Goal: Task Accomplishment & Management: Manage account settings

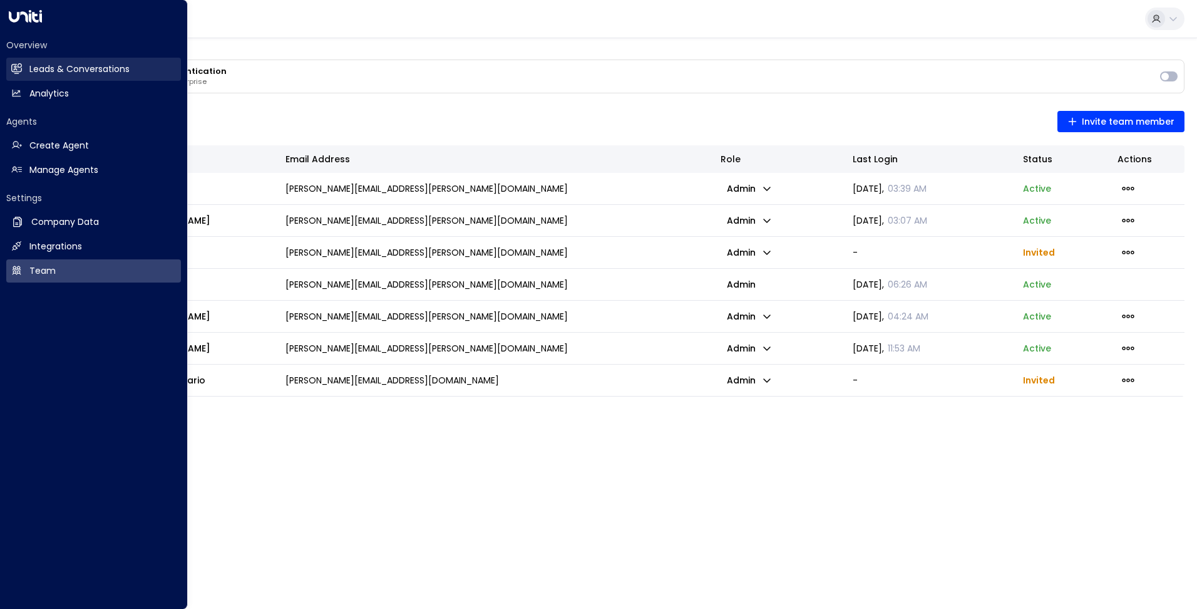
click at [57, 75] on h2 "Leads & Conversations" at bounding box center [79, 69] width 100 height 13
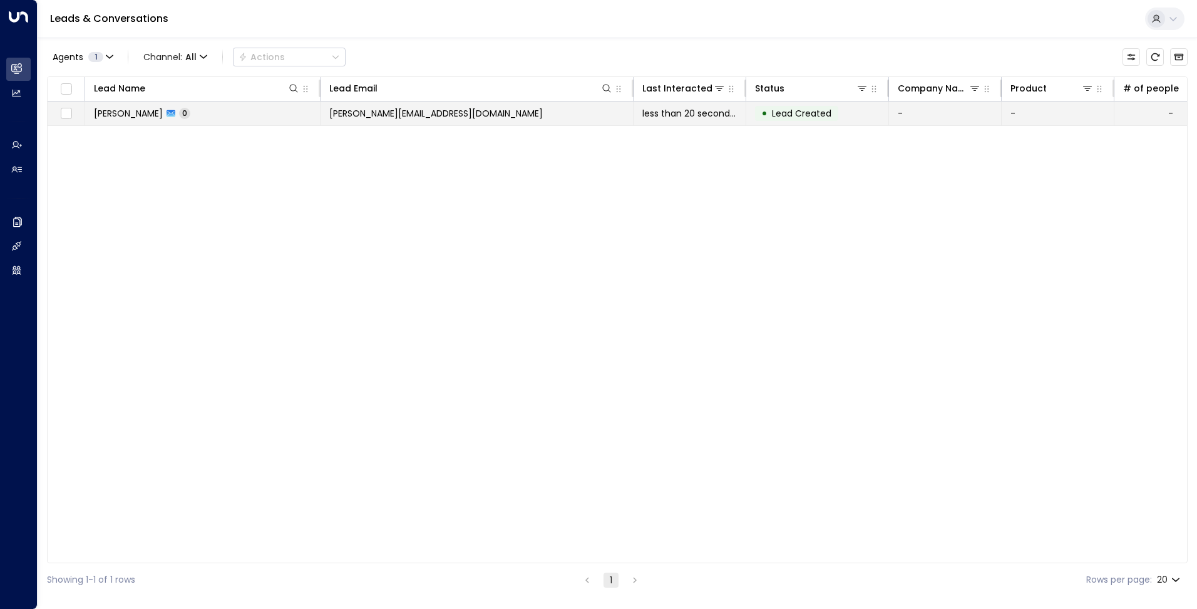
click at [138, 111] on span "MARIA SOLEDAD RUIZ CATELLi" at bounding box center [128, 113] width 69 height 13
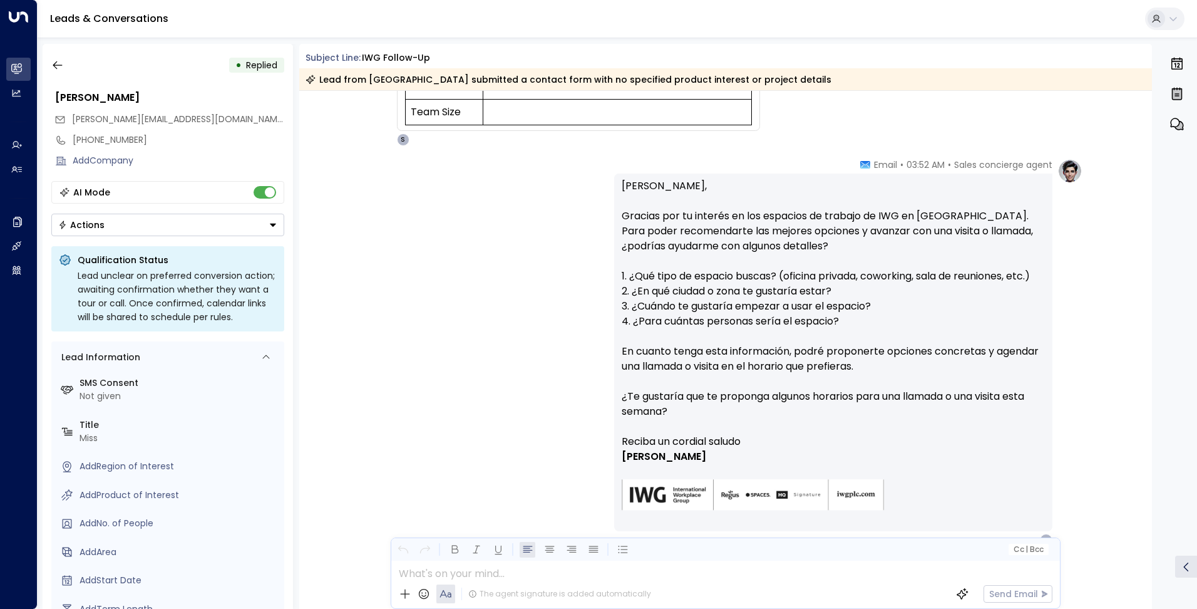
scroll to position [388, 0]
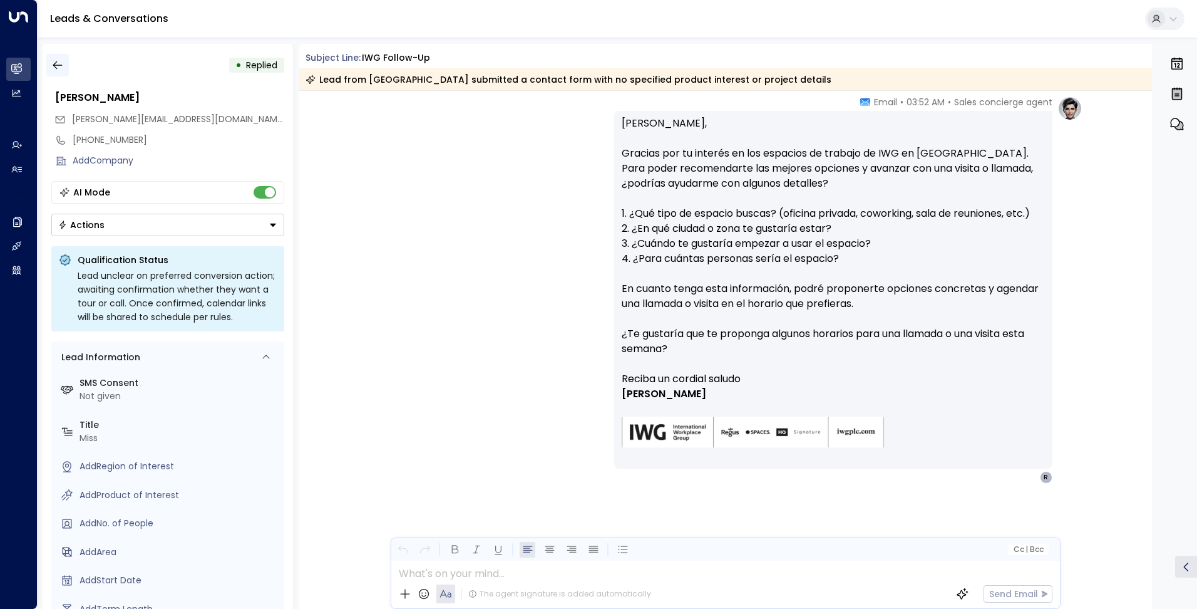
click at [54, 65] on icon "button" at bounding box center [57, 65] width 9 height 8
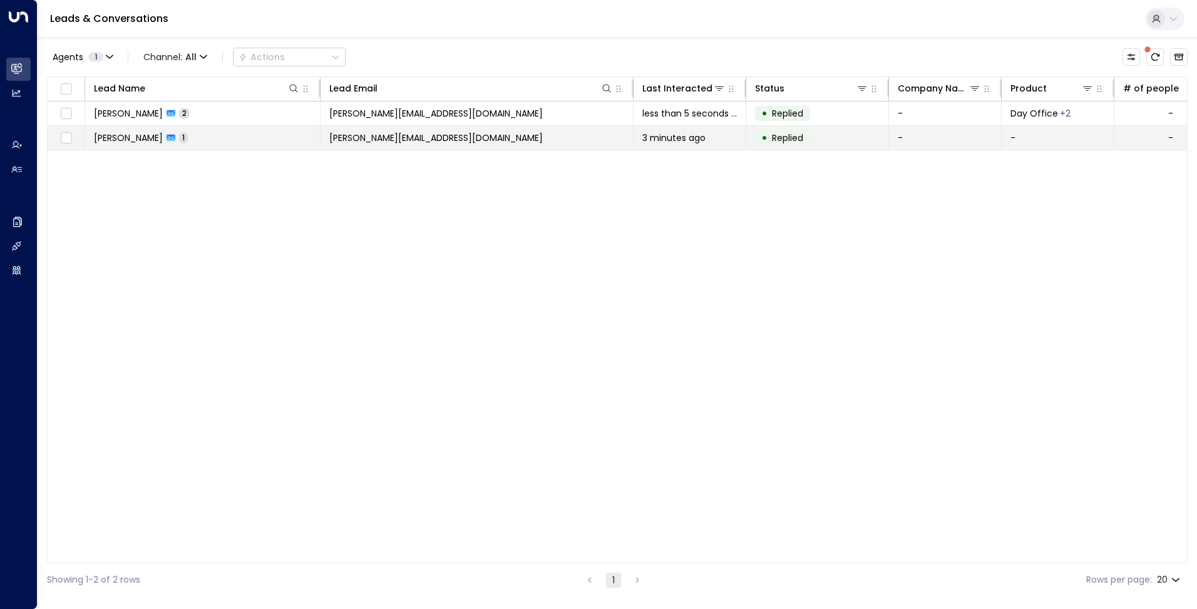
click at [355, 143] on span "ruiz.soledad@gmail.com" at bounding box center [436, 138] width 214 height 13
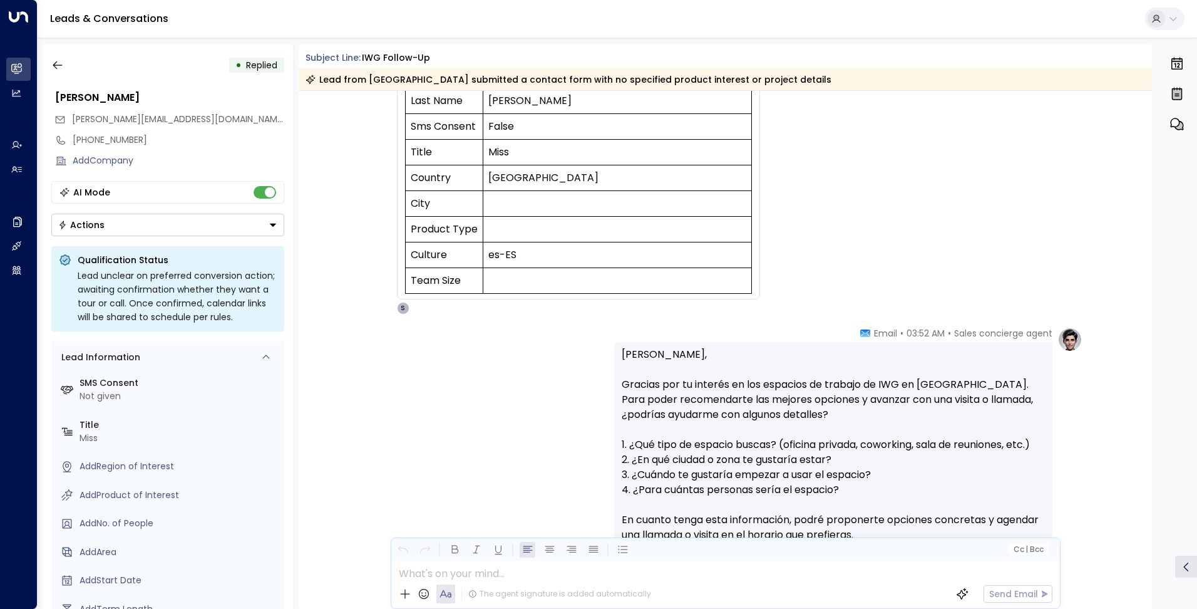
scroll to position [376, 0]
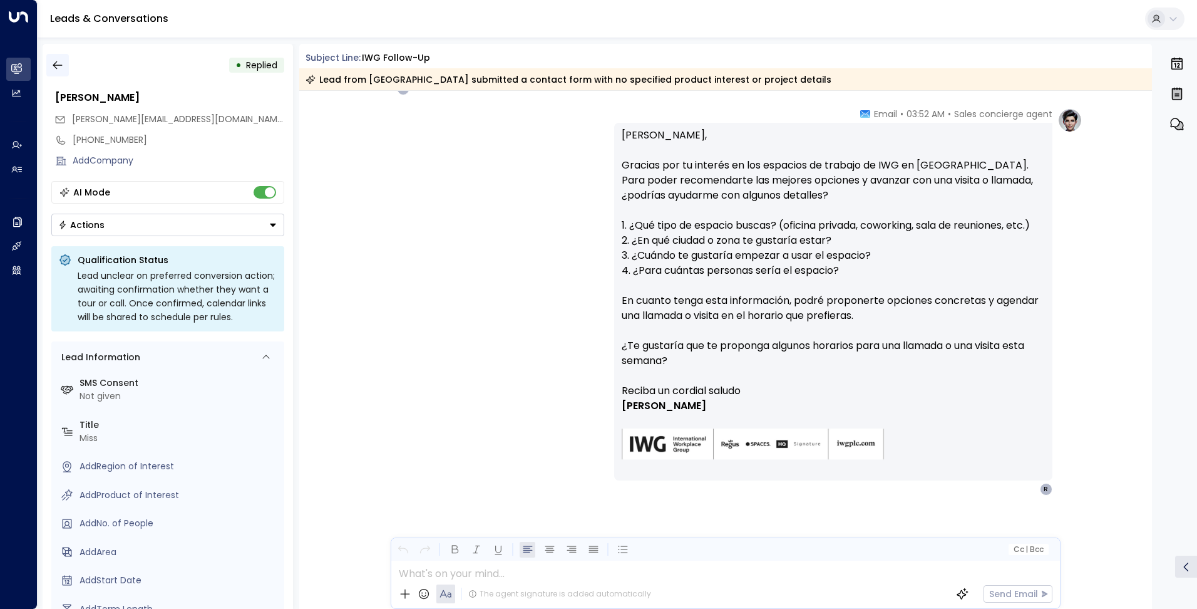
click at [51, 66] on icon "button" at bounding box center [57, 65] width 13 height 13
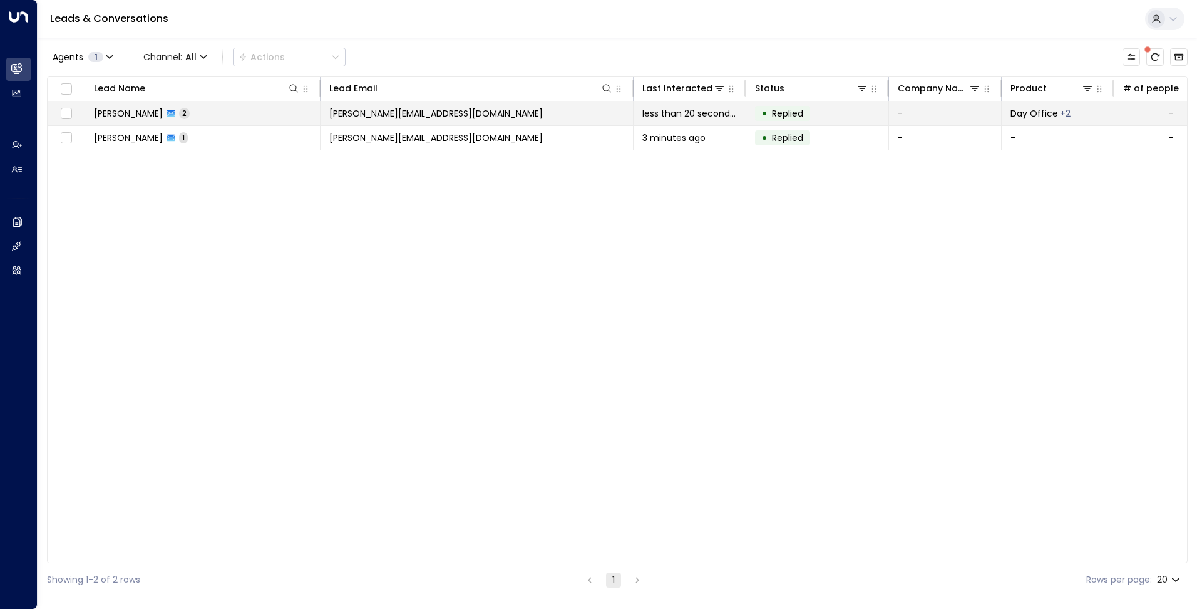
click at [315, 115] on td "MARIA SOLEDAD RUIZ CATELLi 2" at bounding box center [202, 113] width 235 height 24
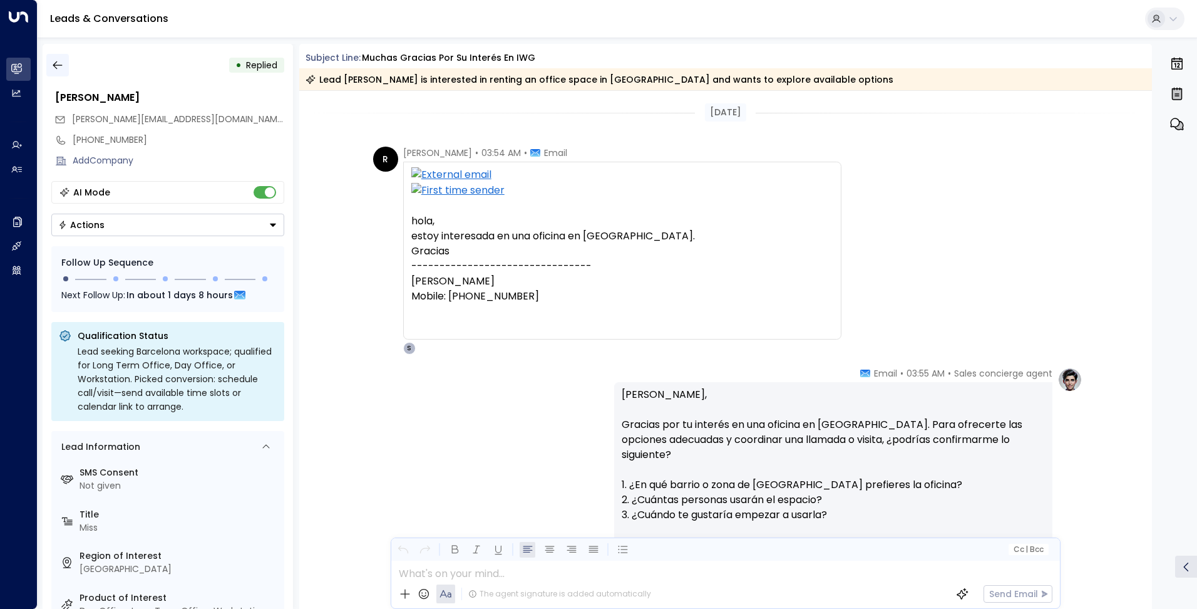
click at [56, 62] on icon "button" at bounding box center [57, 65] width 9 height 8
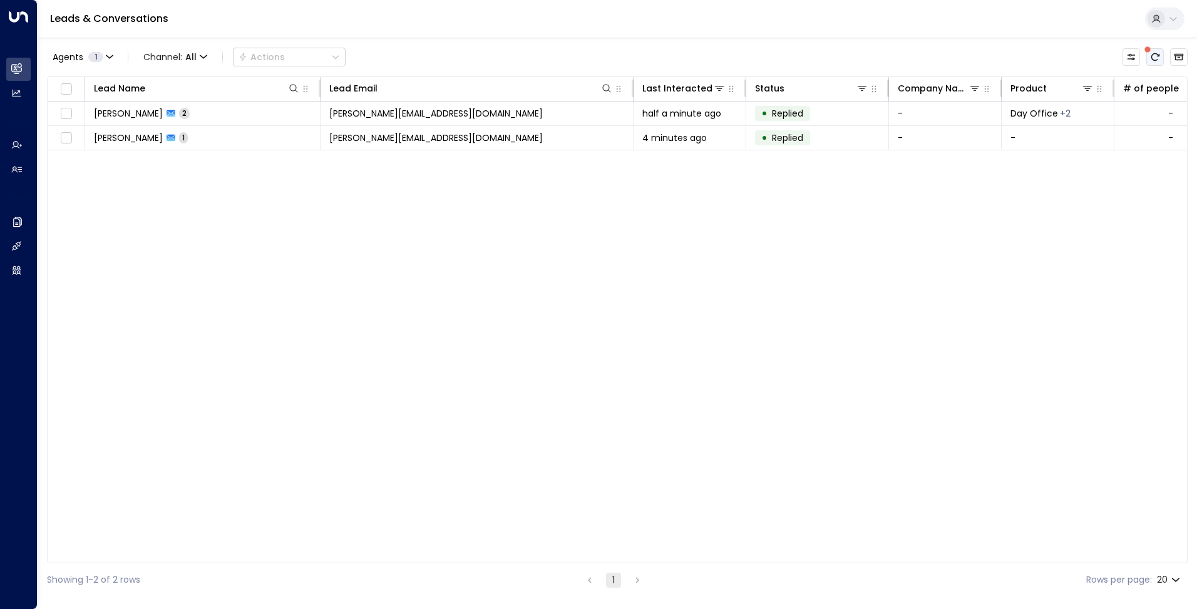
click at [1161, 58] on button "There are new threads available. Refresh the grid to view the latest updates." at bounding box center [1156, 57] width 18 height 18
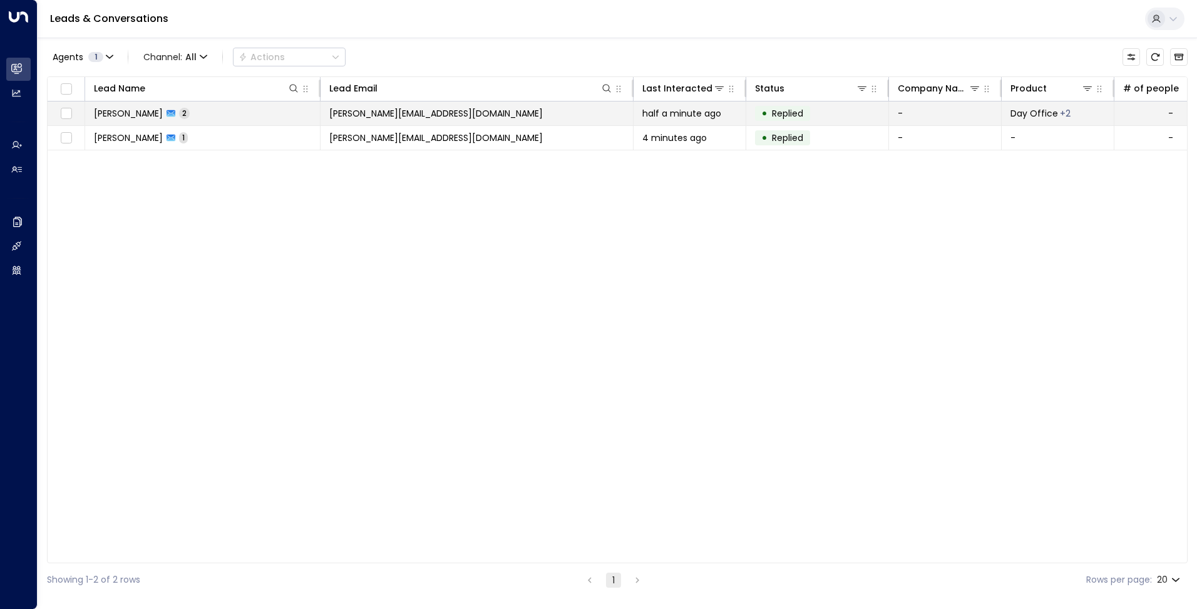
click at [398, 108] on span "ruiz.soledad@gmail.com" at bounding box center [436, 113] width 214 height 13
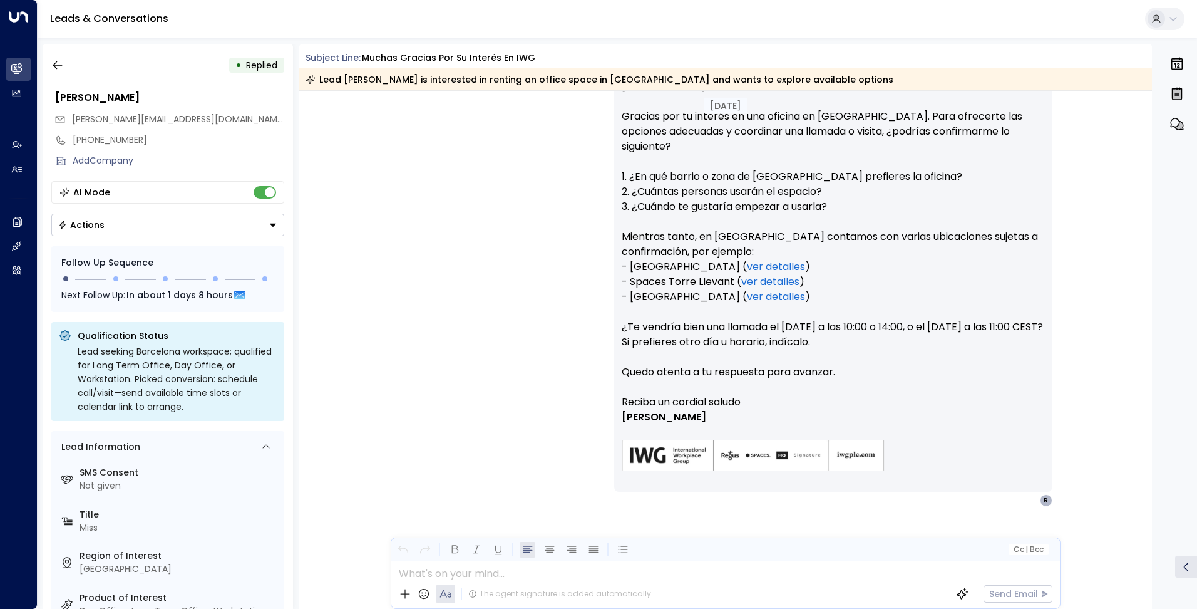
scroll to position [316, 0]
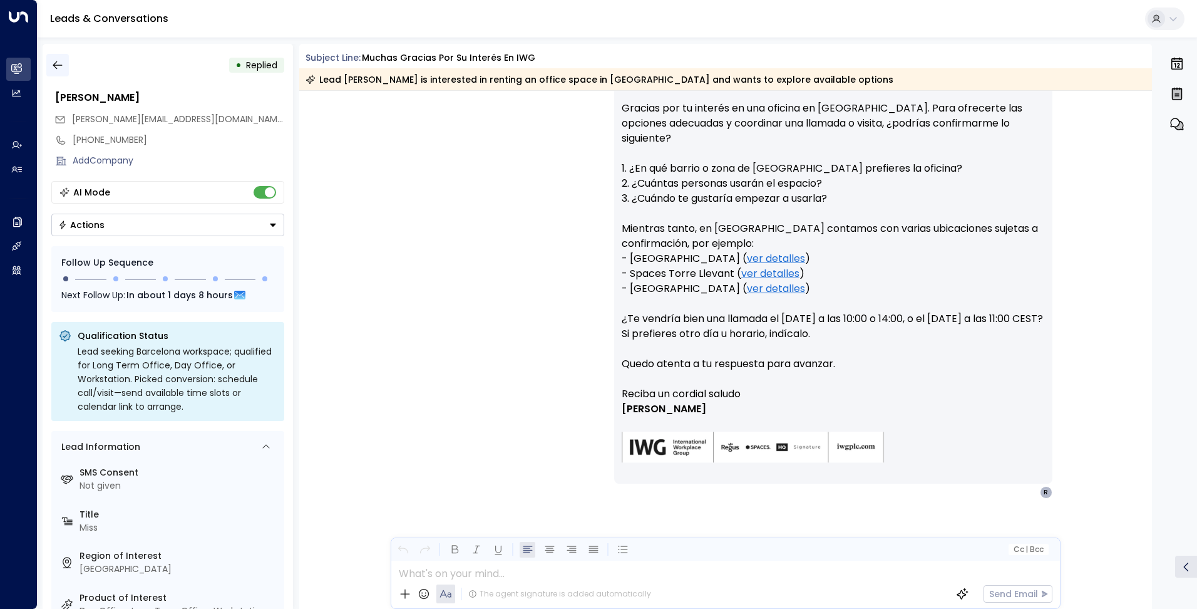
click at [58, 65] on icon "button" at bounding box center [57, 65] width 13 height 13
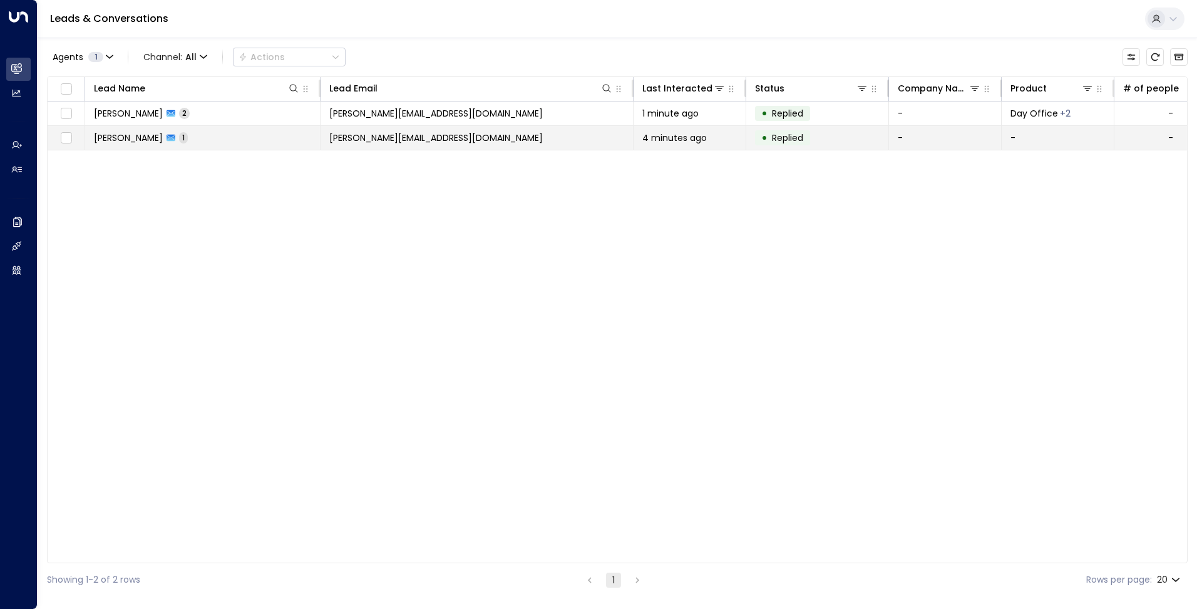
click at [366, 138] on span "[PERSON_NAME][EMAIL_ADDRESS][DOMAIN_NAME]" at bounding box center [436, 138] width 214 height 13
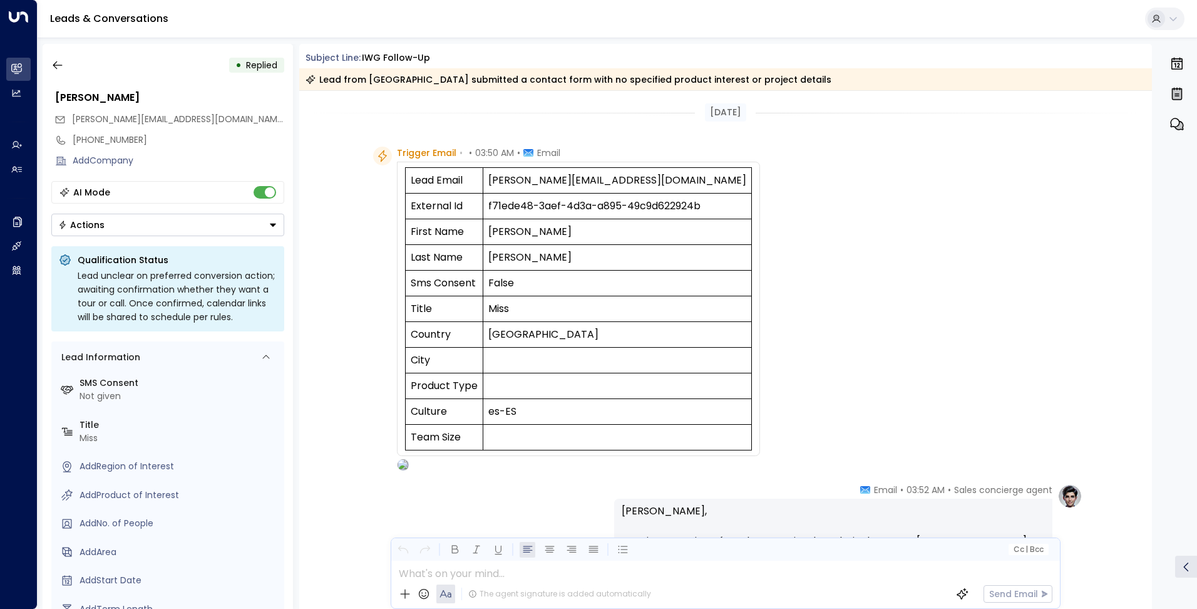
scroll to position [388, 0]
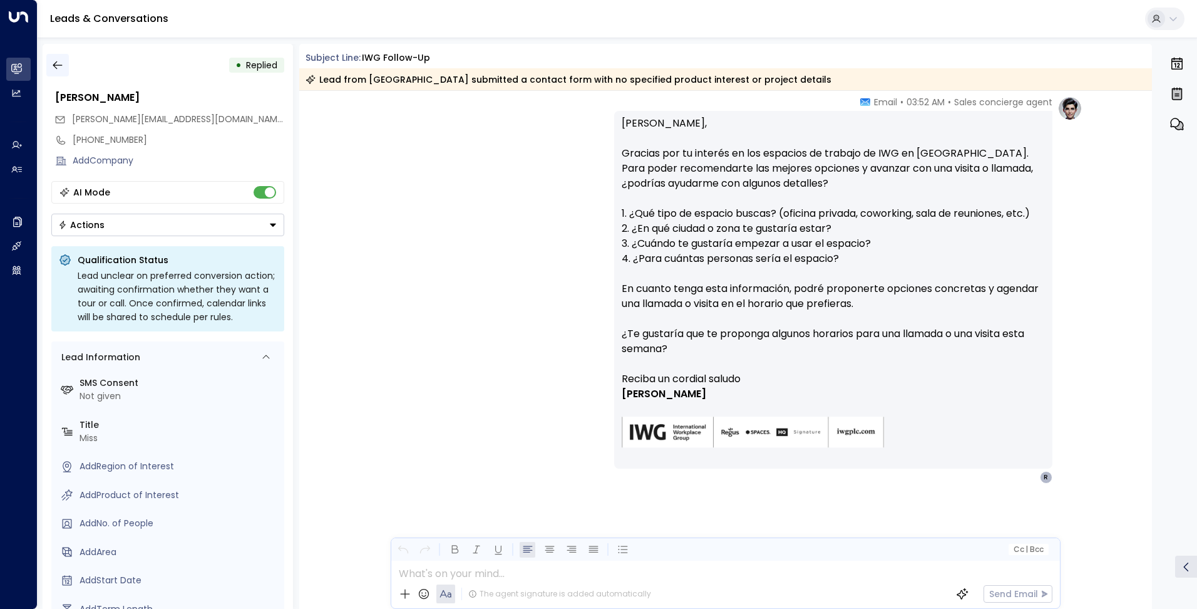
click at [56, 58] on button "button" at bounding box center [57, 65] width 23 height 23
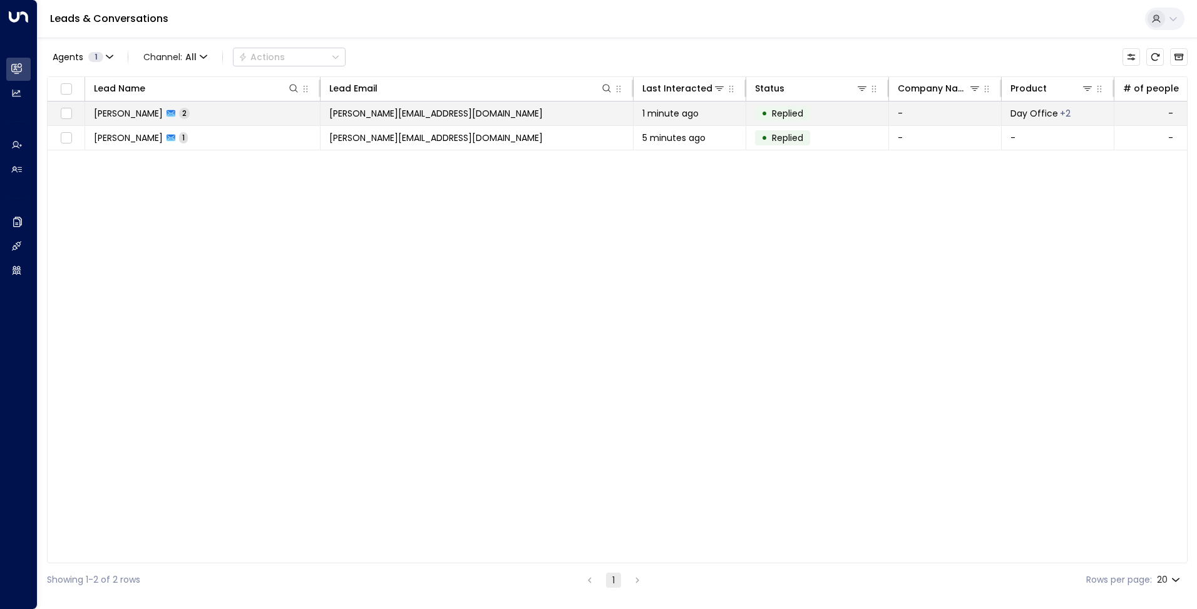
click at [374, 105] on td "ruiz.soledad@gmail.com" at bounding box center [477, 113] width 313 height 24
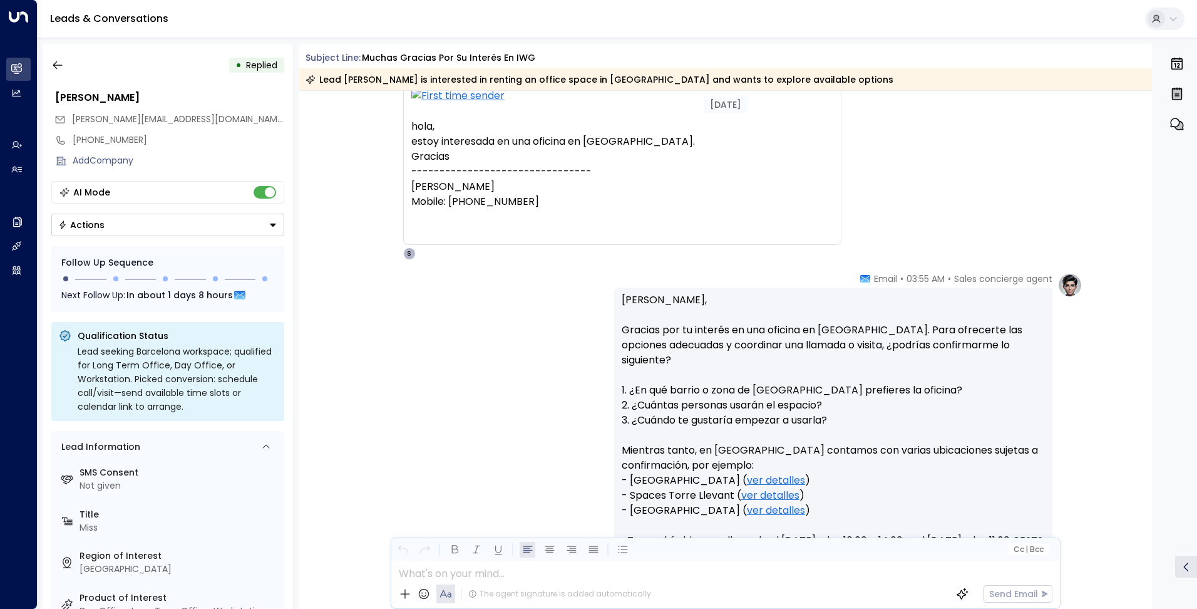
scroll to position [66, 0]
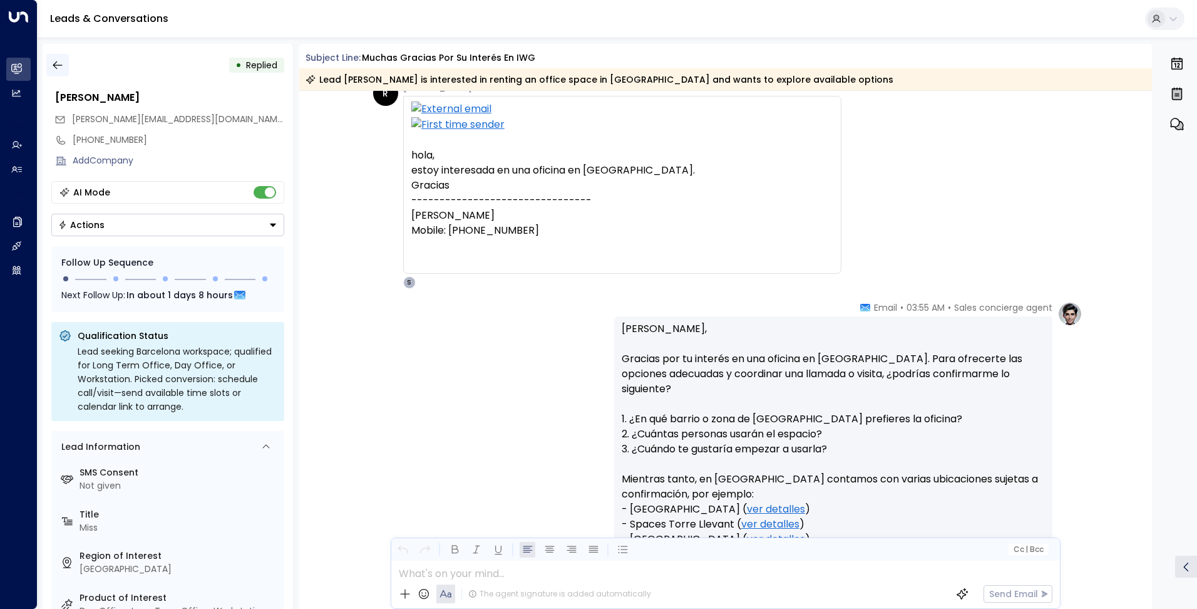
click at [61, 63] on icon "button" at bounding box center [57, 65] width 13 height 13
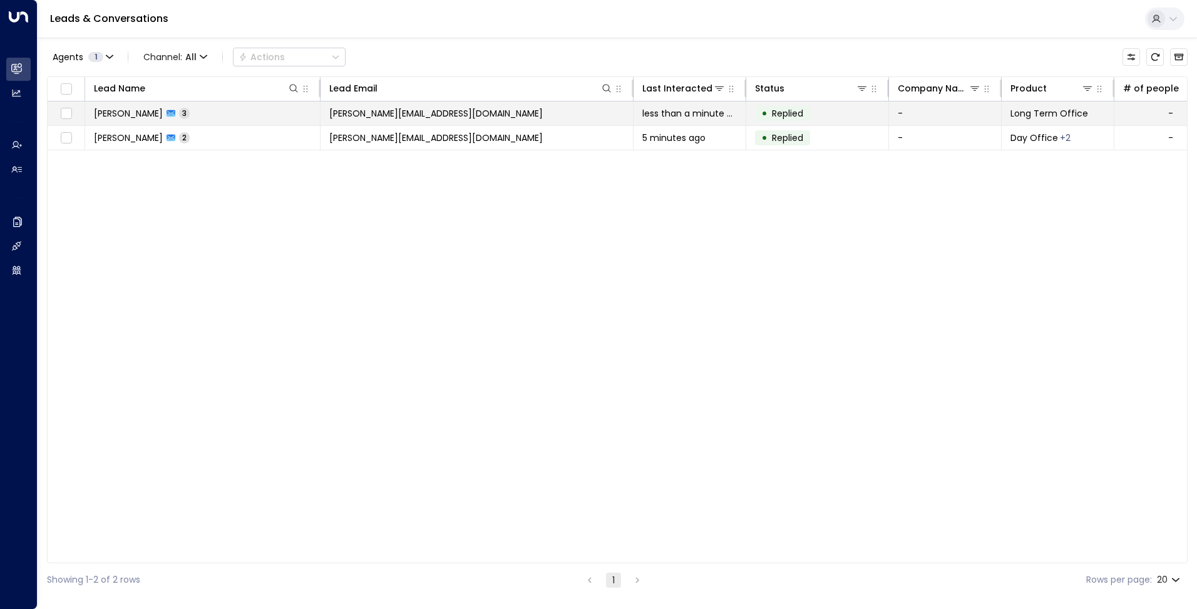
click at [407, 105] on td "[PERSON_NAME][EMAIL_ADDRESS][DOMAIN_NAME]" at bounding box center [477, 113] width 313 height 24
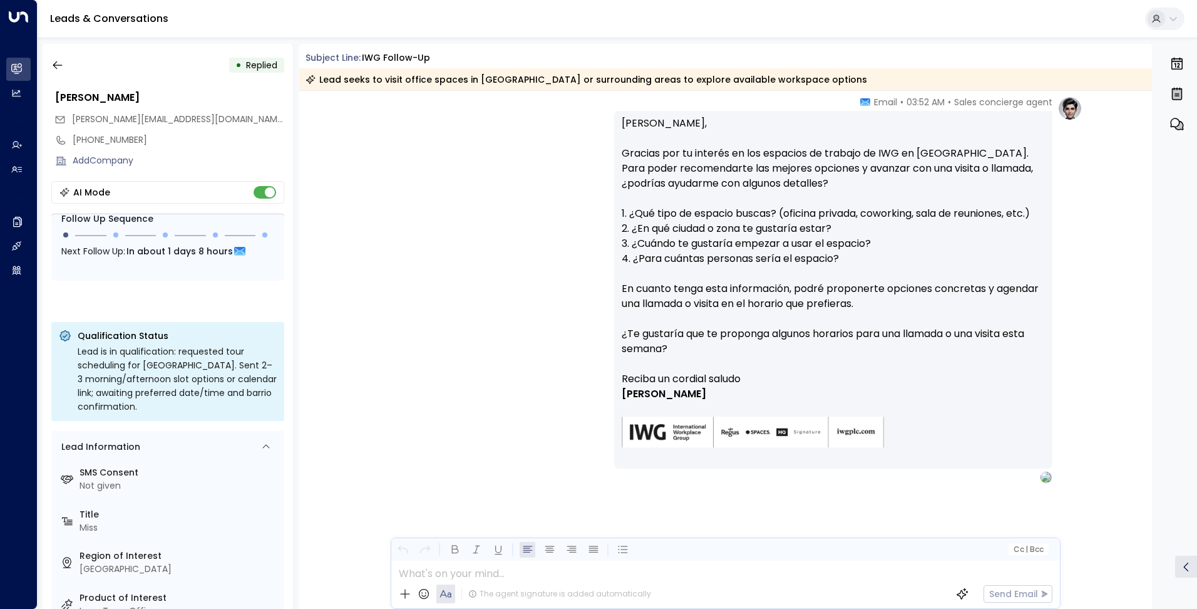
scroll to position [1053, 0]
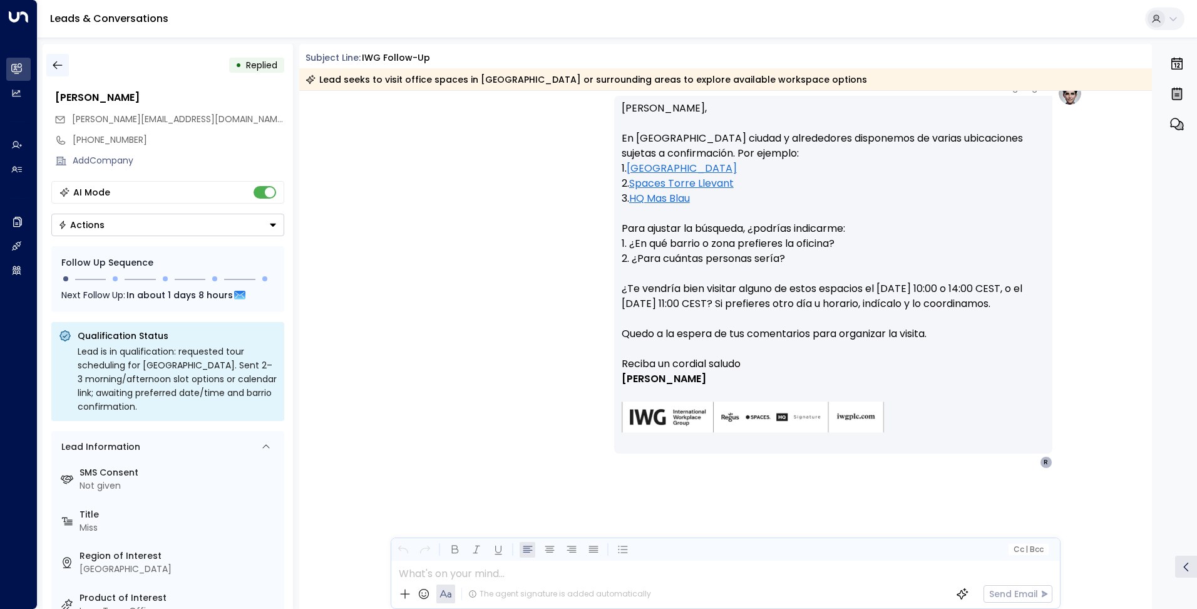
click at [59, 65] on icon "button" at bounding box center [57, 65] width 13 height 13
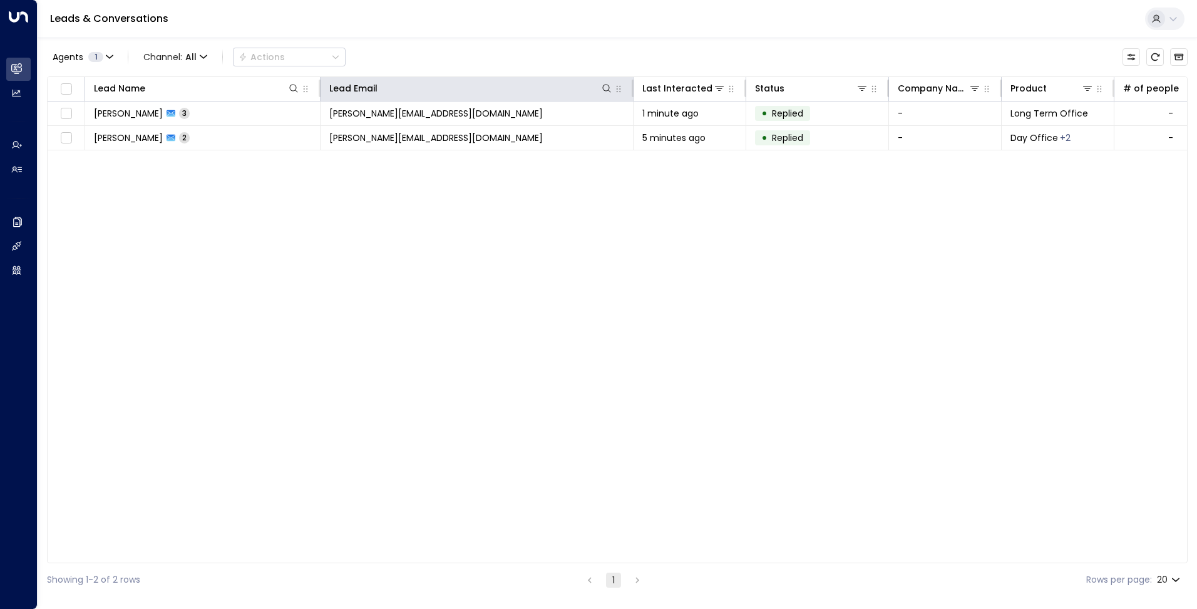
click at [346, 100] on th "Lead Email" at bounding box center [477, 89] width 313 height 24
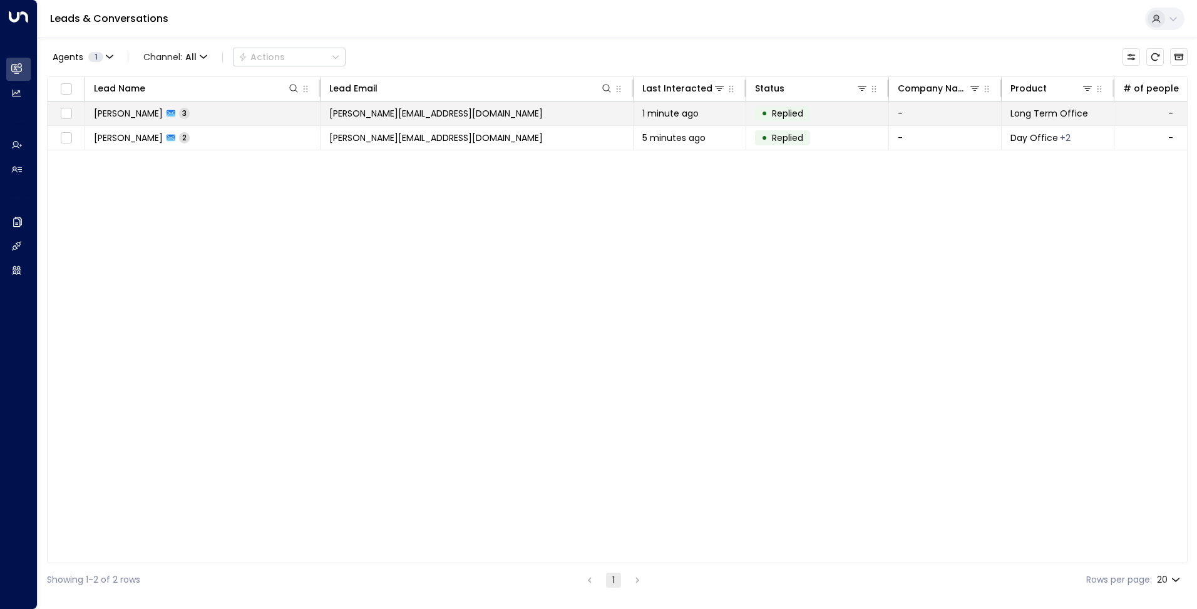
click at [346, 110] on span "[PERSON_NAME][EMAIL_ADDRESS][DOMAIN_NAME]" at bounding box center [436, 113] width 214 height 13
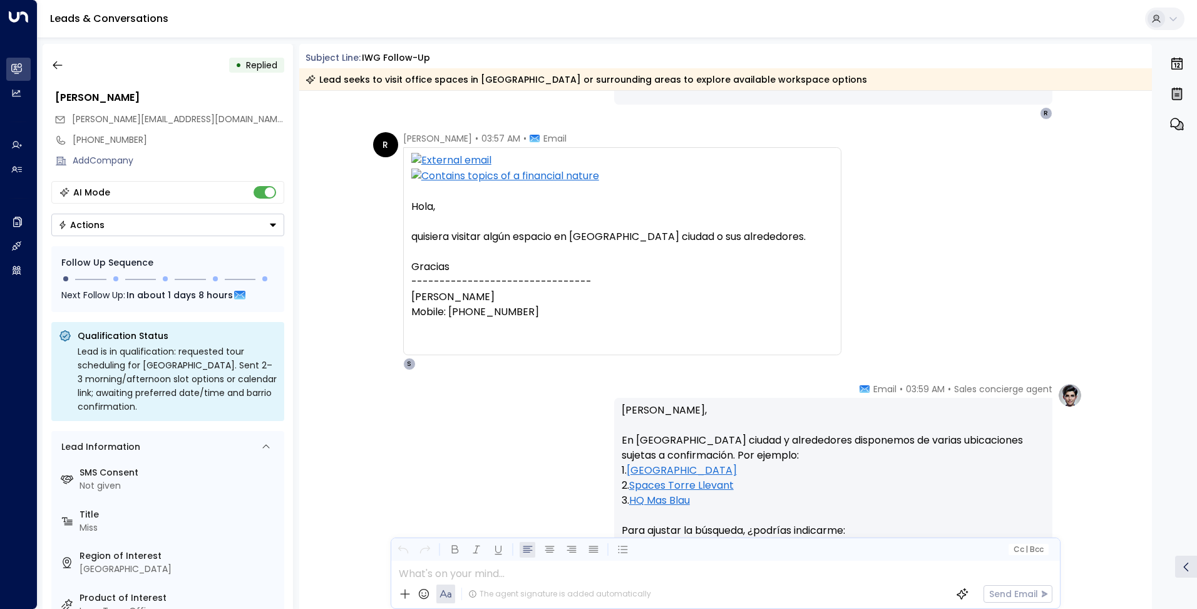
scroll to position [1053, 0]
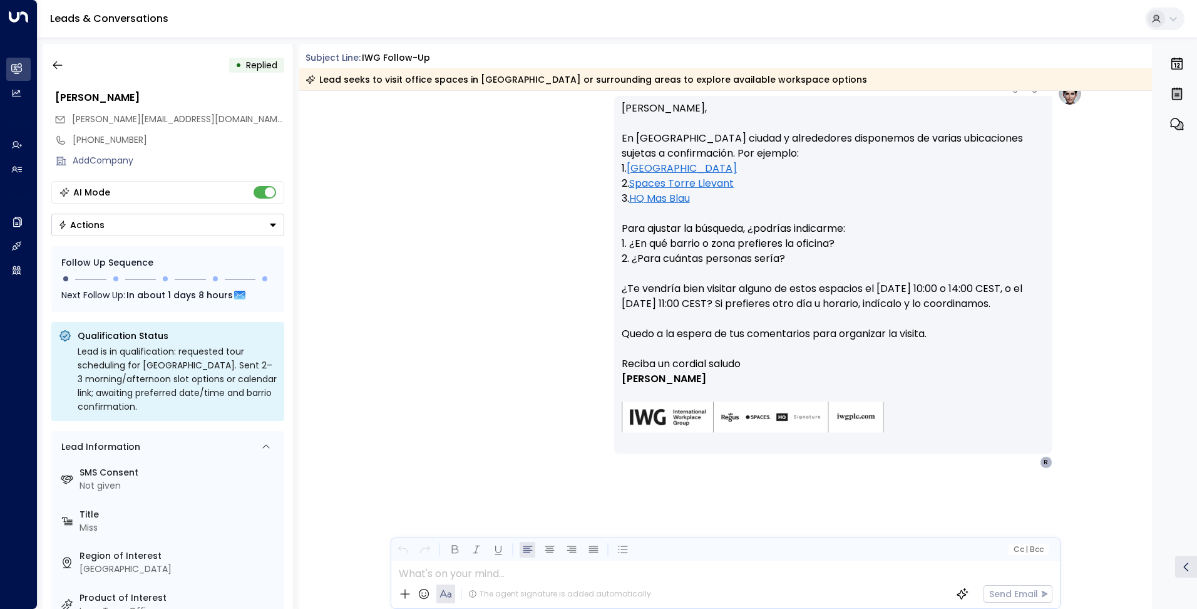
click at [71, 62] on div "• Replied" at bounding box center [167, 65] width 233 height 23
click at [66, 64] on button "button" at bounding box center [57, 65] width 23 height 23
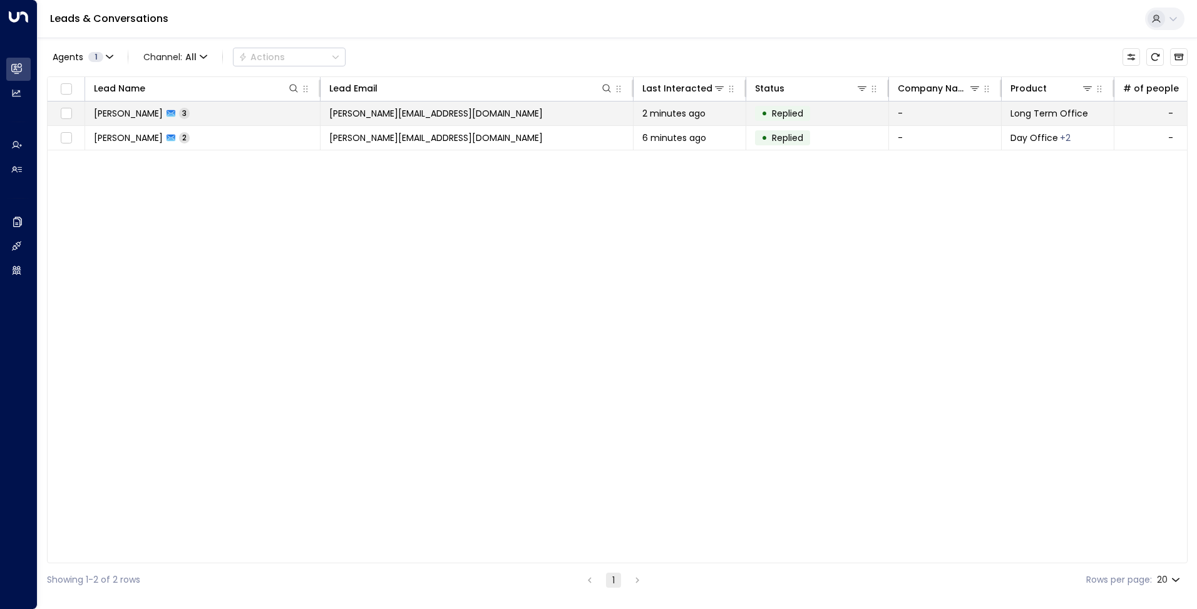
click at [341, 120] on td "[PERSON_NAME][EMAIL_ADDRESS][DOMAIN_NAME]" at bounding box center [477, 113] width 313 height 24
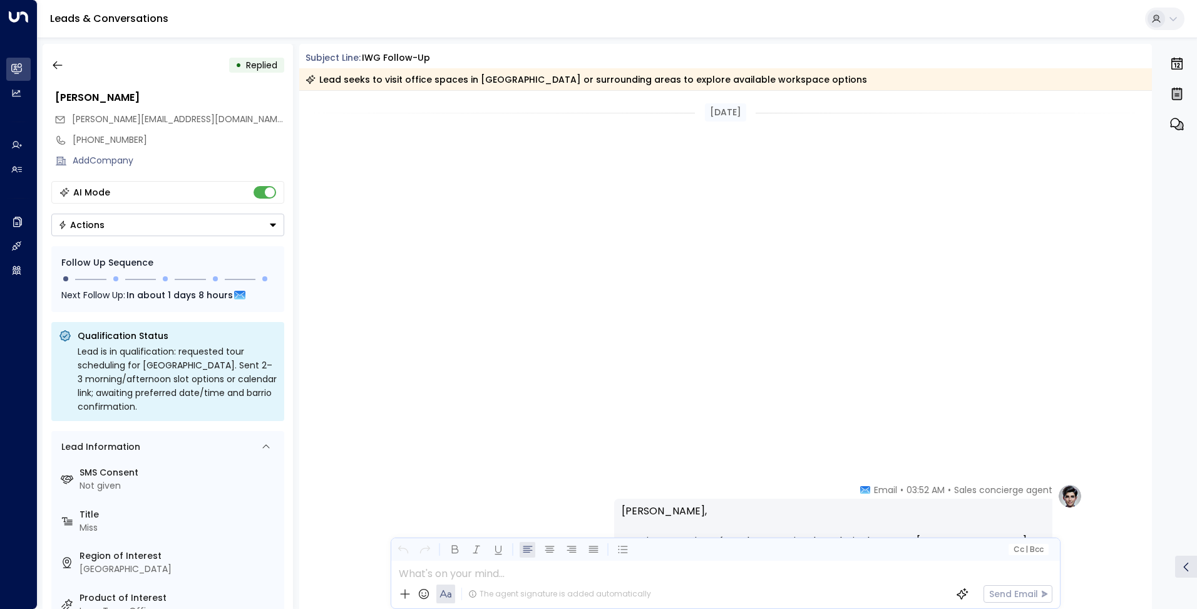
scroll to position [839, 0]
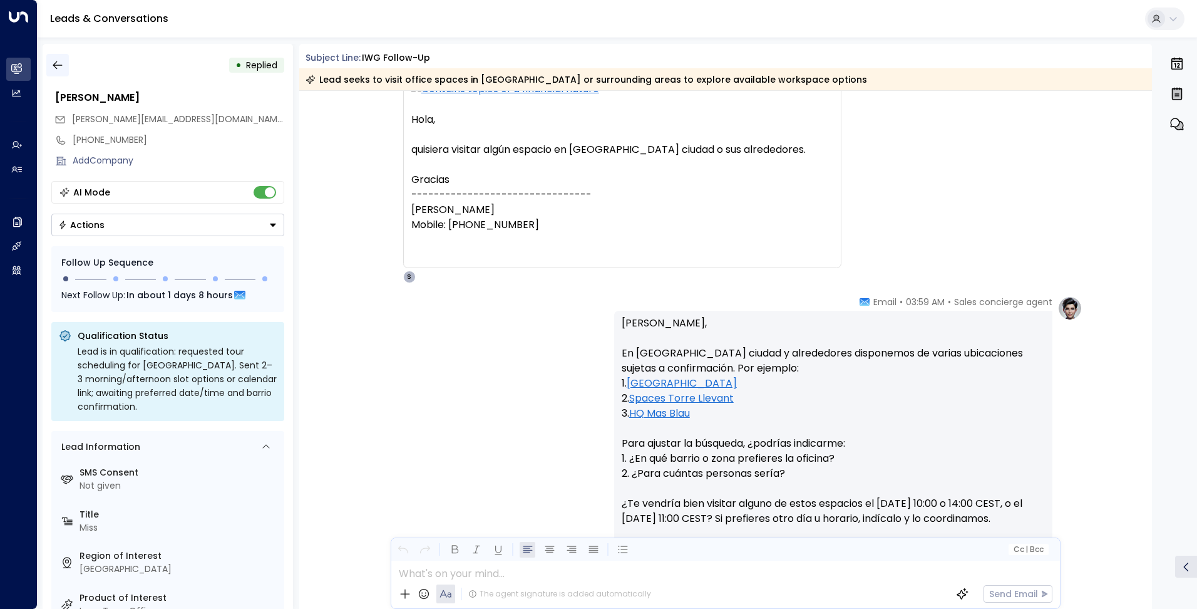
click at [59, 62] on icon "button" at bounding box center [57, 65] width 13 height 13
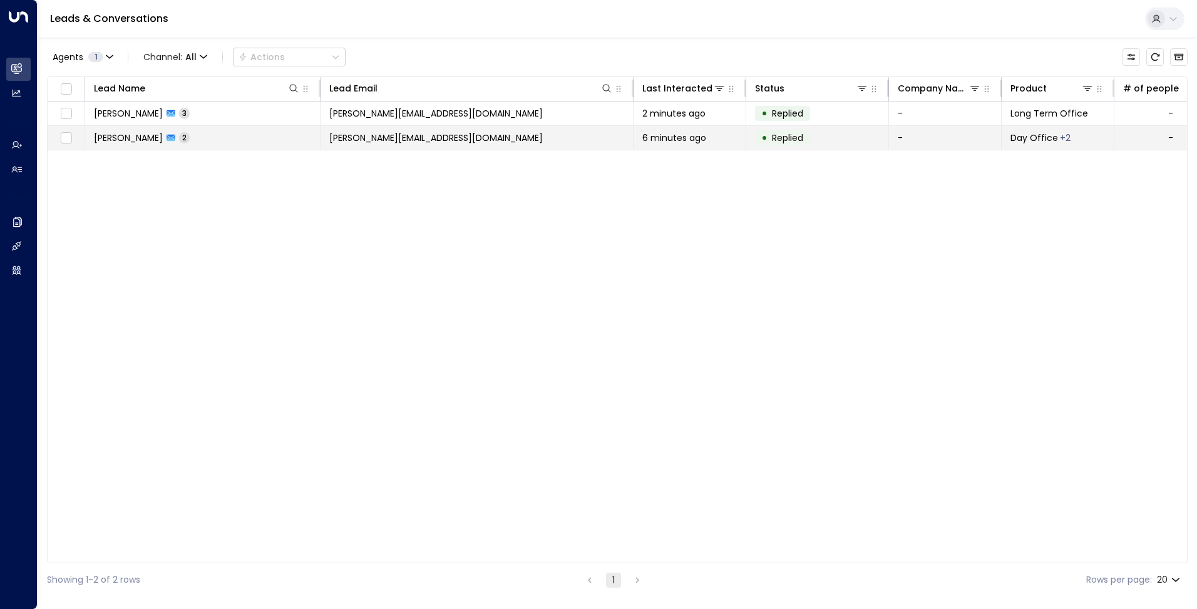
click at [364, 143] on span "[PERSON_NAME][EMAIL_ADDRESS][DOMAIN_NAME]" at bounding box center [436, 138] width 214 height 13
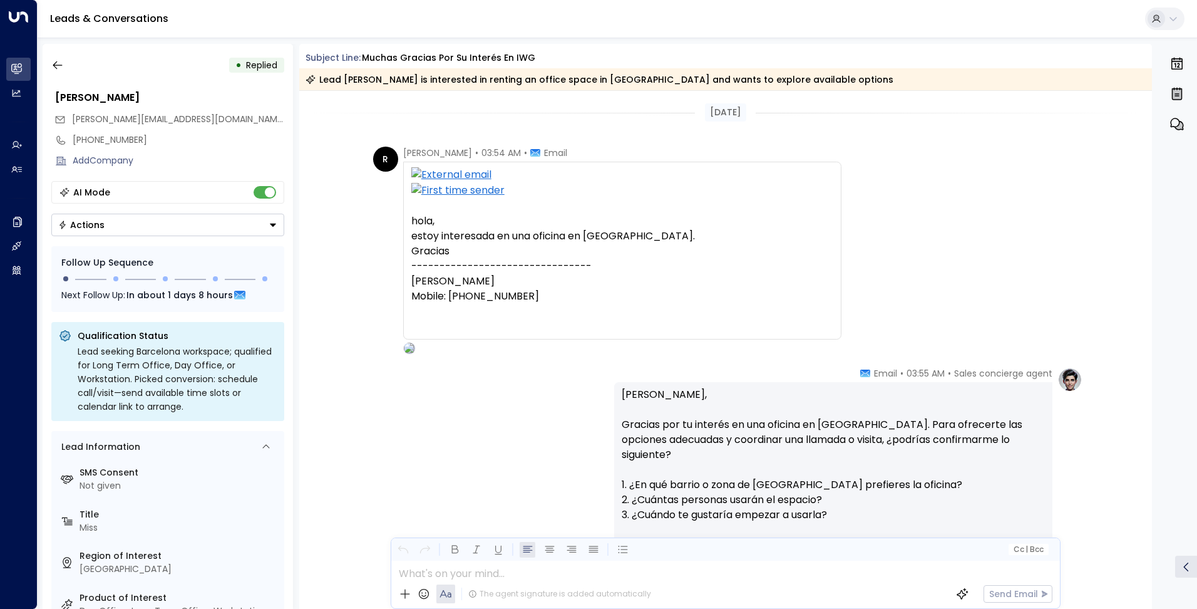
scroll to position [316, 0]
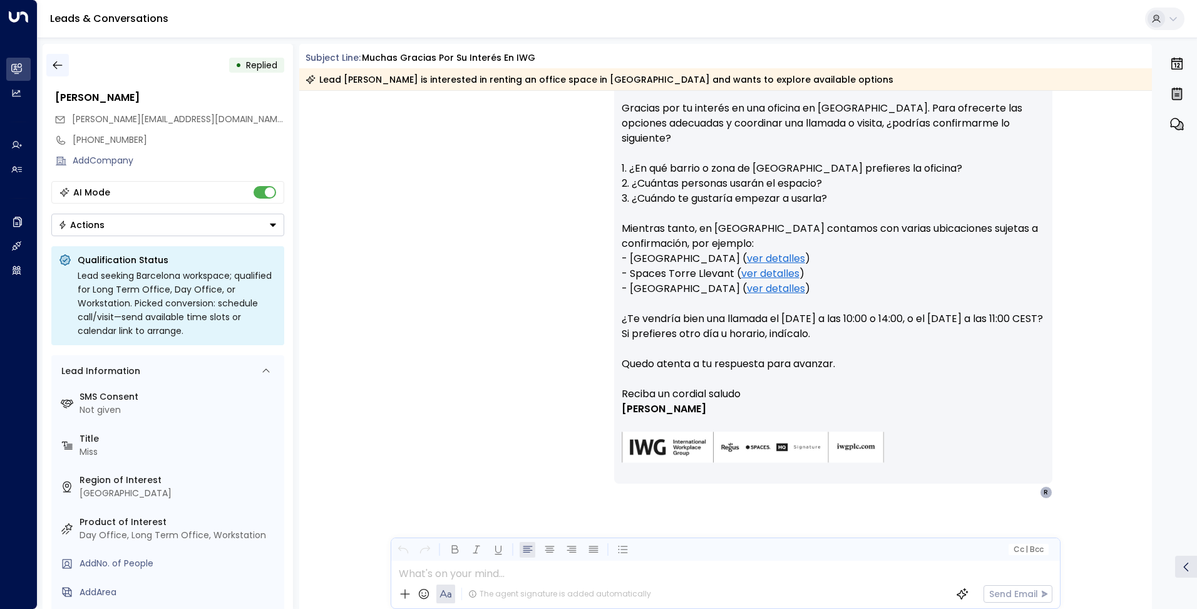
click at [64, 63] on button "button" at bounding box center [57, 65] width 23 height 23
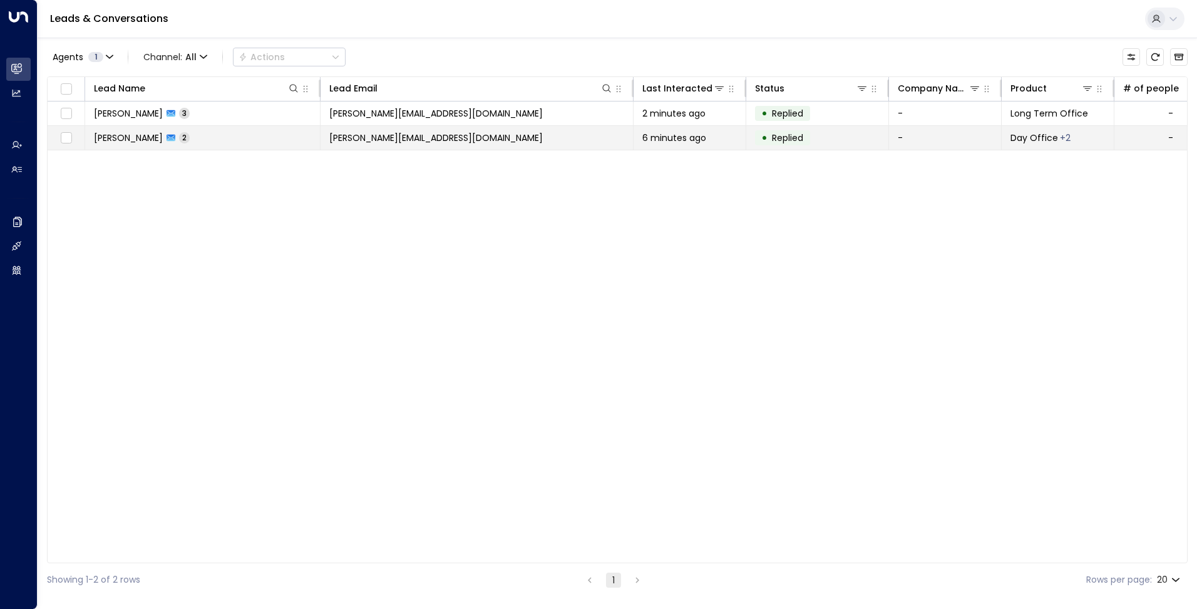
click at [481, 133] on td "[PERSON_NAME][EMAIL_ADDRESS][DOMAIN_NAME]" at bounding box center [477, 138] width 313 height 24
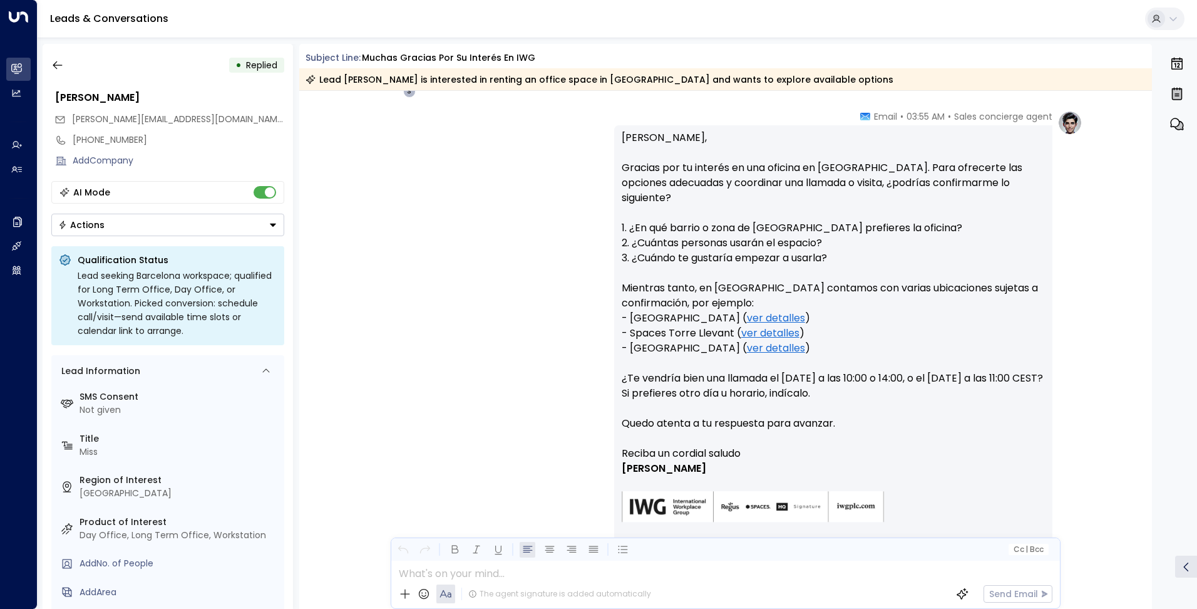
scroll to position [316, 0]
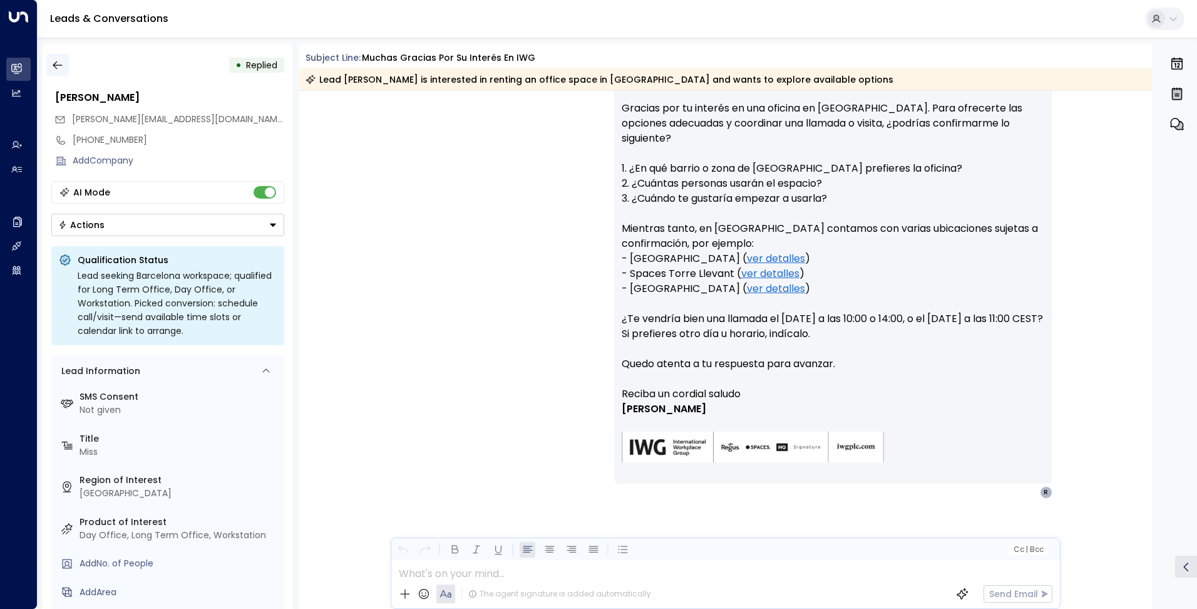
click at [53, 64] on icon "button" at bounding box center [57, 65] width 13 height 13
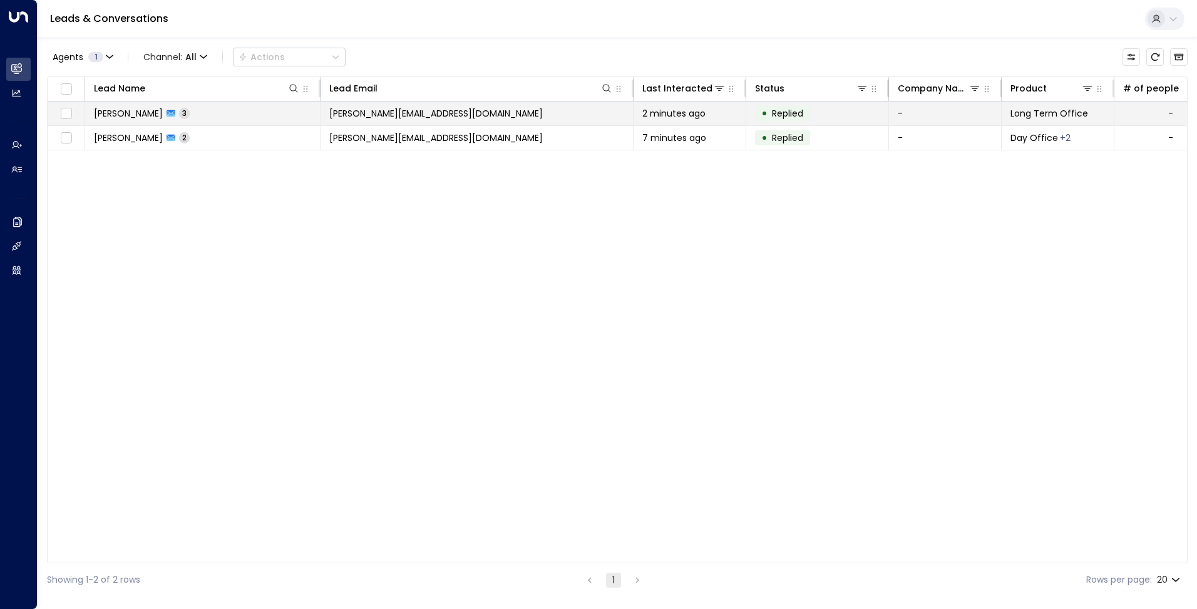
click at [363, 113] on span "[PERSON_NAME][EMAIL_ADDRESS][DOMAIN_NAME]" at bounding box center [436, 113] width 214 height 13
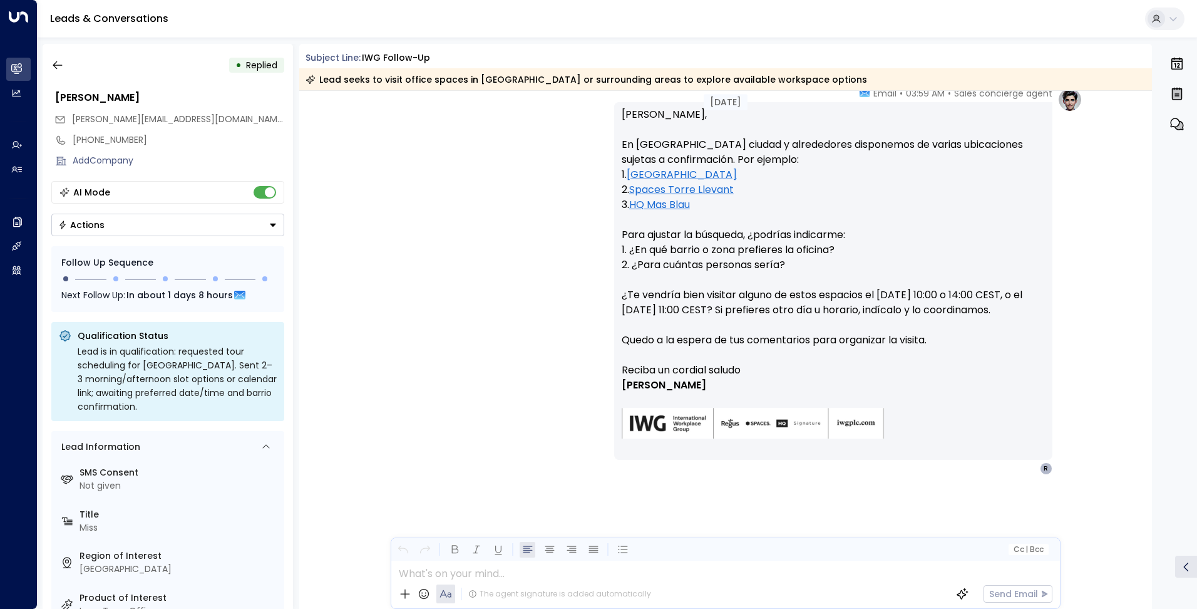
scroll to position [1053, 0]
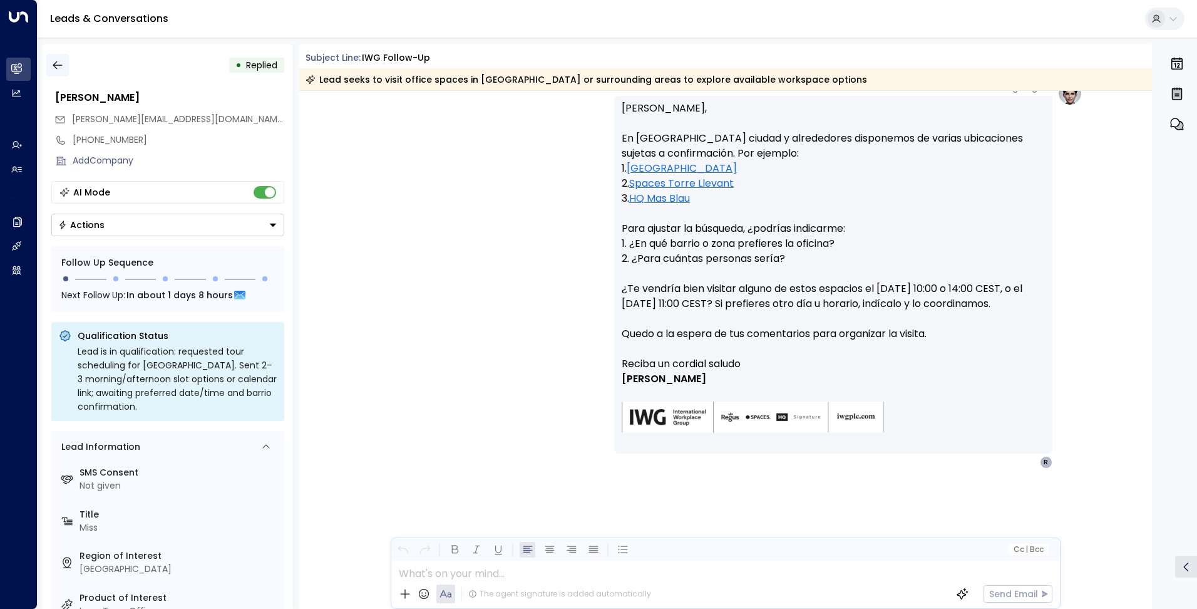
click at [56, 67] on icon "button" at bounding box center [57, 65] width 13 height 13
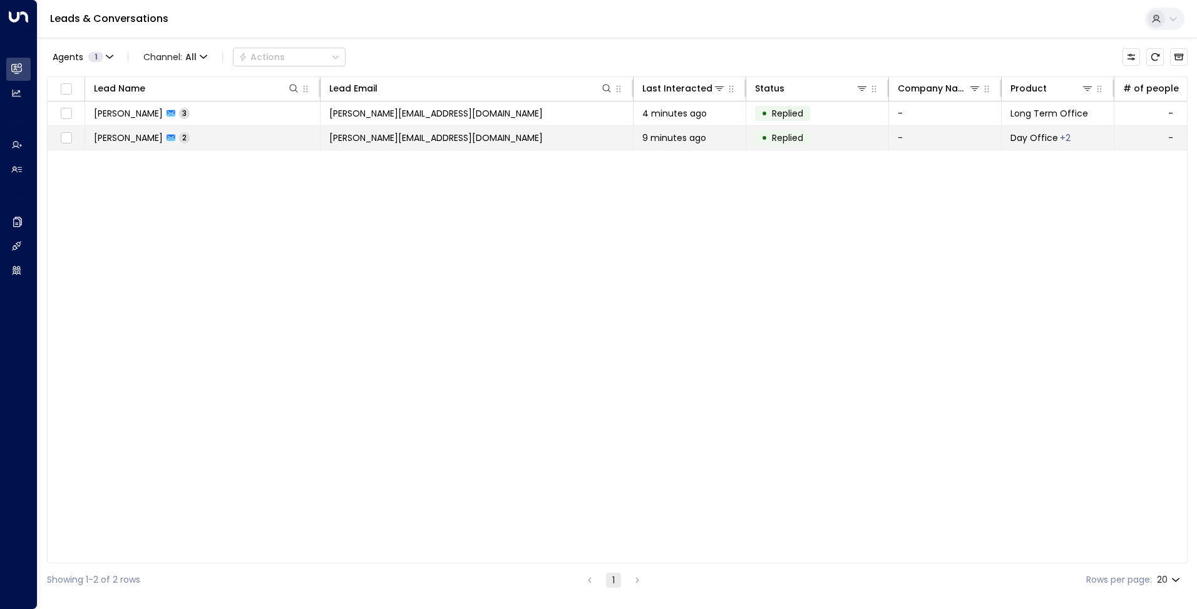
click at [267, 136] on td "MARIA SOLEDAD RUIZ CATELLi 2" at bounding box center [202, 138] width 235 height 24
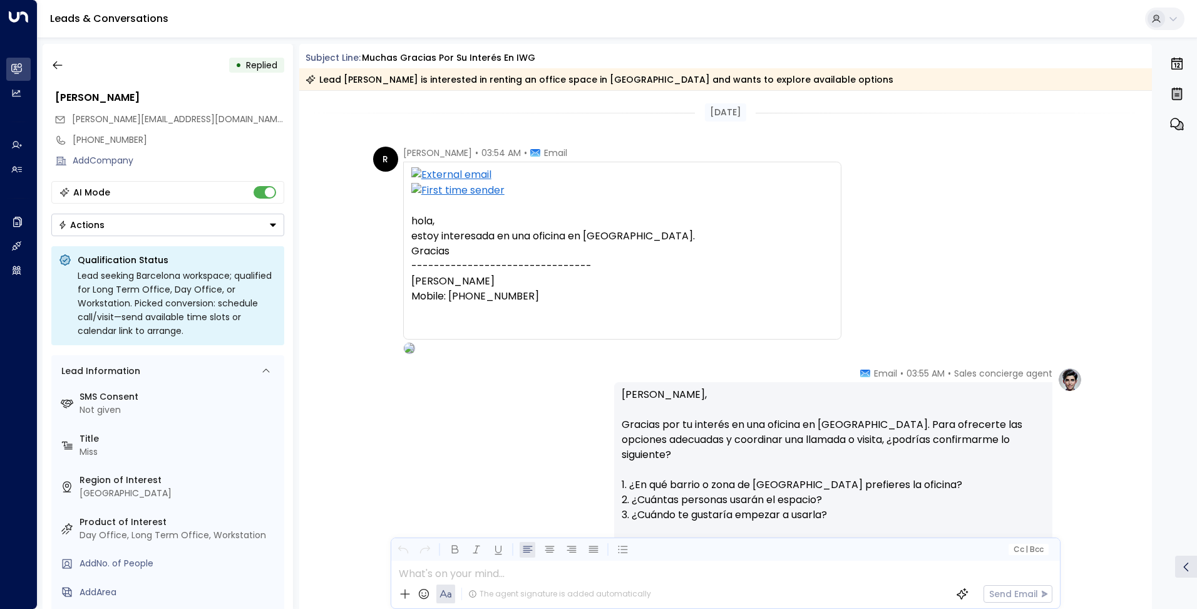
scroll to position [316, 0]
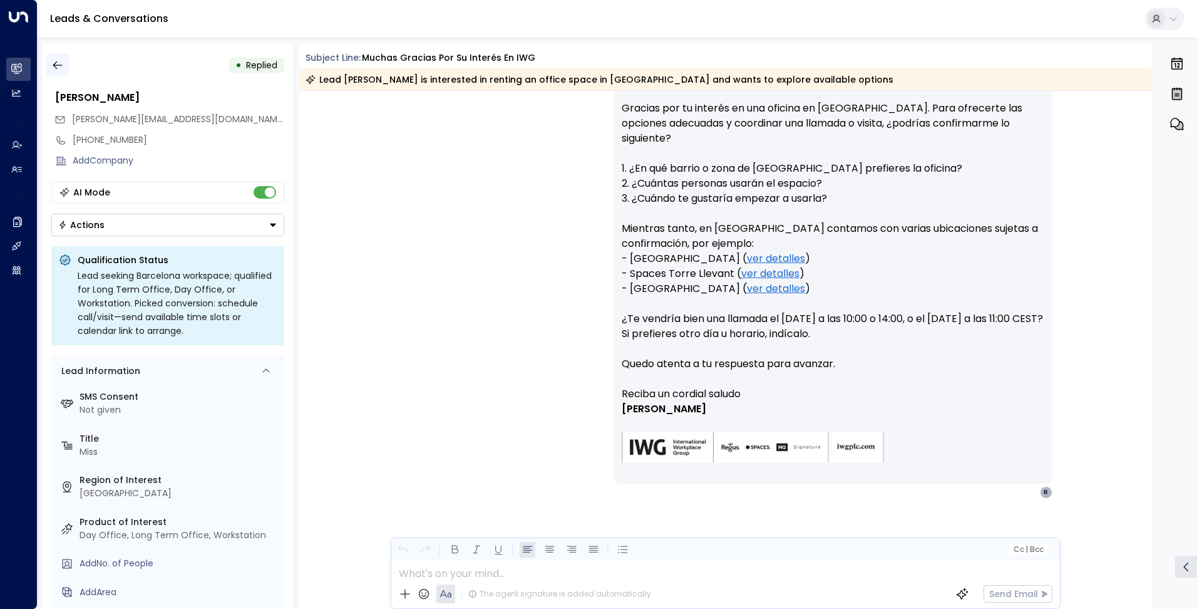
click at [60, 60] on icon "button" at bounding box center [57, 65] width 13 height 13
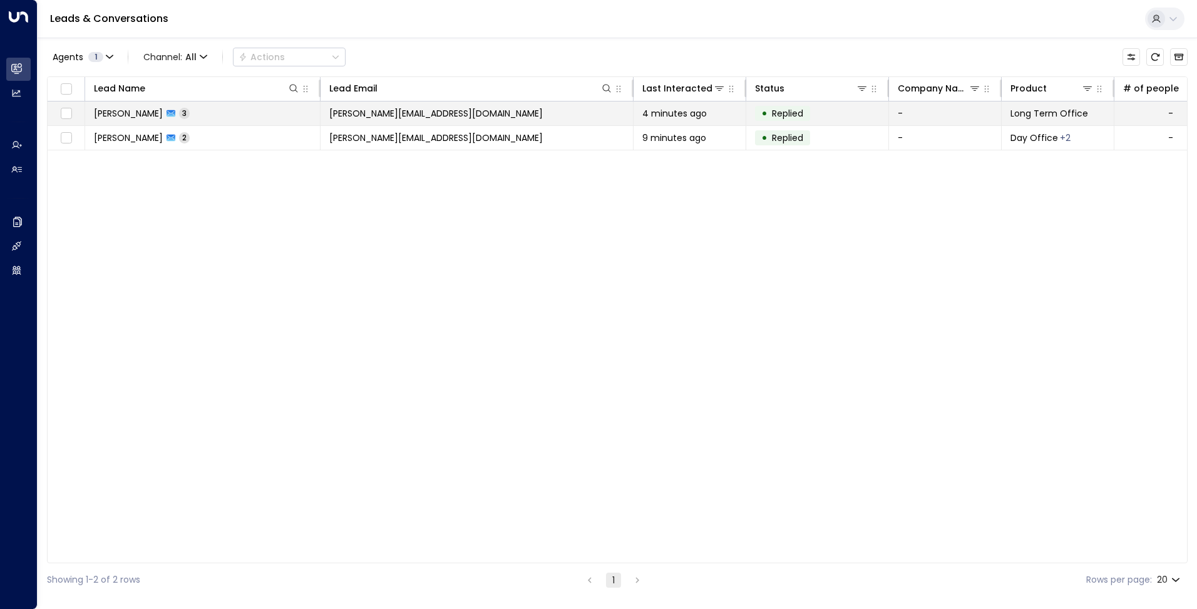
click at [448, 110] on td "[PERSON_NAME][EMAIL_ADDRESS][DOMAIN_NAME]" at bounding box center [477, 113] width 313 height 24
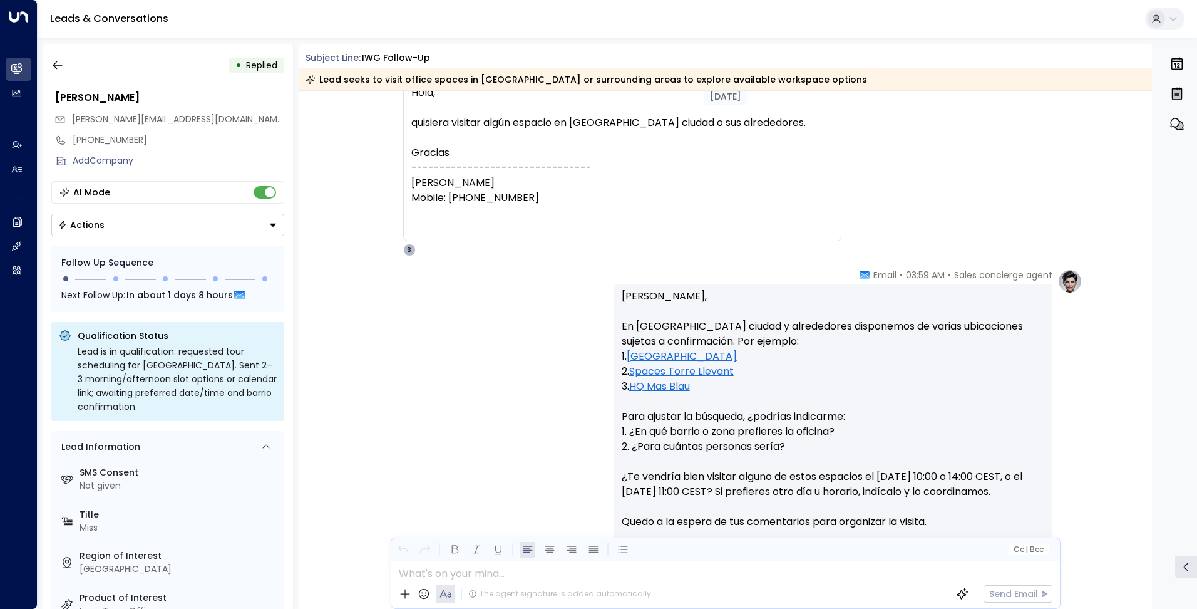
scroll to position [615, 0]
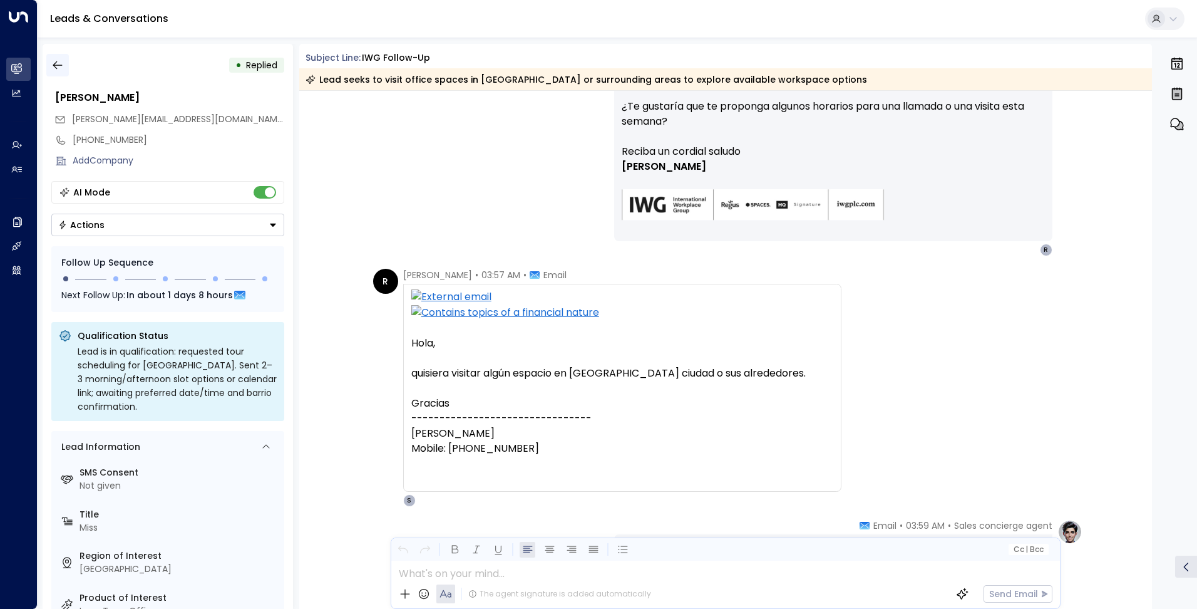
click at [62, 65] on icon "button" at bounding box center [57, 65] width 13 height 13
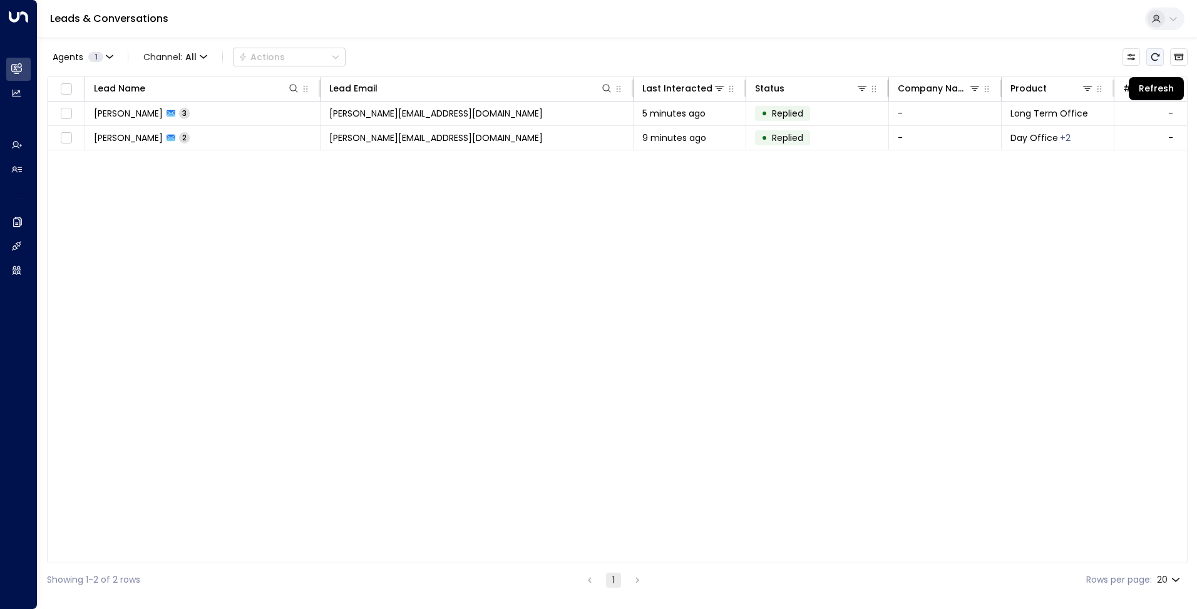
click at [1159, 60] on icon "Refresh" at bounding box center [1156, 57] width 10 height 10
click at [1161, 61] on button "Refresh" at bounding box center [1156, 57] width 18 height 18
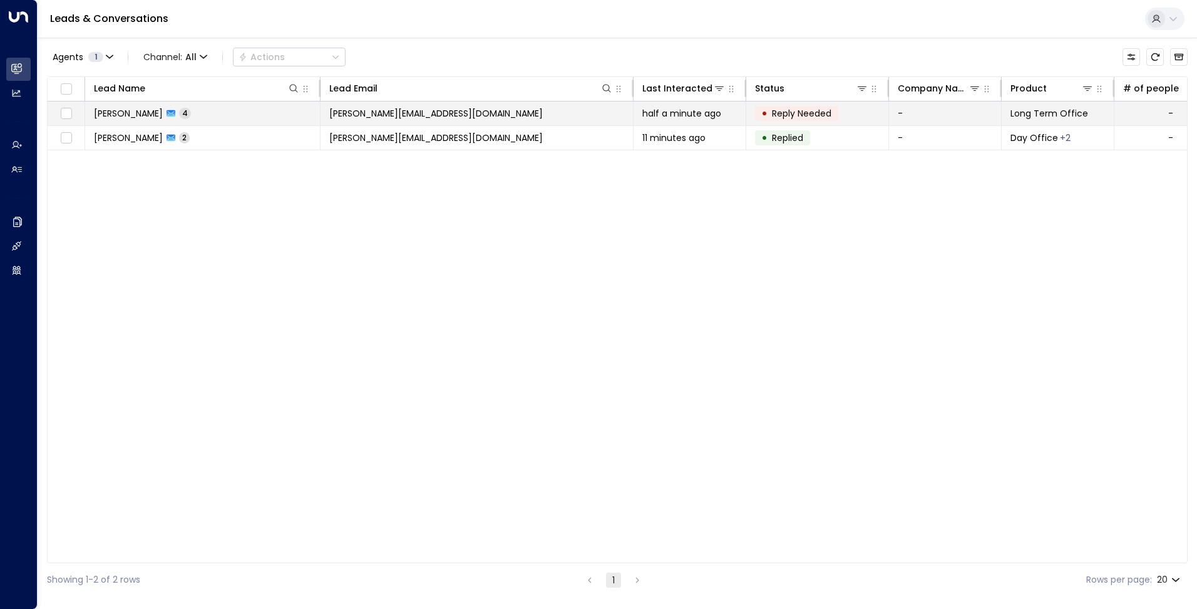
click at [467, 113] on td "[PERSON_NAME][EMAIL_ADDRESS][DOMAIN_NAME]" at bounding box center [477, 113] width 313 height 24
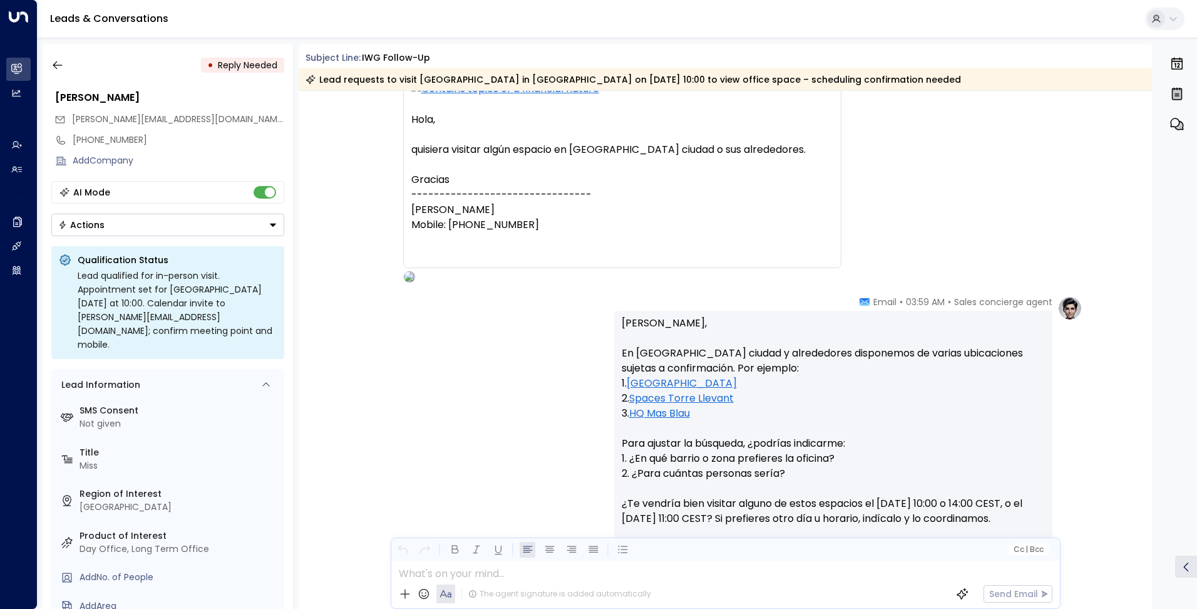
scroll to position [1274, 0]
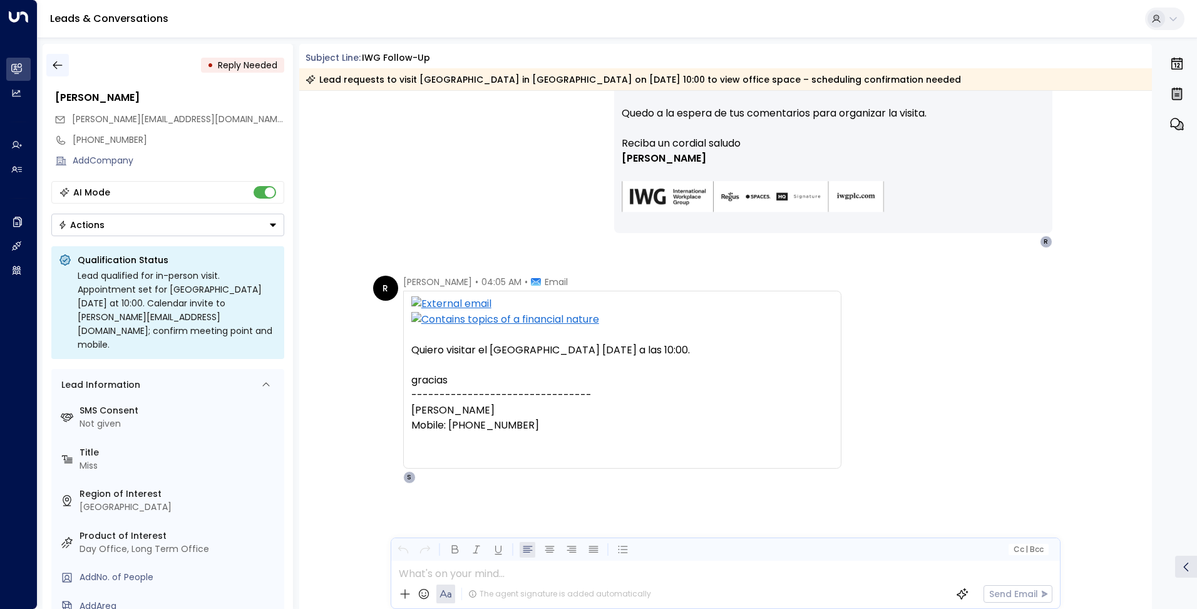
click at [58, 65] on icon "button" at bounding box center [57, 65] width 13 height 13
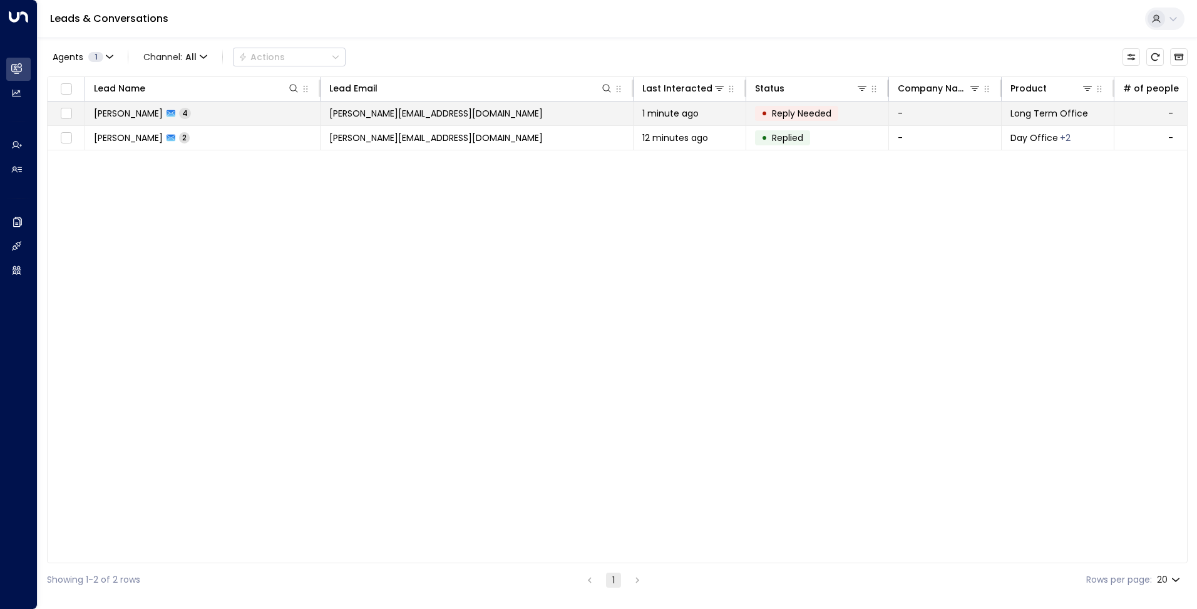
click at [475, 116] on td "[PERSON_NAME][EMAIL_ADDRESS][DOMAIN_NAME]" at bounding box center [477, 113] width 313 height 24
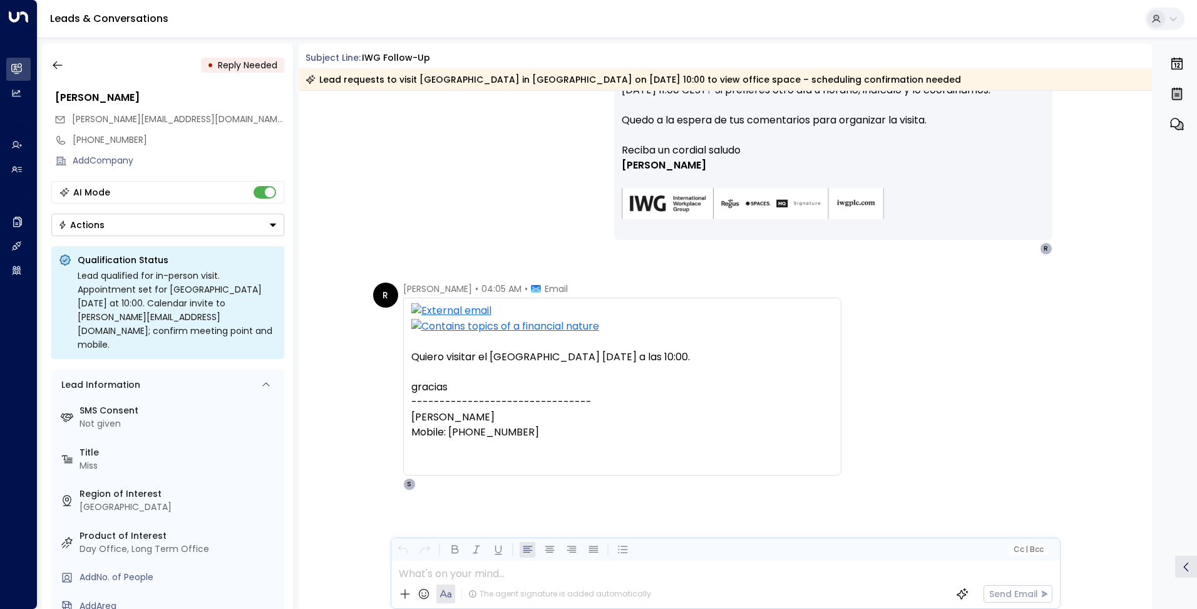
scroll to position [1274, 0]
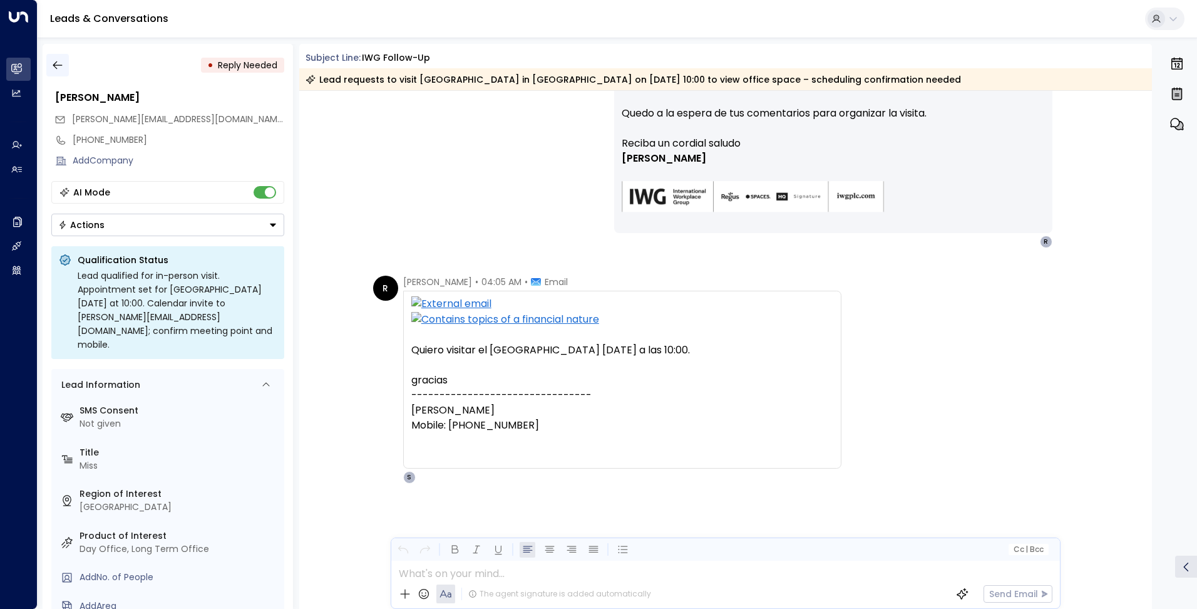
click at [51, 66] on icon "button" at bounding box center [57, 65] width 13 height 13
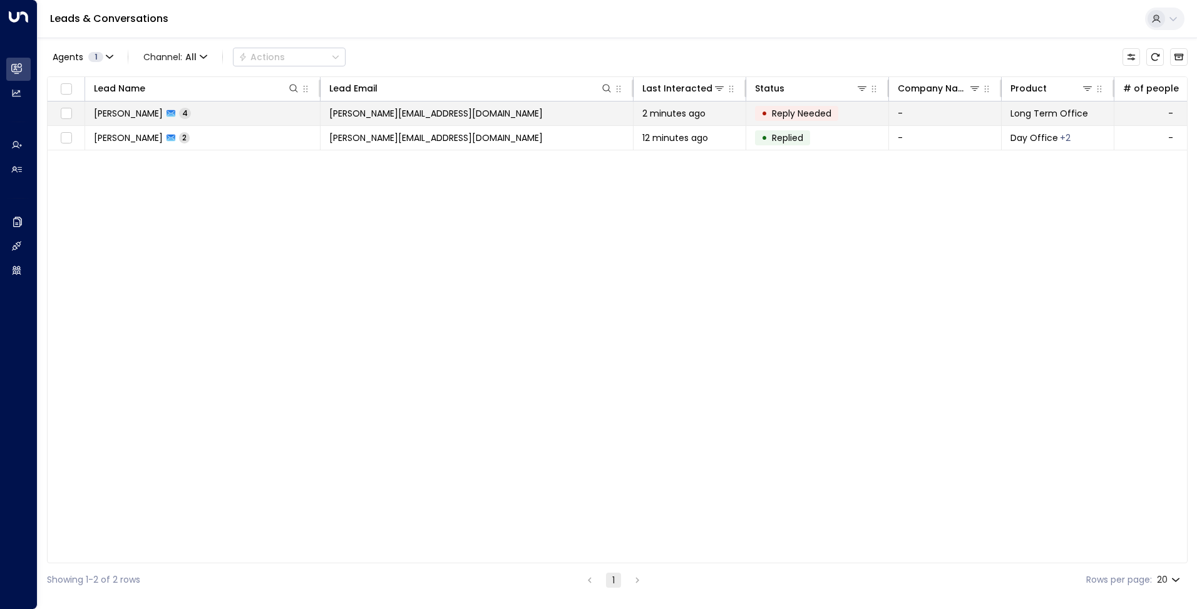
click at [486, 113] on td "[PERSON_NAME][EMAIL_ADDRESS][DOMAIN_NAME]" at bounding box center [477, 113] width 313 height 24
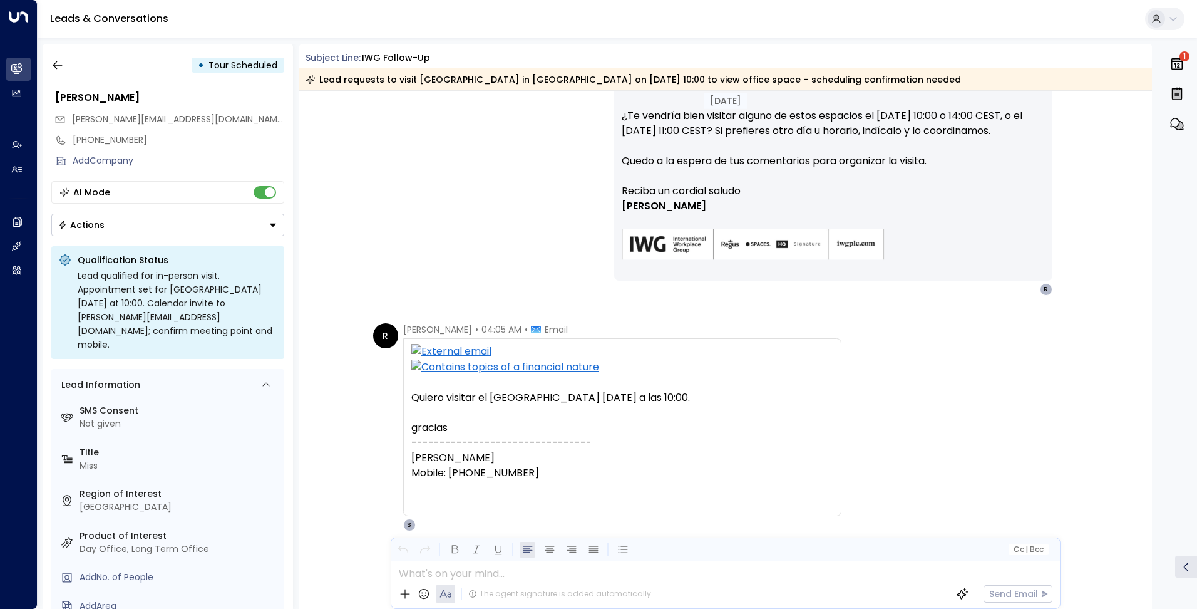
scroll to position [1274, 0]
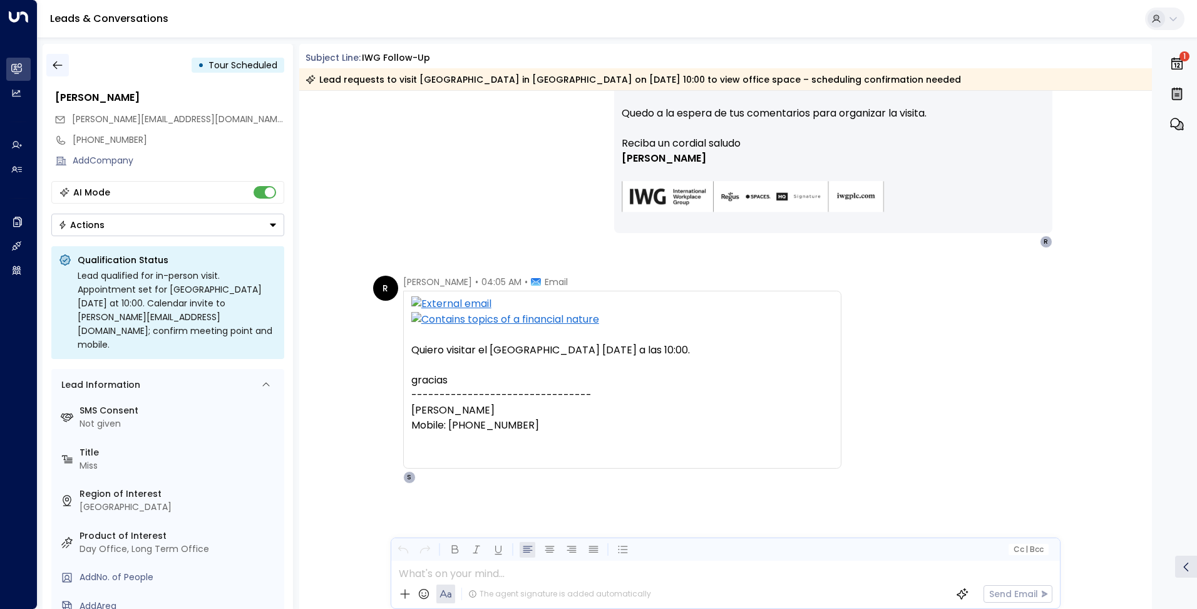
click at [63, 59] on icon "button" at bounding box center [57, 65] width 13 height 13
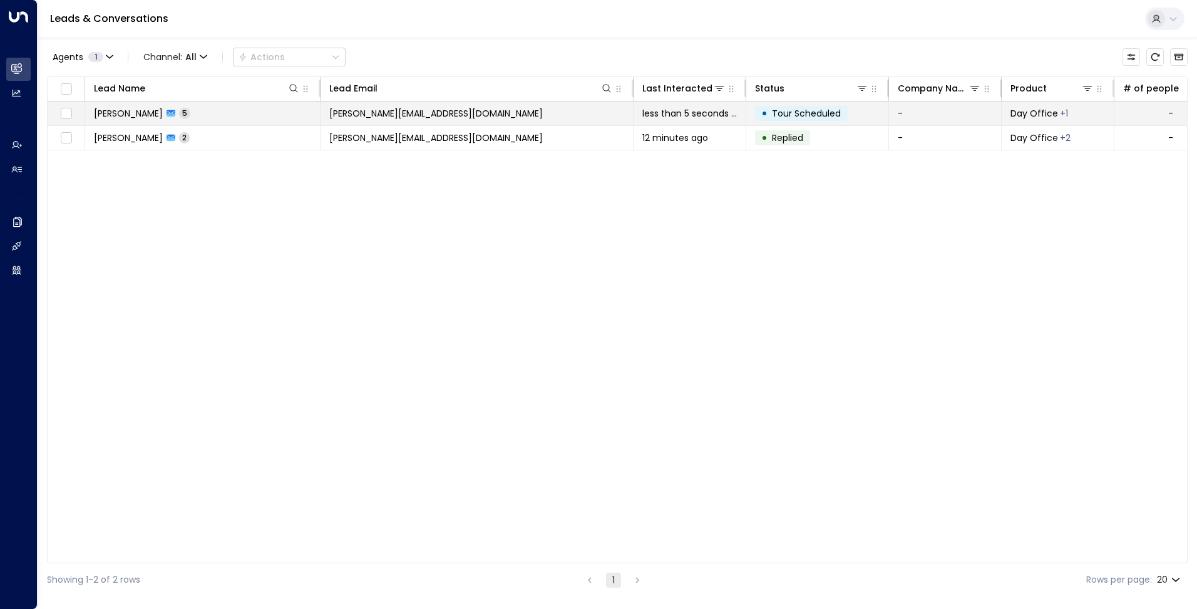
click at [517, 108] on td "[PERSON_NAME][EMAIL_ADDRESS][DOMAIN_NAME]" at bounding box center [477, 113] width 313 height 24
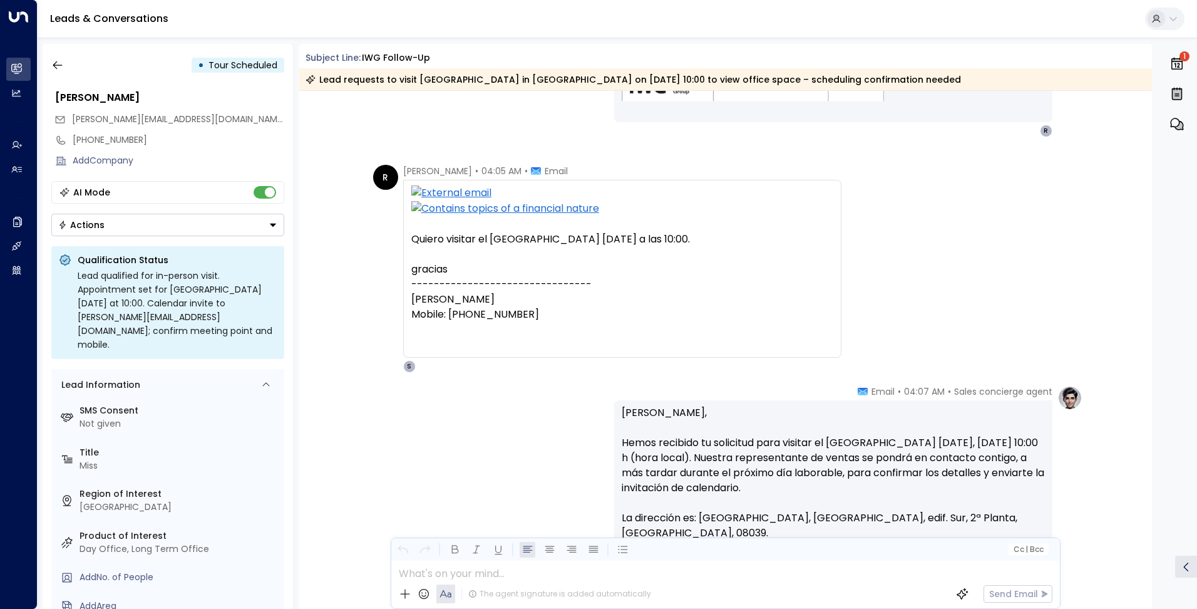
scroll to position [1560, 0]
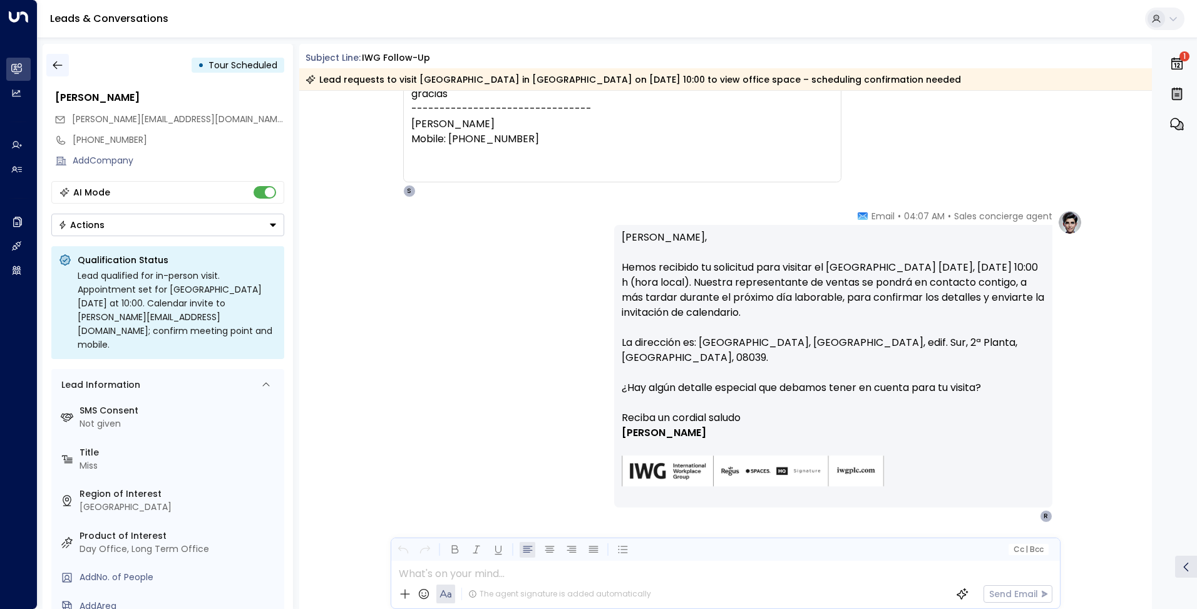
click at [58, 65] on icon "button" at bounding box center [57, 65] width 9 height 8
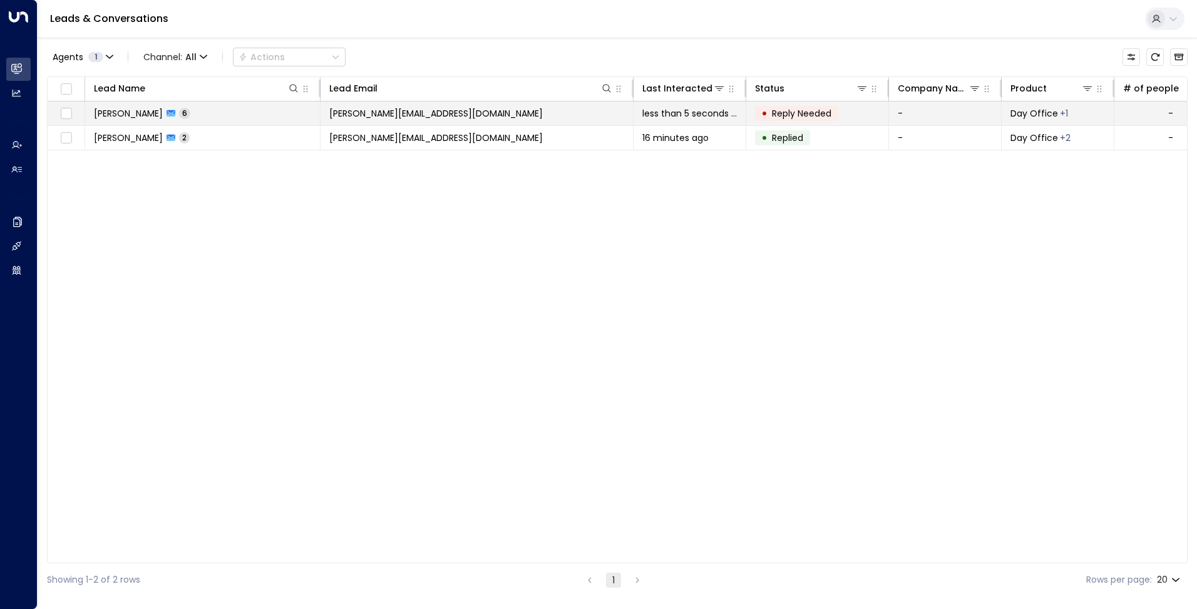
click at [416, 112] on span "[PERSON_NAME][EMAIL_ADDRESS][DOMAIN_NAME]" at bounding box center [436, 113] width 214 height 13
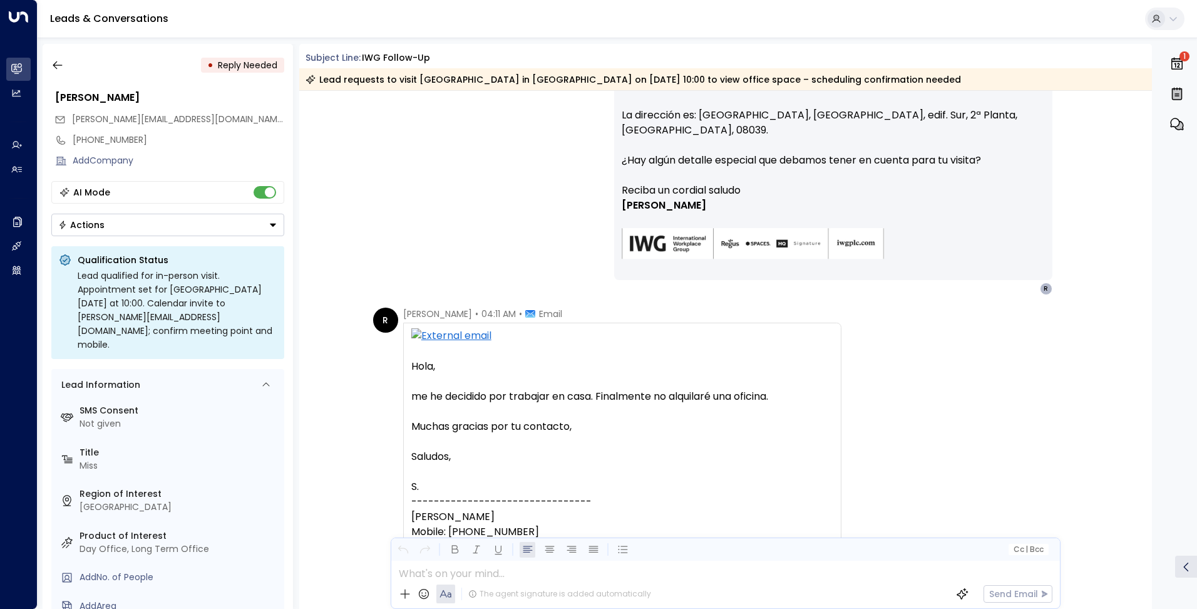
scroll to position [1894, 0]
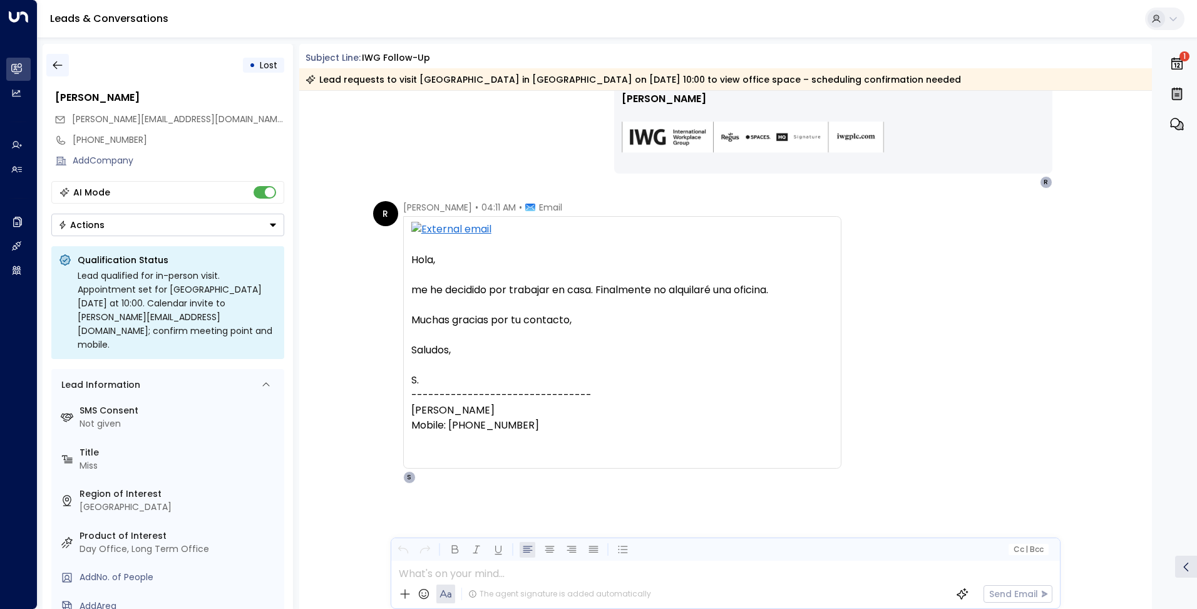
click at [61, 60] on icon "button" at bounding box center [57, 65] width 13 height 13
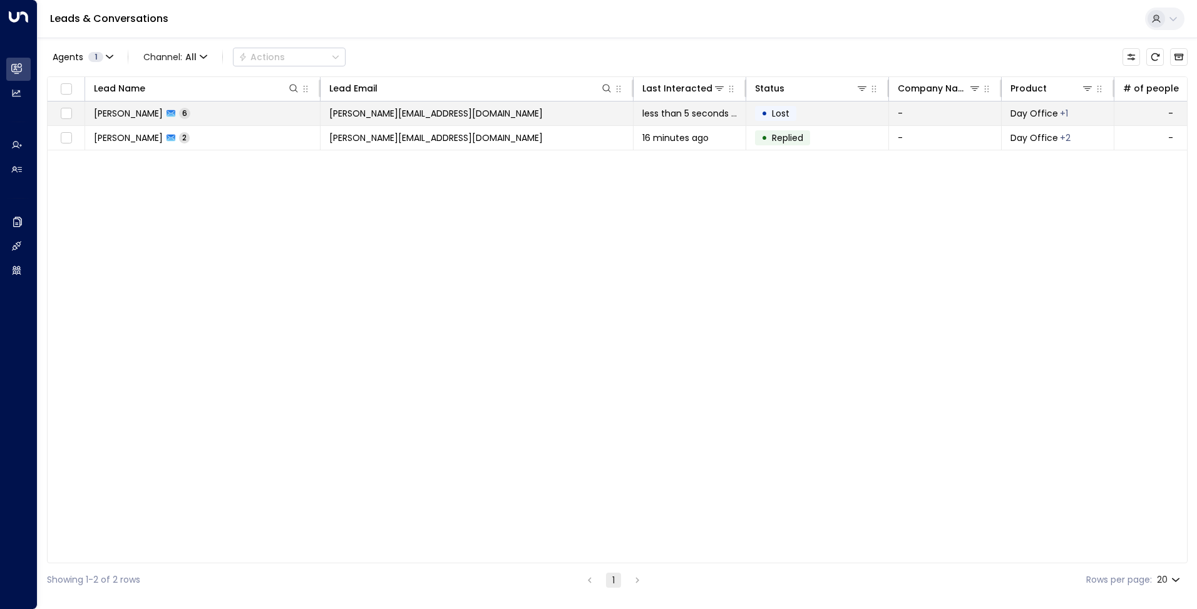
click at [366, 106] on td "[PERSON_NAME][EMAIL_ADDRESS][DOMAIN_NAME]" at bounding box center [477, 113] width 313 height 24
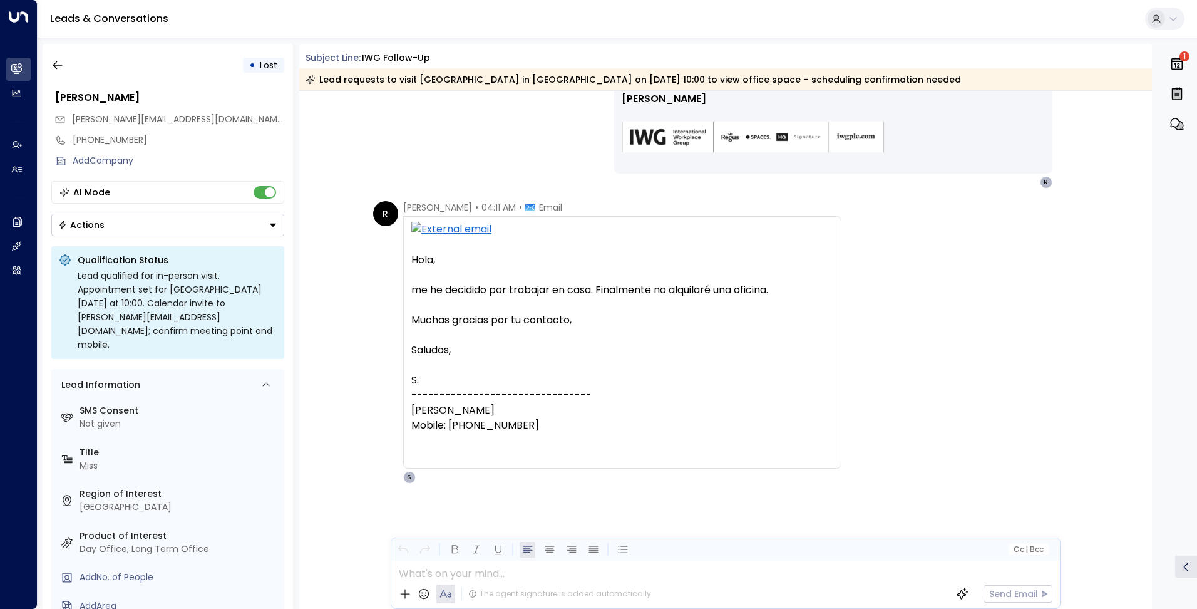
scroll to position [1518, 0]
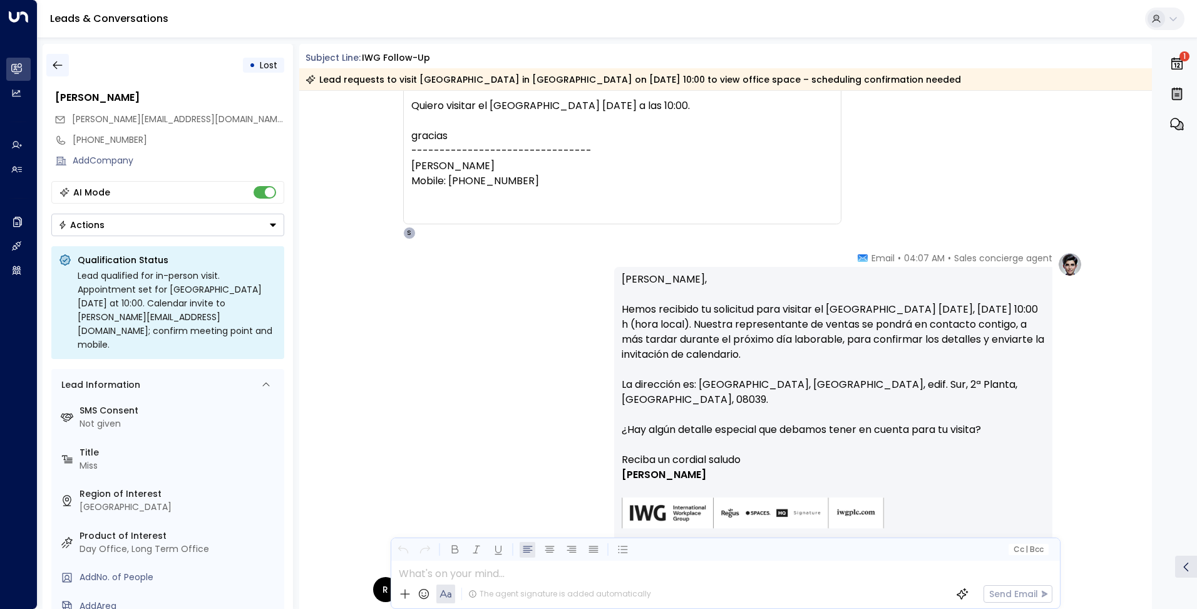
click at [57, 63] on icon "button" at bounding box center [57, 65] width 13 height 13
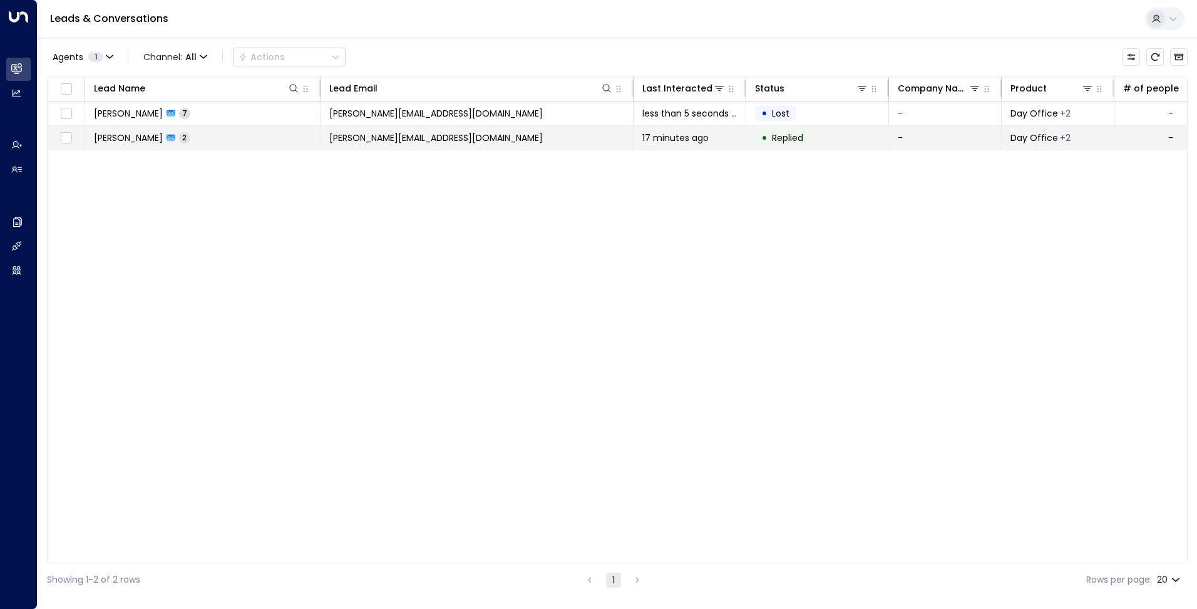
click at [355, 140] on span "[PERSON_NAME][EMAIL_ADDRESS][DOMAIN_NAME]" at bounding box center [436, 138] width 214 height 13
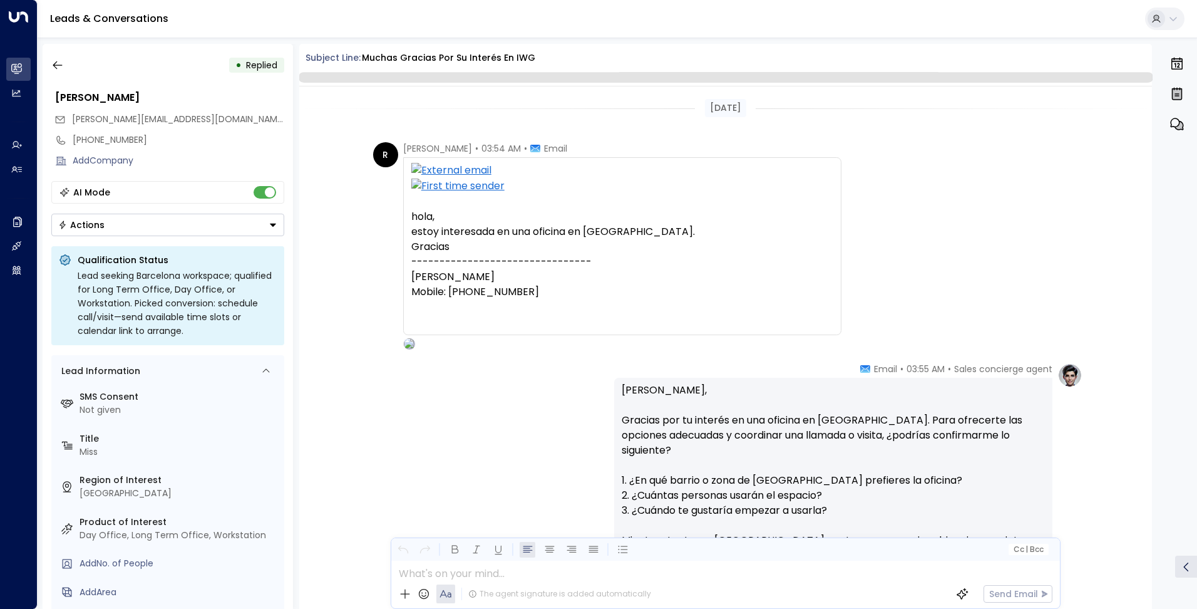
scroll to position [312, 0]
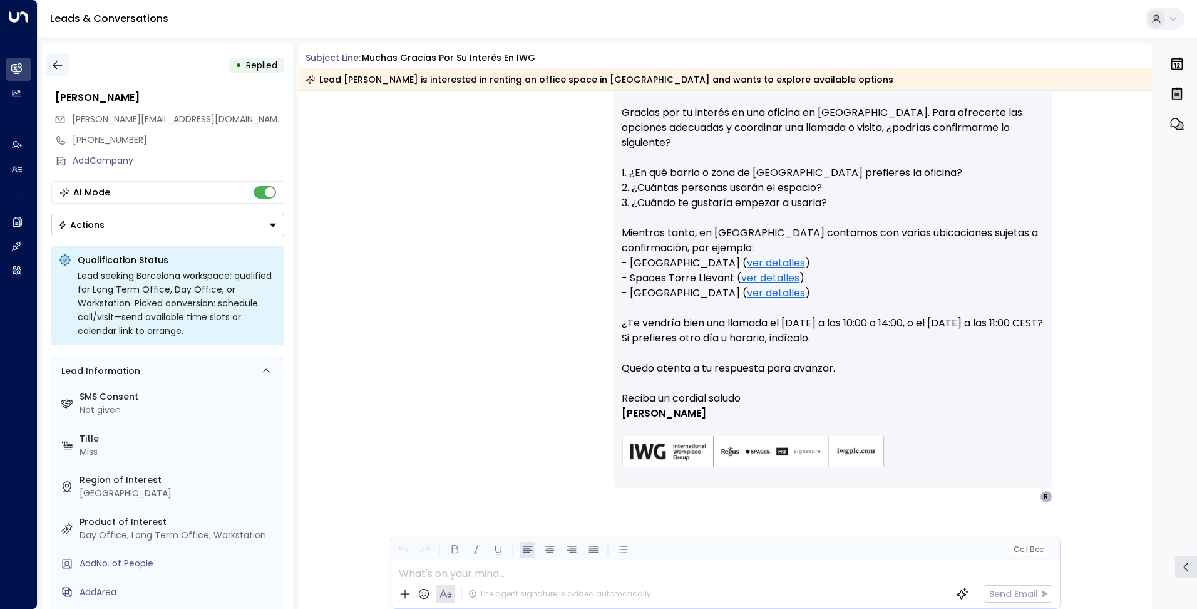
click at [54, 62] on icon "button" at bounding box center [57, 65] width 13 height 13
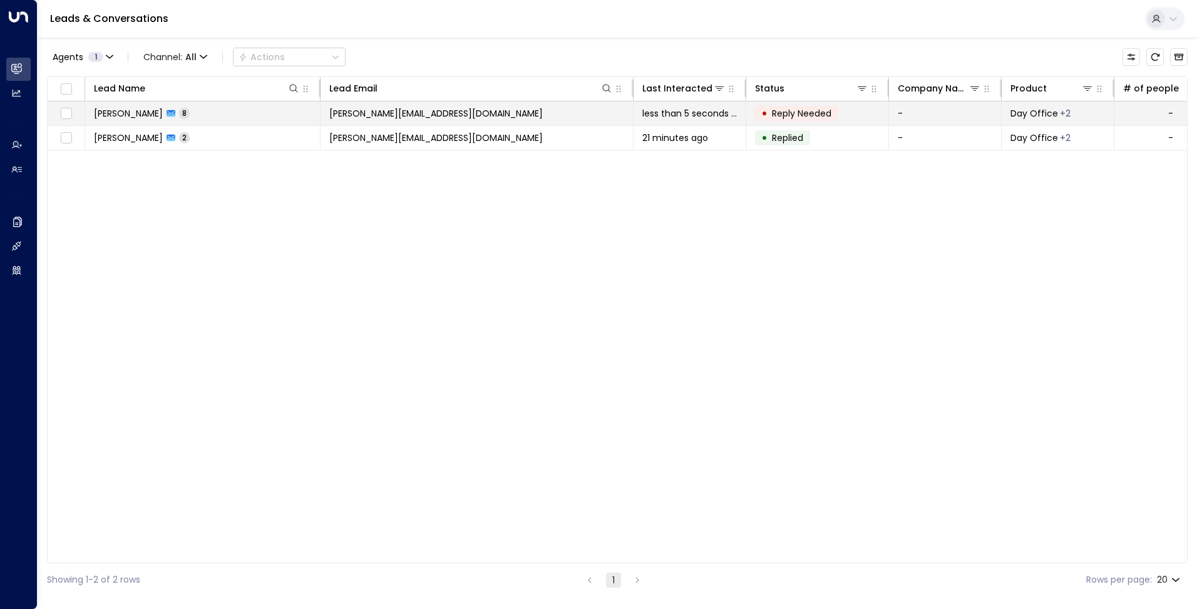
click at [418, 111] on span "[PERSON_NAME][EMAIL_ADDRESS][DOMAIN_NAME]" at bounding box center [436, 113] width 214 height 13
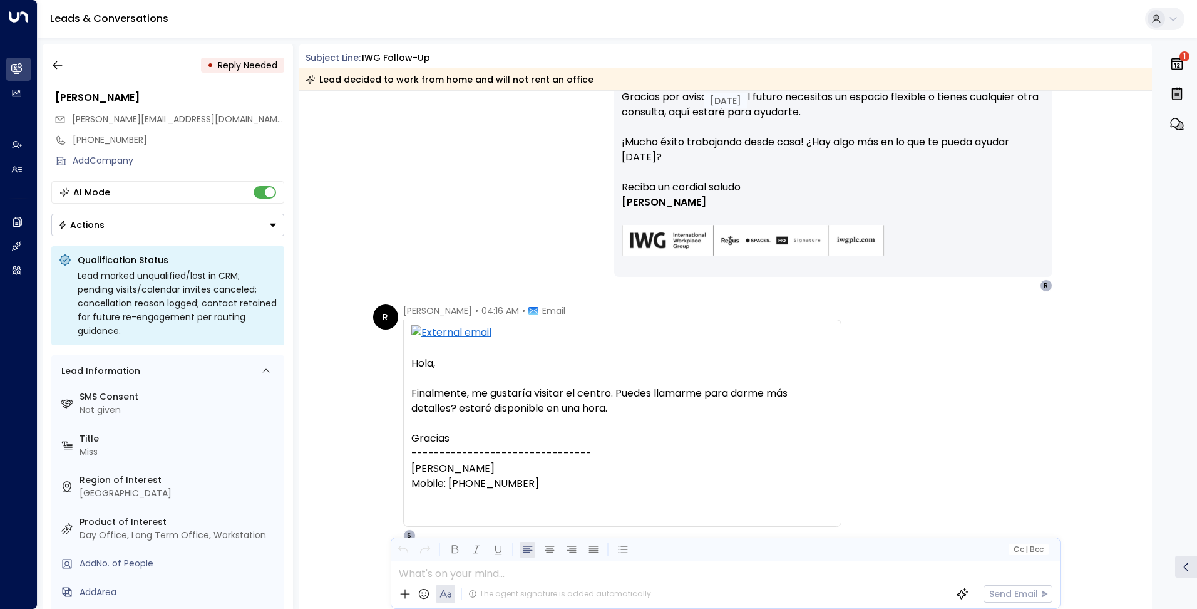
scroll to position [2194, 0]
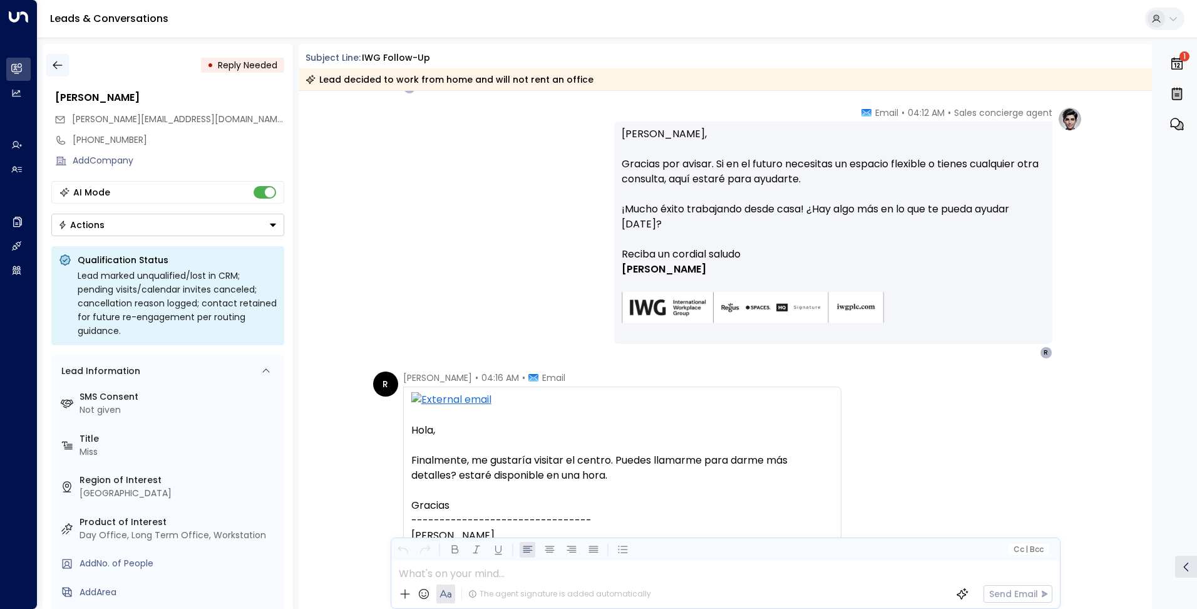
click at [53, 63] on icon "button" at bounding box center [57, 65] width 13 height 13
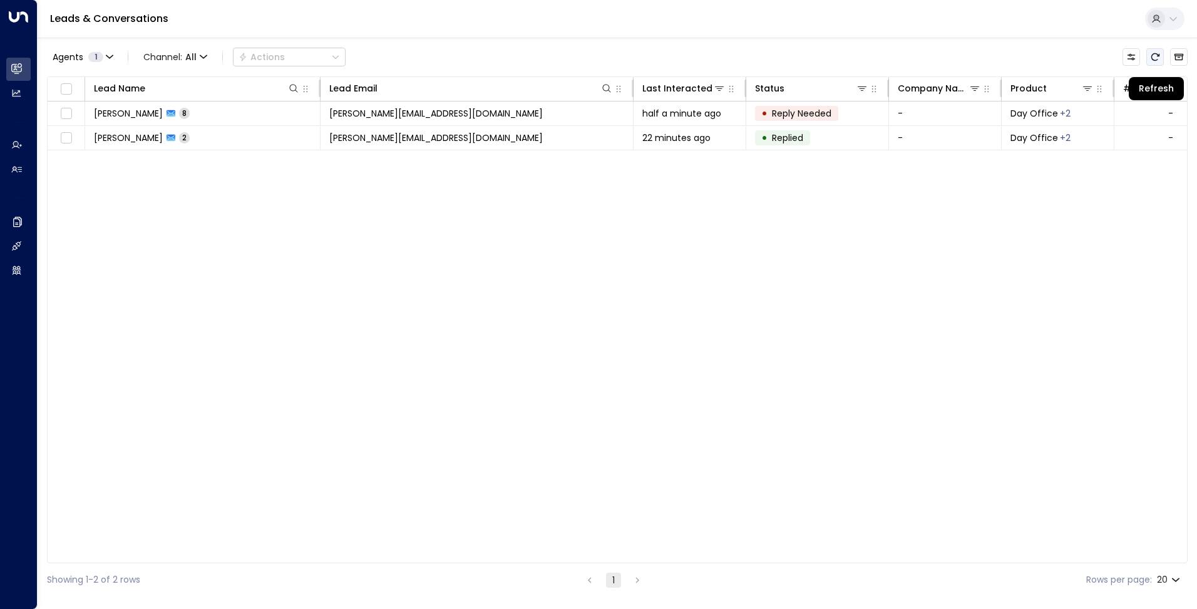
click at [1159, 56] on icon "Refresh" at bounding box center [1156, 57] width 8 height 8
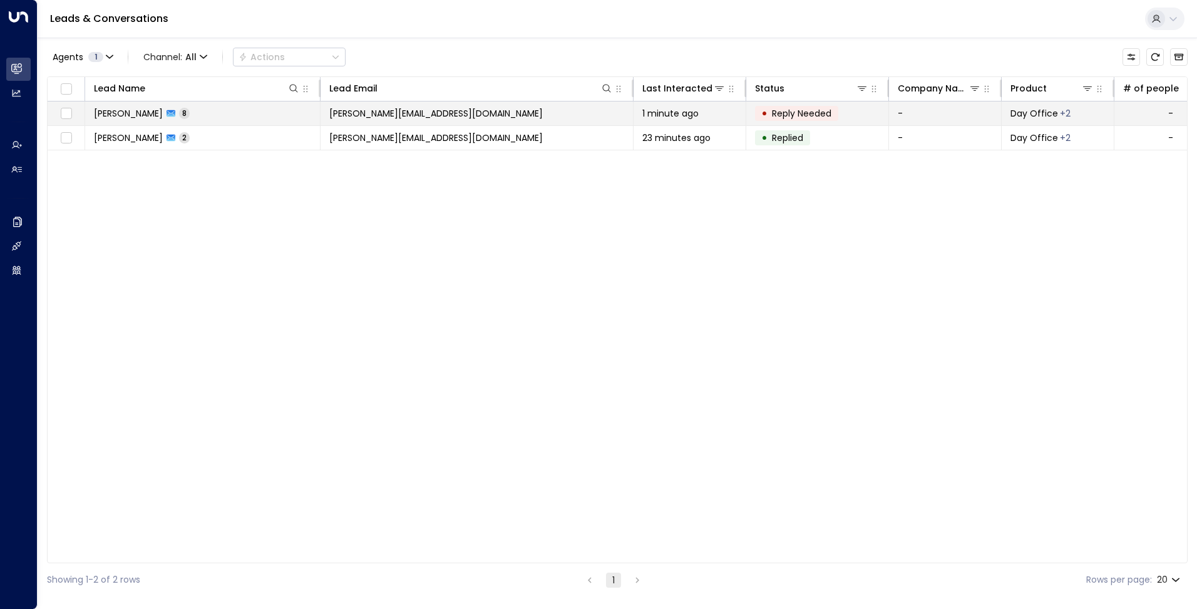
click at [706, 113] on div "1 minute ago" at bounding box center [690, 113] width 95 height 13
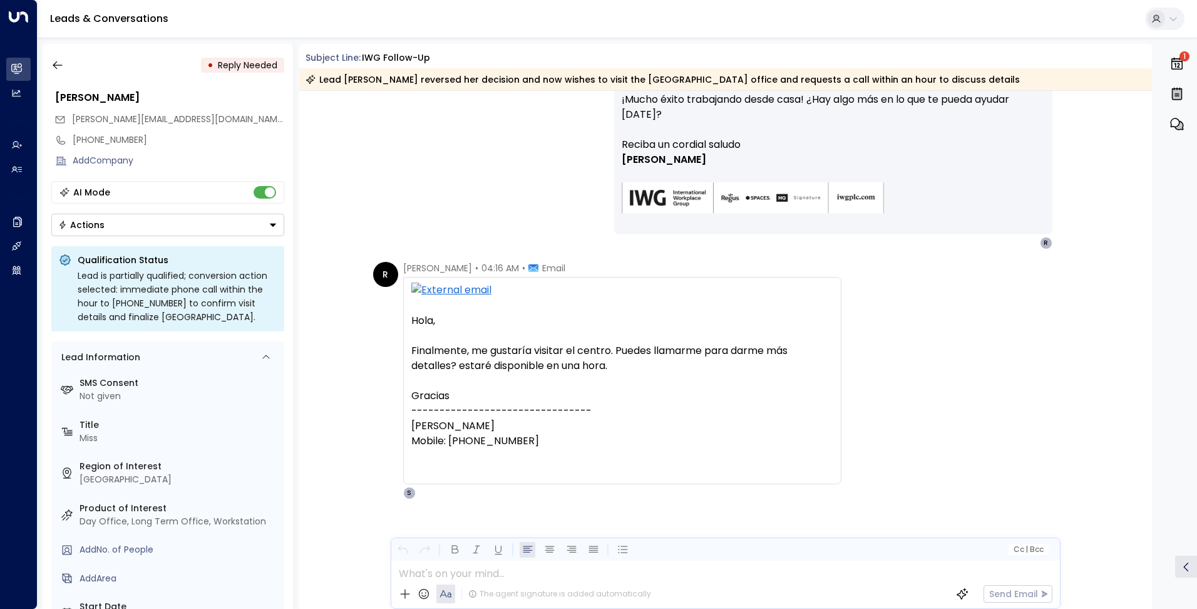
scroll to position [2425, 0]
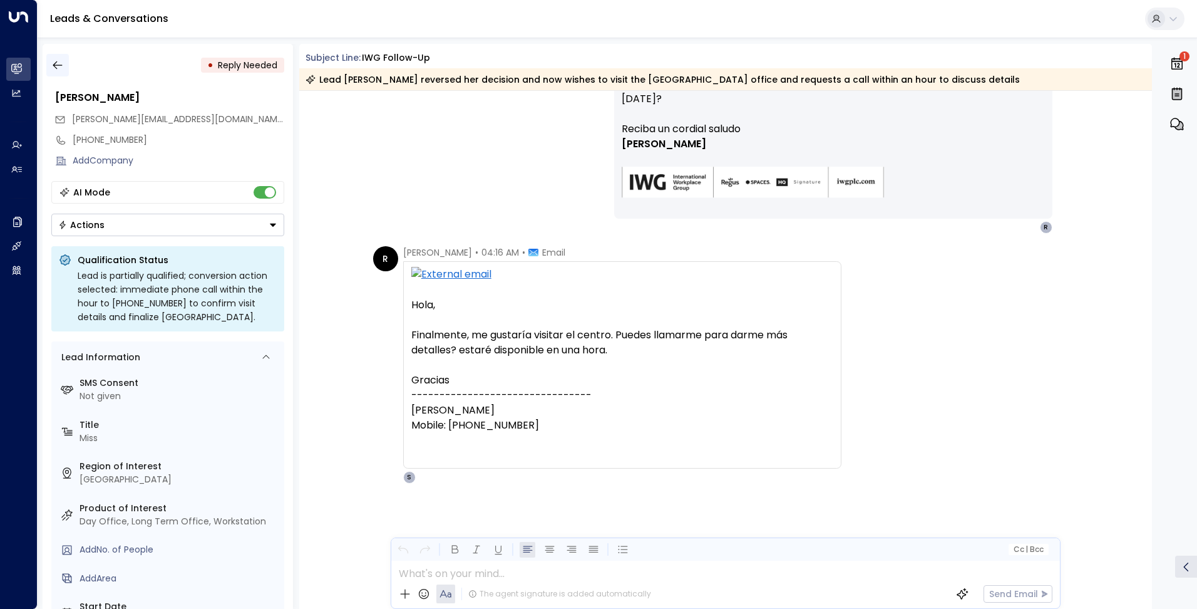
click at [53, 65] on icon "button" at bounding box center [57, 65] width 9 height 8
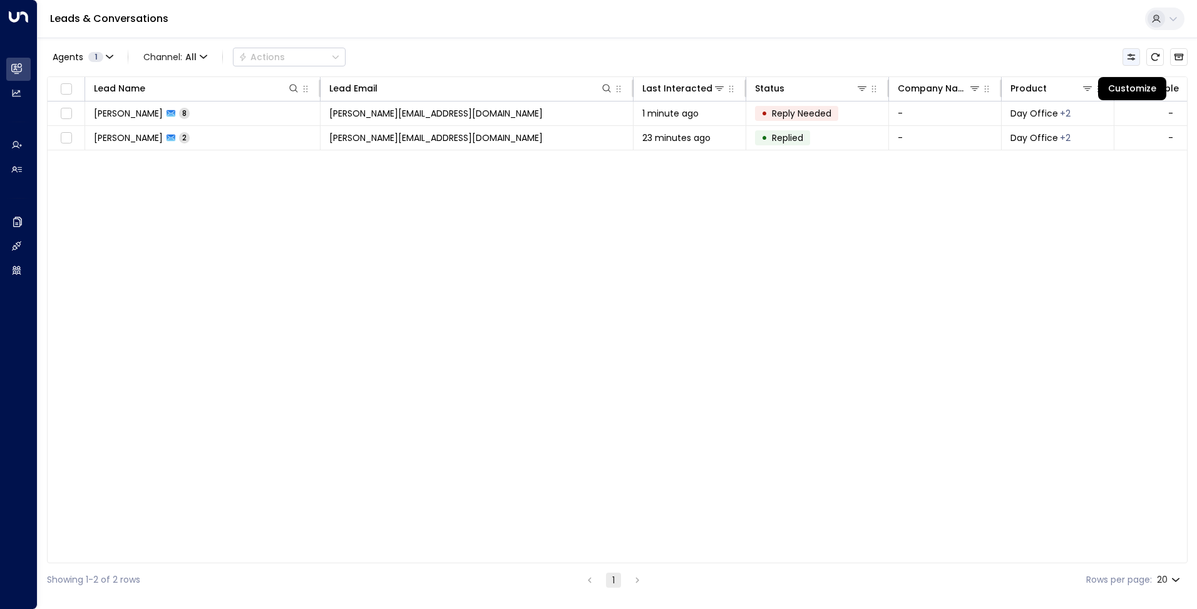
click at [1132, 59] on icon "Customize" at bounding box center [1132, 57] width 8 height 6
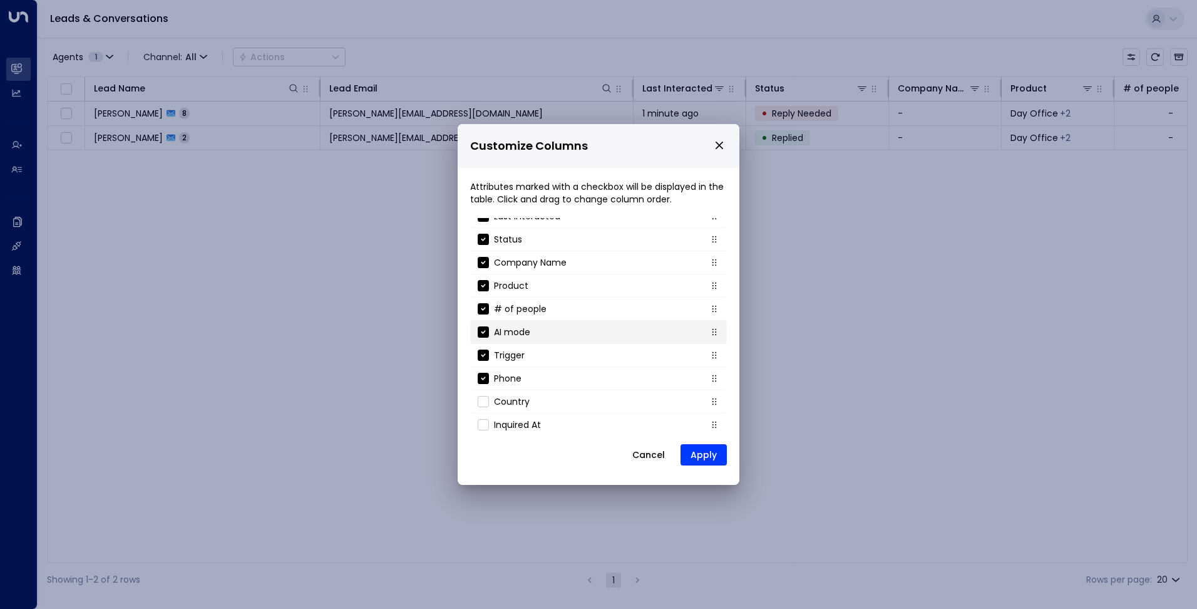
scroll to position [135, 0]
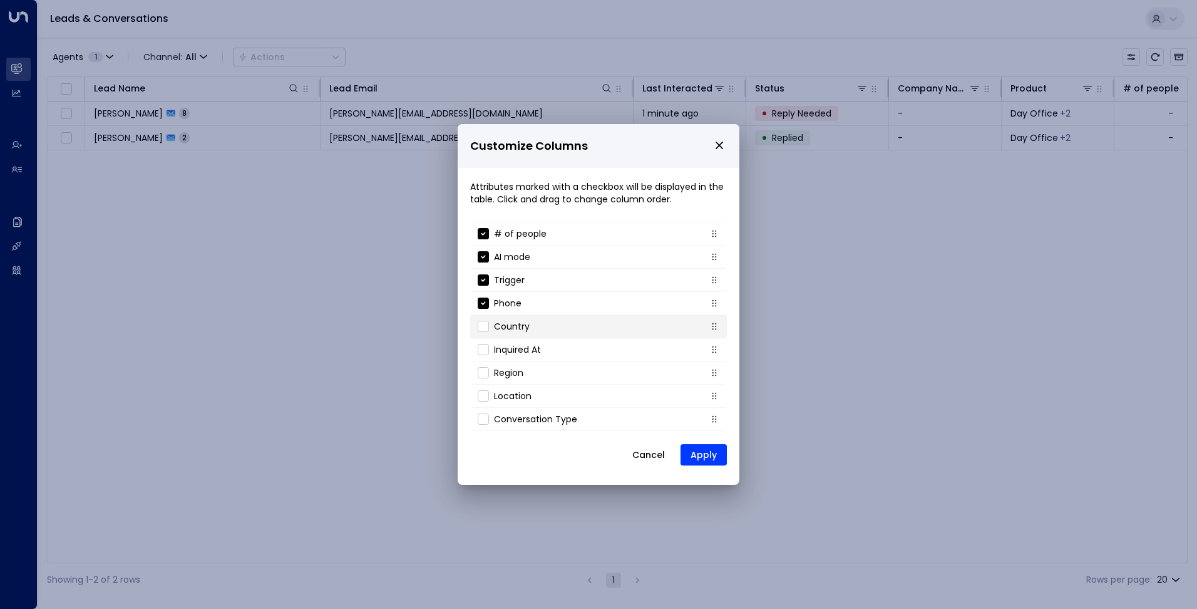
click at [513, 331] on p "Country" at bounding box center [512, 326] width 36 height 13
click at [482, 332] on div "Country" at bounding box center [504, 326] width 52 height 13
click at [485, 425] on div "Conversation Type" at bounding box center [528, 419] width 100 height 13
drag, startPoint x: 701, startPoint y: 460, endPoint x: 636, endPoint y: 426, distance: 73.4
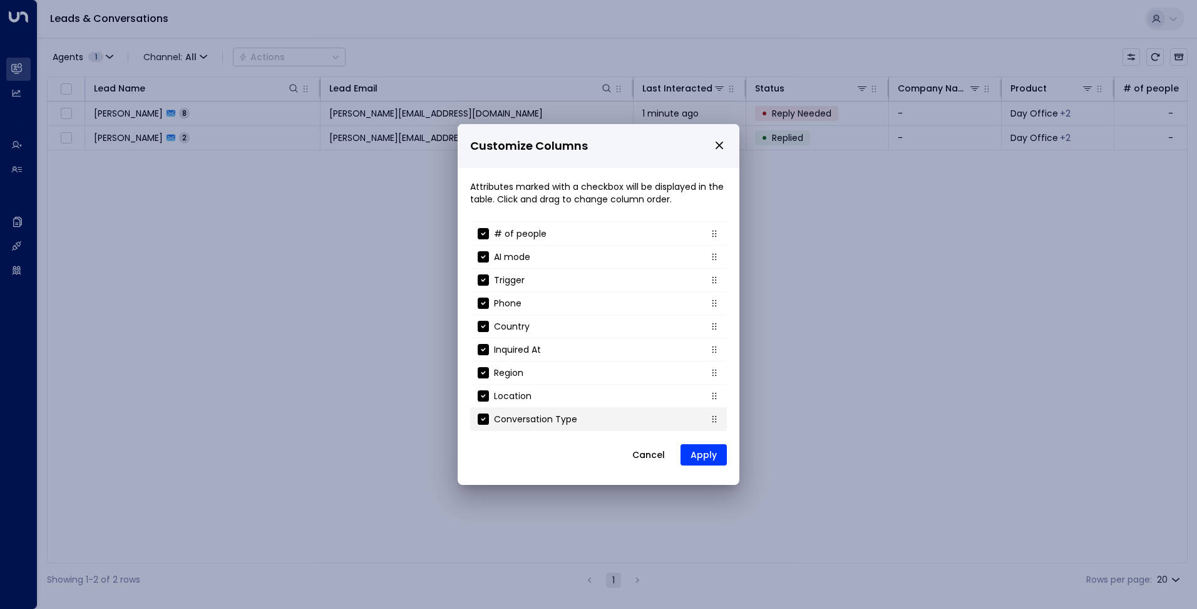
click at [702, 460] on button "Apply" at bounding box center [704, 454] width 46 height 21
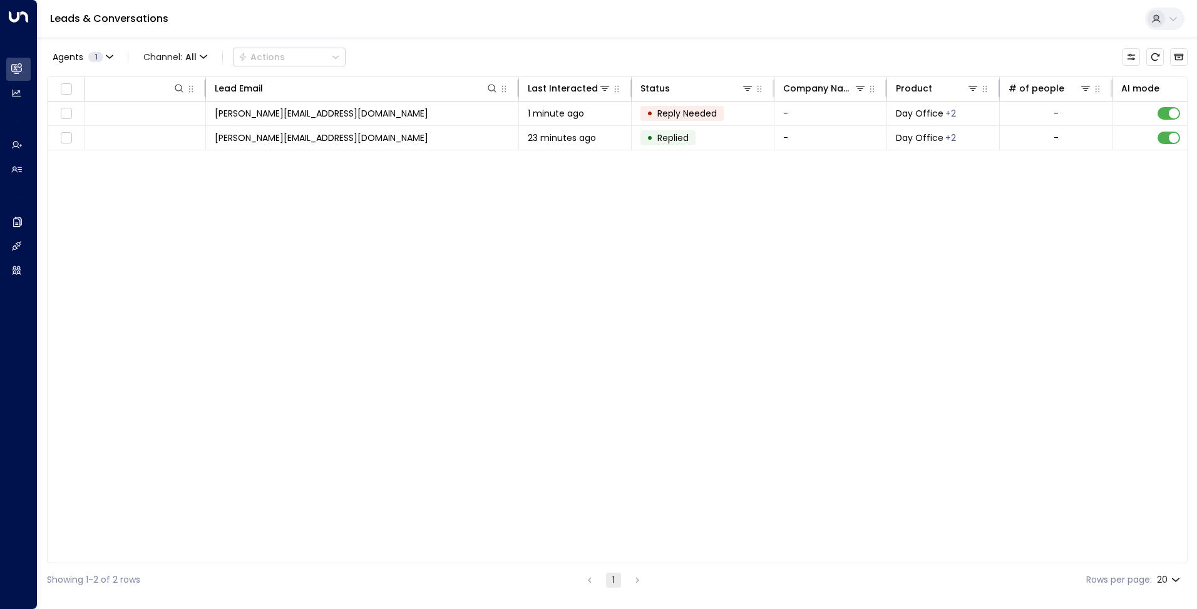
scroll to position [0, 0]
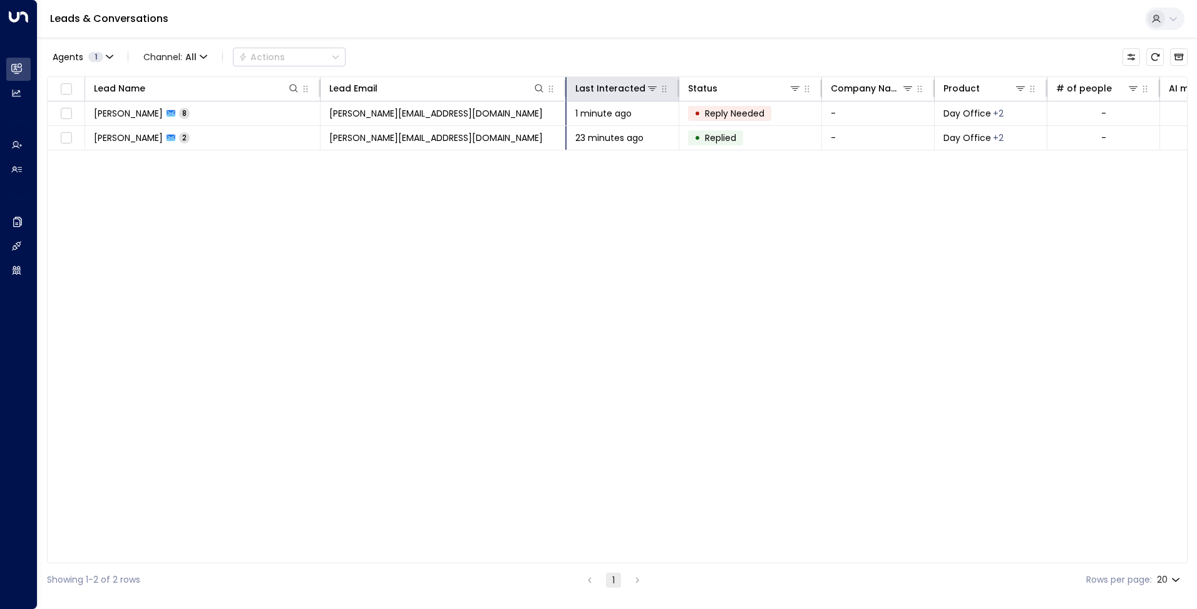
click at [564, 88] on hr at bounding box center [565, 89] width 3 height 18
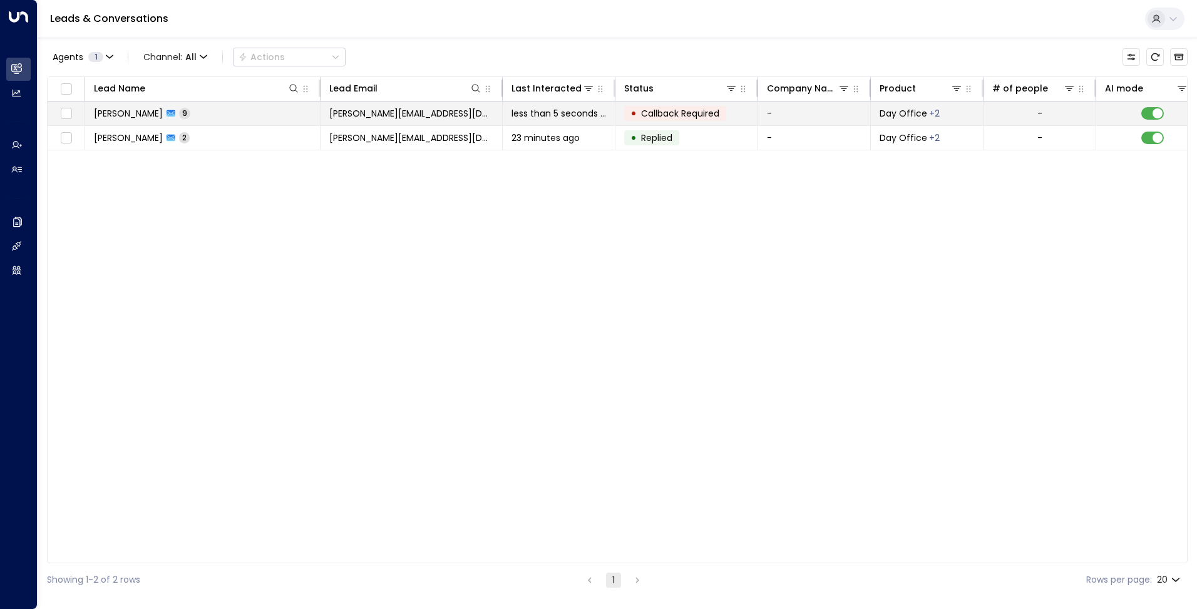
click at [680, 112] on span "Callback Required" at bounding box center [680, 113] width 78 height 13
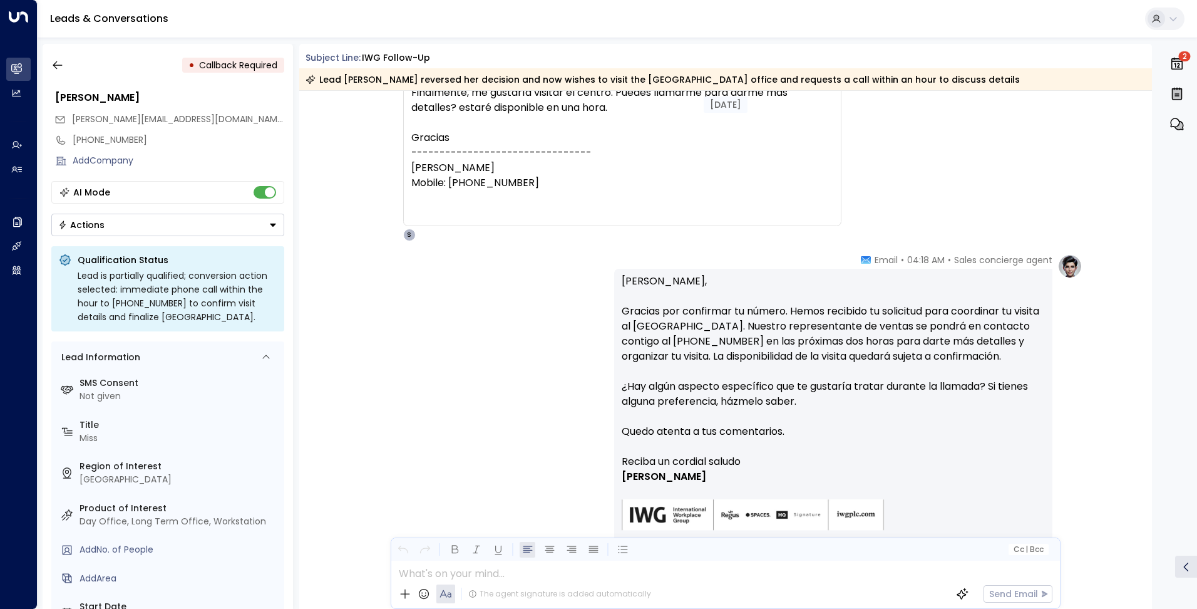
scroll to position [2689, 0]
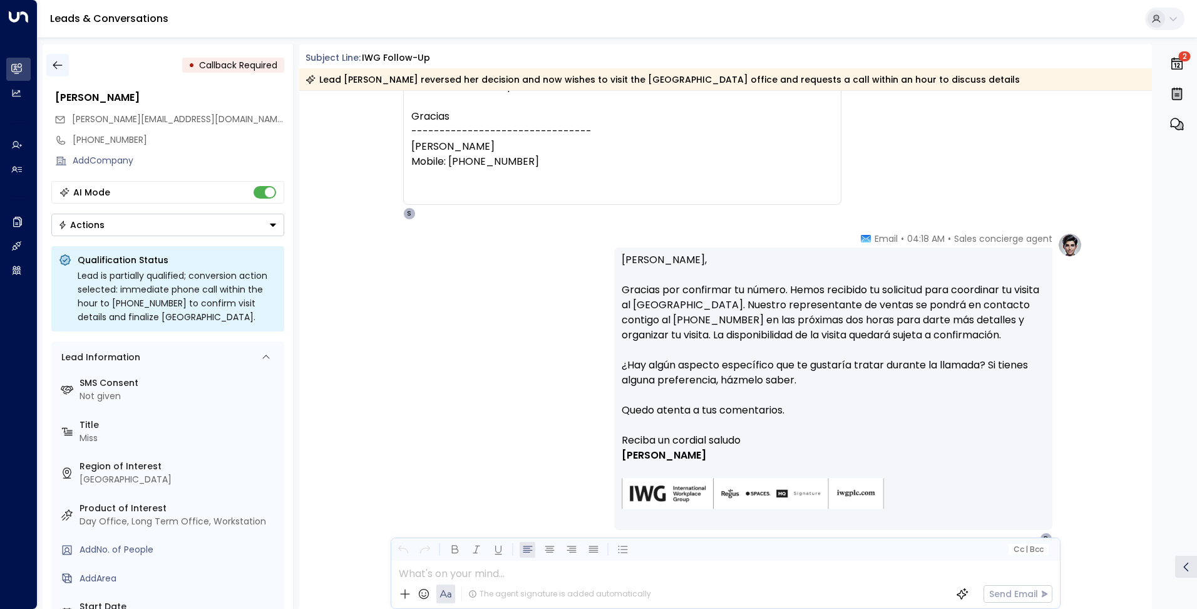
click at [54, 63] on icon "button" at bounding box center [57, 65] width 13 height 13
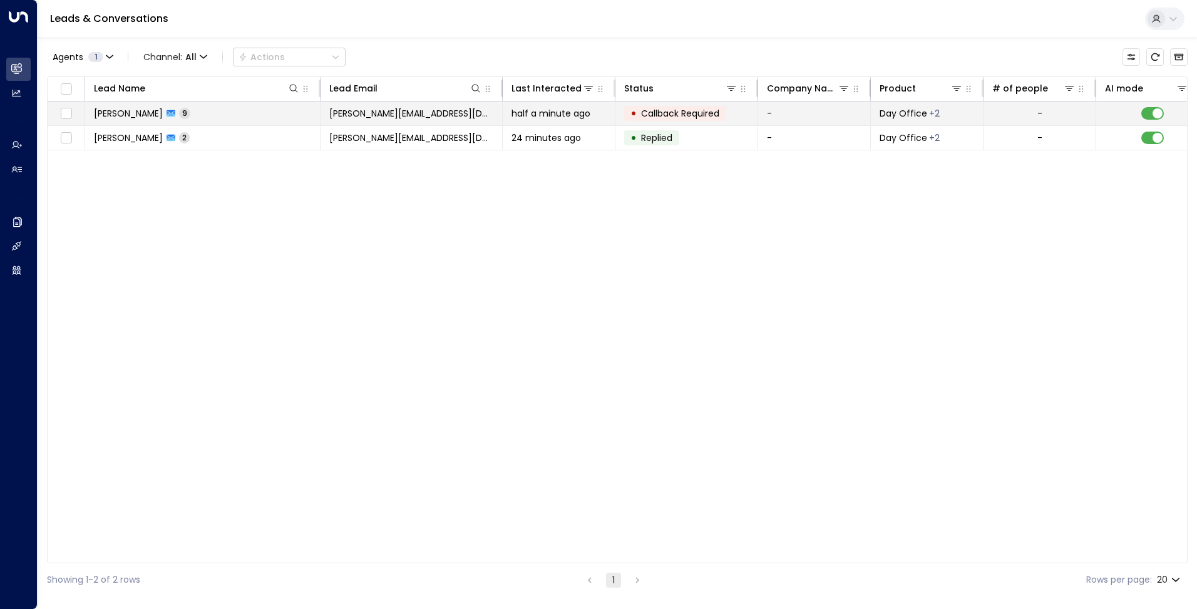
click at [352, 114] on span "[PERSON_NAME][EMAIL_ADDRESS][DOMAIN_NAME]" at bounding box center [411, 113] width 164 height 13
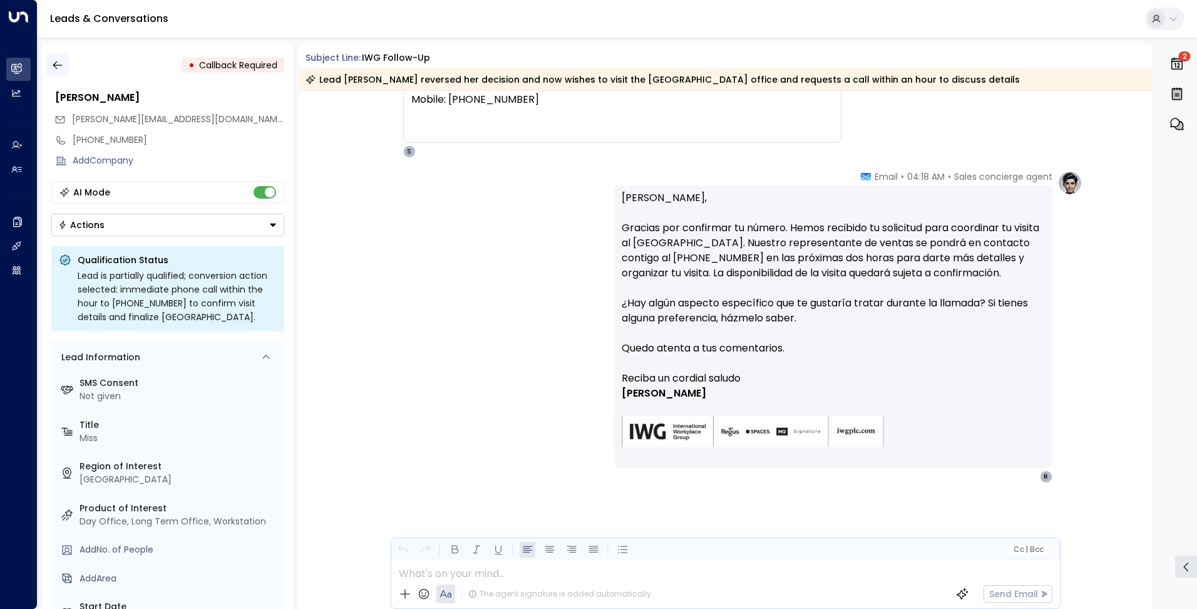
click at [61, 66] on icon "button" at bounding box center [57, 65] width 13 height 13
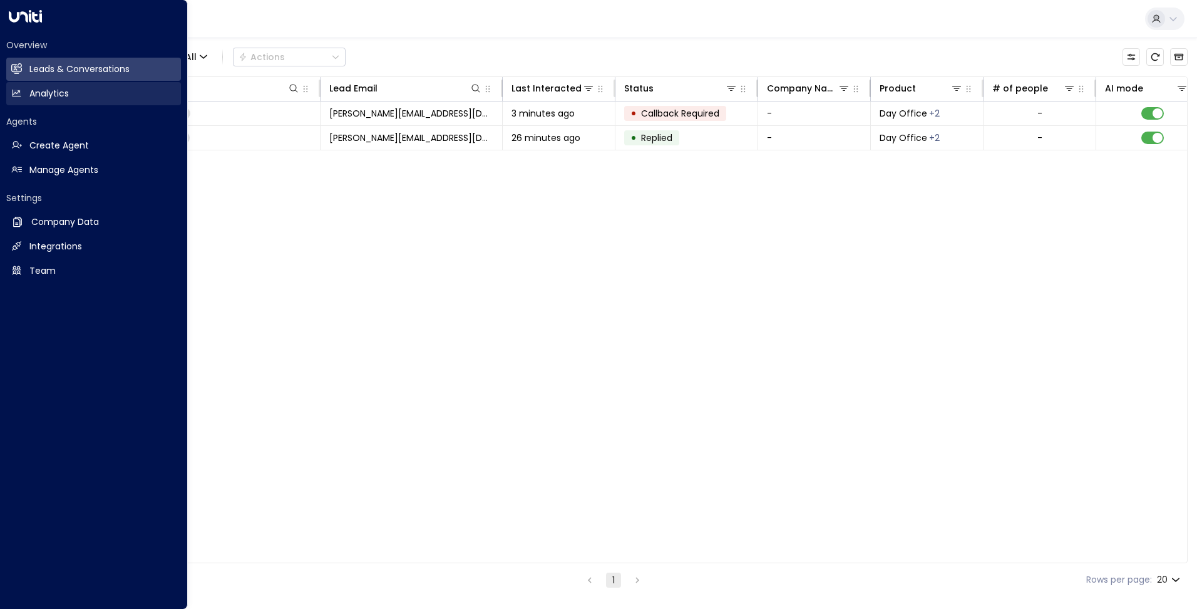
click at [14, 96] on icon at bounding box center [17, 94] width 9 height 8
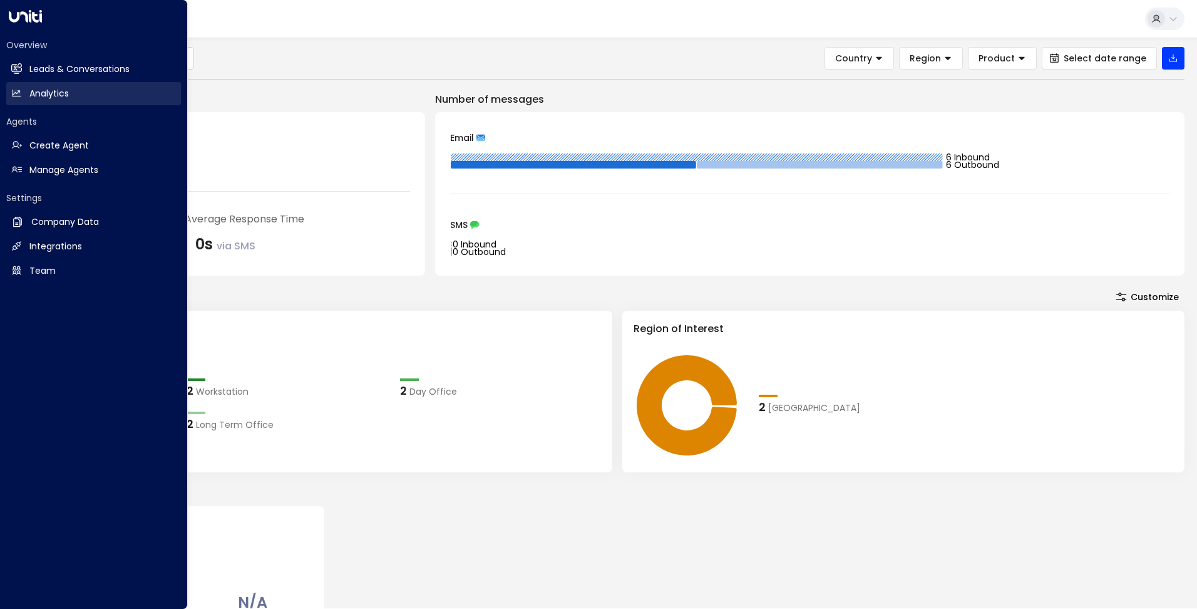
drag, startPoint x: 24, startPoint y: 70, endPoint x: 103, endPoint y: 103, distance: 85.9
click at [24, 70] on link "Leads & Conversations Leads & Conversations" at bounding box center [93, 69] width 175 height 23
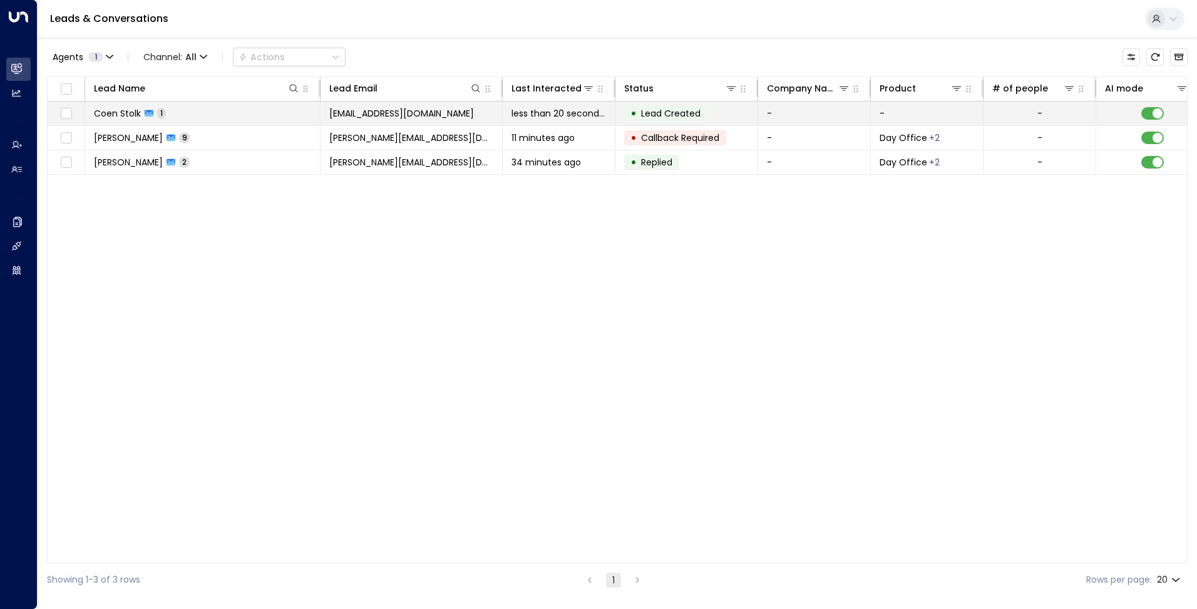
click at [158, 105] on td "[PERSON_NAME] [PERSON_NAME] 1" at bounding box center [202, 113] width 235 height 24
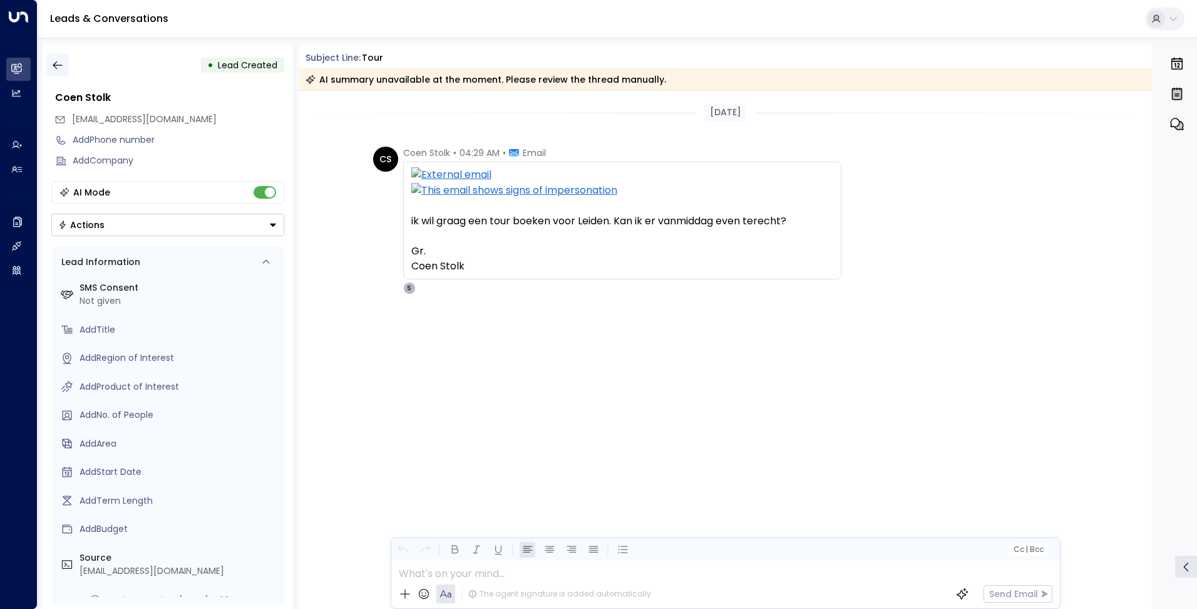
click at [62, 68] on icon "button" at bounding box center [57, 65] width 13 height 13
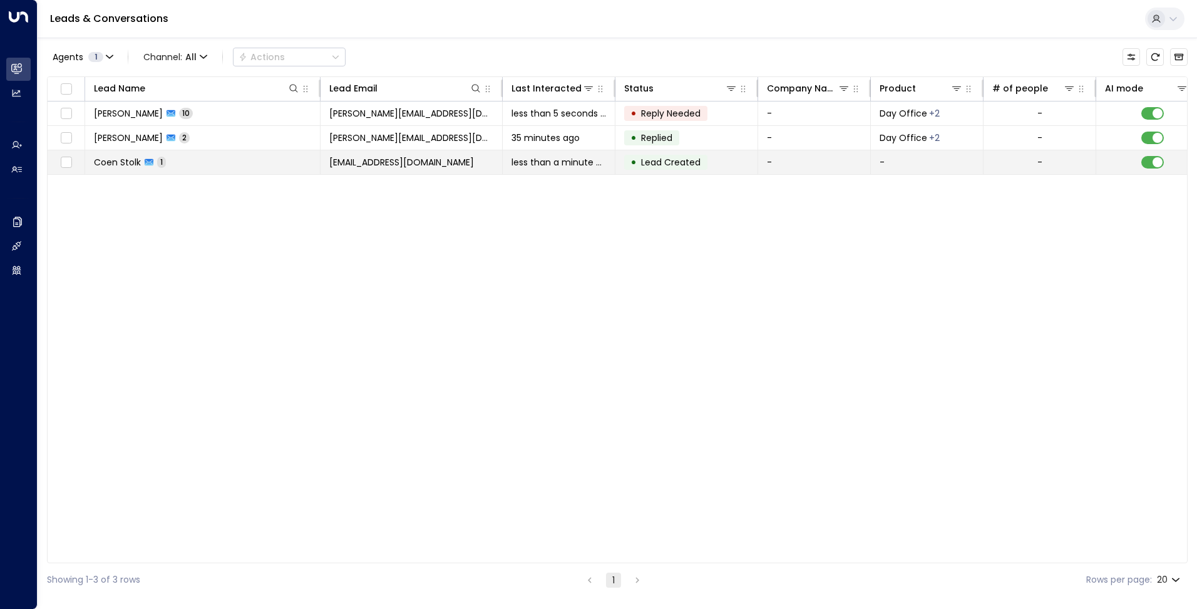
click at [196, 167] on td "[PERSON_NAME] [PERSON_NAME] 1" at bounding box center [202, 162] width 235 height 24
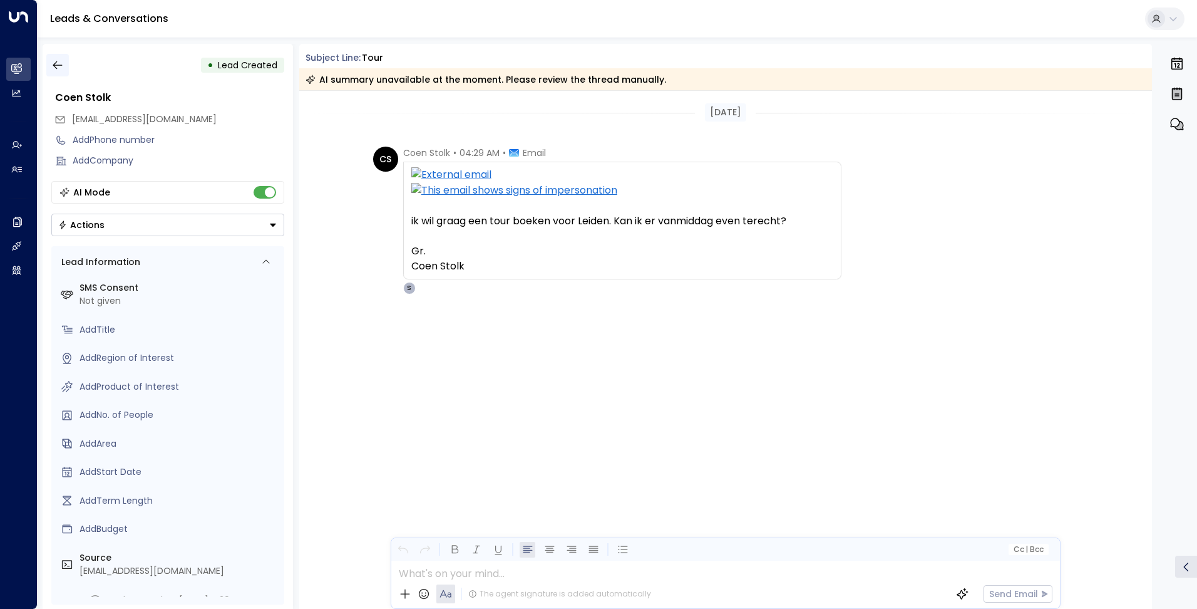
click at [51, 61] on icon "button" at bounding box center [57, 65] width 13 height 13
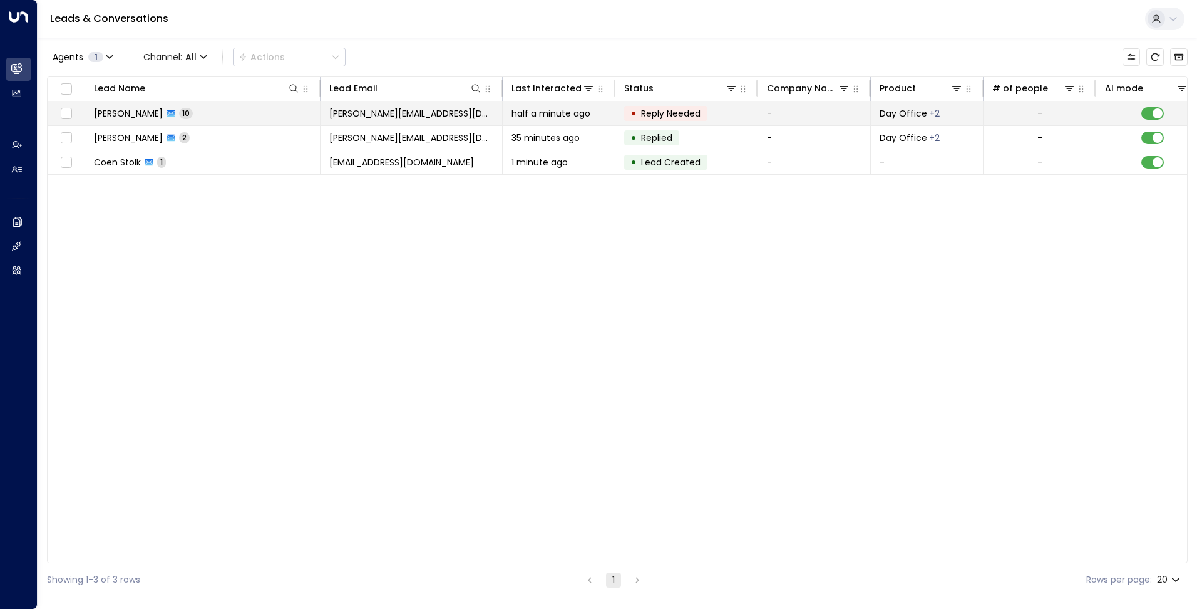
click at [269, 105] on td "MARIA SOLEDAD RUIZ CATELLI 10" at bounding box center [202, 113] width 235 height 24
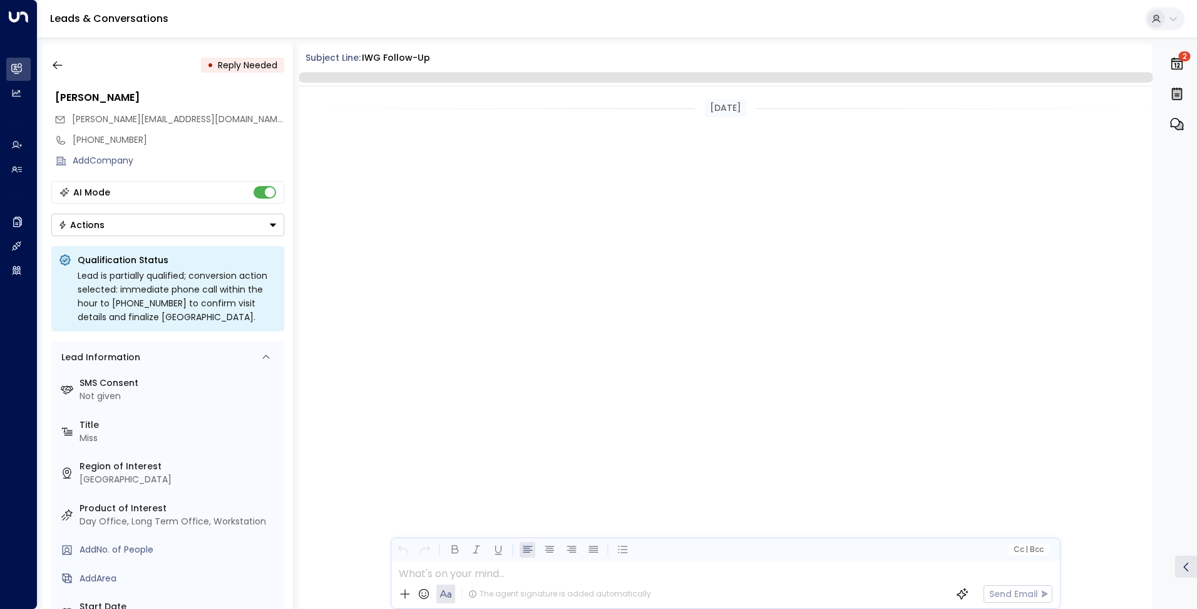
scroll to position [3053, 0]
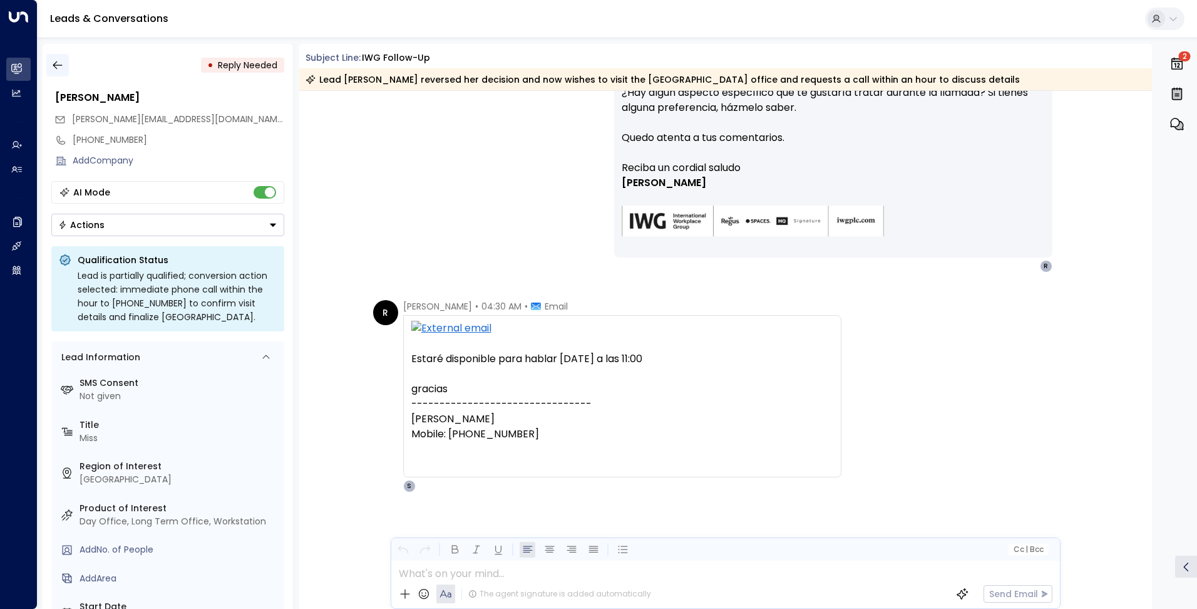
click at [59, 63] on icon "button" at bounding box center [57, 65] width 13 height 13
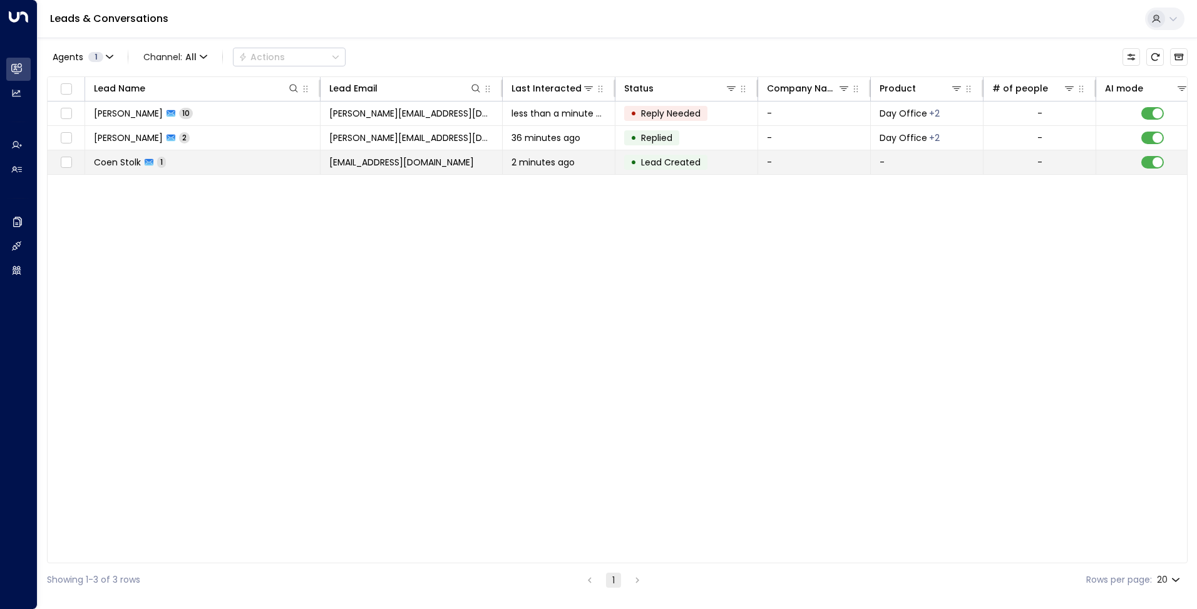
click at [258, 167] on td "[PERSON_NAME] [PERSON_NAME] 1" at bounding box center [202, 162] width 235 height 24
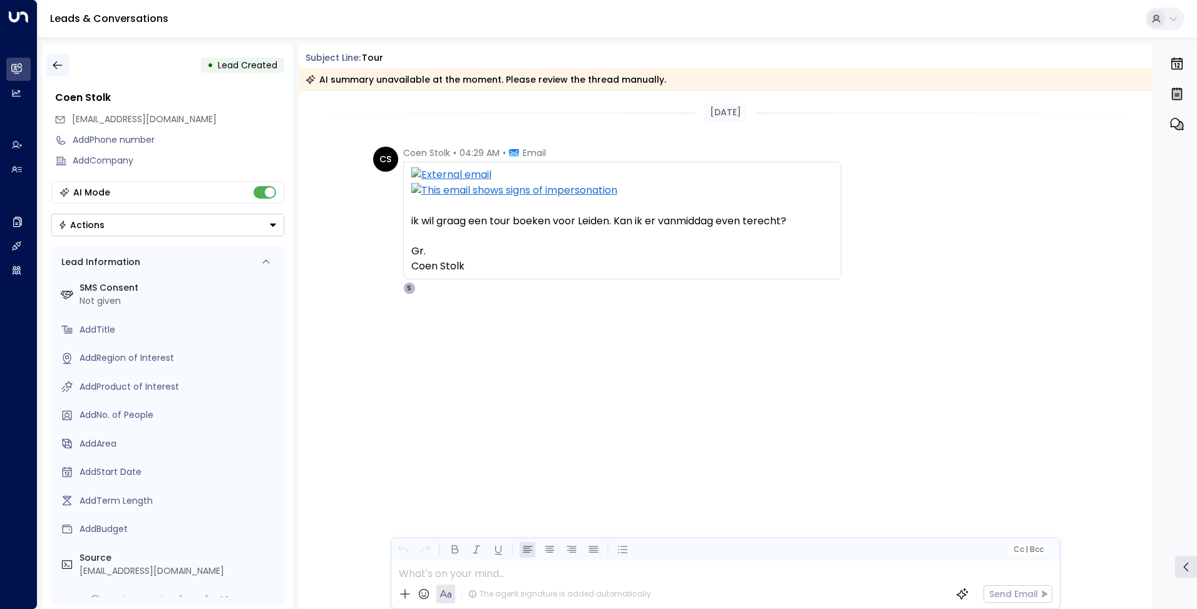
click at [63, 67] on icon "button" at bounding box center [57, 65] width 13 height 13
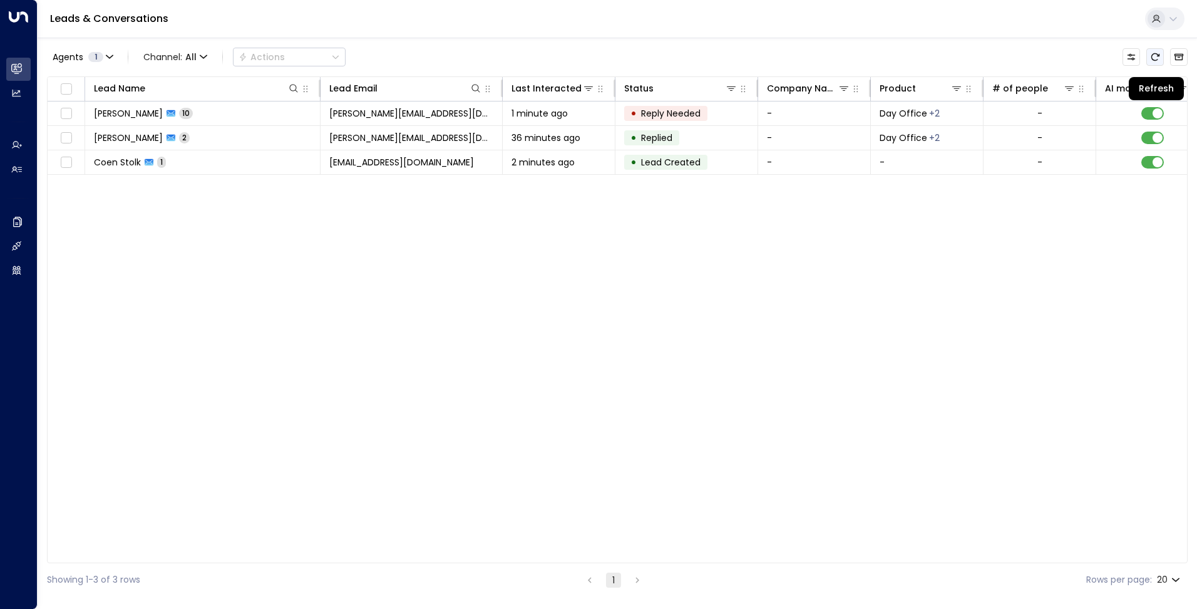
click at [1154, 58] on icon "Refresh" at bounding box center [1156, 57] width 10 height 10
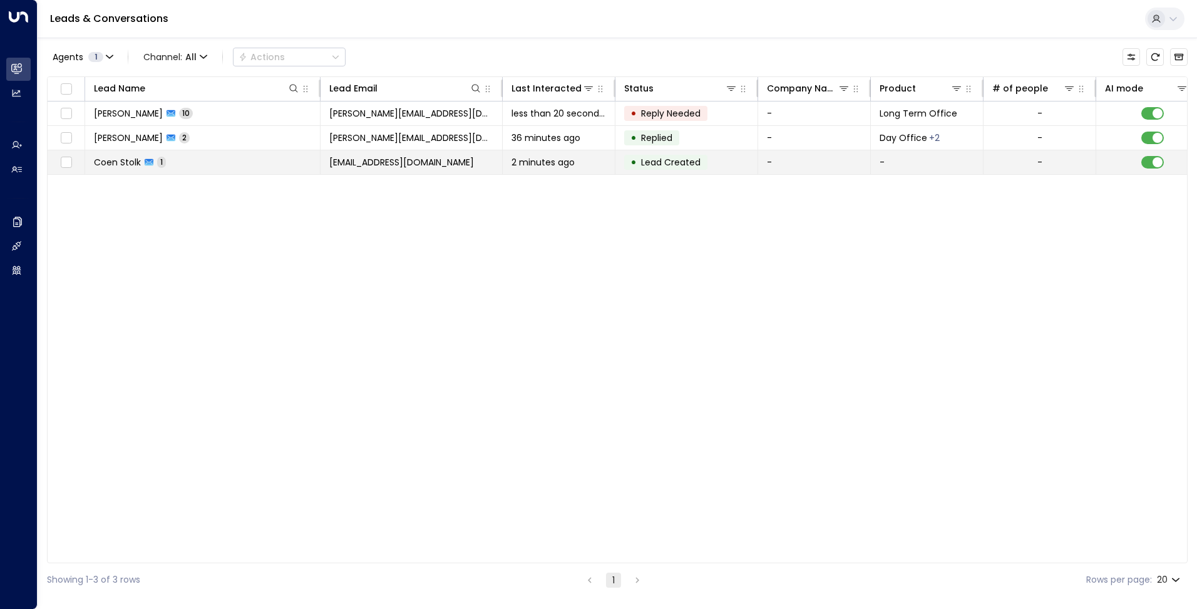
click at [459, 159] on td "[EMAIL_ADDRESS][DOMAIN_NAME]" at bounding box center [412, 162] width 182 height 24
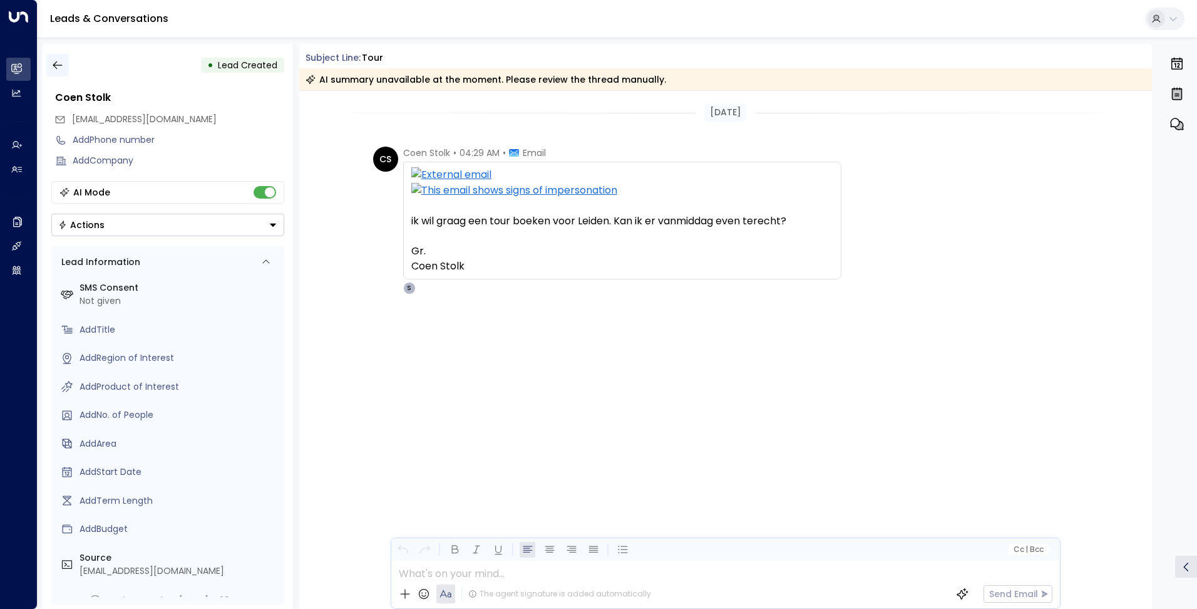
click at [59, 70] on icon "button" at bounding box center [57, 65] width 13 height 13
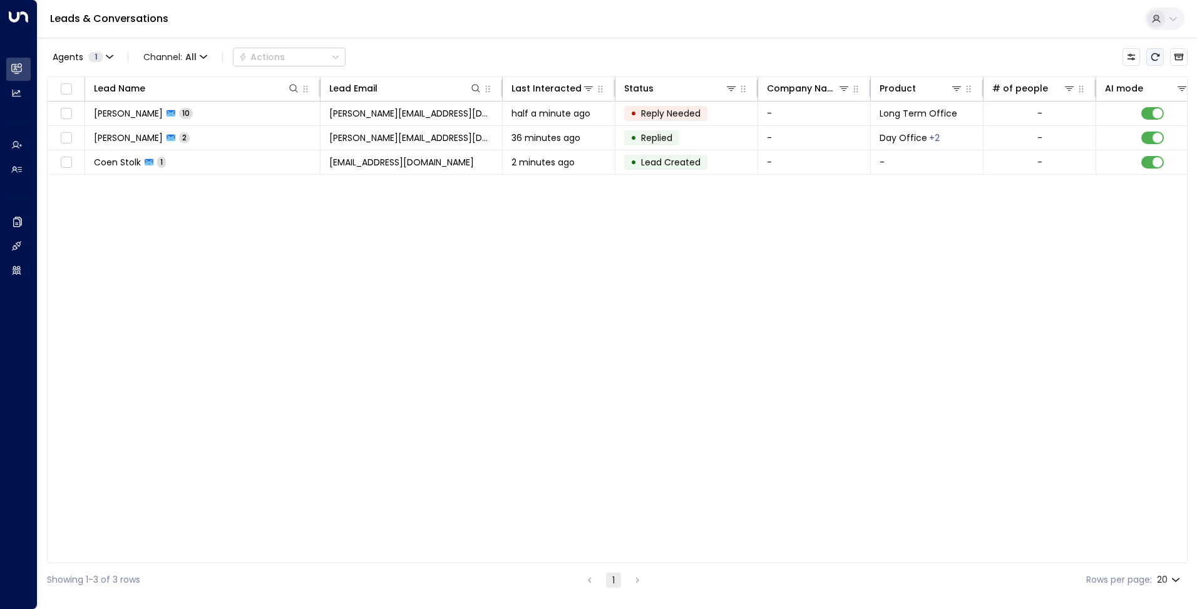
click at [1154, 58] on icon "Refresh" at bounding box center [1156, 57] width 10 height 10
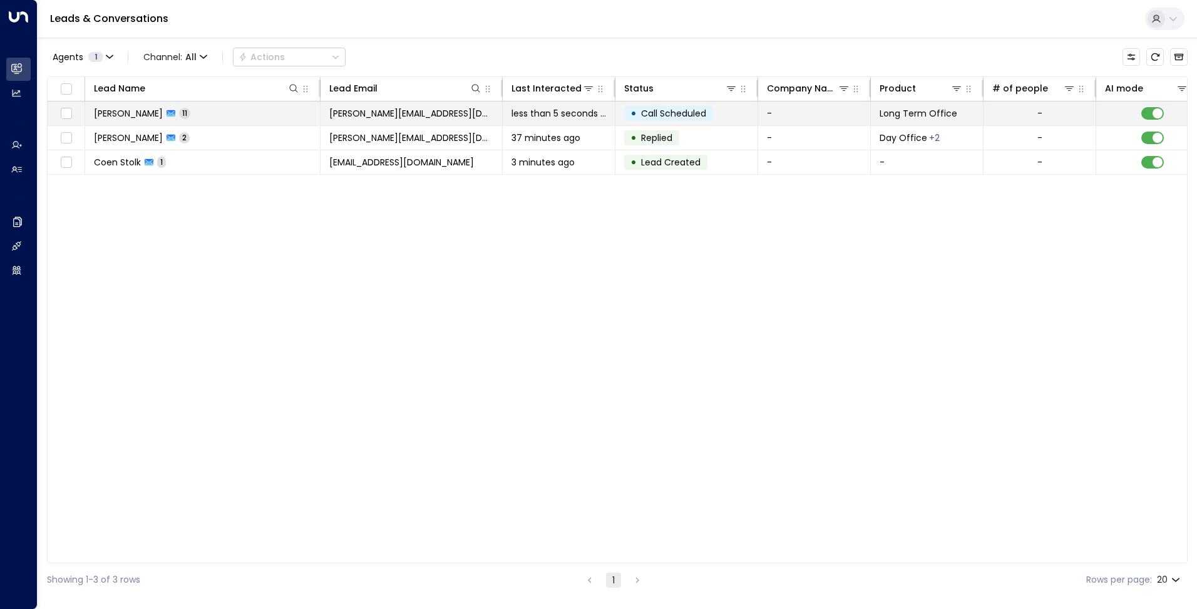
click at [314, 112] on td "MARIA SOLEDAD RUIZ CATELLI 11" at bounding box center [202, 113] width 235 height 24
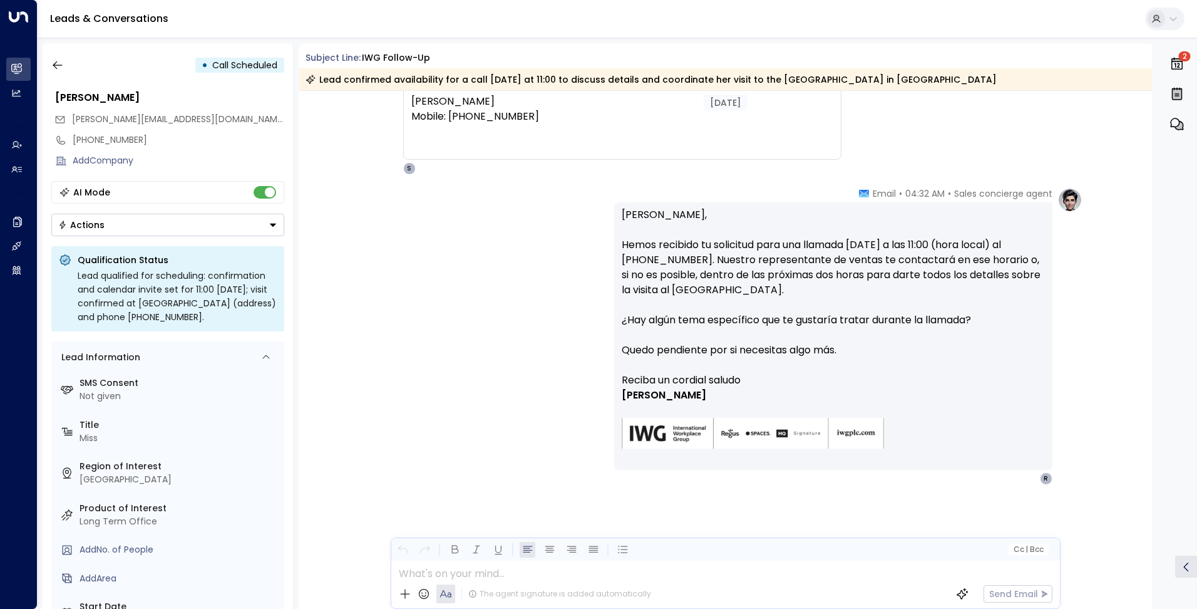
scroll to position [3371, 0]
click at [59, 60] on icon "button" at bounding box center [57, 65] width 13 height 13
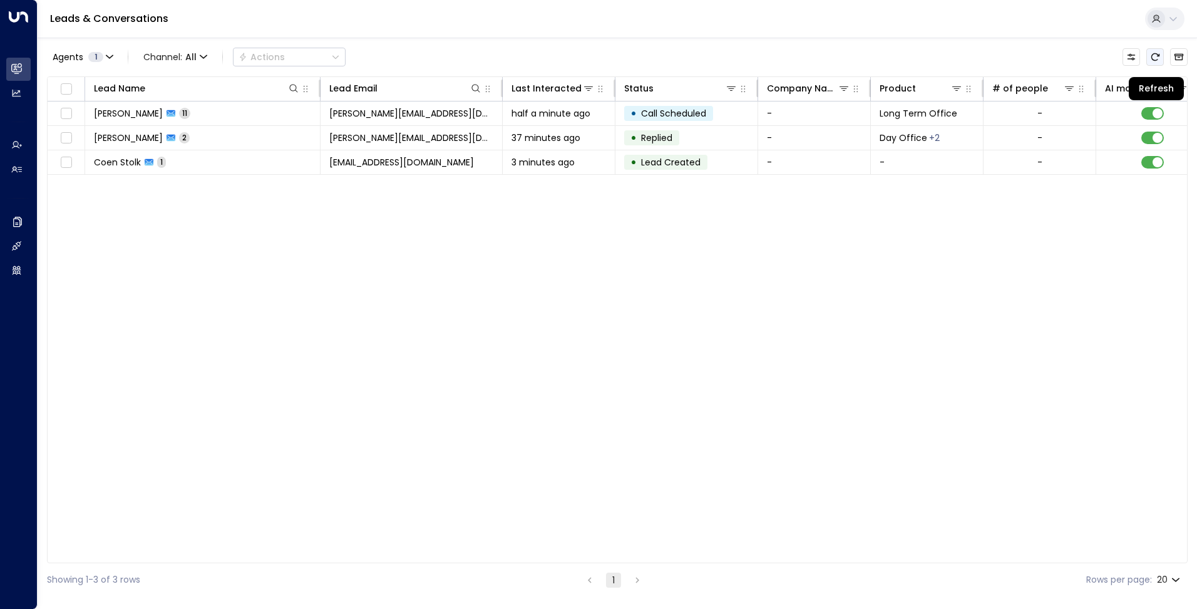
click at [1161, 54] on button "Refresh" at bounding box center [1156, 57] width 18 height 18
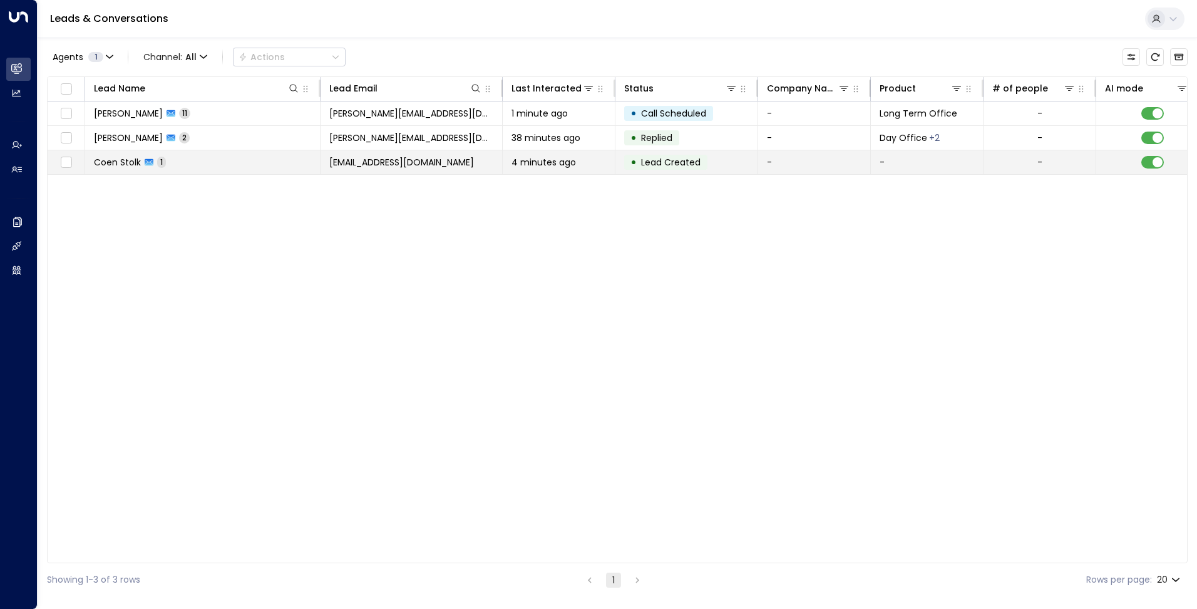
click at [567, 165] on span "4 minutes ago" at bounding box center [544, 162] width 65 height 13
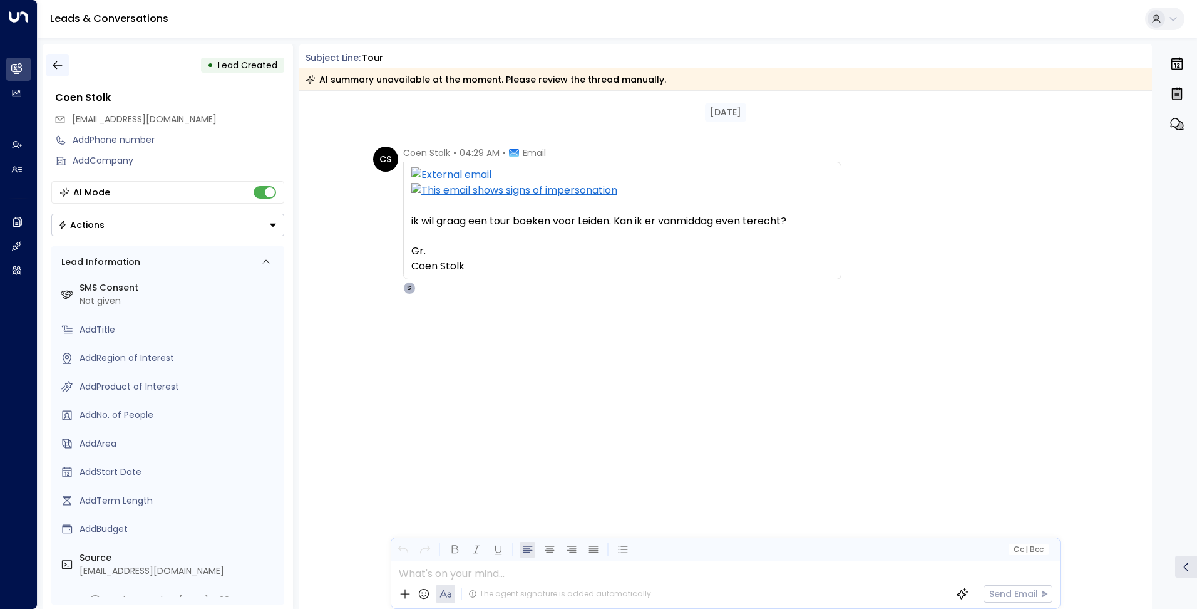
click at [54, 65] on icon "button" at bounding box center [57, 65] width 13 height 13
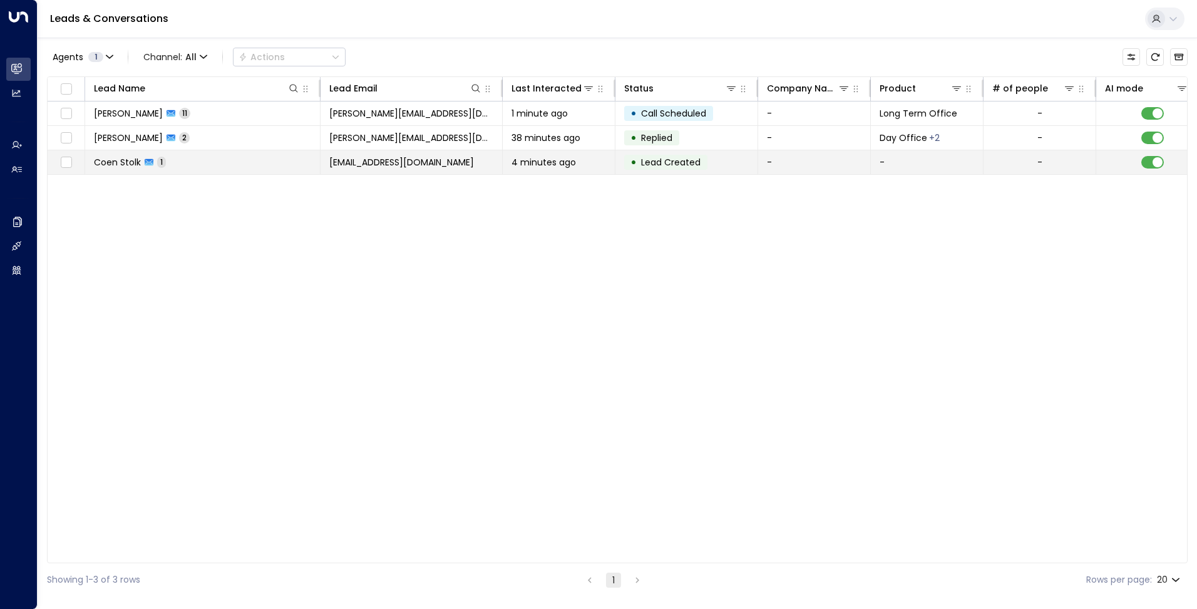
click at [382, 165] on span "coenstolk75@gmail.com" at bounding box center [401, 162] width 145 height 13
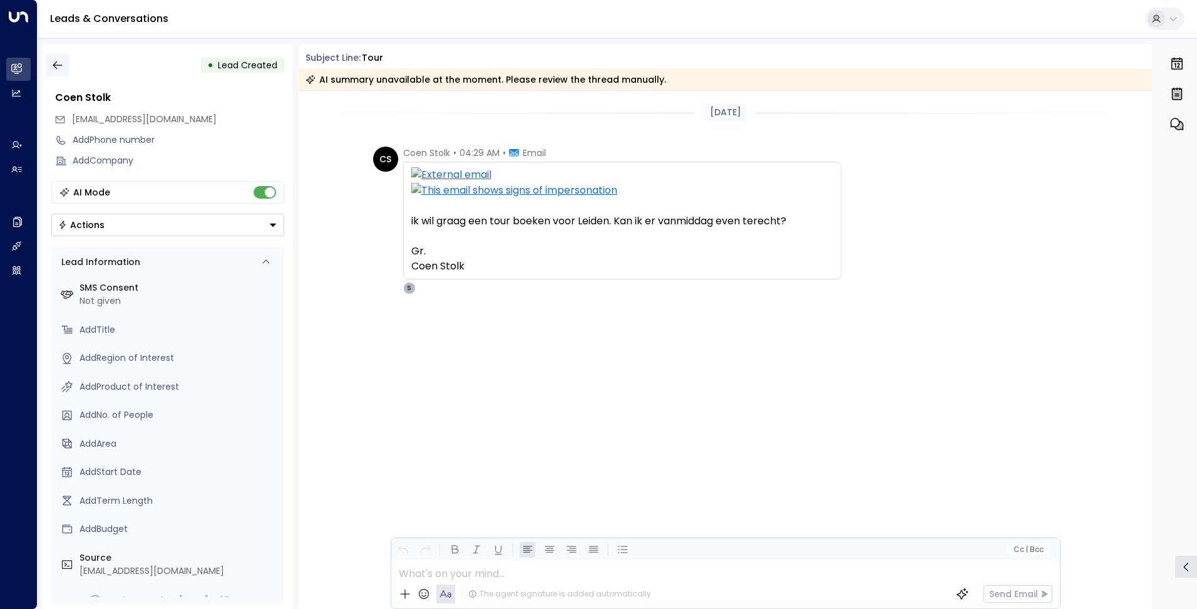
click at [55, 60] on icon "button" at bounding box center [57, 65] width 13 height 13
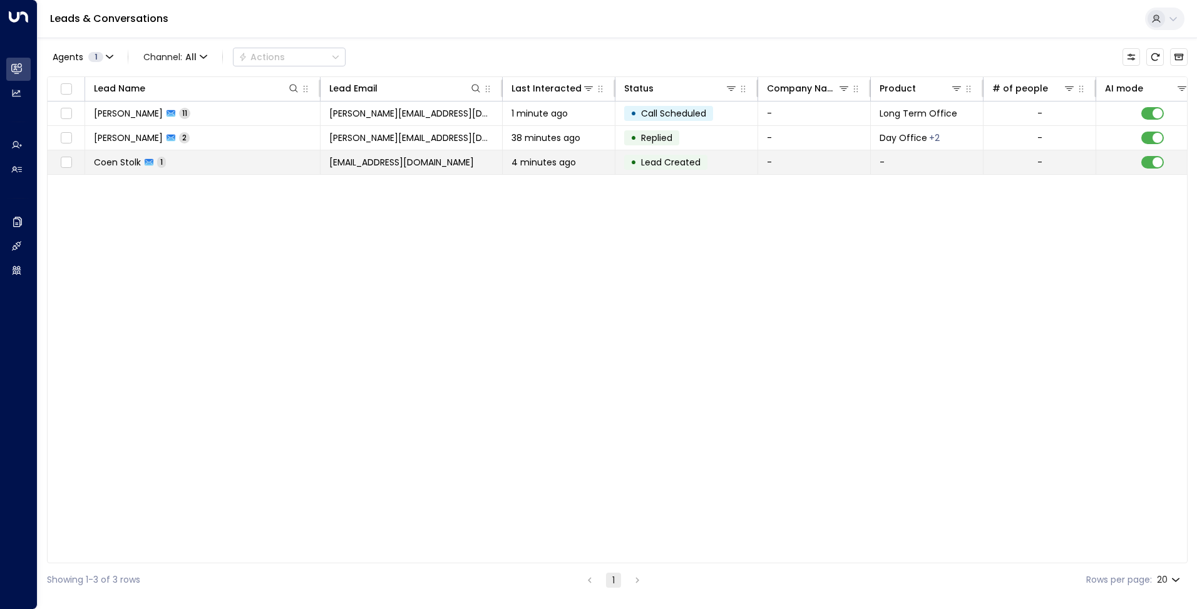
click at [165, 157] on div "Coen Stolk 1" at bounding box center [130, 162] width 72 height 13
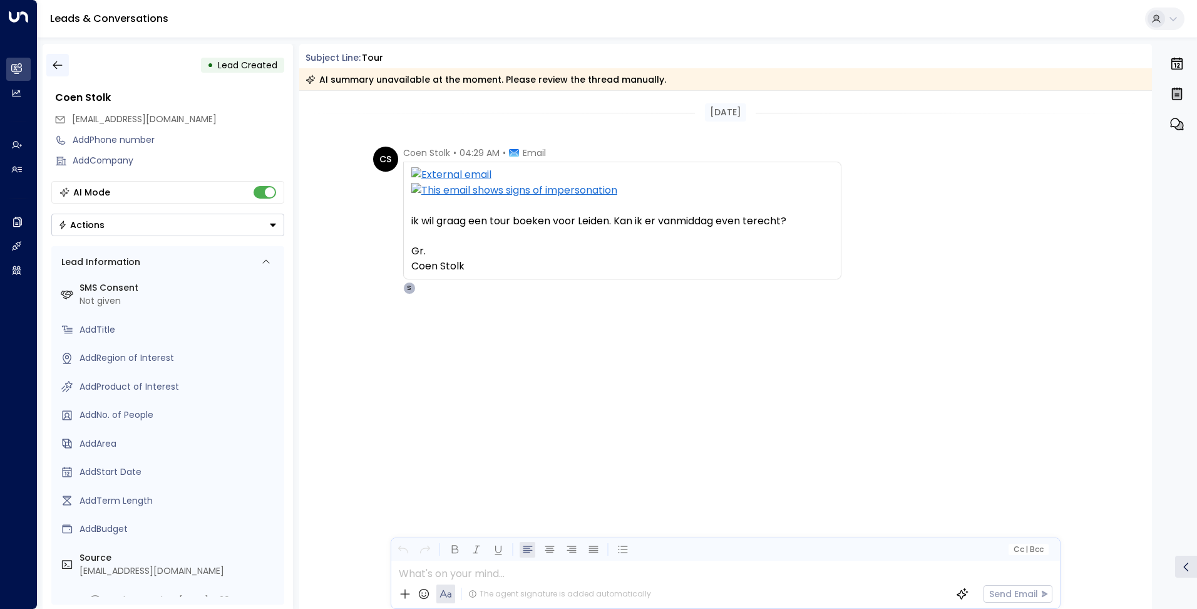
click at [59, 65] on icon "button" at bounding box center [57, 65] width 9 height 8
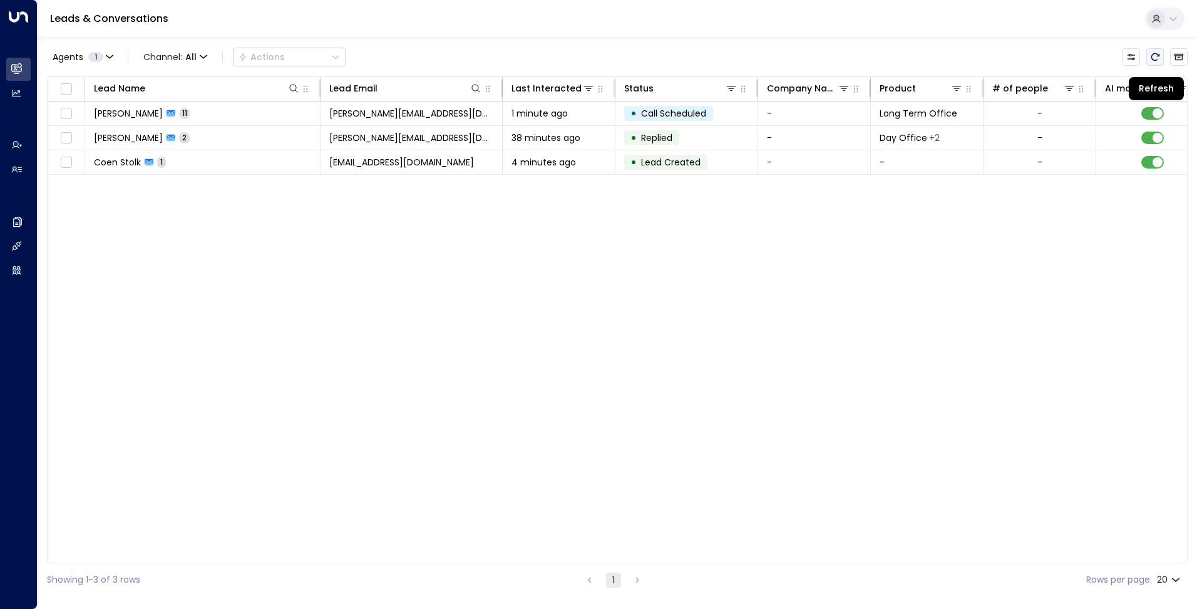
click at [1161, 57] on button "Refresh" at bounding box center [1156, 57] width 18 height 18
click at [1166, 57] on div at bounding box center [1155, 57] width 65 height 18
click at [1162, 57] on button "Refresh" at bounding box center [1156, 57] width 18 height 18
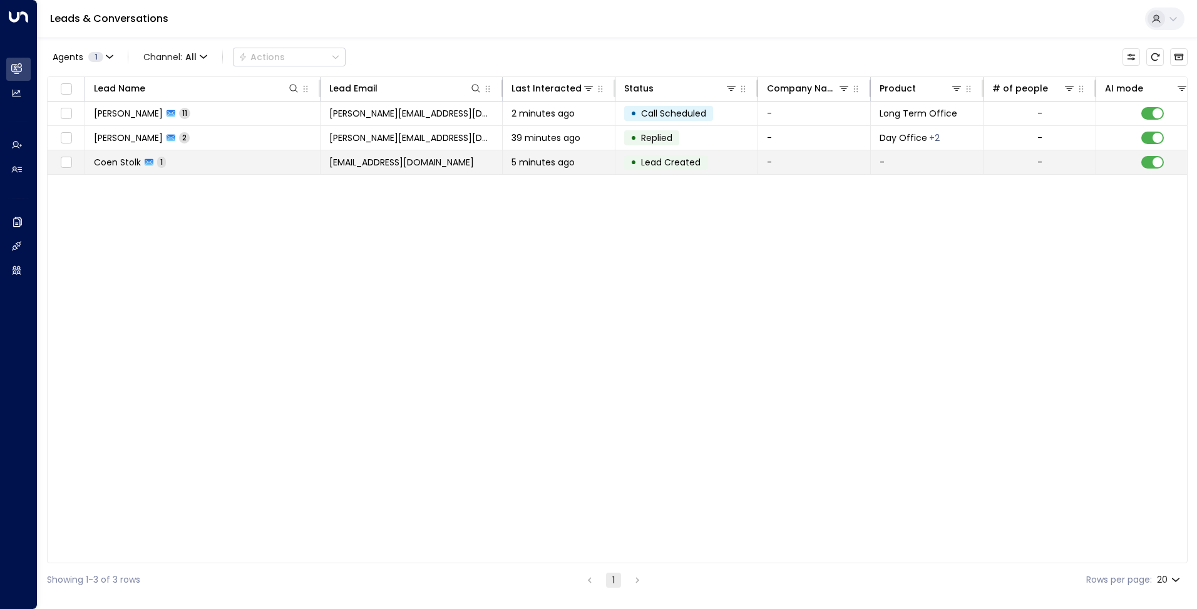
click at [417, 163] on span "coenstolk75@gmail.com" at bounding box center [401, 162] width 145 height 13
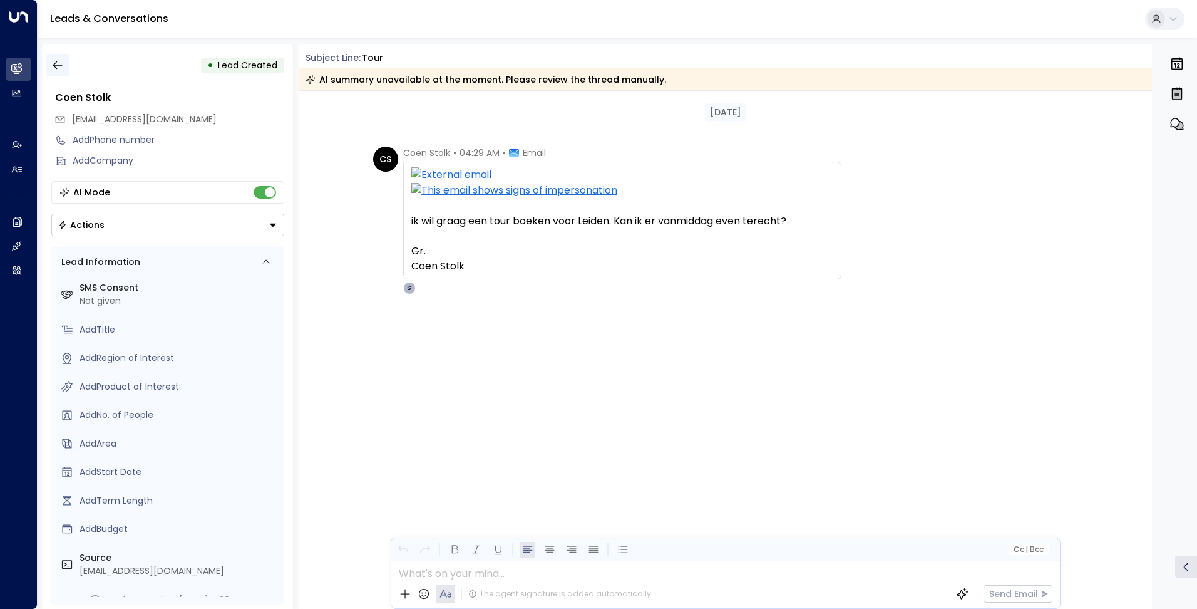
click at [58, 68] on icon "button" at bounding box center [57, 65] width 13 height 13
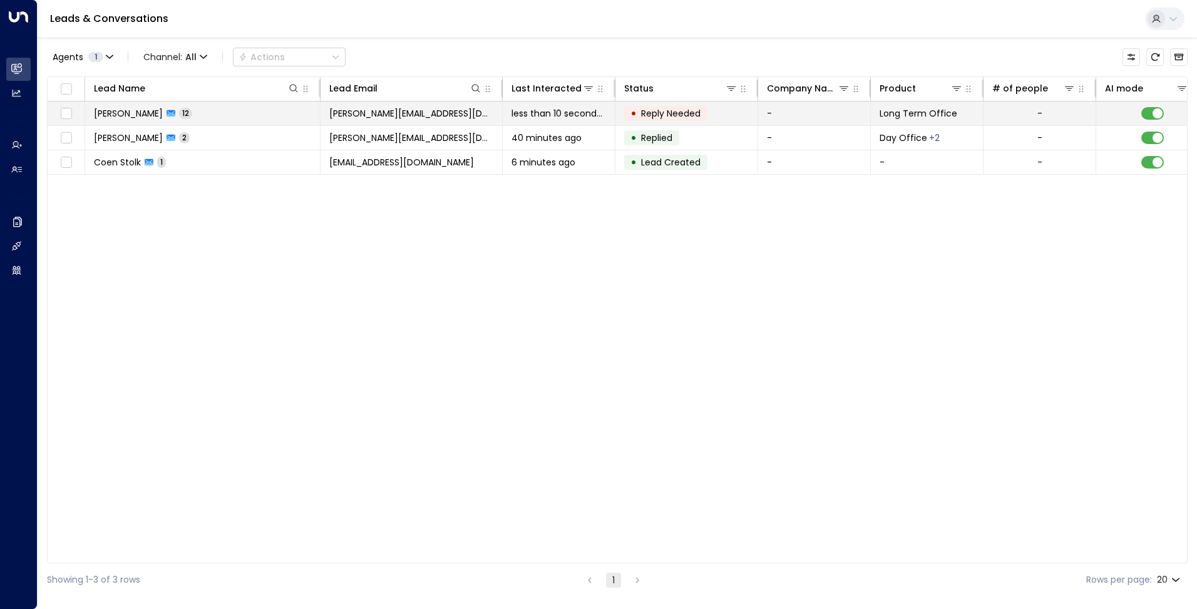
click at [559, 104] on td "less than 10 seconds ago" at bounding box center [559, 113] width 113 height 24
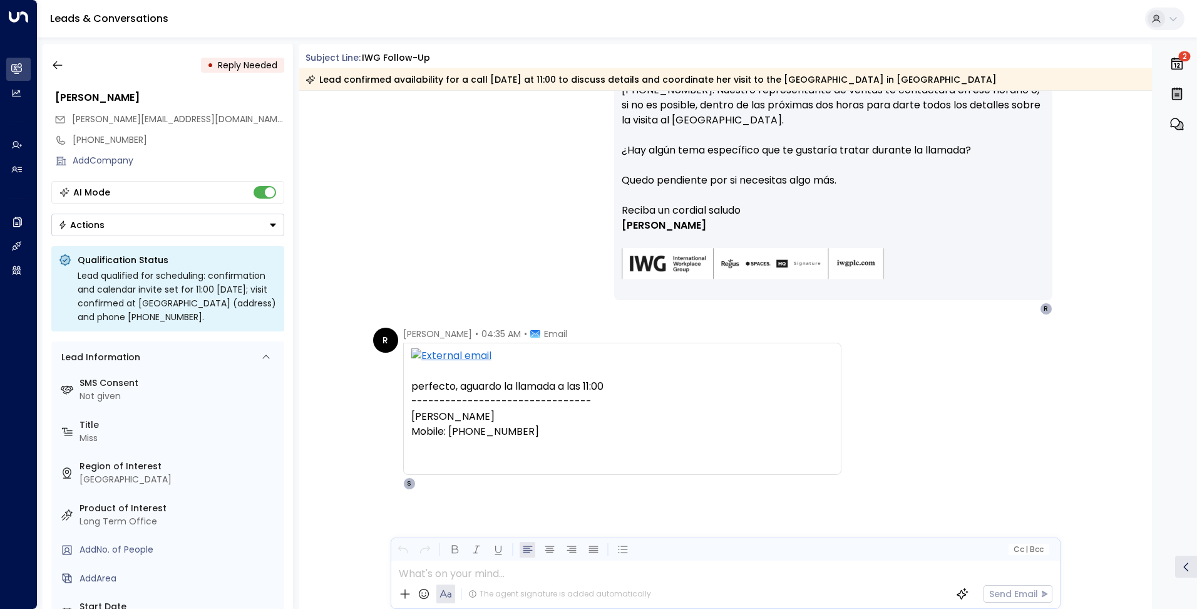
scroll to position [3622, 0]
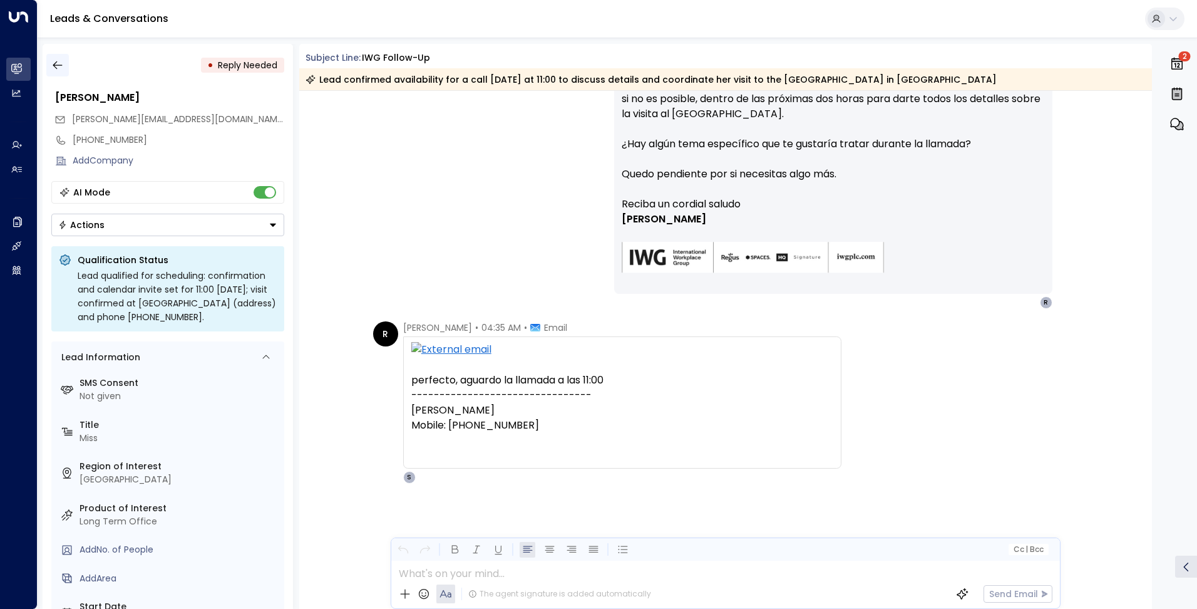
click at [54, 59] on icon "button" at bounding box center [57, 65] width 13 height 13
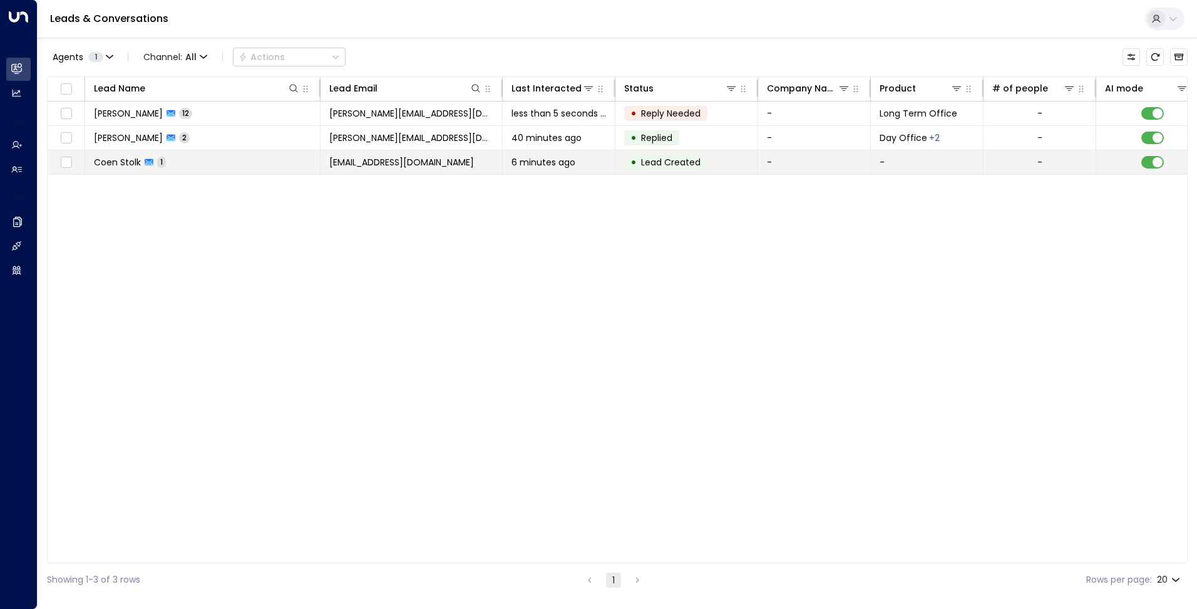
click at [518, 158] on span "6 minutes ago" at bounding box center [544, 162] width 64 height 13
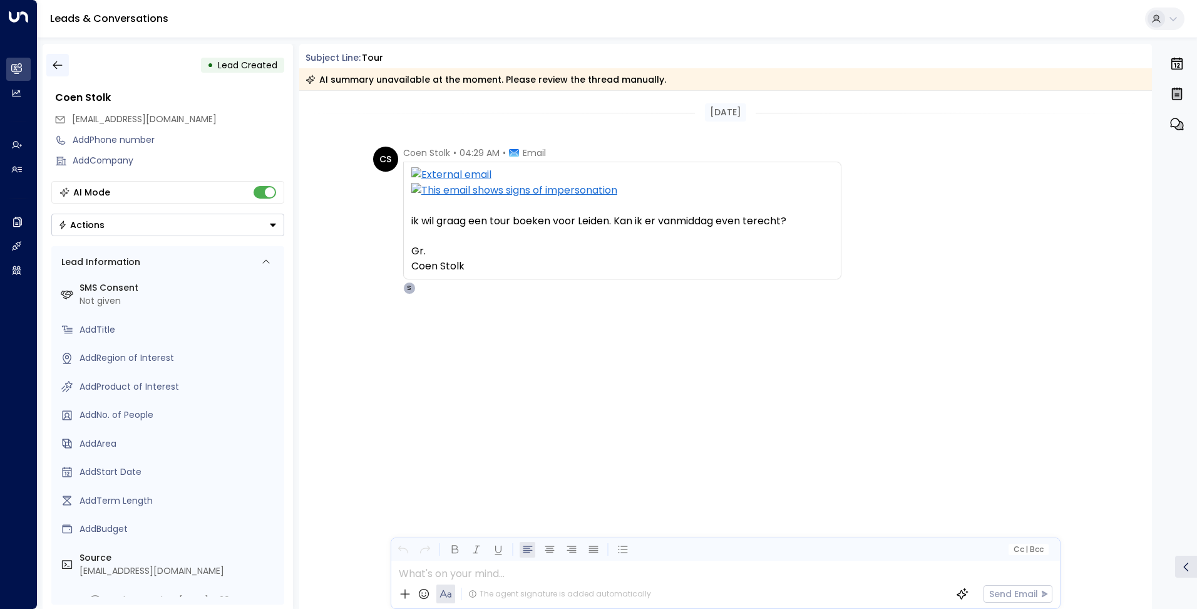
click at [54, 65] on icon "button" at bounding box center [57, 65] width 9 height 8
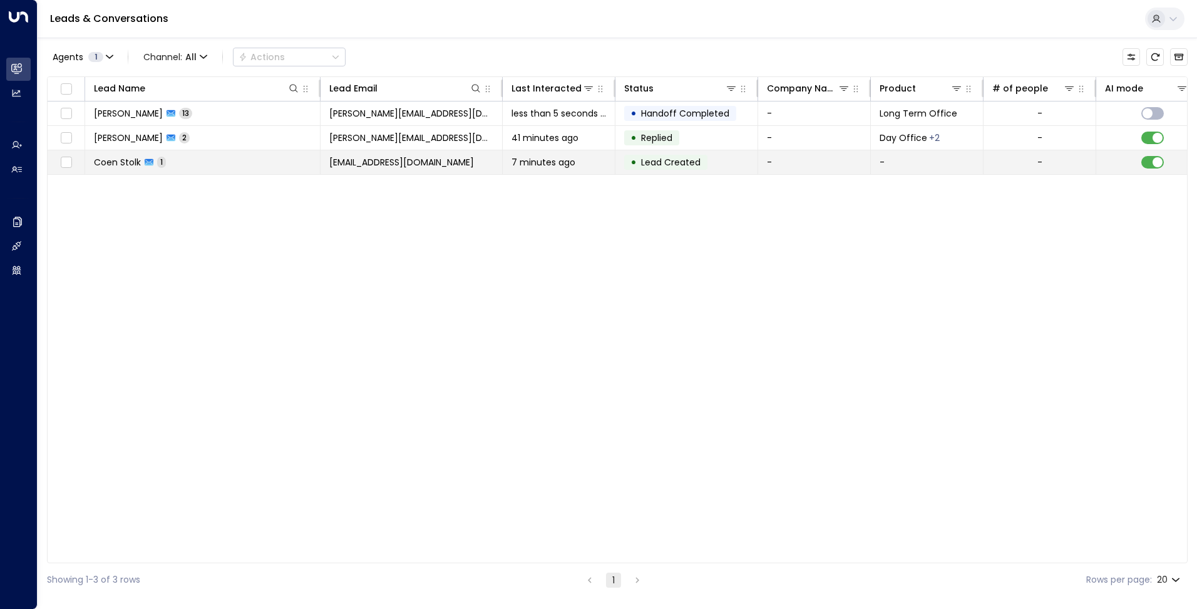
click at [391, 165] on span "coenstolk75@gmail.com" at bounding box center [401, 162] width 145 height 13
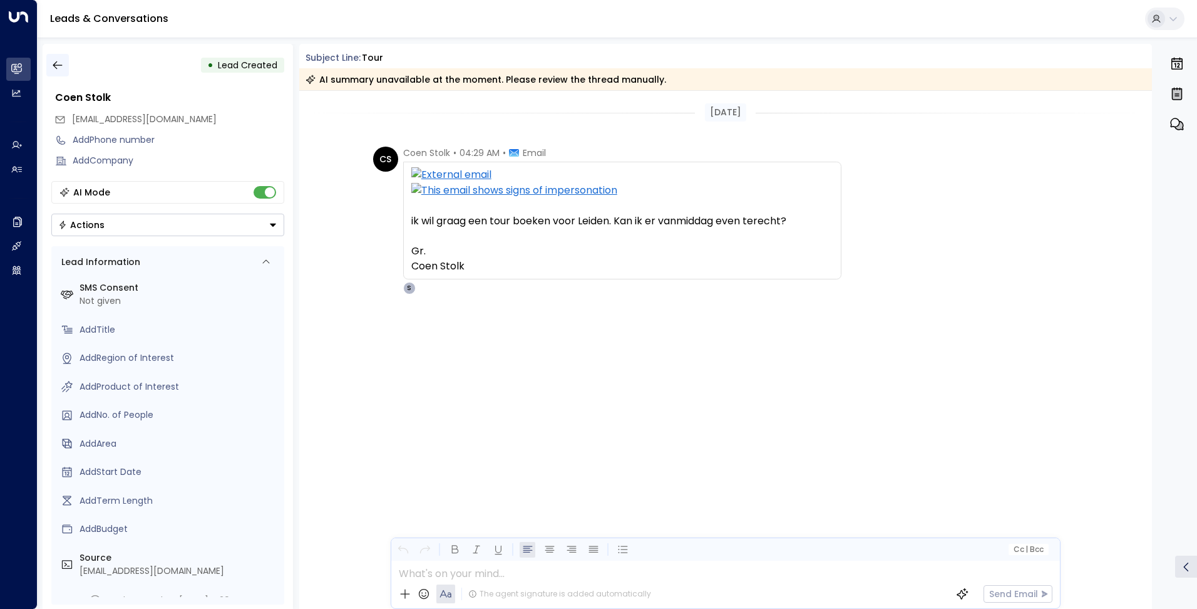
click at [58, 62] on icon "button" at bounding box center [57, 65] width 13 height 13
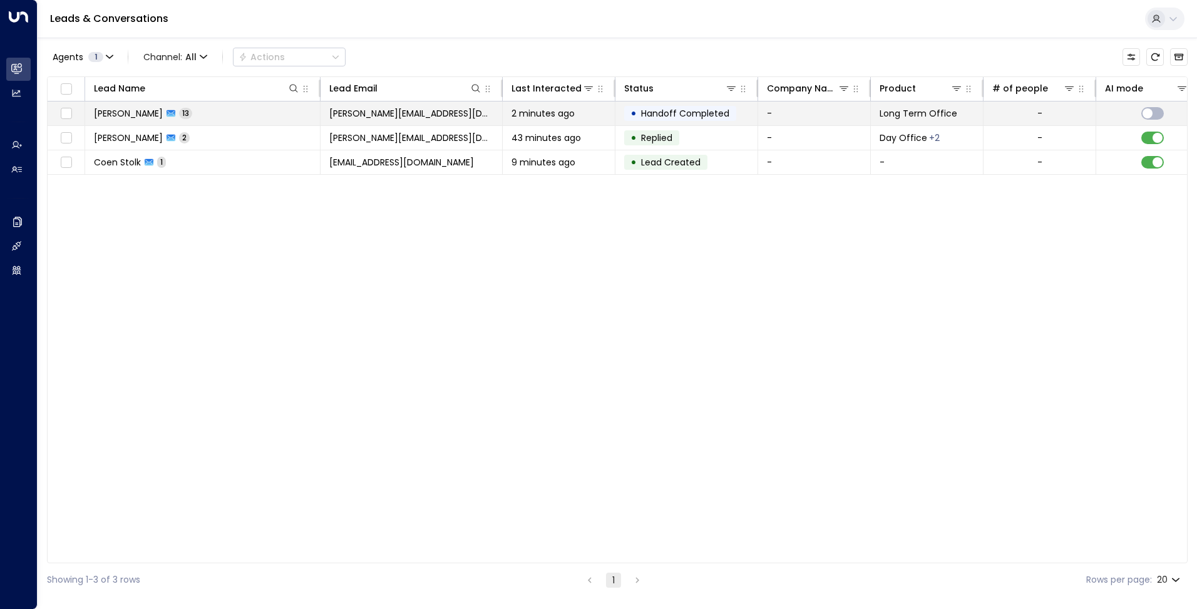
click at [448, 113] on td "ruiz.soledad@gmail.com" at bounding box center [412, 113] width 182 height 24
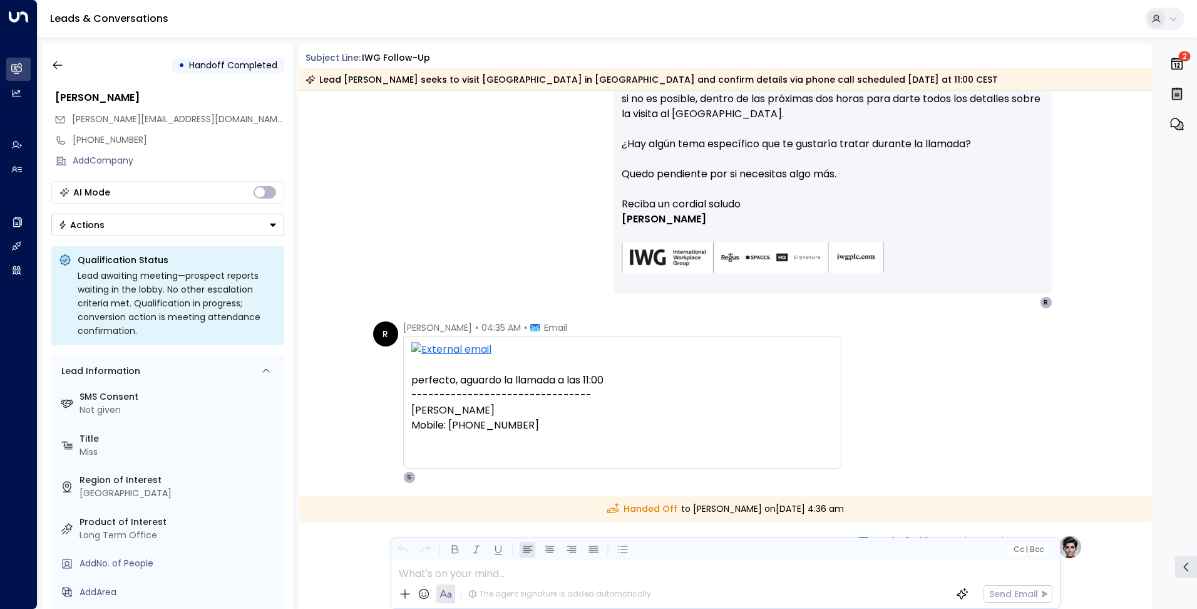
scroll to position [3911, 0]
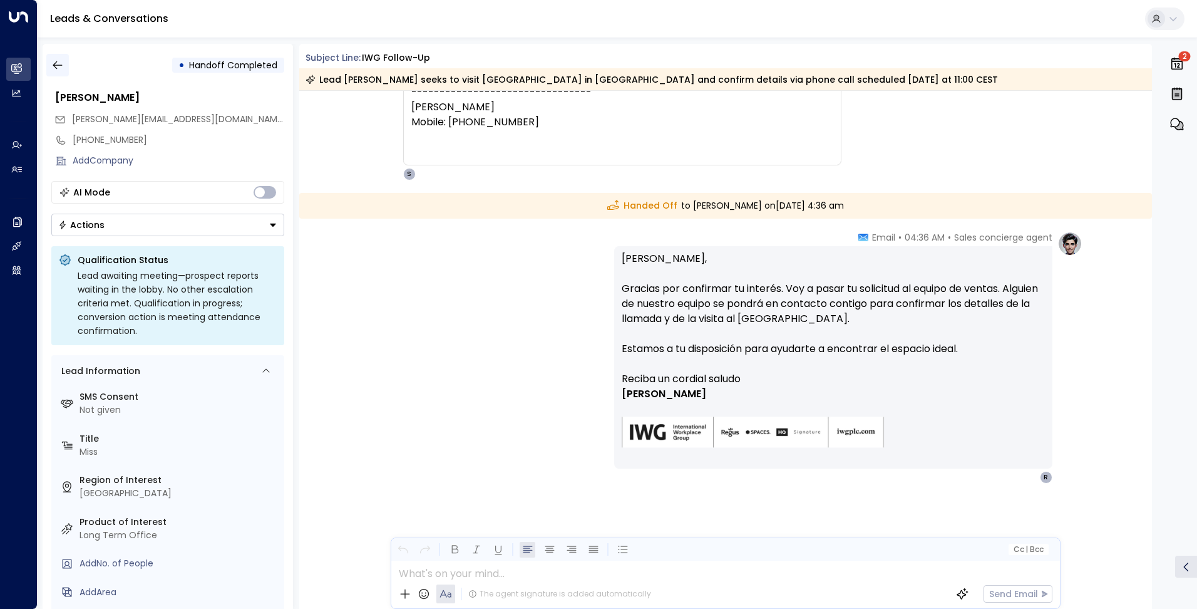
click at [63, 64] on icon "button" at bounding box center [57, 65] width 13 height 13
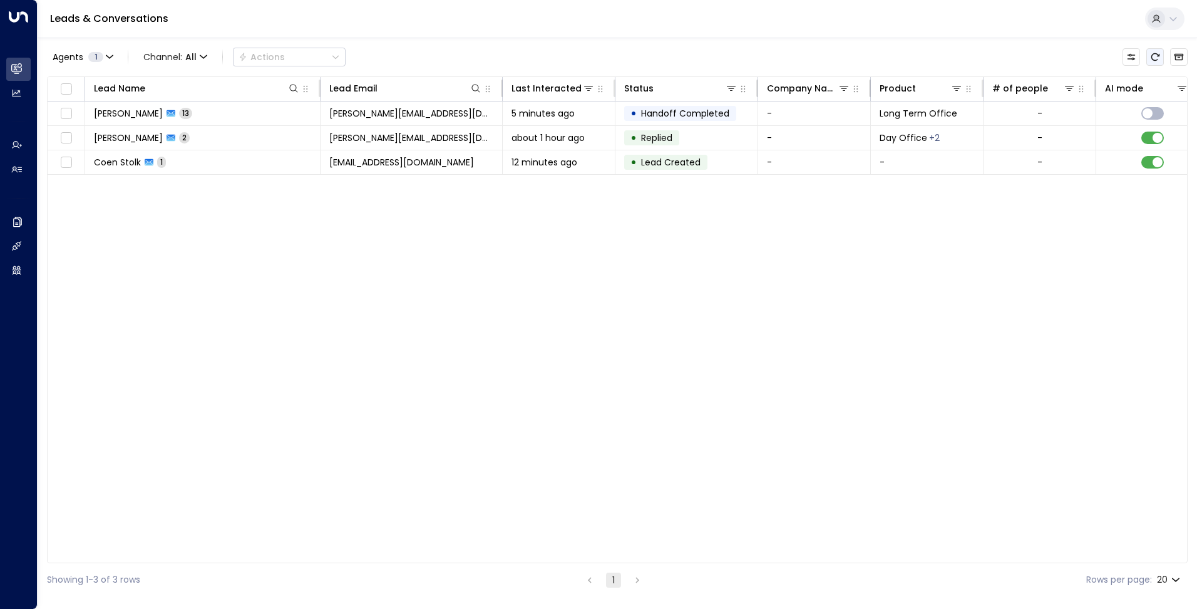
drag, startPoint x: 1157, startPoint y: 54, endPoint x: 922, endPoint y: 132, distance: 247.4
click at [1156, 54] on icon "Refresh" at bounding box center [1156, 57] width 10 height 10
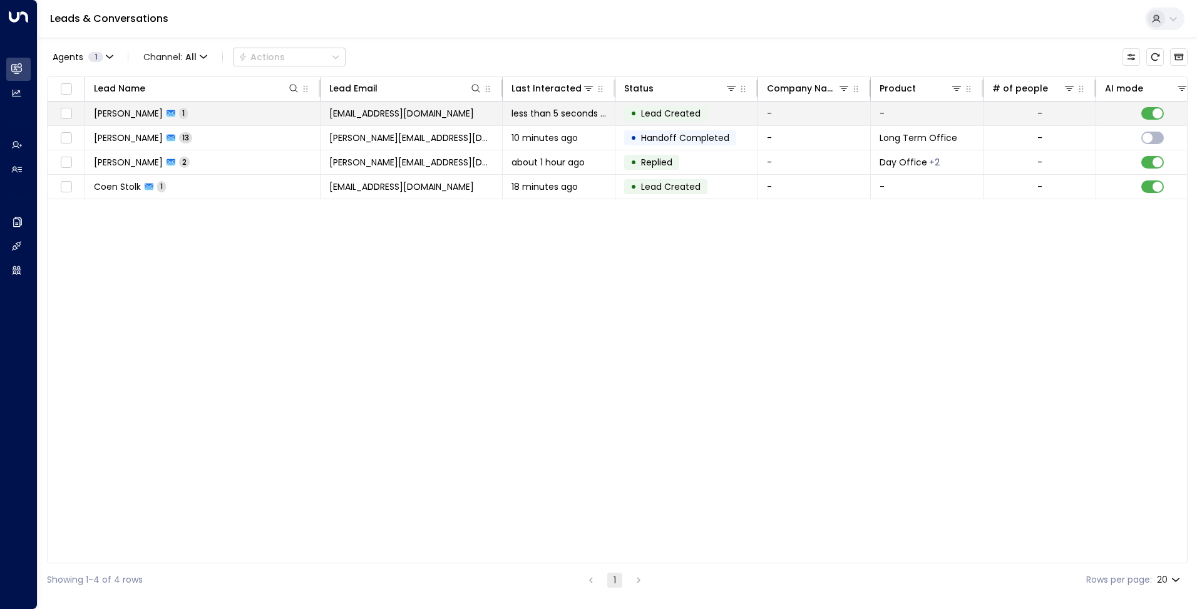
click at [371, 112] on span "turok3000@gmail.com" at bounding box center [401, 113] width 145 height 13
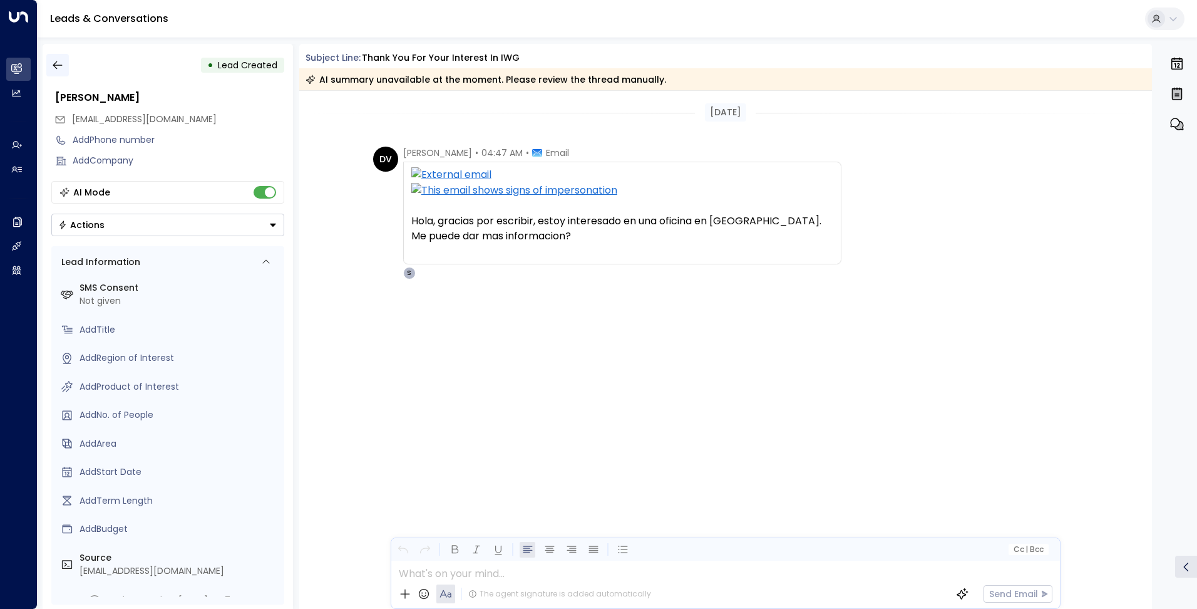
click at [59, 63] on icon "button" at bounding box center [57, 65] width 13 height 13
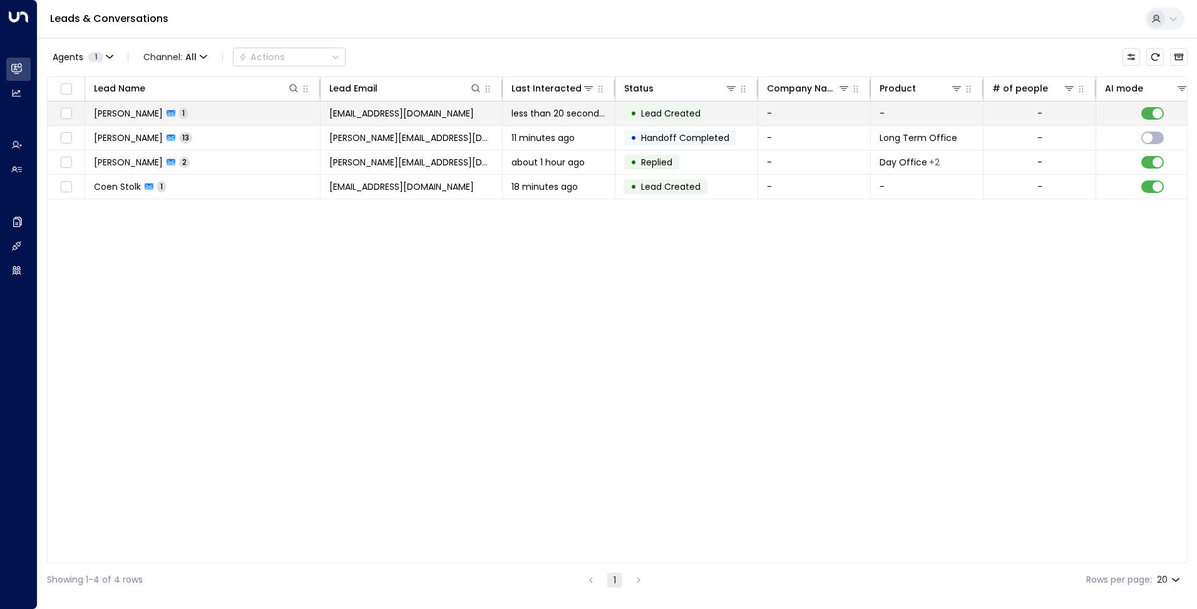
click at [710, 115] on td "• Lead Created" at bounding box center [687, 113] width 143 height 24
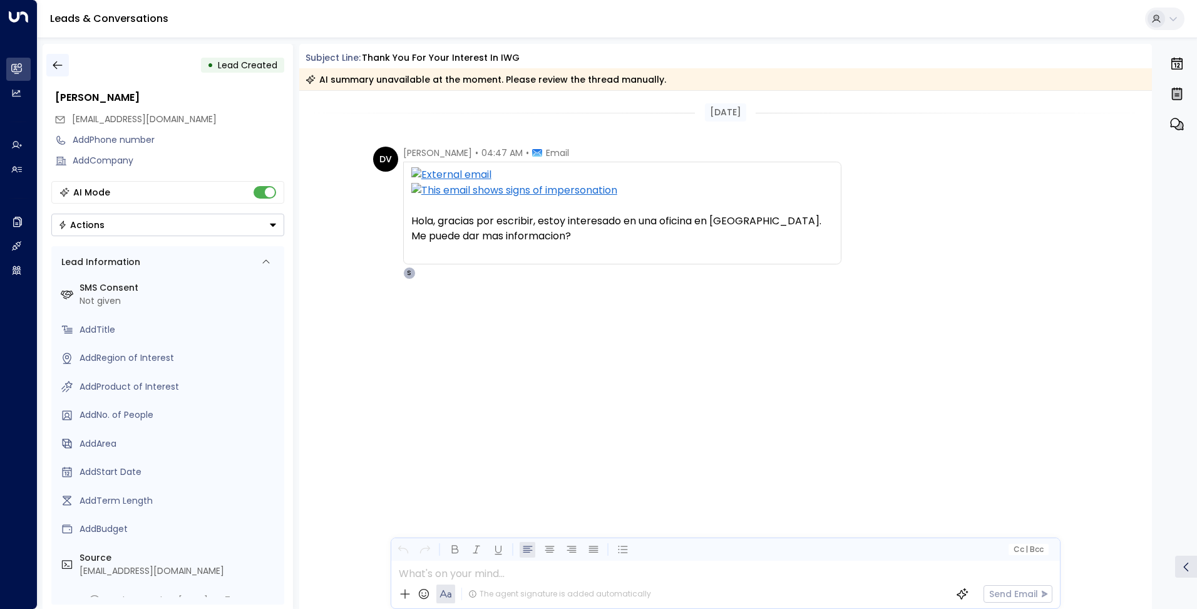
click at [61, 64] on icon "button" at bounding box center [57, 65] width 13 height 13
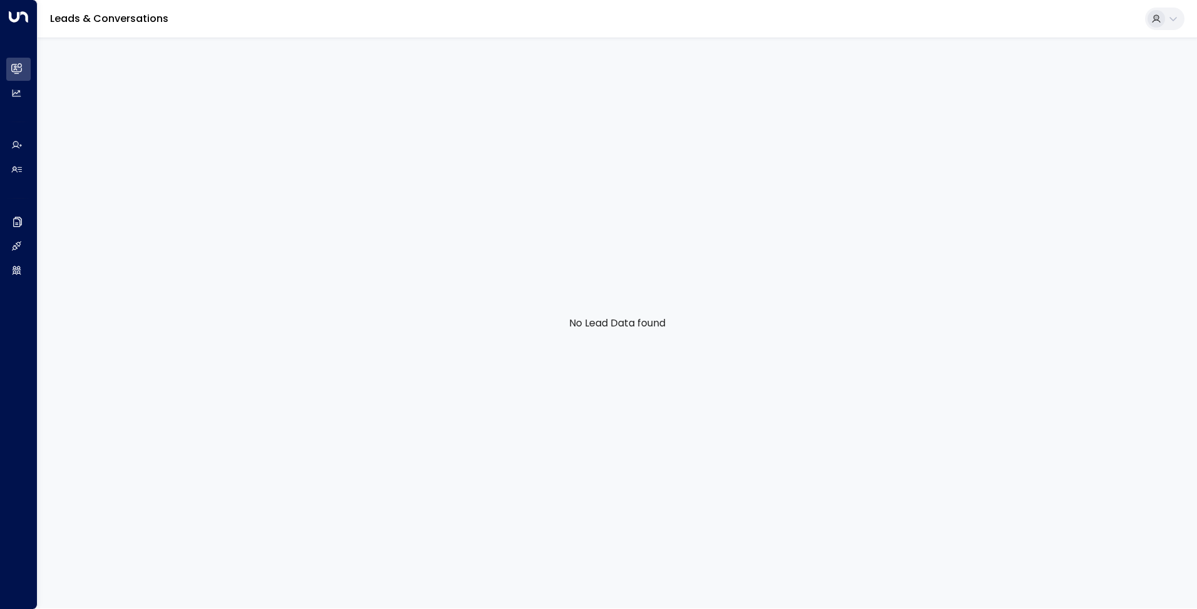
click at [1164, 14] on div at bounding box center [1157, 19] width 18 height 18
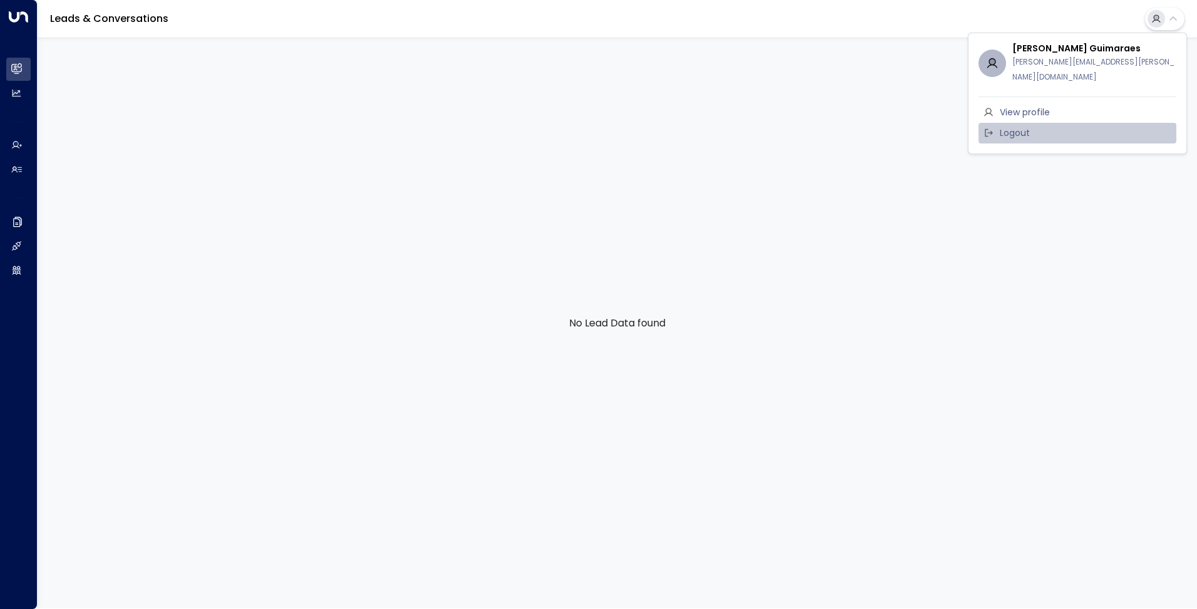
click at [1035, 123] on li "Logout" at bounding box center [1078, 133] width 198 height 21
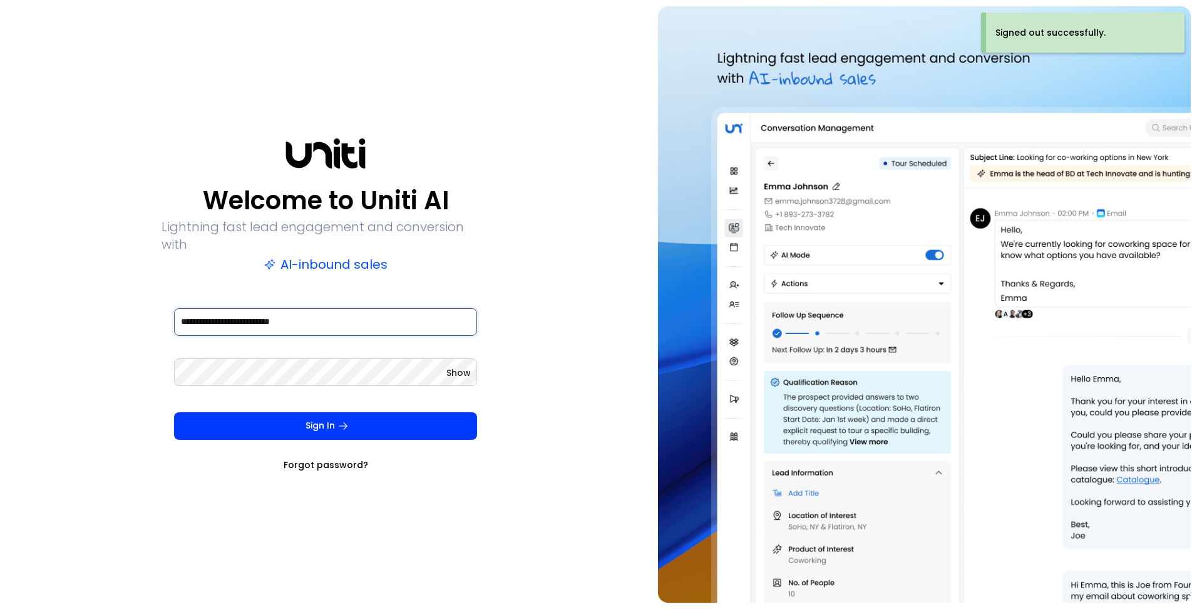
click at [293, 314] on input "**********" at bounding box center [325, 322] width 303 height 28
type input "**********"
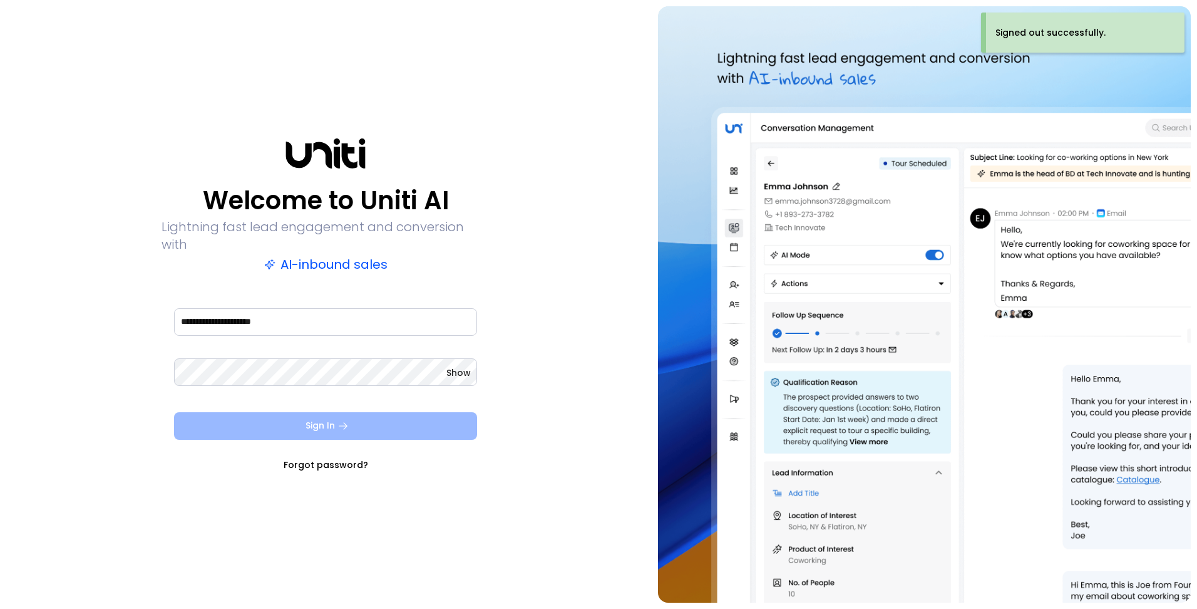
click at [314, 421] on button "Sign In" at bounding box center [325, 426] width 303 height 28
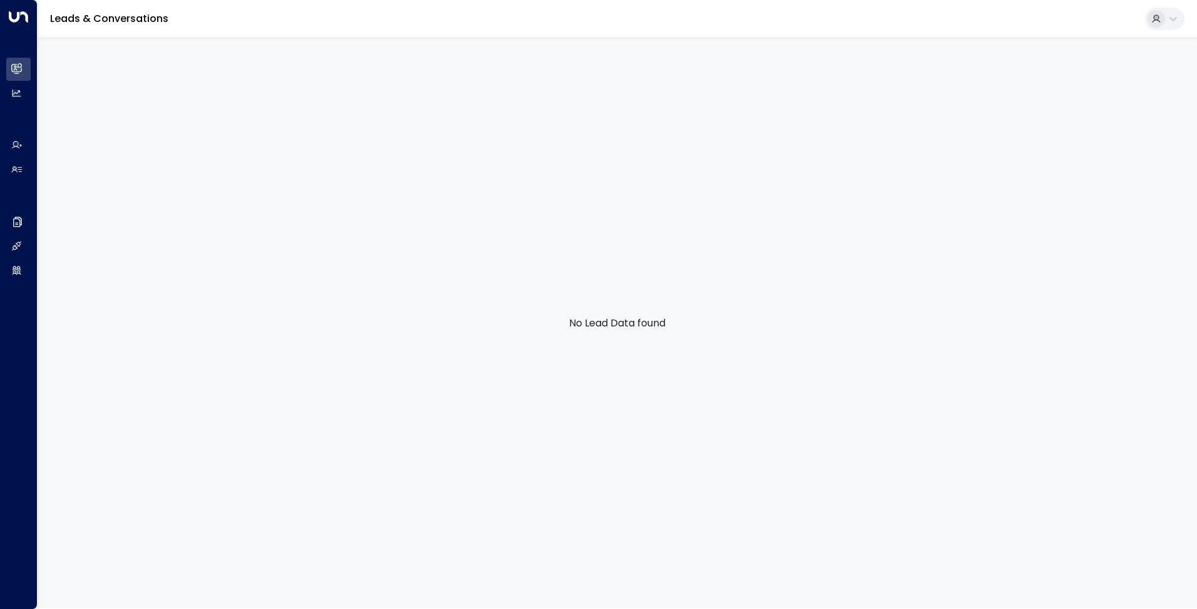
click at [1156, 18] on icon at bounding box center [1156, 17] width 5 height 5
click at [1023, 120] on span "Logout" at bounding box center [1015, 119] width 30 height 13
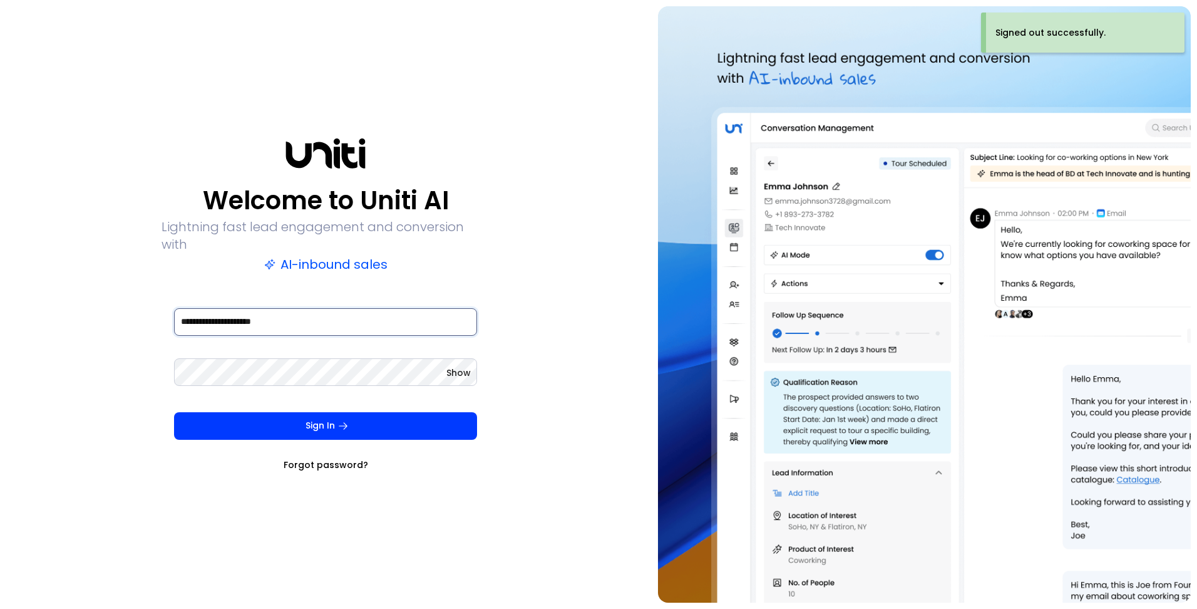
click at [294, 311] on input "**********" at bounding box center [325, 322] width 303 height 28
type input "**********"
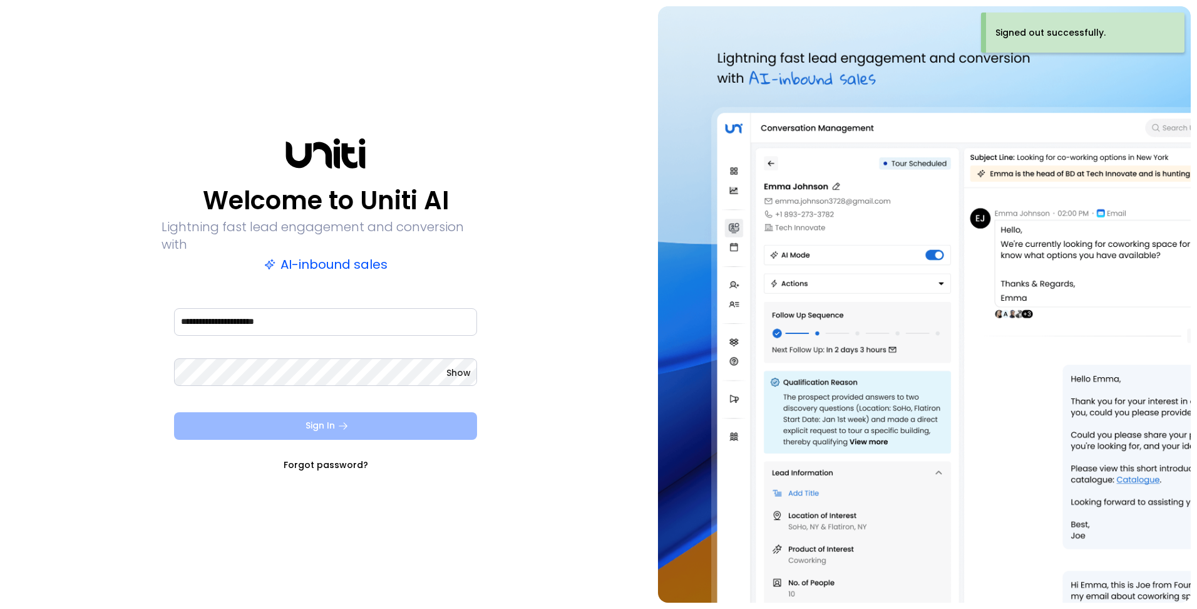
click at [298, 414] on button "Sign In" at bounding box center [325, 426] width 303 height 28
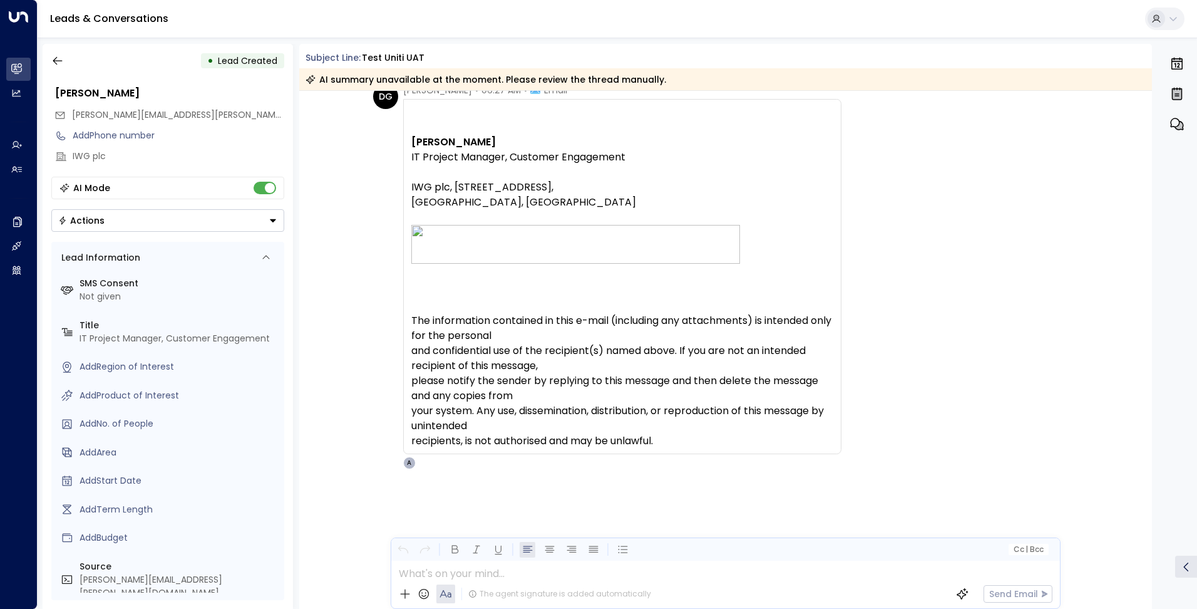
scroll to position [6, 0]
click at [60, 61] on icon "button" at bounding box center [57, 59] width 13 height 13
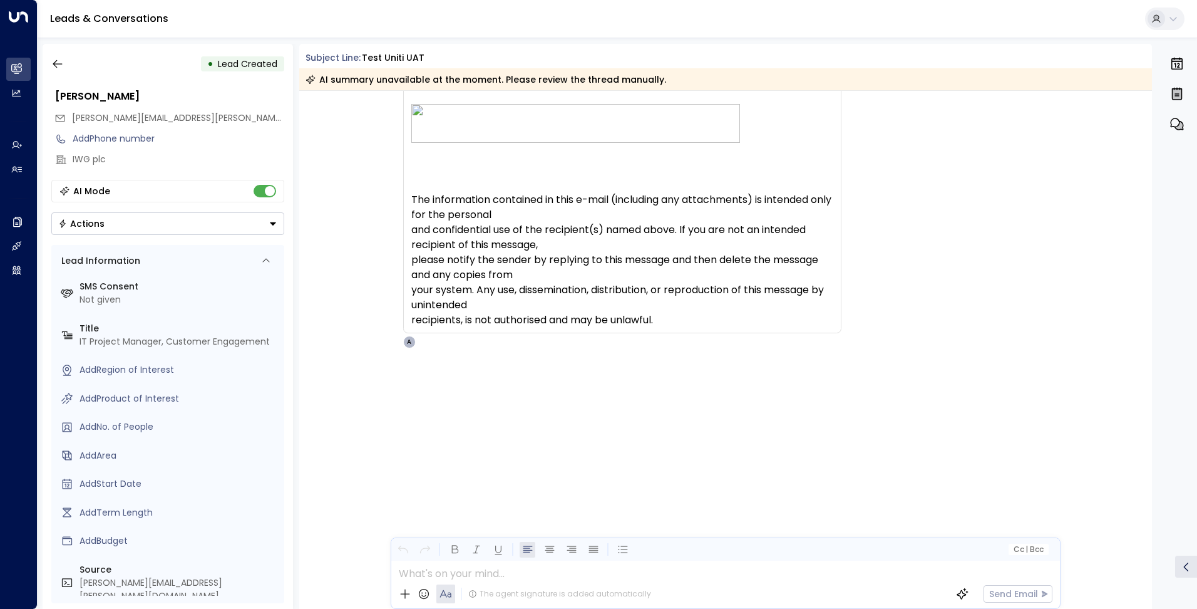
scroll to position [0, 0]
click at [56, 68] on icon "button" at bounding box center [57, 65] width 13 height 13
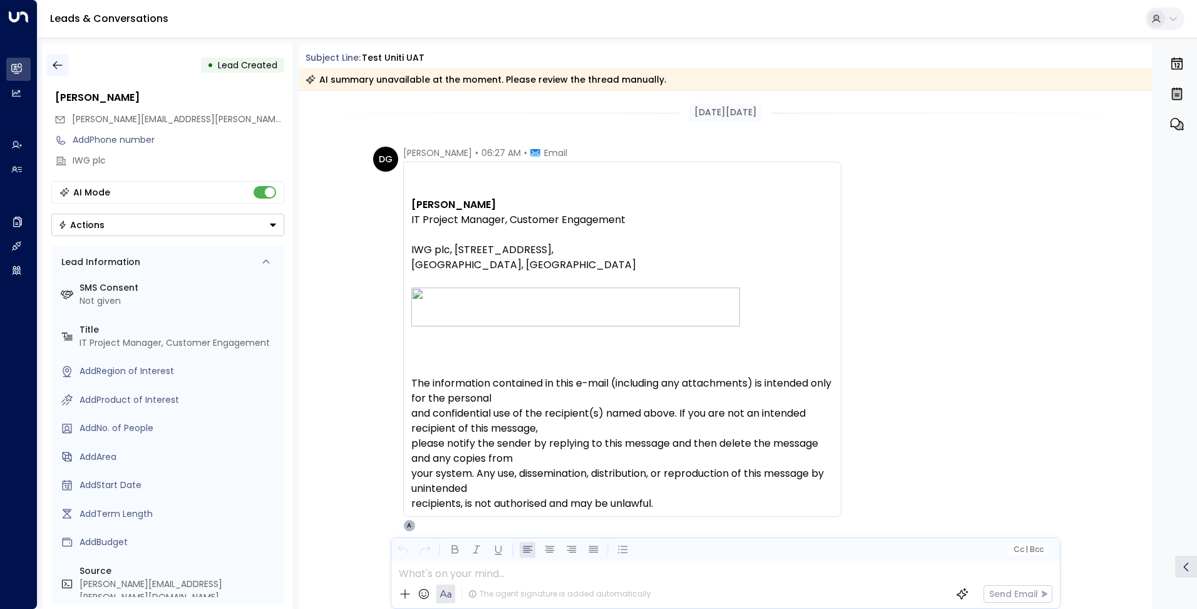
click at [52, 59] on icon "button" at bounding box center [57, 65] width 13 height 13
drag, startPoint x: 222, startPoint y: 116, endPoint x: 73, endPoint y: 119, distance: 149.7
click at [73, 119] on div "Daniela.Guimaraes@iwgplc.com" at bounding box center [169, 119] width 230 height 21
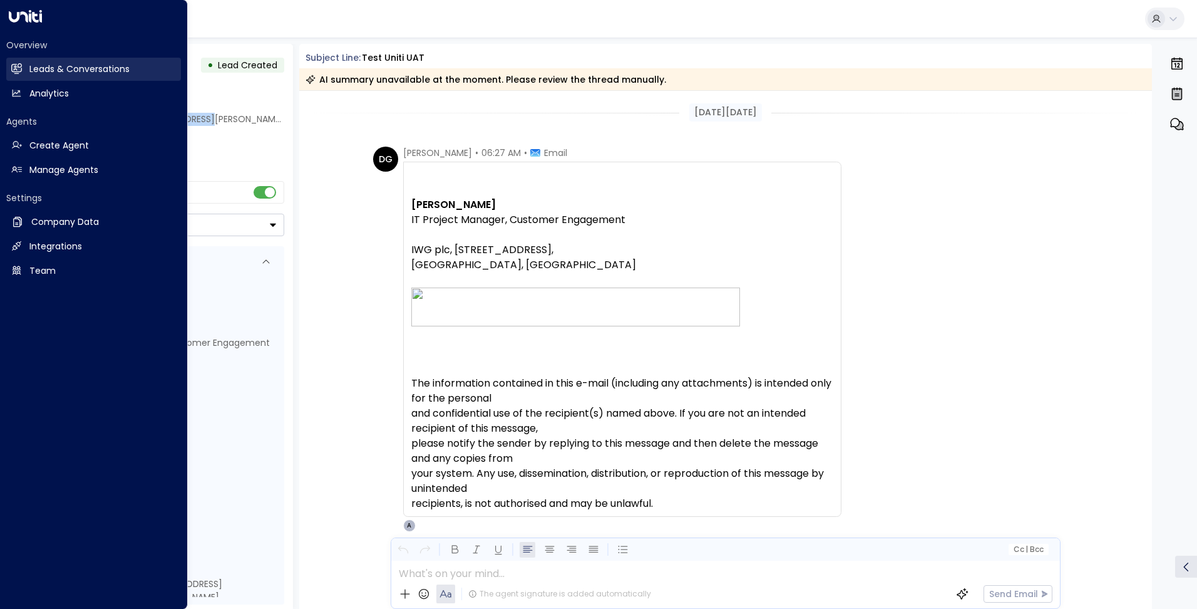
click at [42, 63] on h2 "Leads & Conversations" at bounding box center [79, 69] width 100 height 13
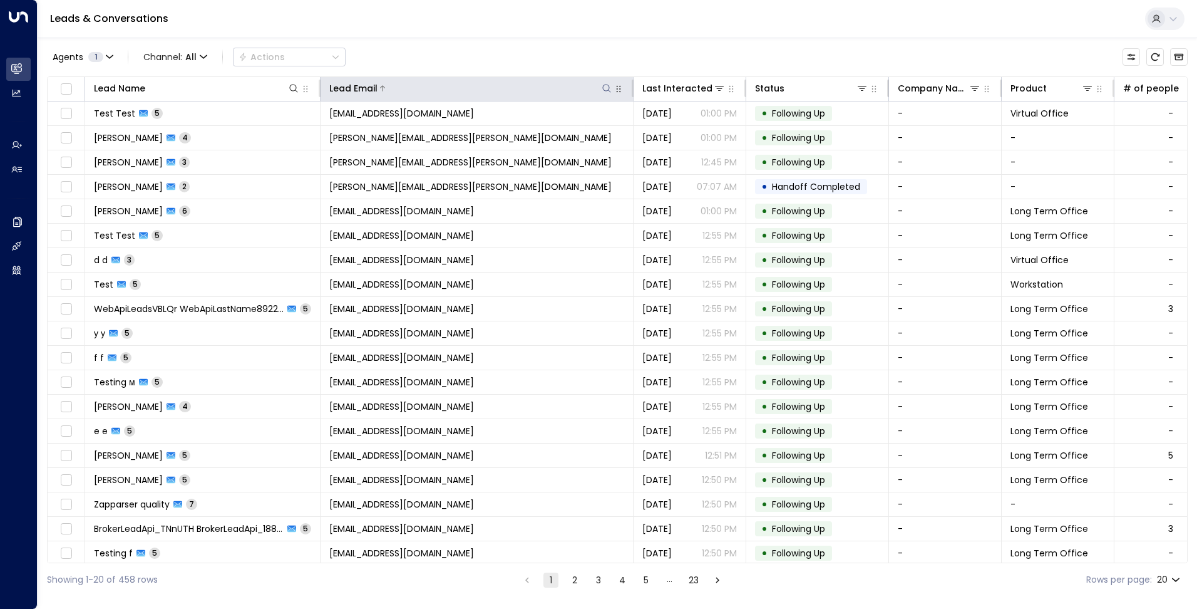
drag, startPoint x: 609, startPoint y: 88, endPoint x: 602, endPoint y: 90, distance: 6.5
click at [608, 88] on icon at bounding box center [607, 88] width 10 height 10
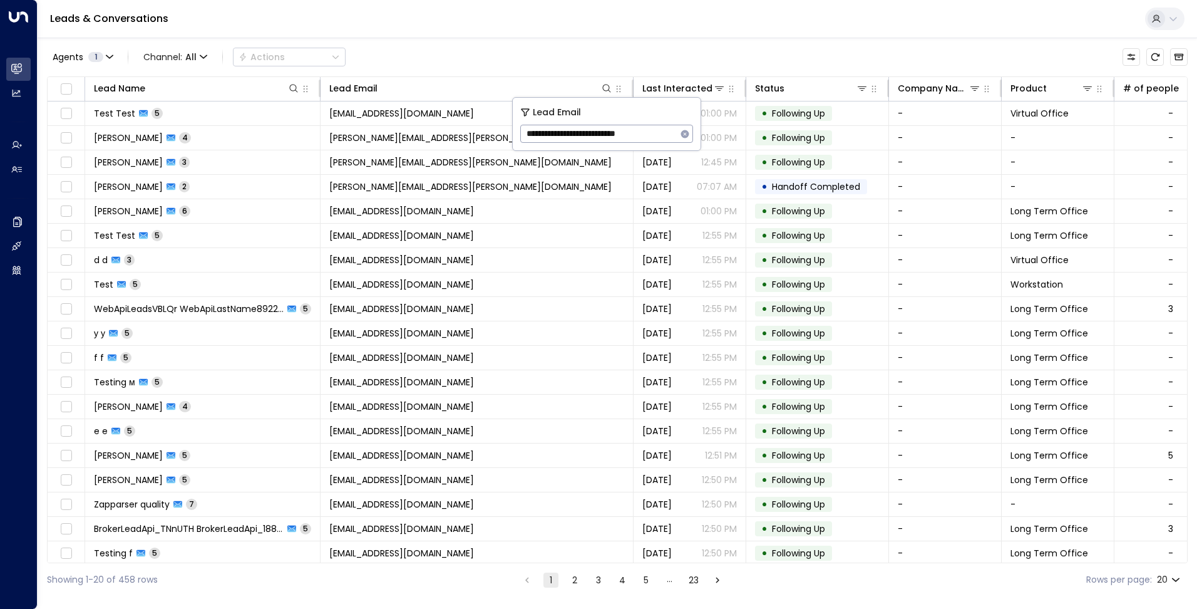
type input "**********"
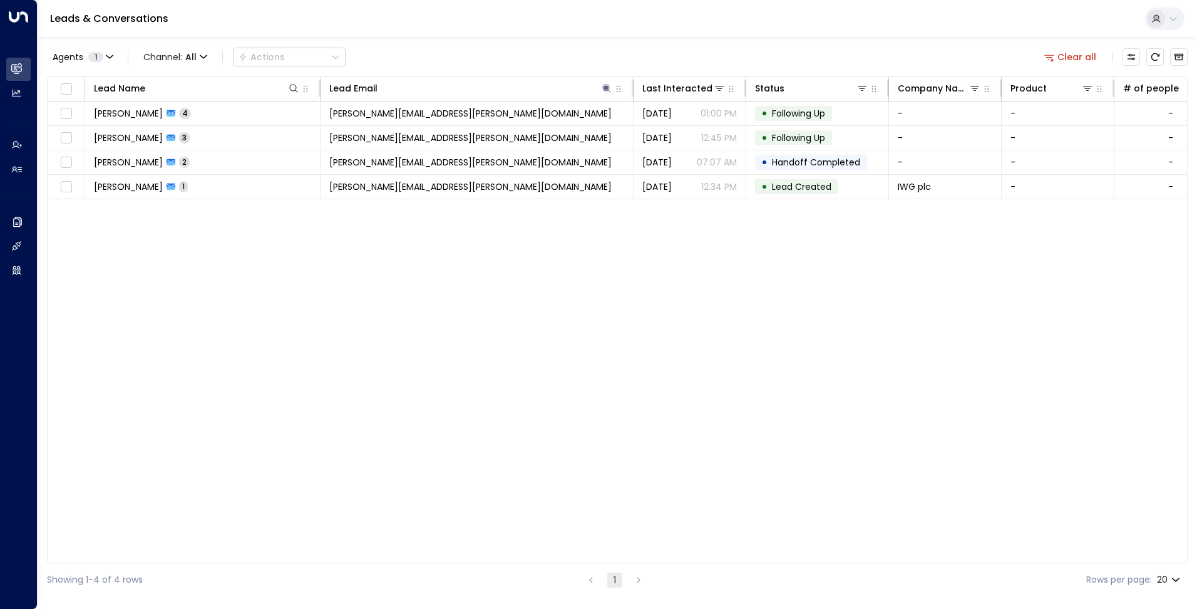
click at [505, 262] on div "Lead Name Lead Email Last Interacted Status Company Name Product # of people AI…" at bounding box center [617, 319] width 1141 height 487
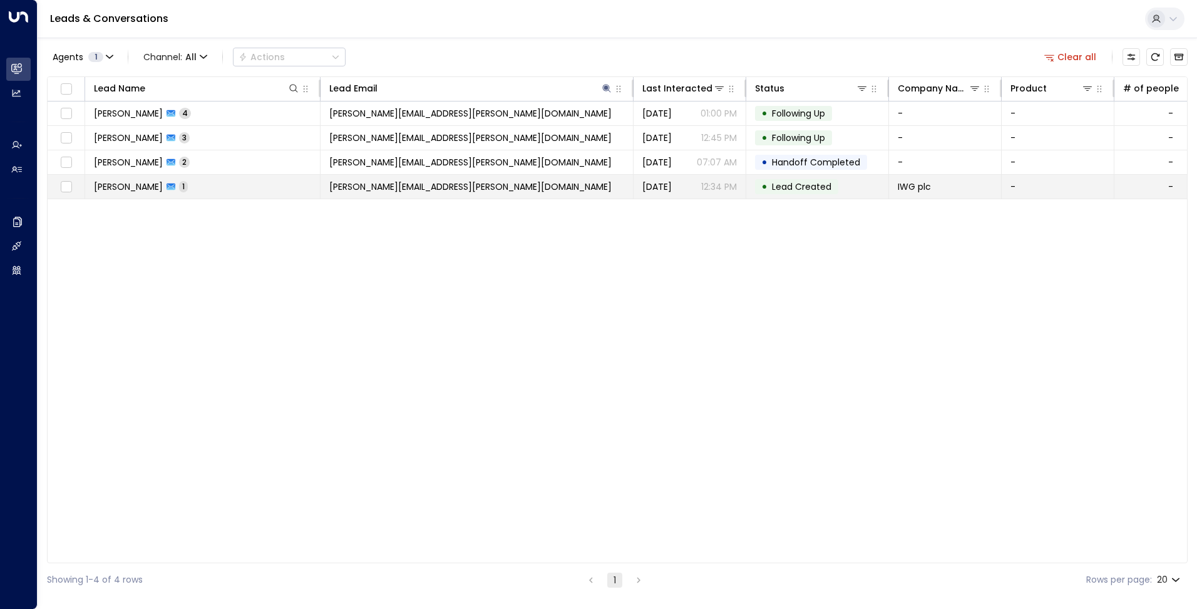
click at [442, 187] on span "Daniela.Guimaraes@iwgplc.com" at bounding box center [470, 186] width 282 height 13
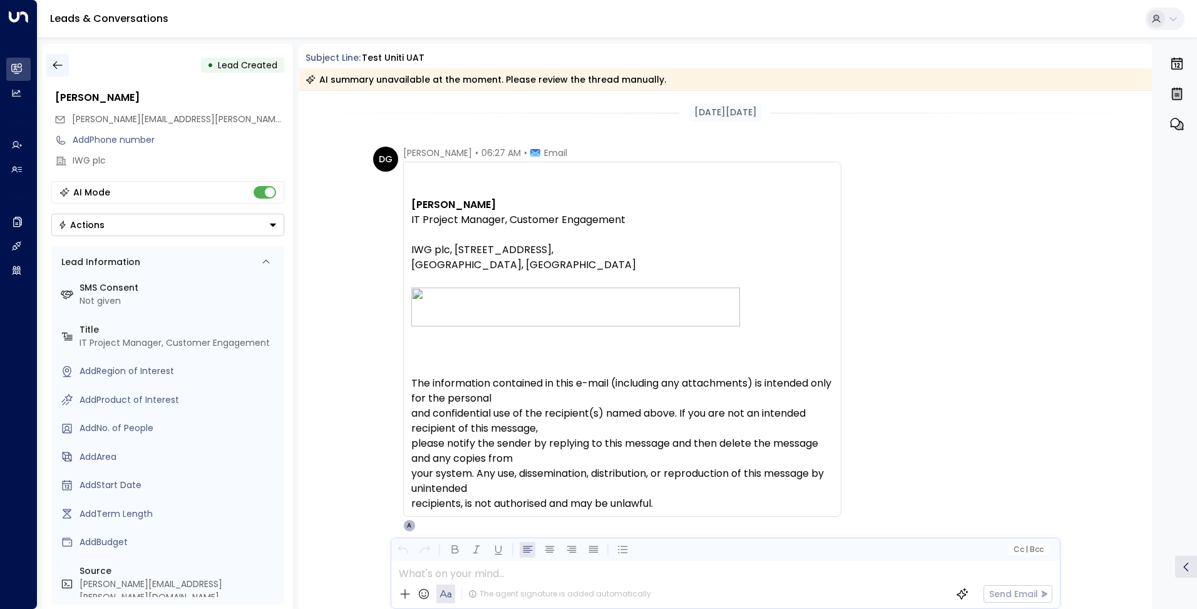
click at [54, 64] on icon "button" at bounding box center [57, 65] width 9 height 8
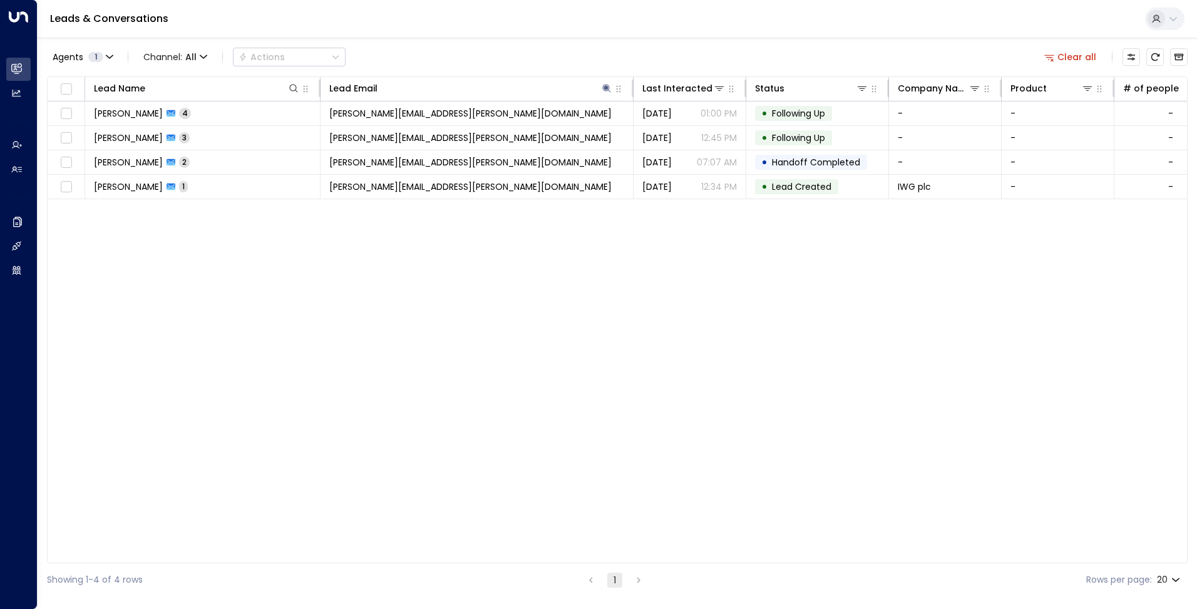
click at [1165, 14] on button at bounding box center [1164, 19] width 39 height 23
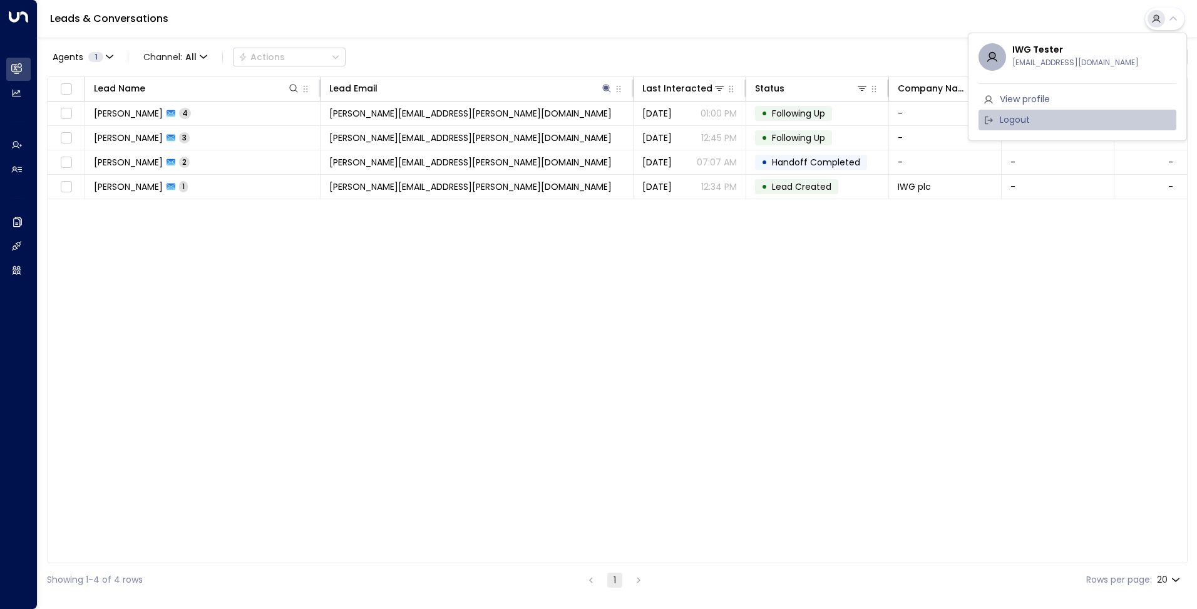
click at [1041, 111] on li "Logout" at bounding box center [1078, 120] width 198 height 21
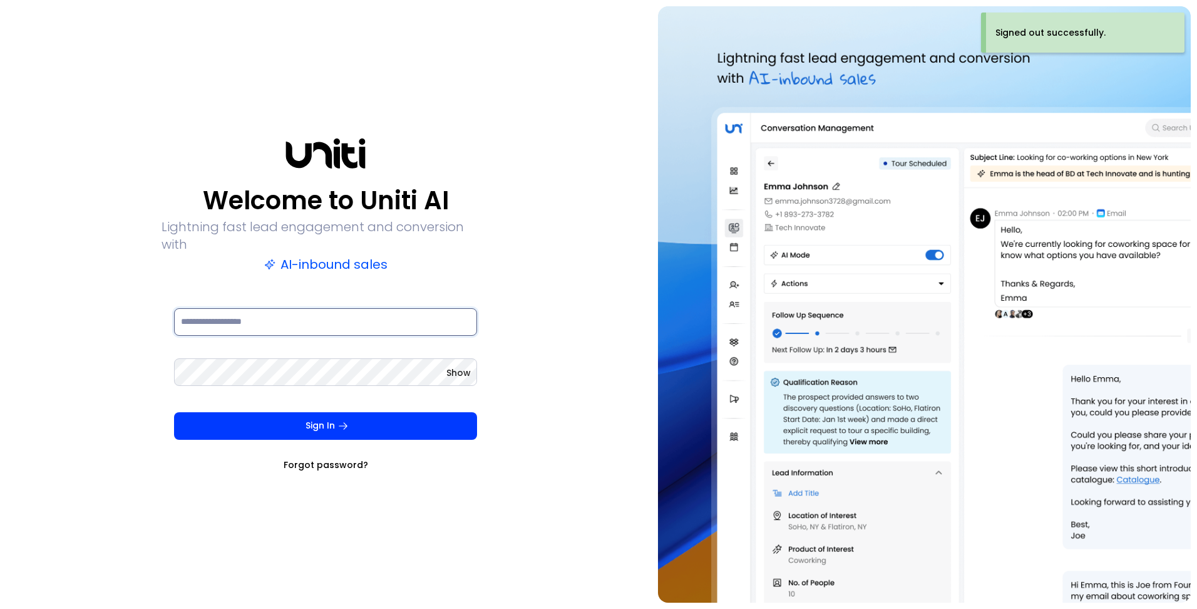
type input "**********"
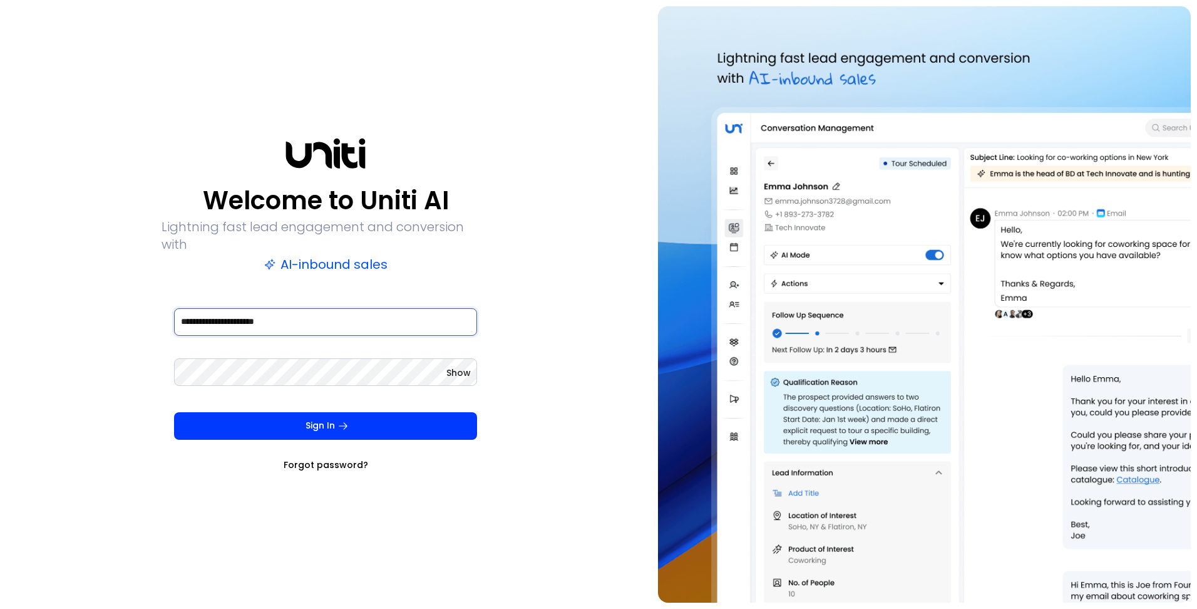
drag, startPoint x: 314, startPoint y: 309, endPoint x: -23, endPoint y: 302, distance: 337.0
click at [0, 302] on html "**********" at bounding box center [598, 304] width 1197 height 609
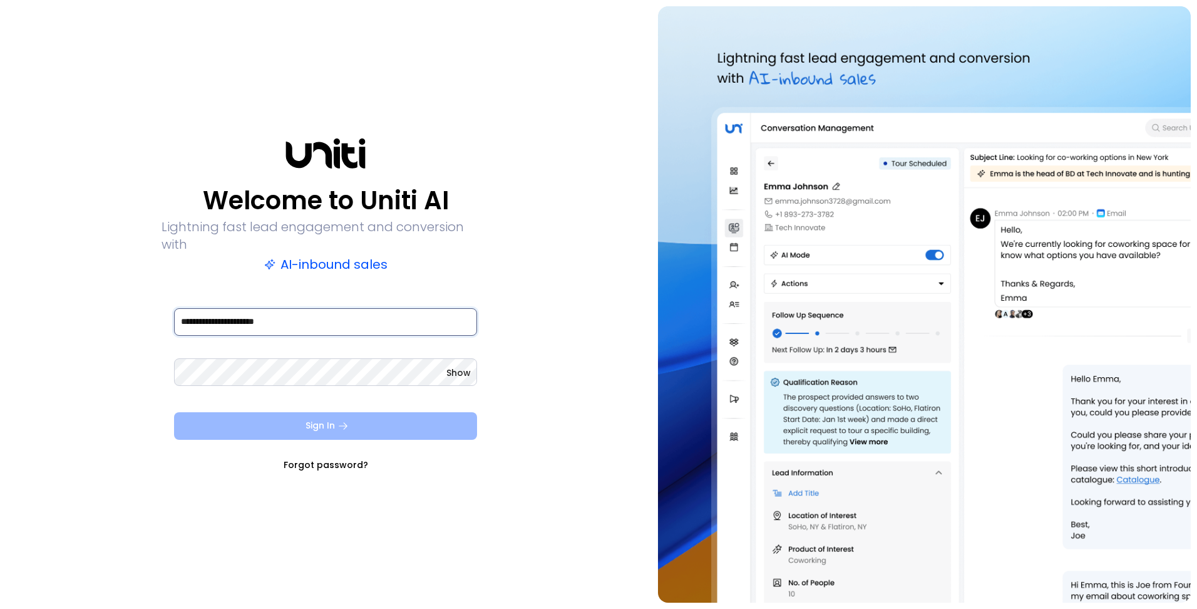
type input "**********"
click at [276, 420] on button "Sign In" at bounding box center [325, 426] width 303 height 28
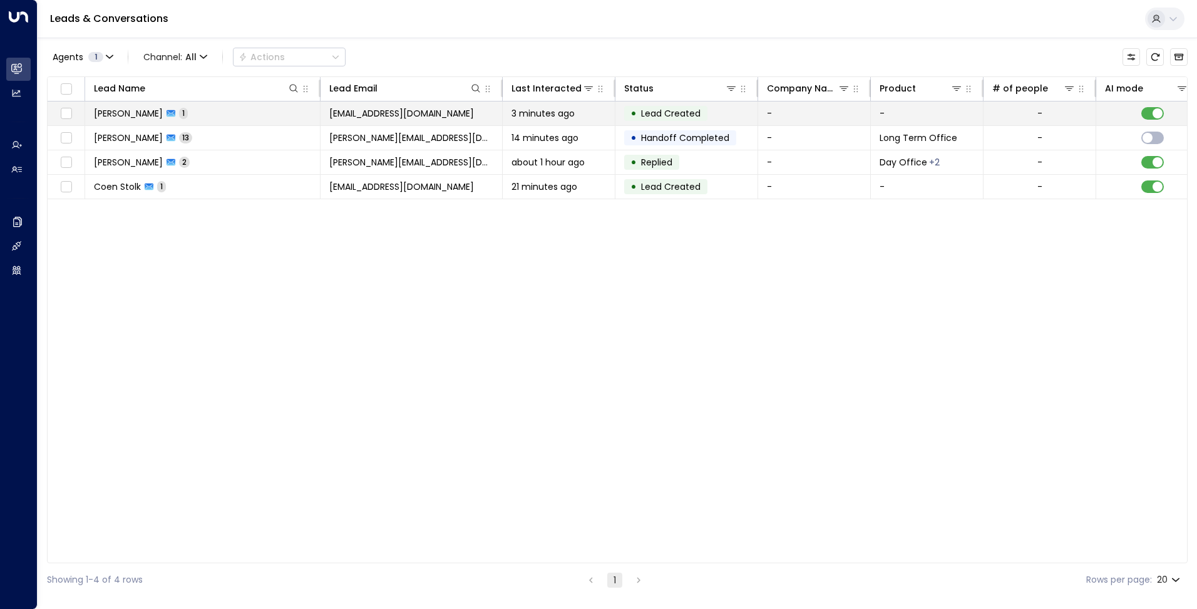
click at [431, 110] on td "[EMAIL_ADDRESS][DOMAIN_NAME]" at bounding box center [412, 113] width 182 height 24
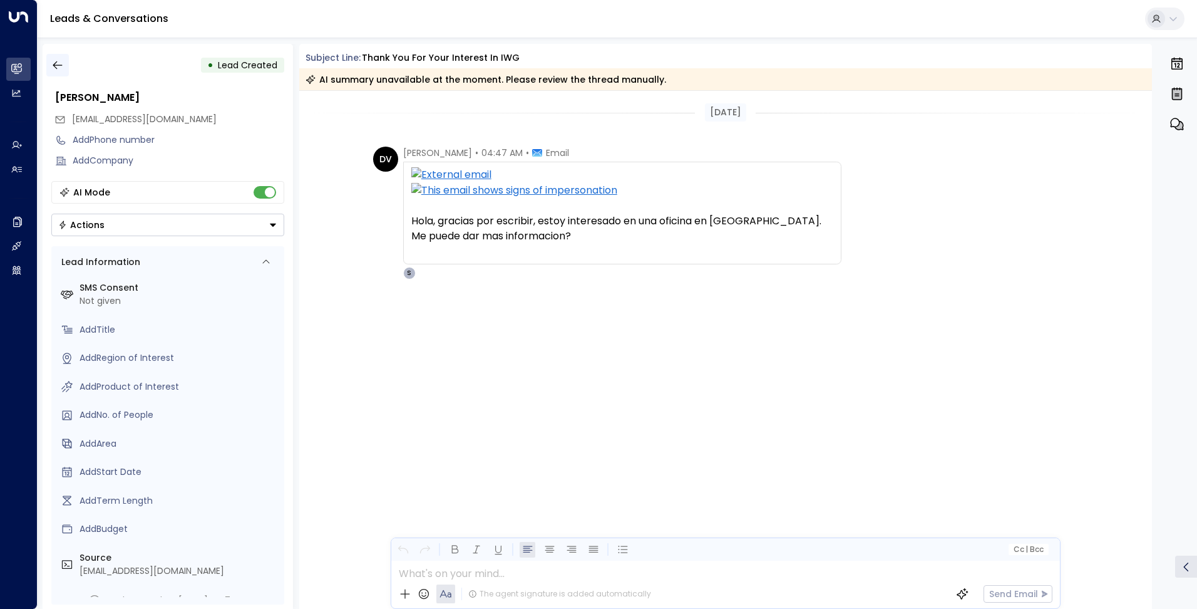
click at [57, 63] on icon "button" at bounding box center [57, 65] width 13 height 13
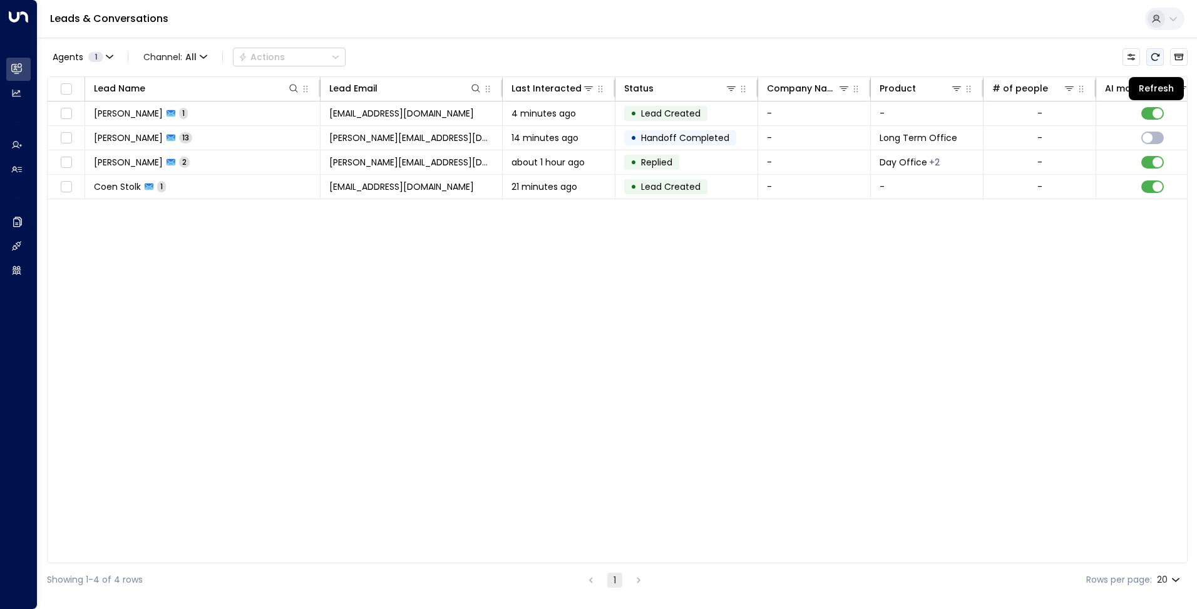
click at [1159, 60] on icon "Refresh" at bounding box center [1156, 57] width 10 height 10
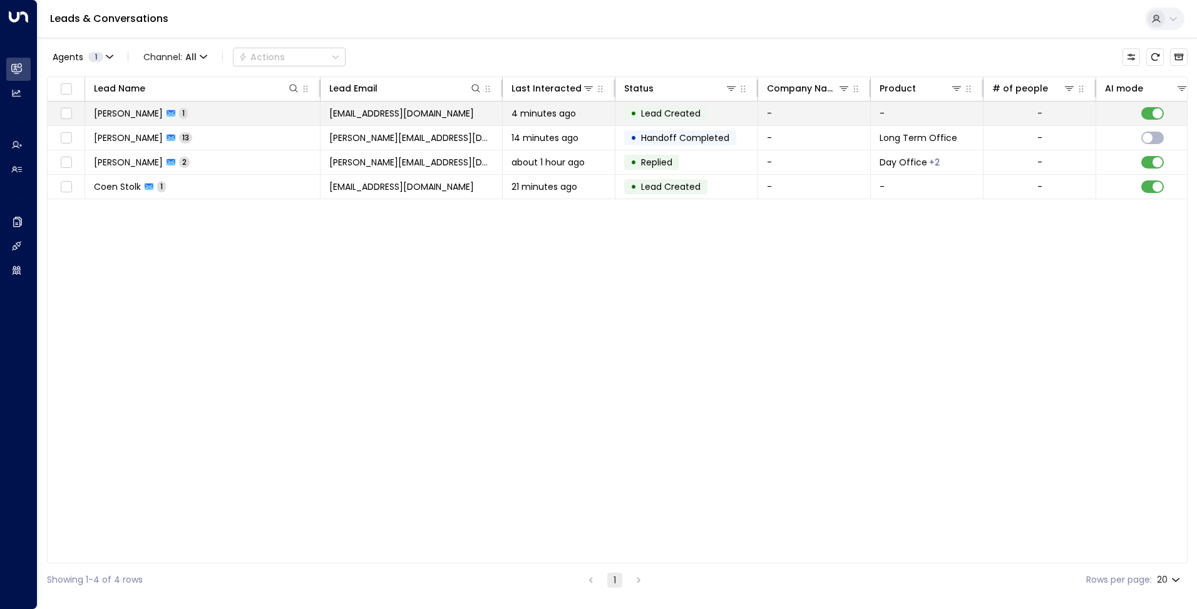
click at [402, 116] on span "[EMAIL_ADDRESS][DOMAIN_NAME]" at bounding box center [401, 113] width 145 height 13
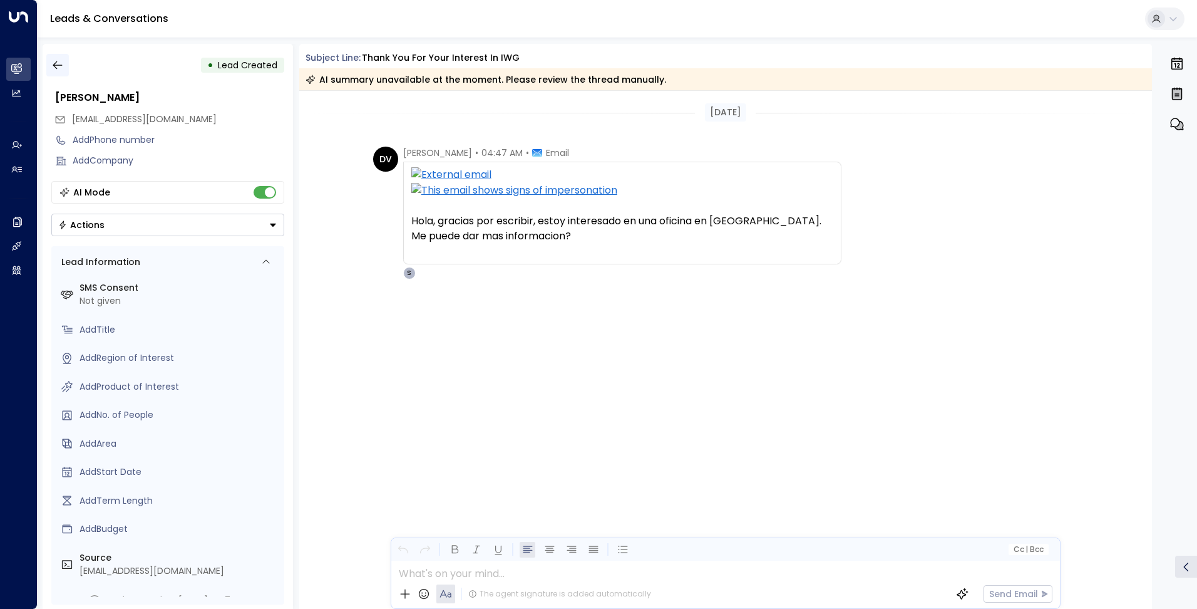
click at [58, 66] on icon "button" at bounding box center [57, 65] width 13 height 13
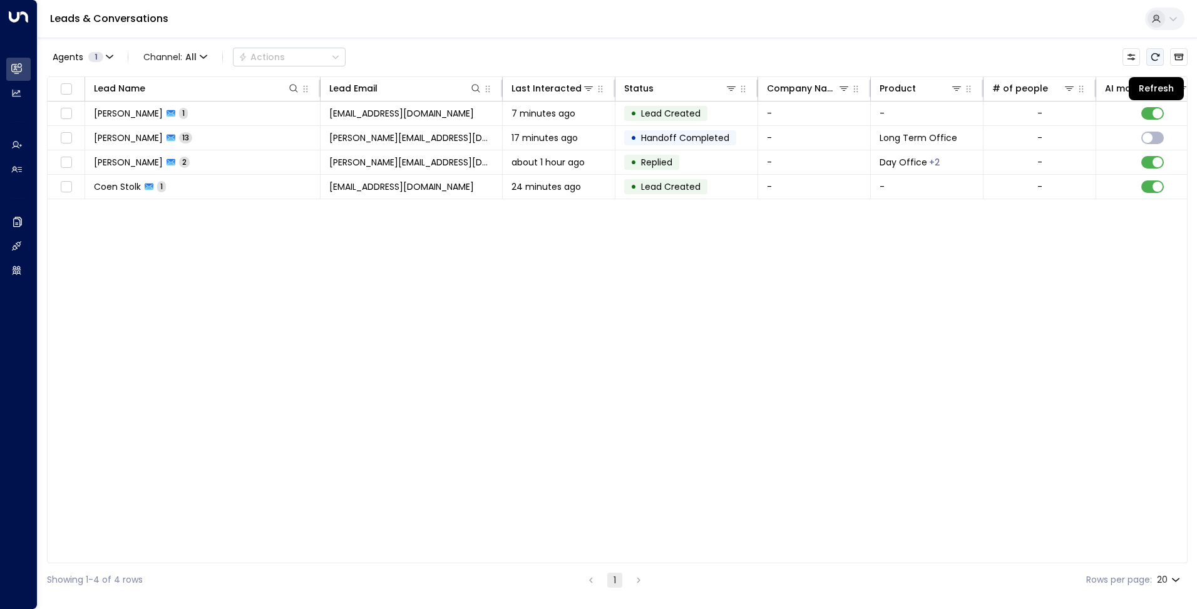
click at [1150, 63] on button "Refresh" at bounding box center [1156, 57] width 18 height 18
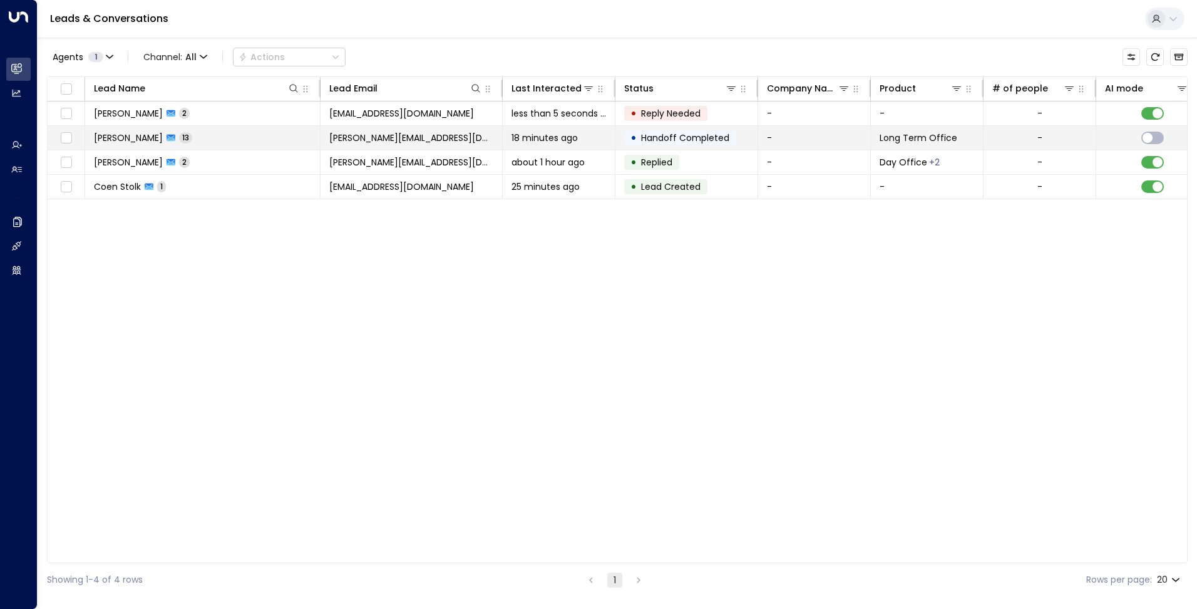
click at [589, 140] on div "18 minutes ago" at bounding box center [559, 138] width 95 height 13
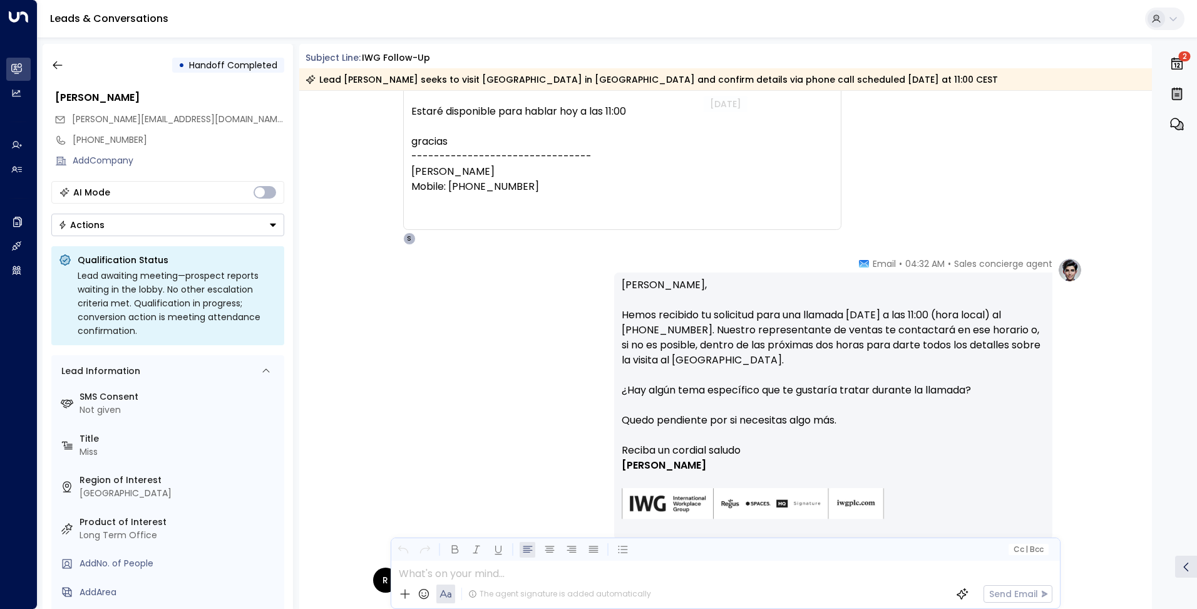
scroll to position [3279, 0]
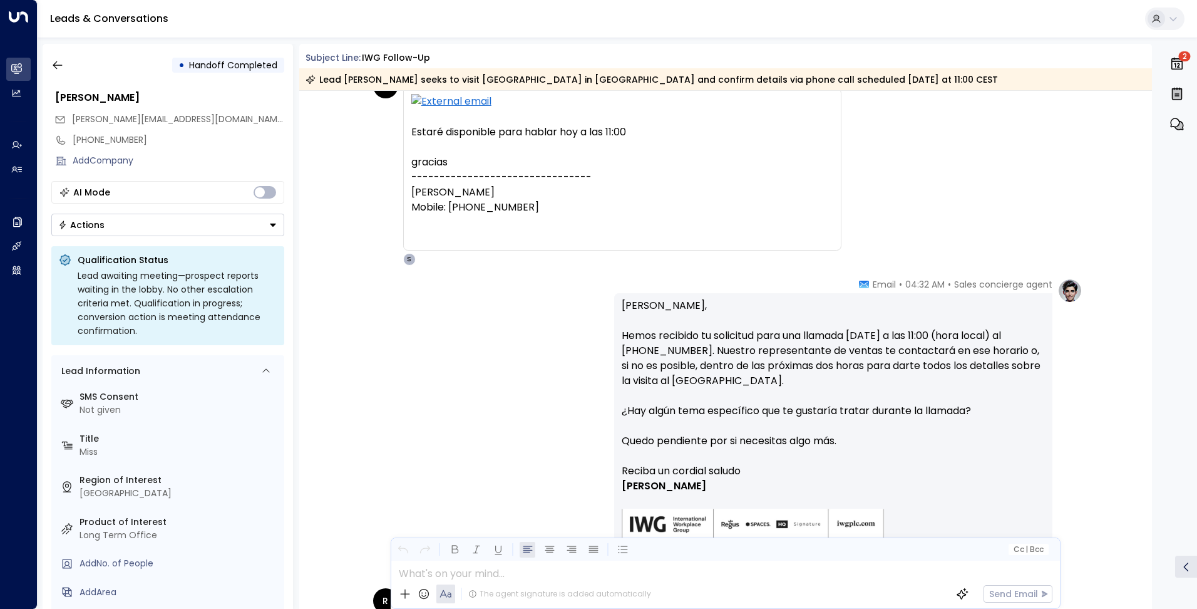
click at [58, 50] on div "• Handoff Completed [PERSON_NAME] [PERSON_NAME][EMAIL_ADDRESS][DOMAIN_NAME] [PH…" at bounding box center [168, 326] width 251 height 565
click at [56, 66] on icon "button" at bounding box center [57, 65] width 13 height 13
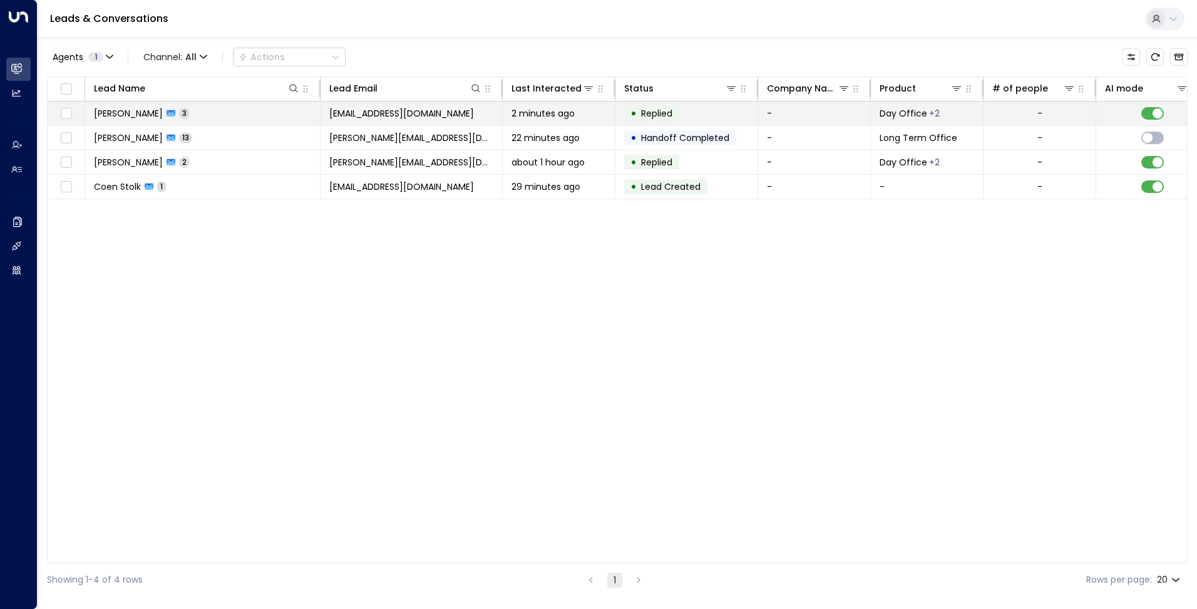
click at [507, 111] on td "2 minutes ago" at bounding box center [559, 113] width 113 height 24
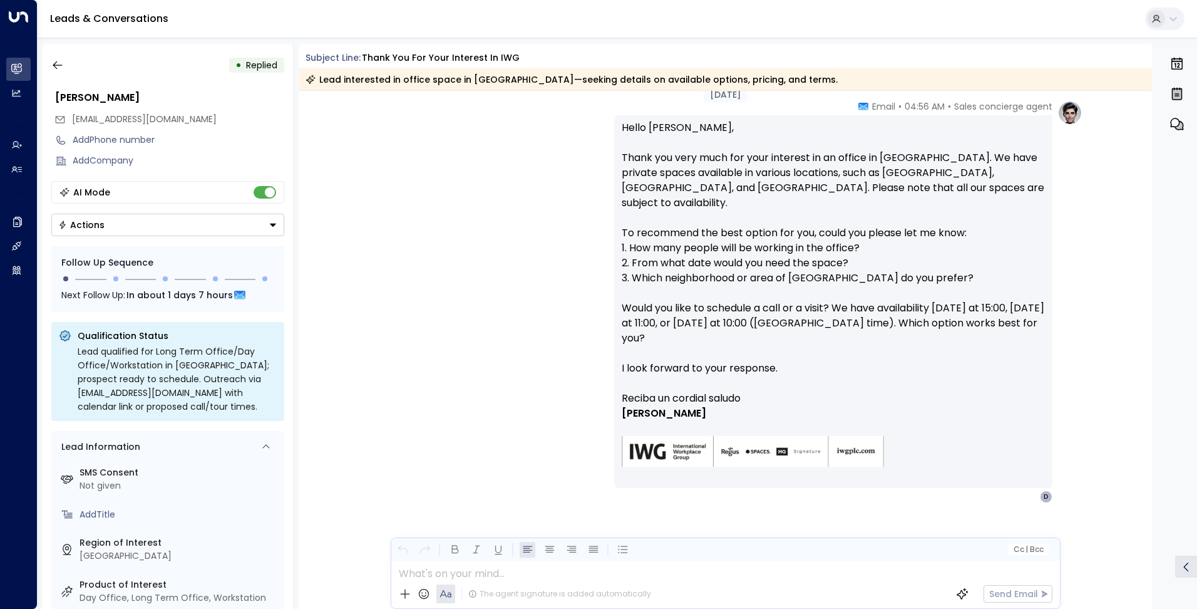
scroll to position [326, 0]
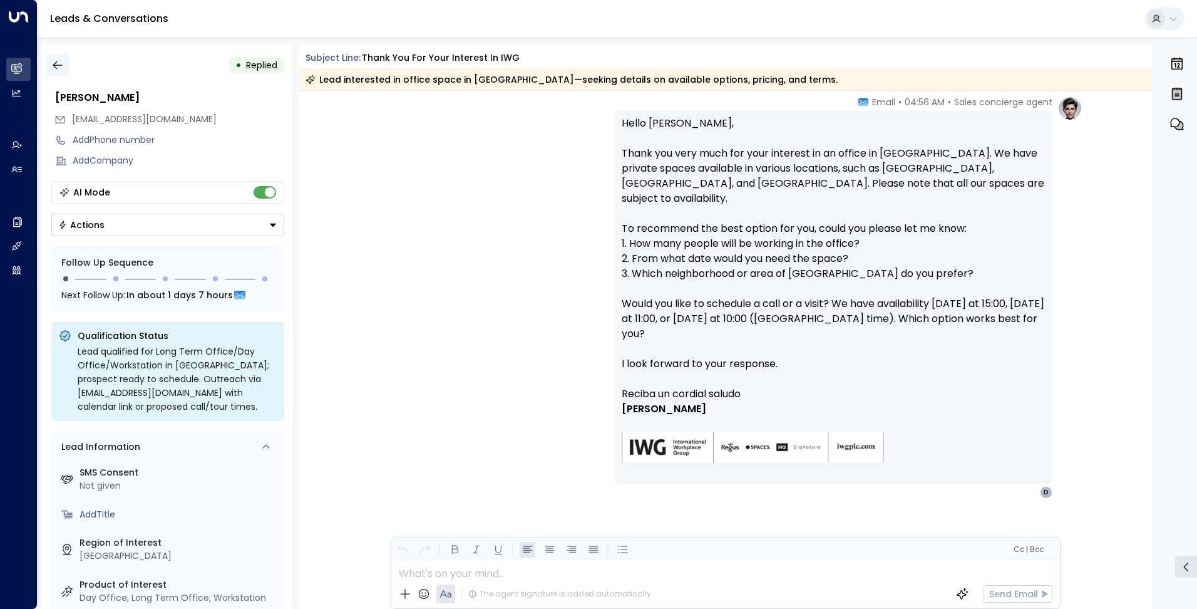
click at [52, 63] on icon "button" at bounding box center [57, 65] width 13 height 13
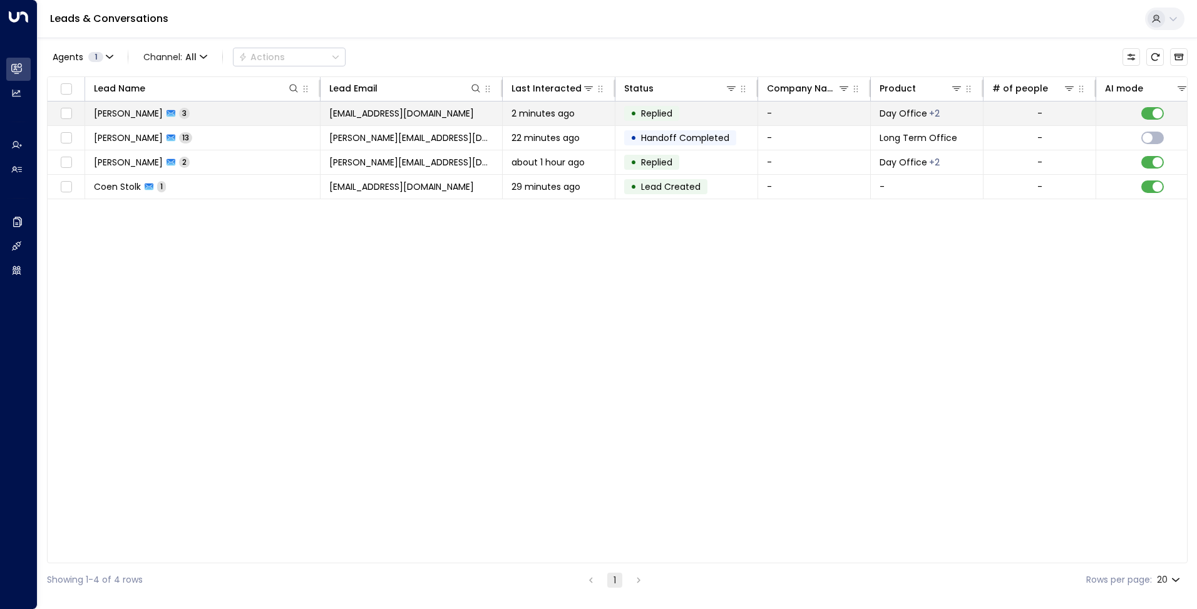
click at [557, 107] on span "2 minutes ago" at bounding box center [543, 113] width 63 height 13
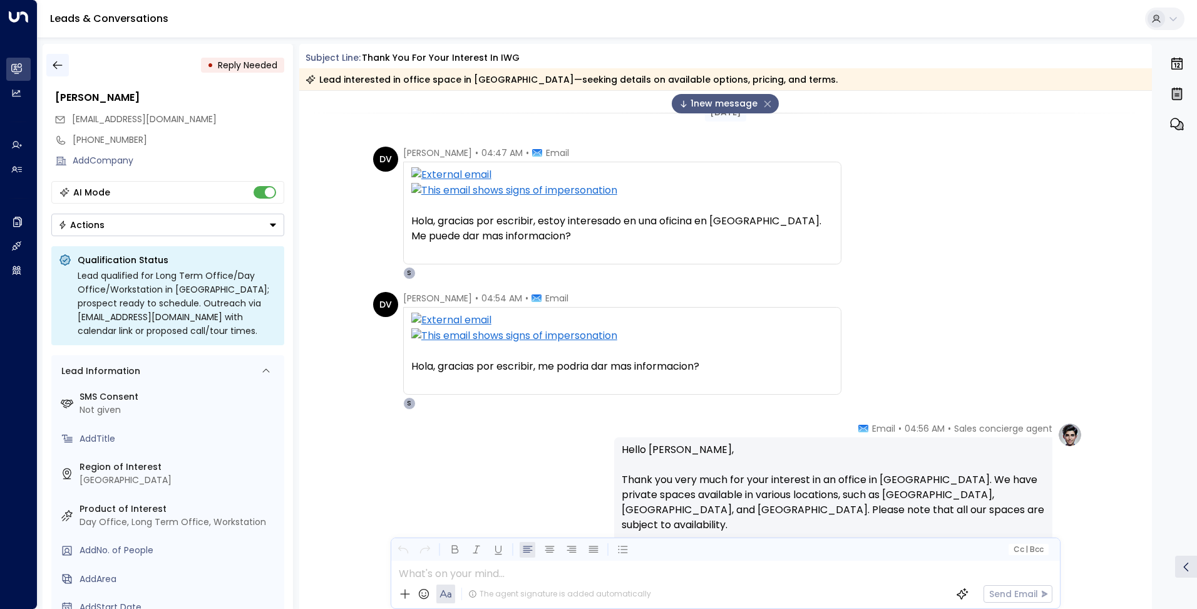
click at [52, 60] on icon "button" at bounding box center [57, 65] width 13 height 13
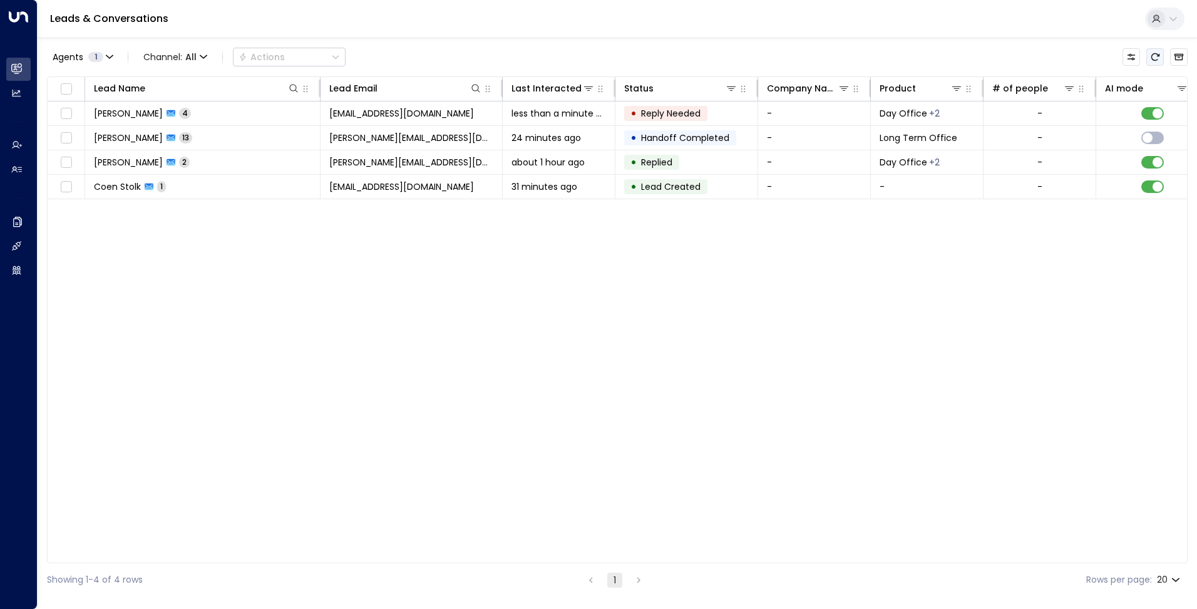
click at [1156, 56] on icon "Refresh" at bounding box center [1156, 57] width 10 height 10
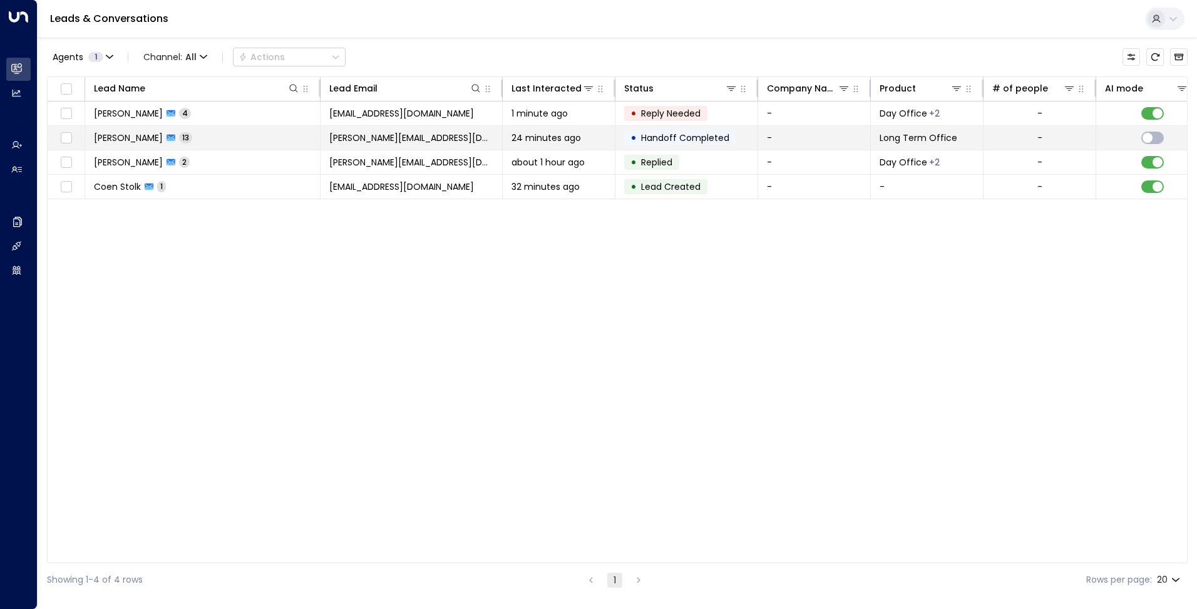
click at [569, 138] on span "24 minutes ago" at bounding box center [547, 138] width 70 height 13
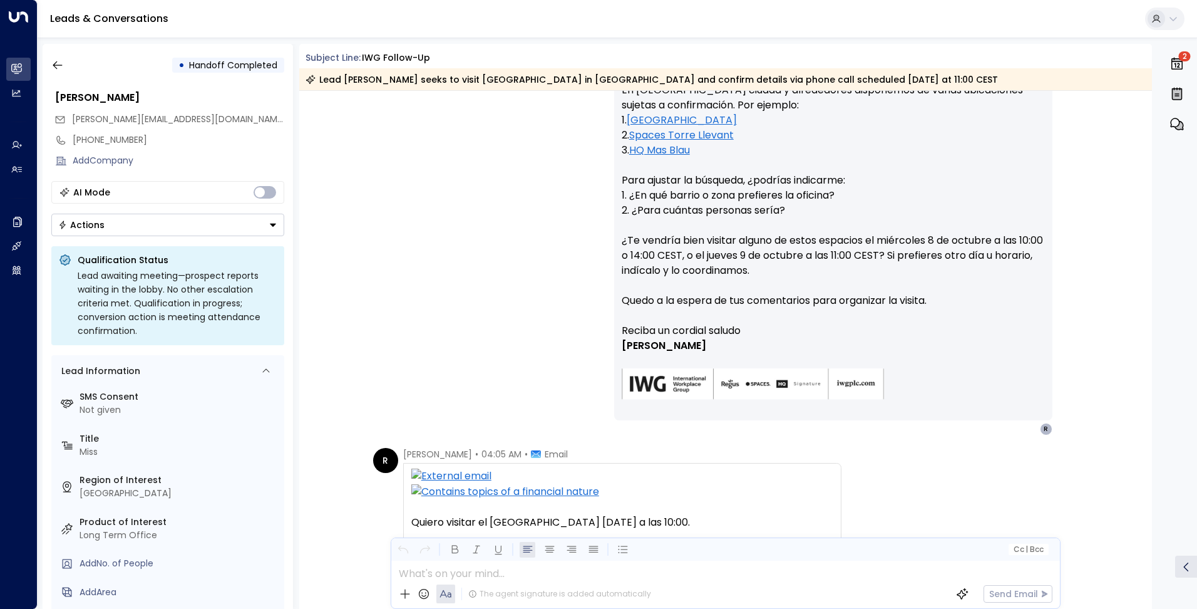
scroll to position [1315, 0]
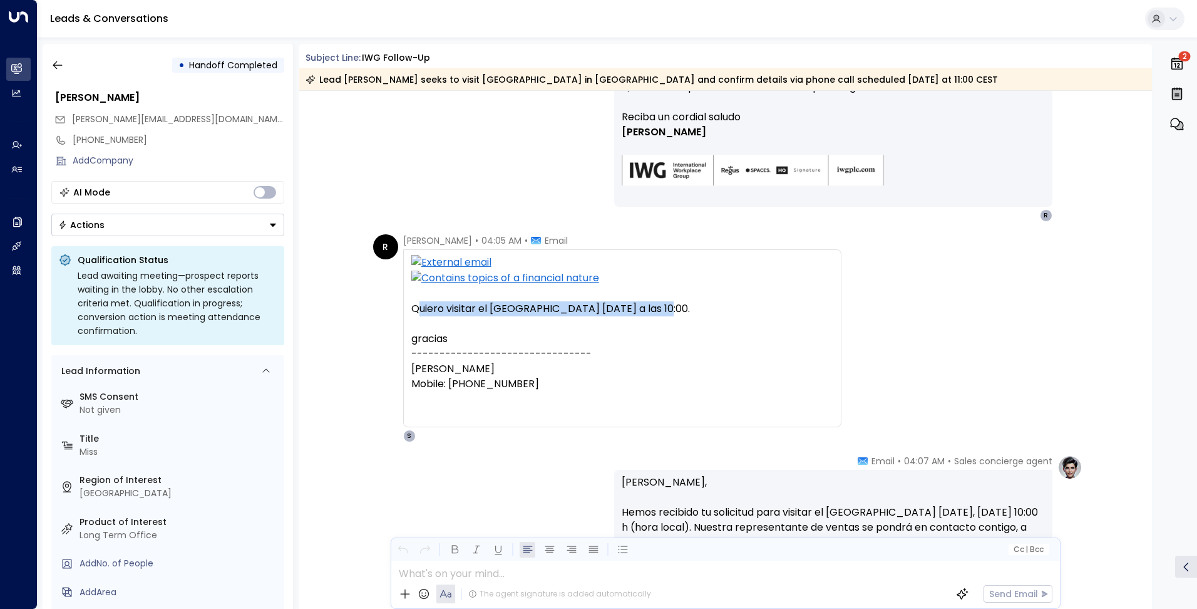
drag, startPoint x: 416, startPoint y: 312, endPoint x: 662, endPoint y: 316, distance: 246.2
click at [662, 316] on div "Quiero visitar el [GEOGRAPHIC_DATA] [DATE] a las 10:00." at bounding box center [622, 308] width 422 height 15
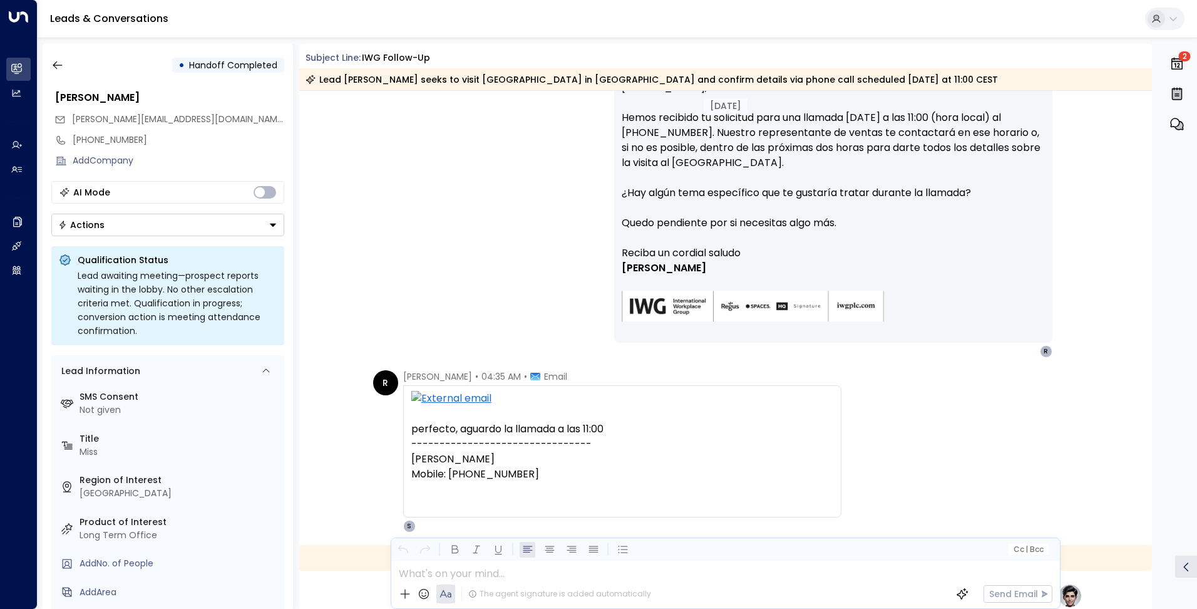
scroll to position [3445, 0]
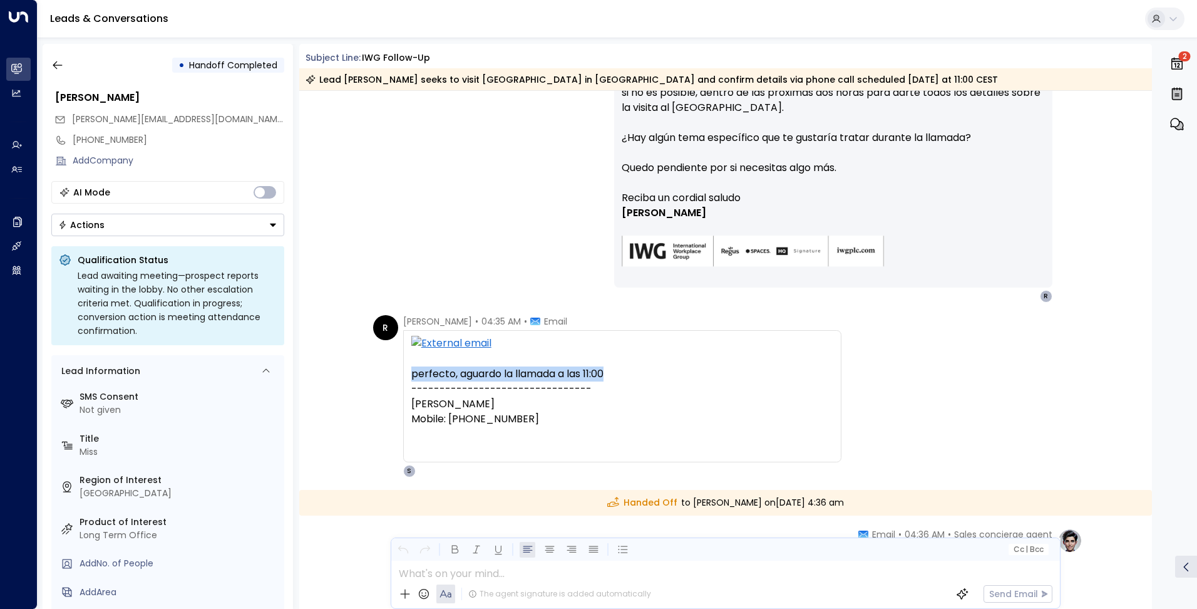
drag, startPoint x: 613, startPoint y: 371, endPoint x: 404, endPoint y: 371, distance: 208.6
click at [404, 371] on div "perfecto, aguardo la llamada a las 11:00--------------------------------[PERSON…" at bounding box center [622, 396] width 438 height 132
click at [54, 68] on icon "button" at bounding box center [57, 65] width 13 height 13
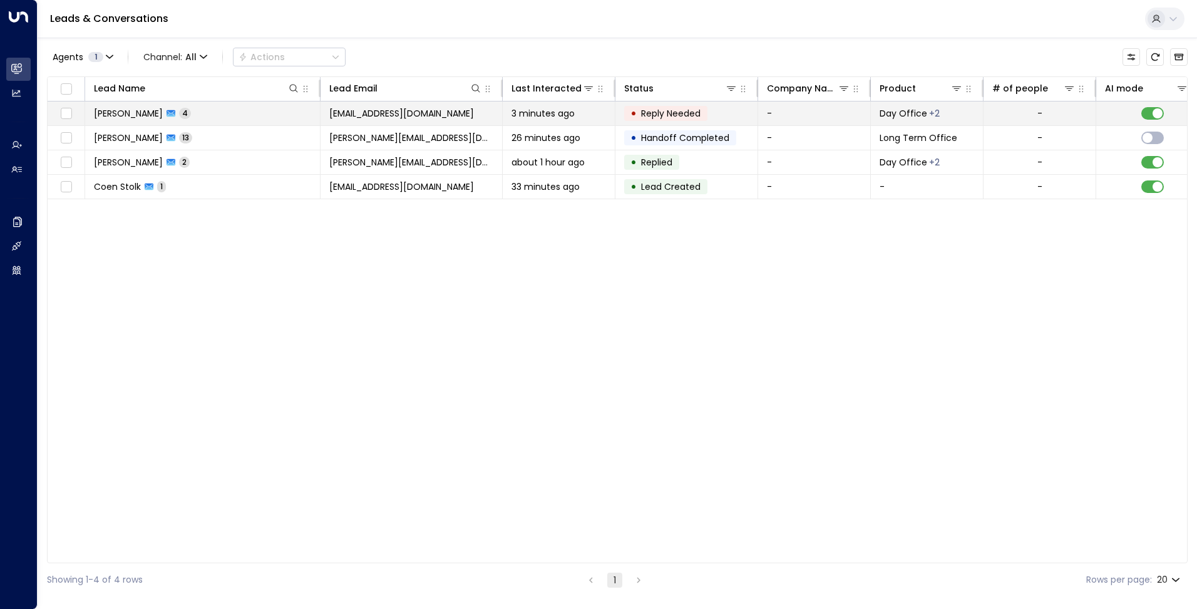
click at [480, 111] on td "[EMAIL_ADDRESS][DOMAIN_NAME]" at bounding box center [412, 113] width 182 height 24
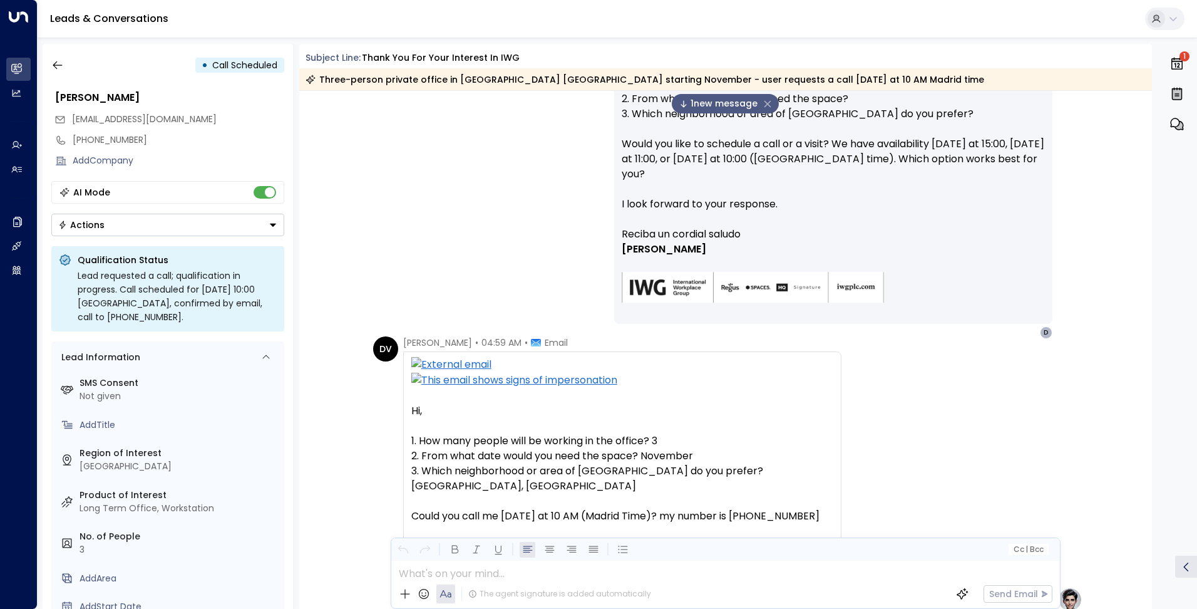
scroll to position [501, 0]
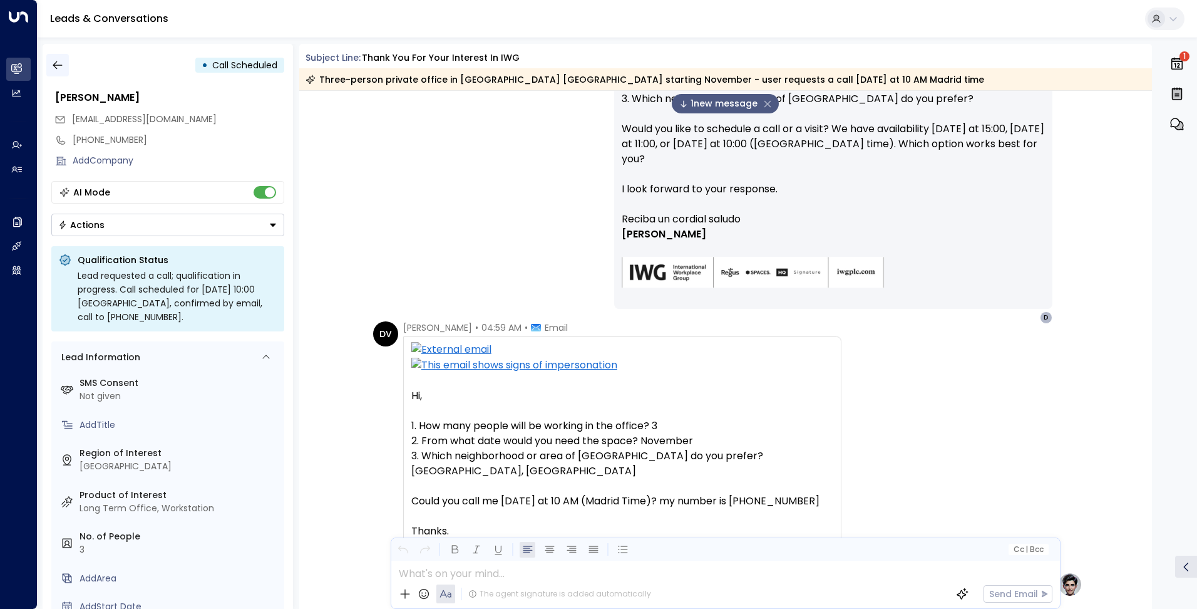
click at [56, 60] on icon "button" at bounding box center [57, 65] width 13 height 13
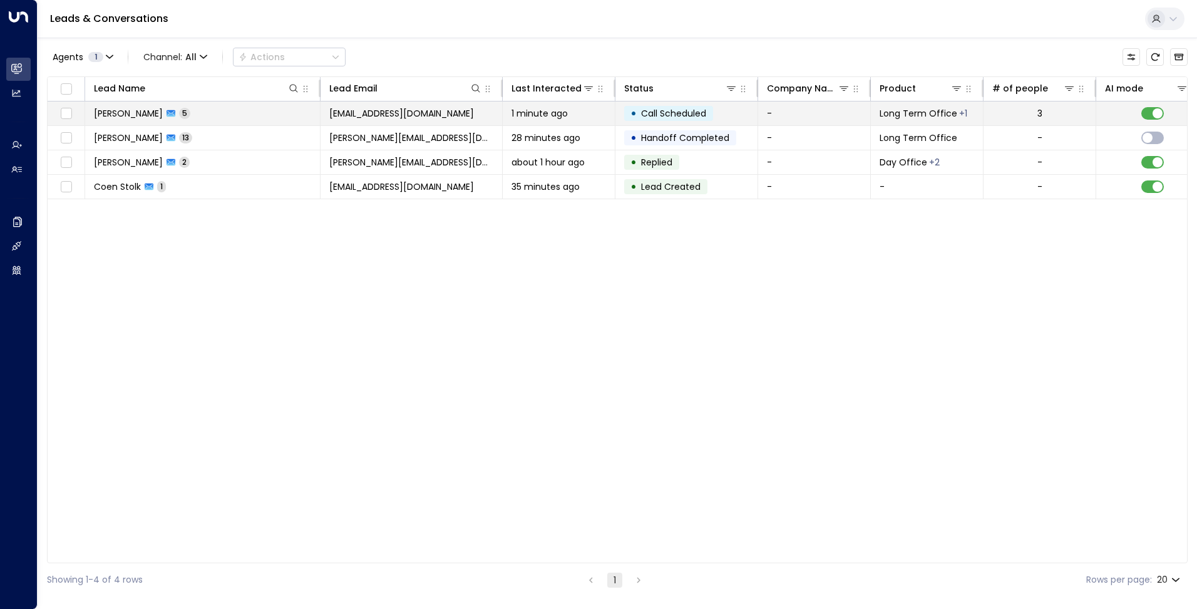
click at [437, 113] on td "[EMAIL_ADDRESS][DOMAIN_NAME]" at bounding box center [412, 113] width 182 height 24
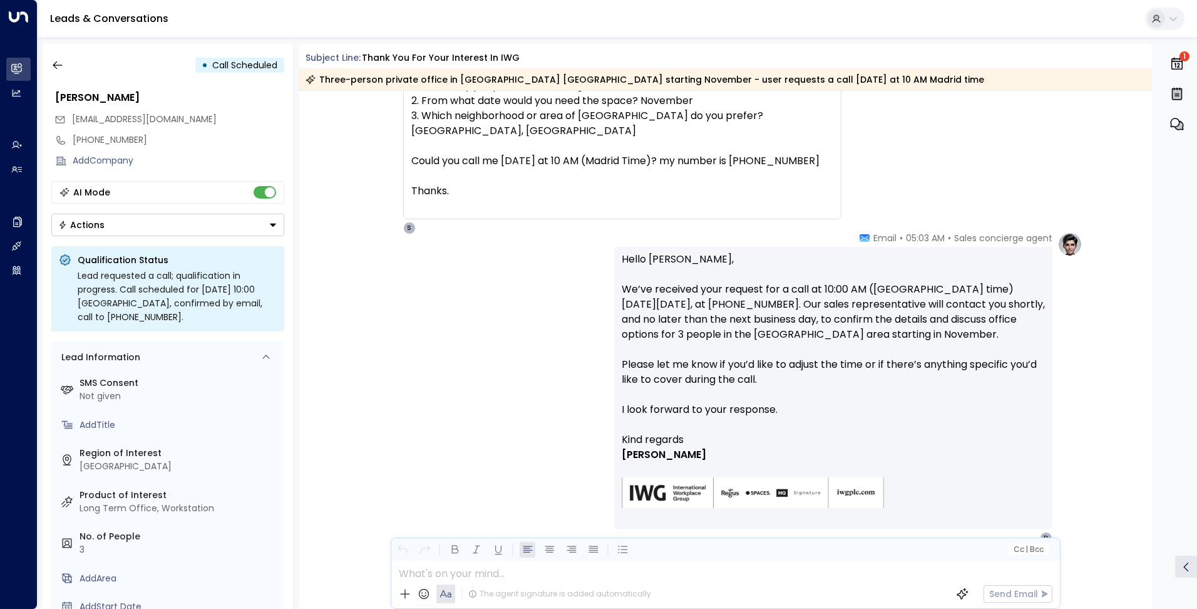
scroll to position [902, 0]
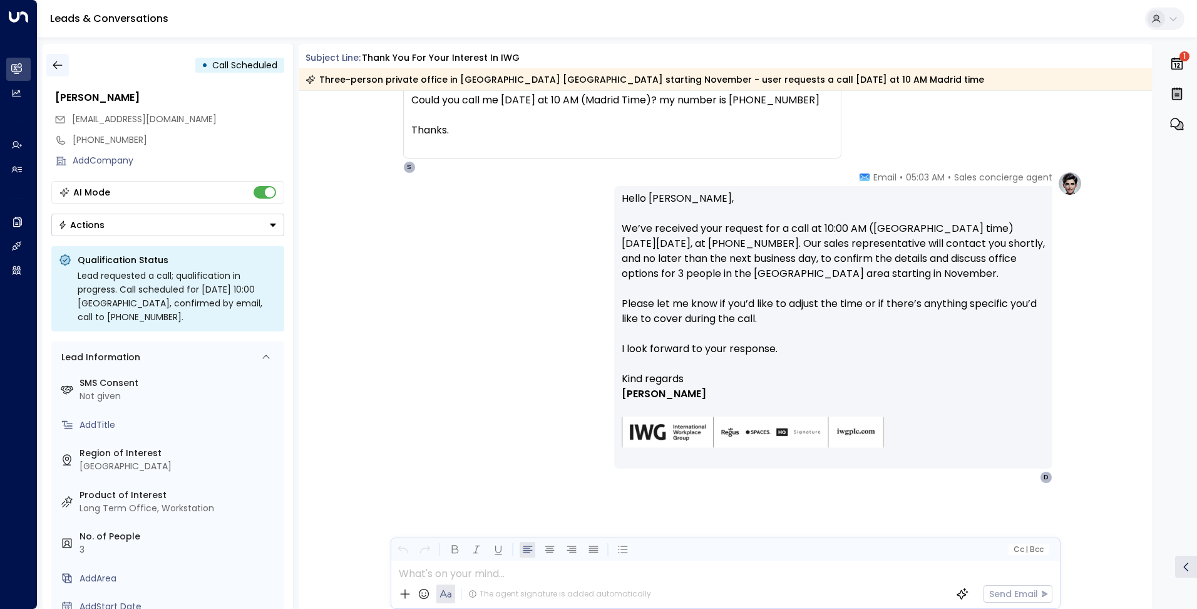
click at [58, 65] on icon "button" at bounding box center [57, 65] width 13 height 13
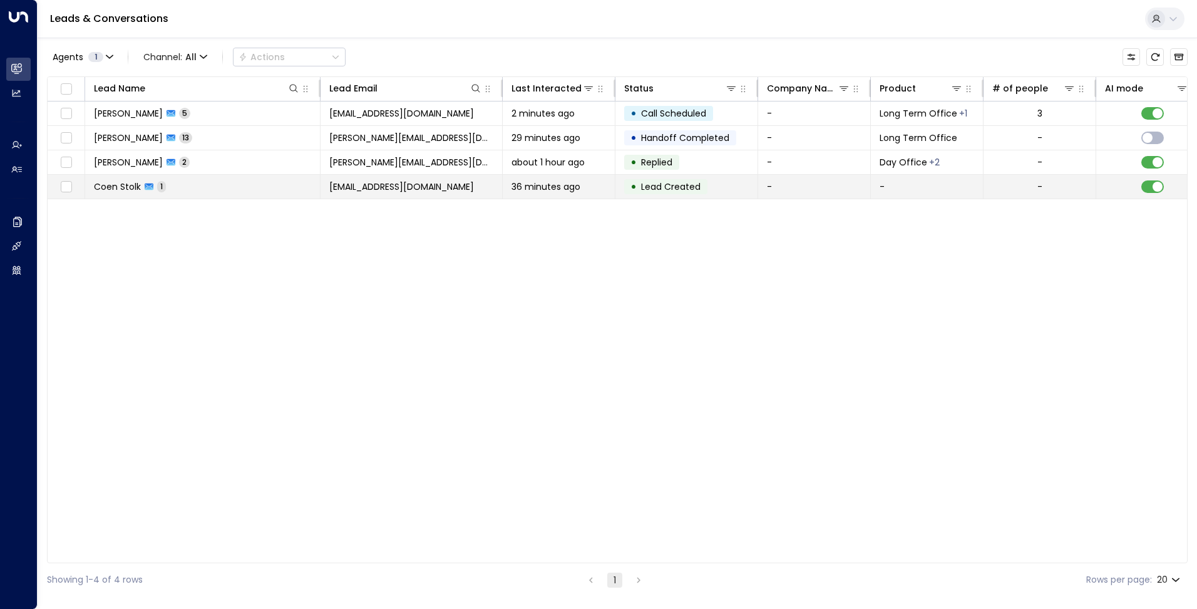
click at [408, 180] on span "[EMAIL_ADDRESS][DOMAIN_NAME]" at bounding box center [401, 186] width 145 height 13
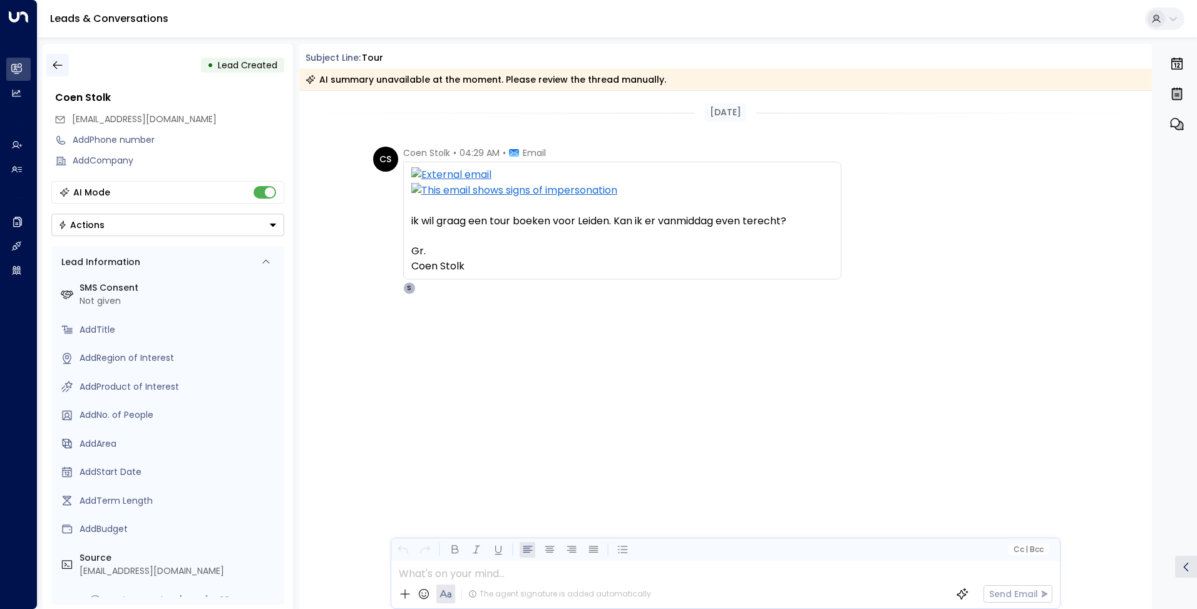
click at [59, 66] on icon "button" at bounding box center [57, 65] width 13 height 13
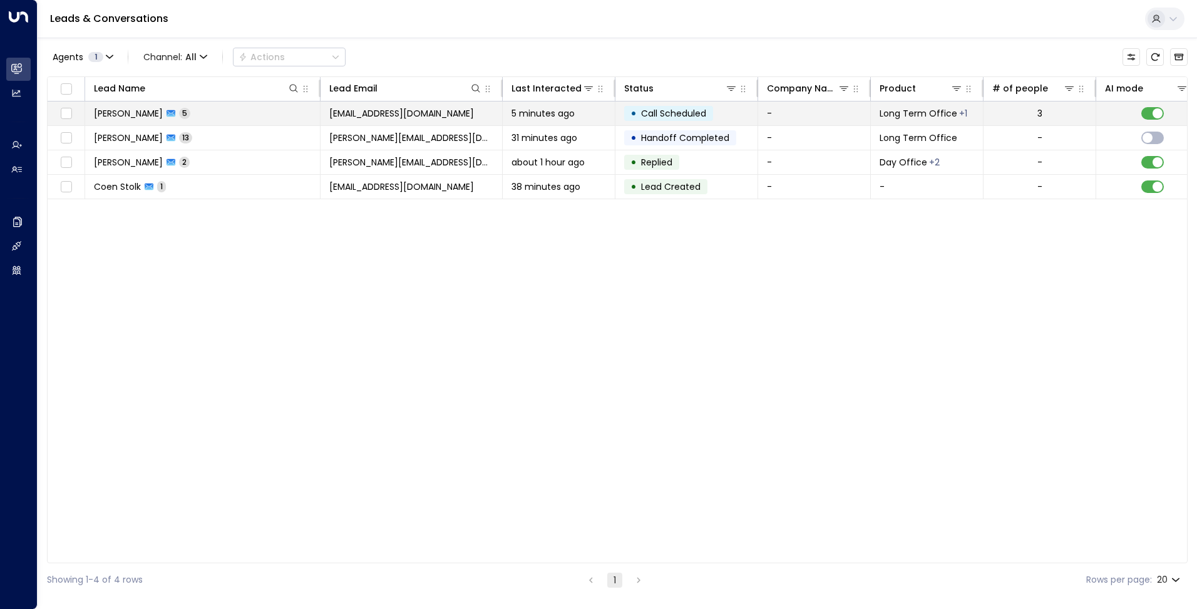
click at [296, 115] on td "[PERSON_NAME] 5" at bounding box center [202, 113] width 235 height 24
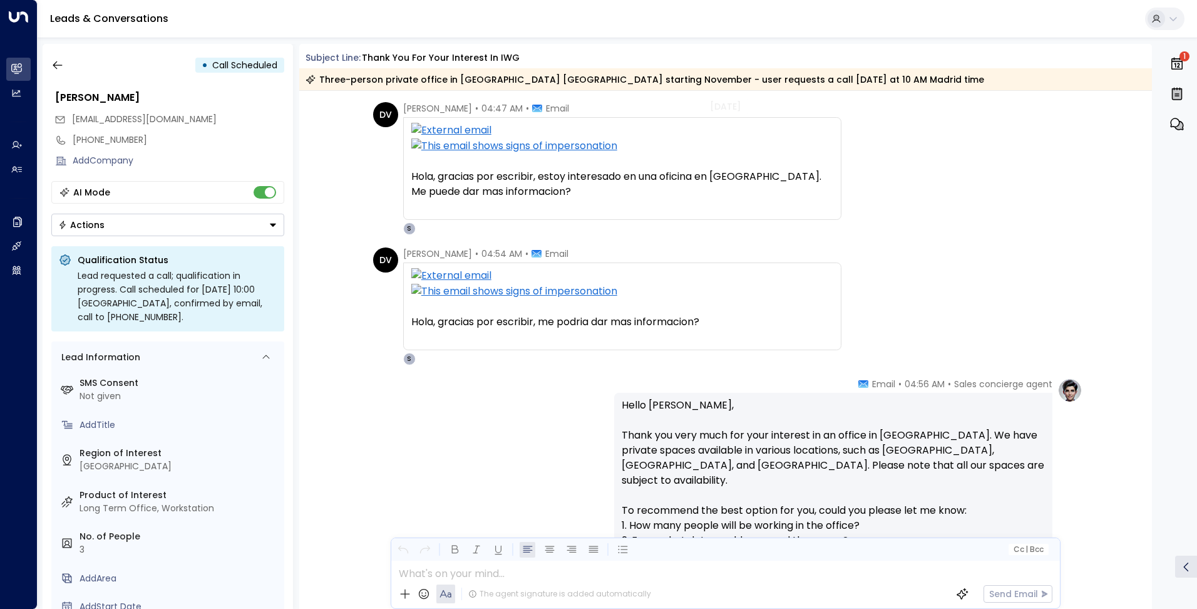
scroll to position [63, 0]
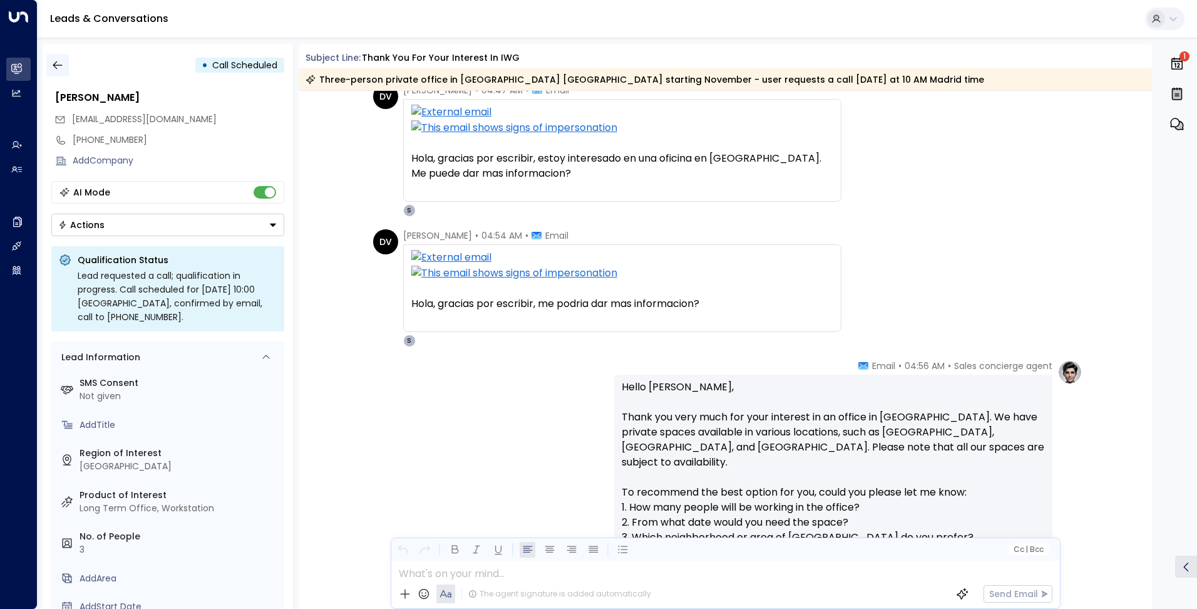
click at [57, 60] on icon "button" at bounding box center [57, 65] width 13 height 13
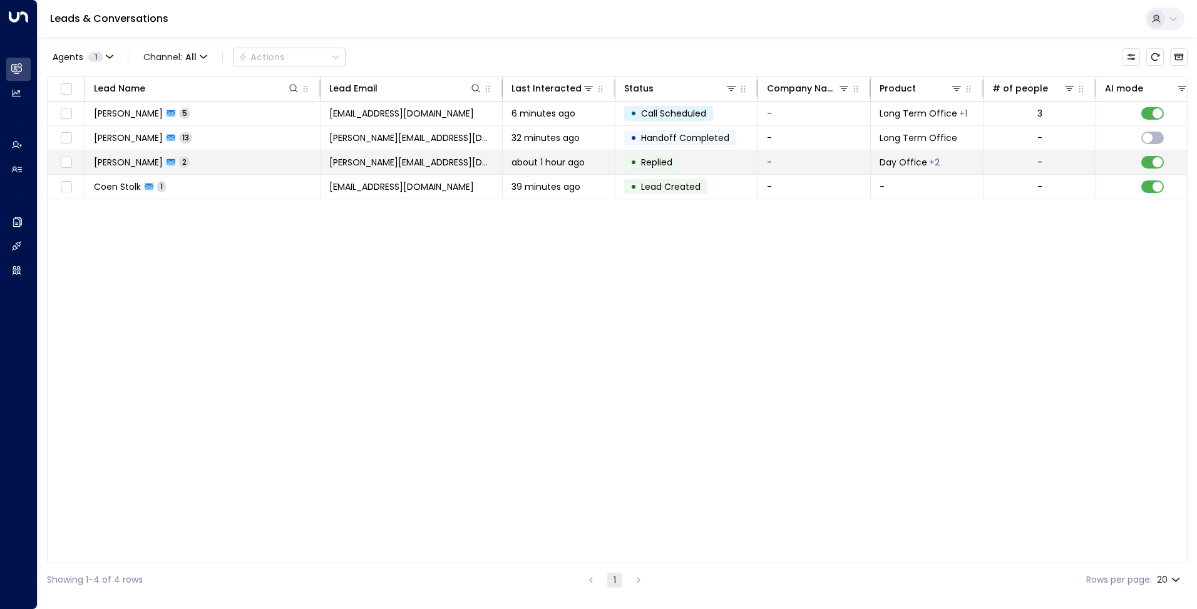
click at [405, 157] on span "[PERSON_NAME][EMAIL_ADDRESS][DOMAIN_NAME]" at bounding box center [411, 162] width 164 height 13
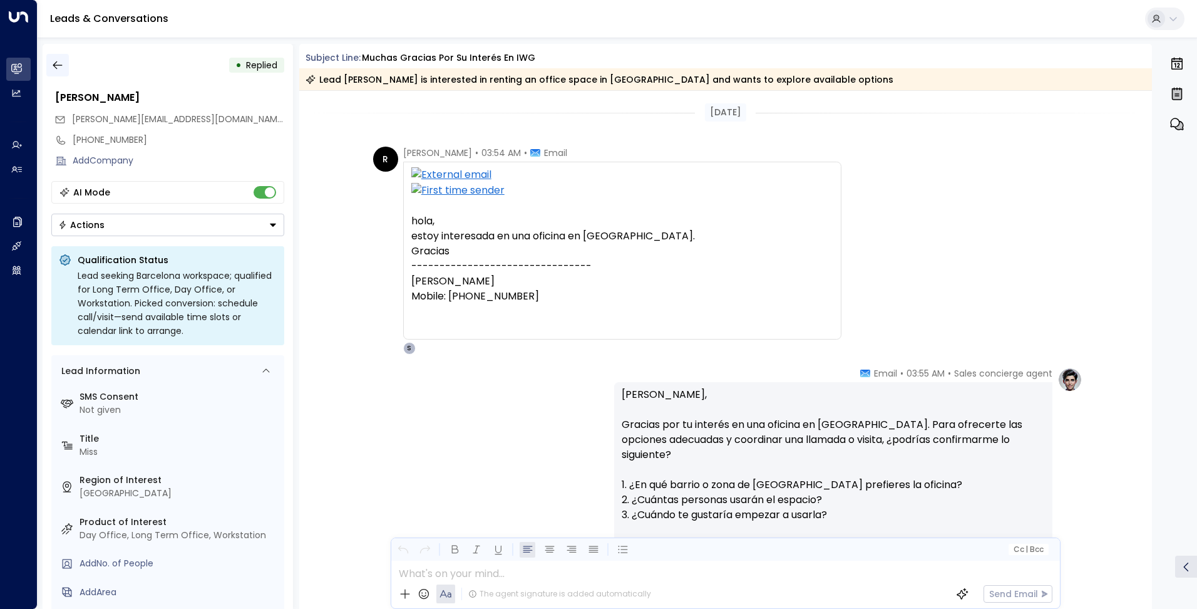
click at [60, 61] on icon "button" at bounding box center [57, 65] width 13 height 13
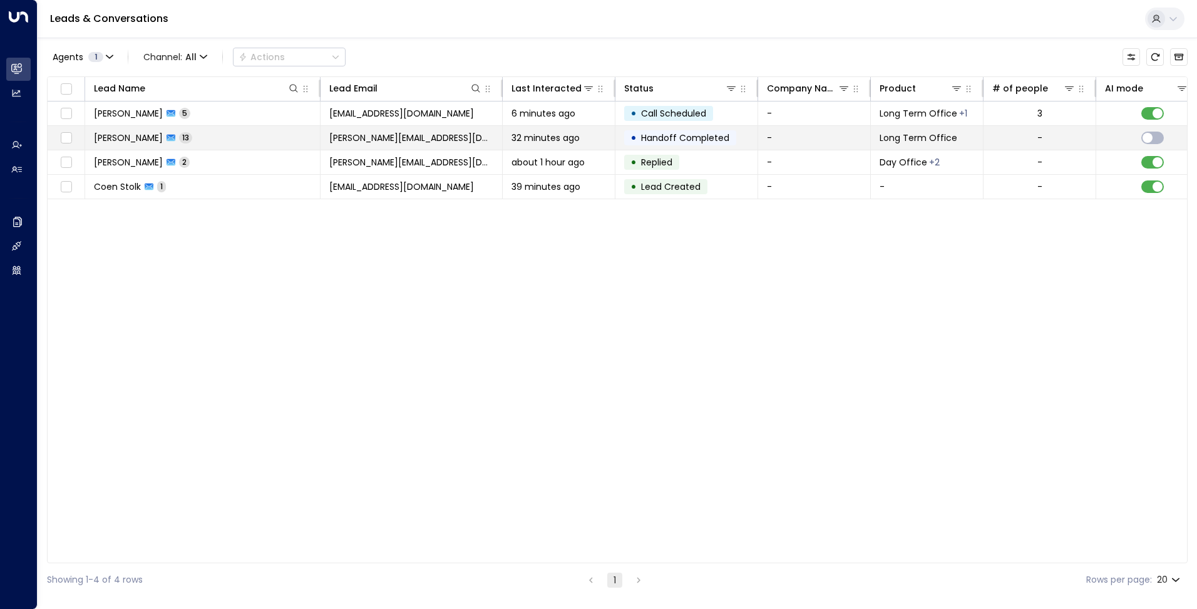
click at [282, 142] on td "[PERSON_NAME] 13" at bounding box center [202, 138] width 235 height 24
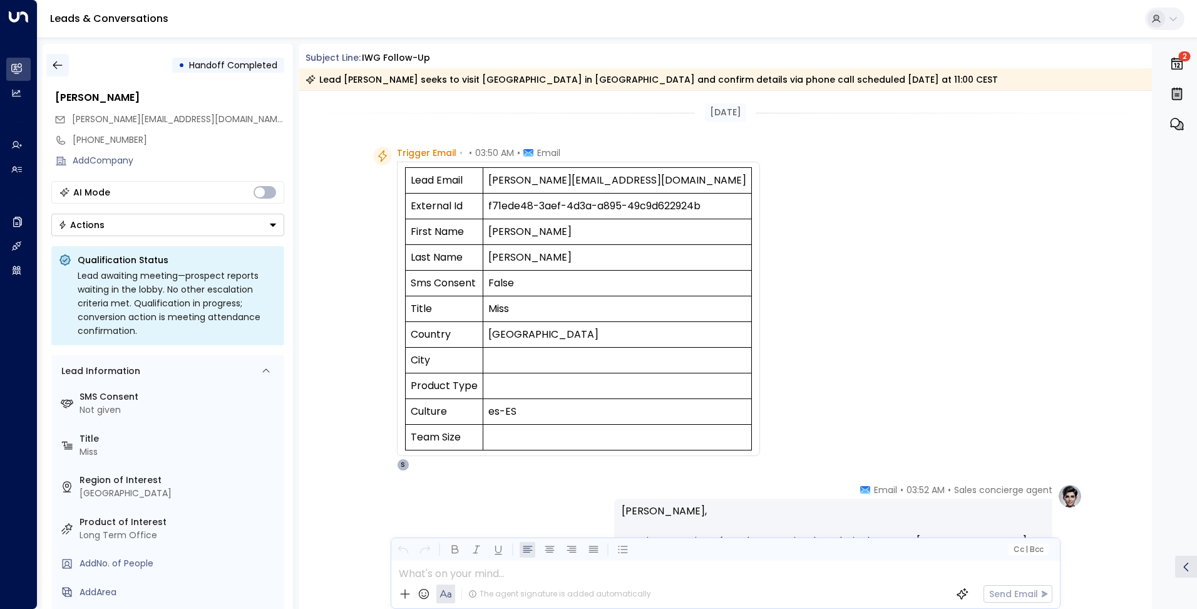
click at [64, 65] on button "button" at bounding box center [57, 65] width 23 height 23
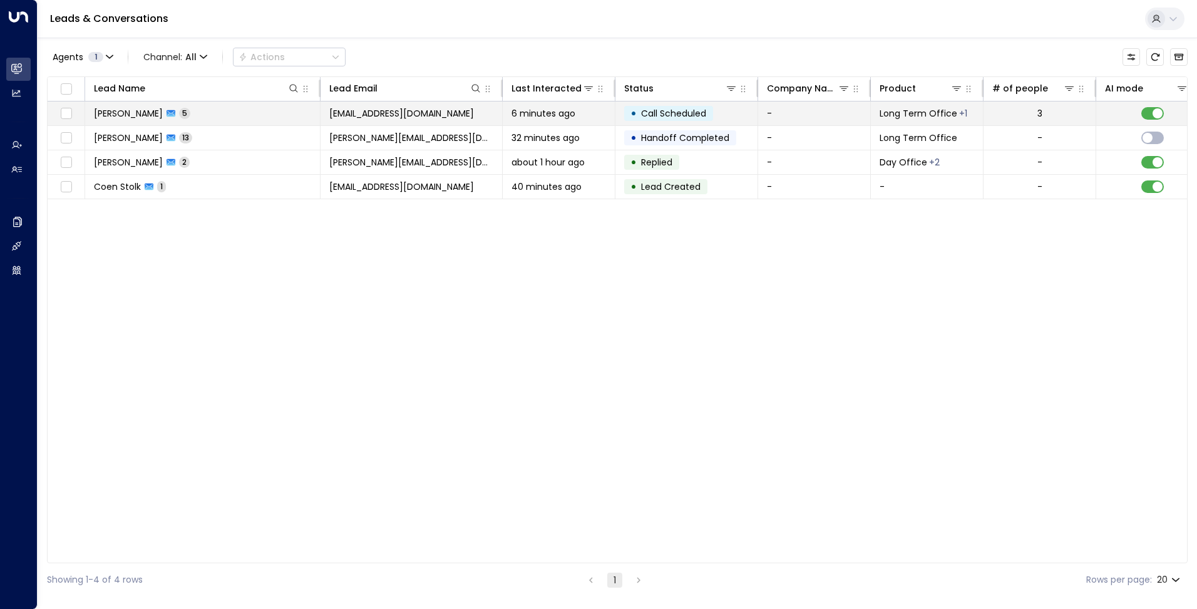
click at [566, 107] on span "6 minutes ago" at bounding box center [544, 113] width 64 height 13
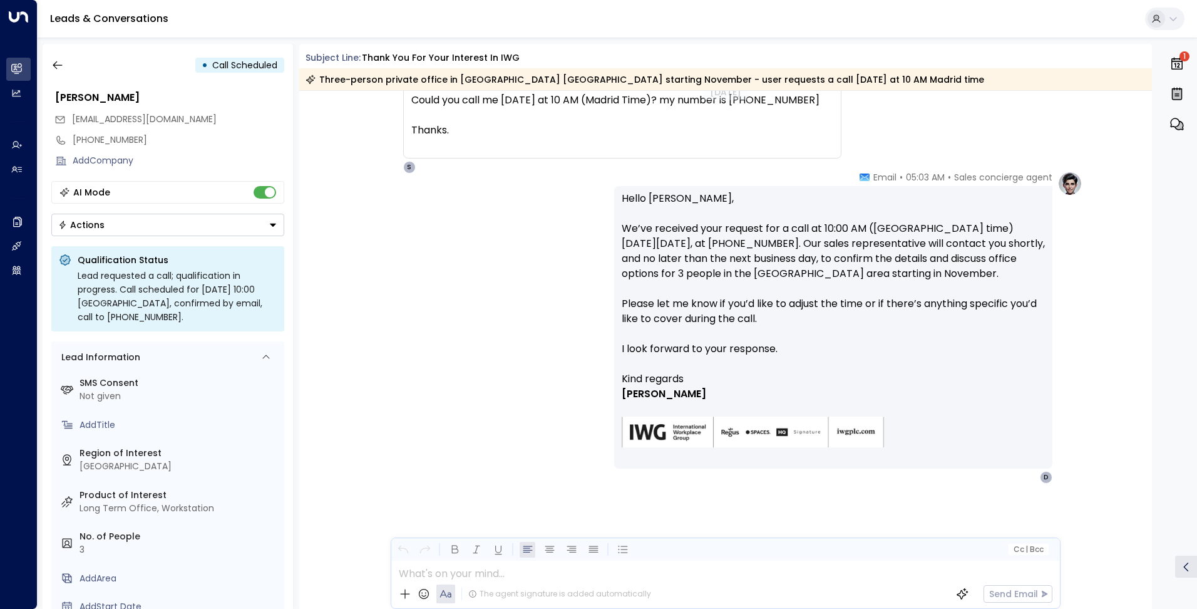
scroll to position [839, 0]
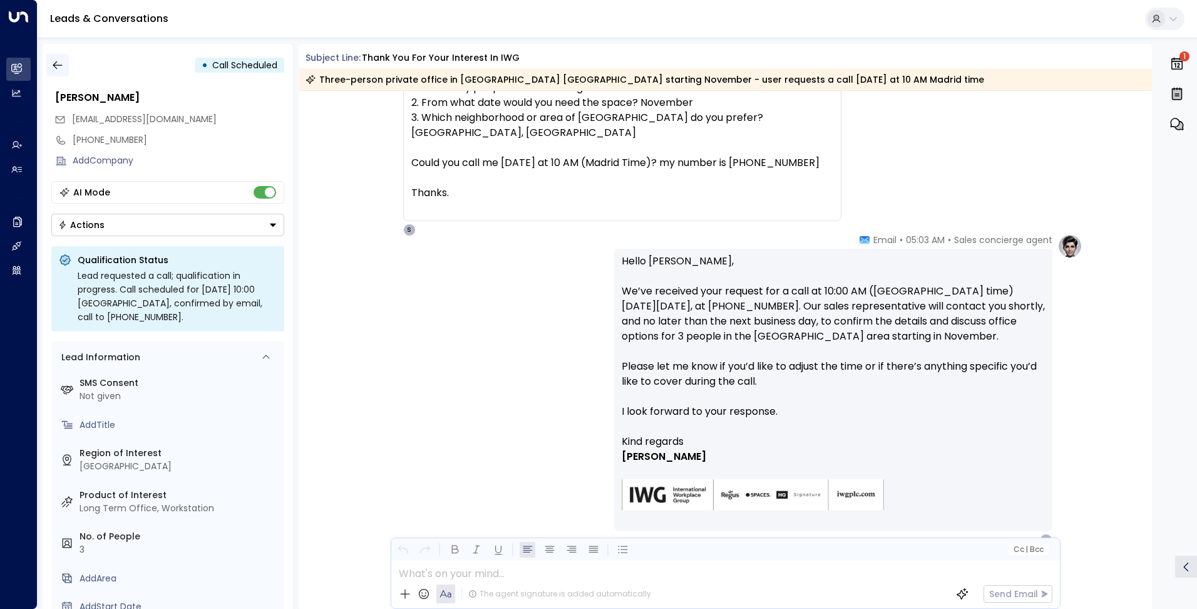
click at [56, 66] on icon "button" at bounding box center [57, 65] width 13 height 13
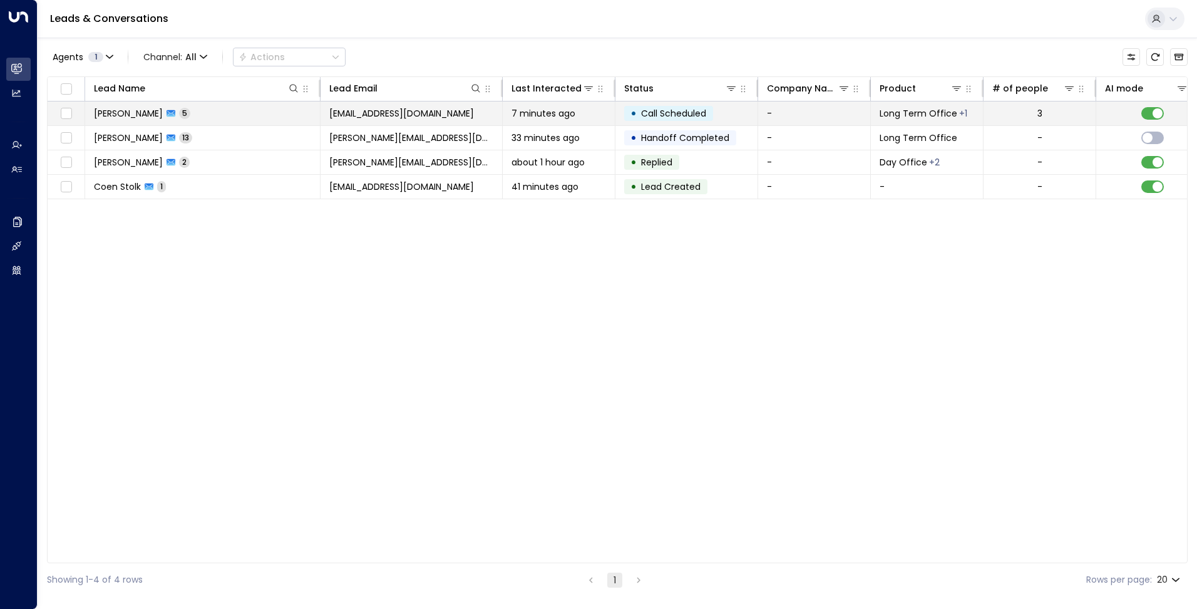
click at [472, 116] on td "[EMAIL_ADDRESS][DOMAIN_NAME]" at bounding box center [412, 113] width 182 height 24
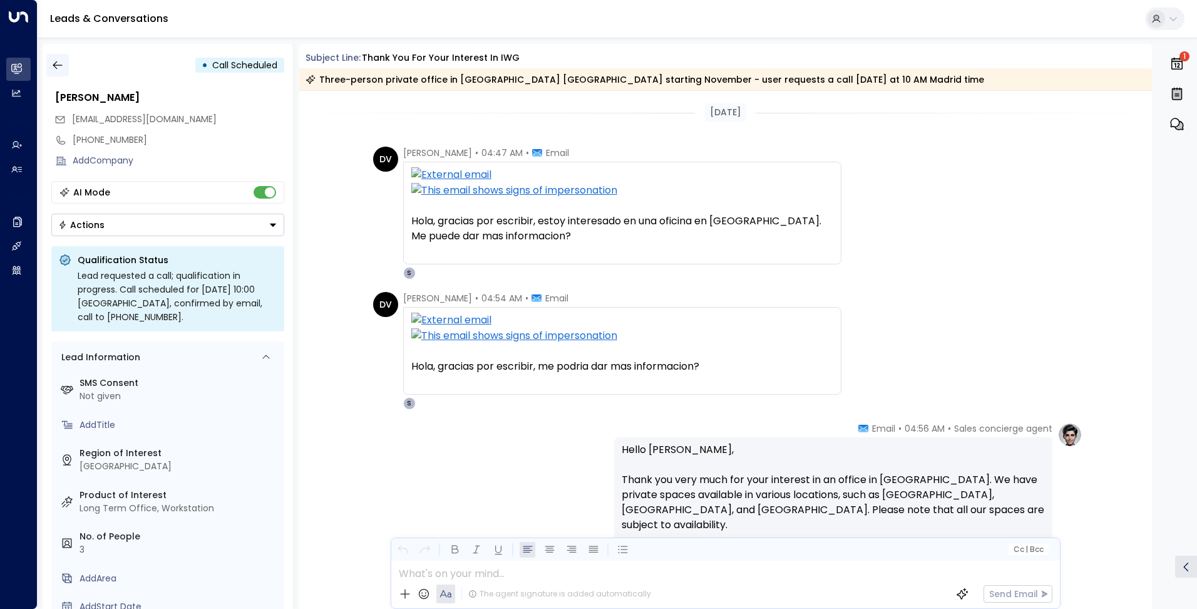
click at [56, 55] on button "button" at bounding box center [57, 65] width 23 height 23
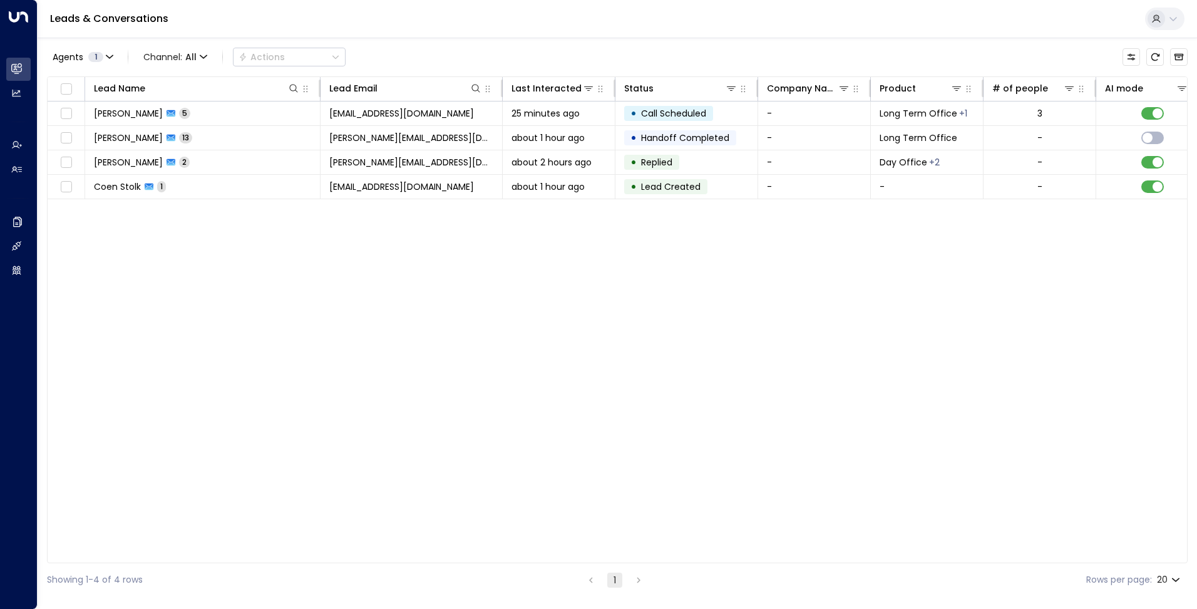
click at [384, 287] on div "Lead Name Lead Email Last Interacted Status Company Name Product # of people AI…" at bounding box center [617, 319] width 1141 height 487
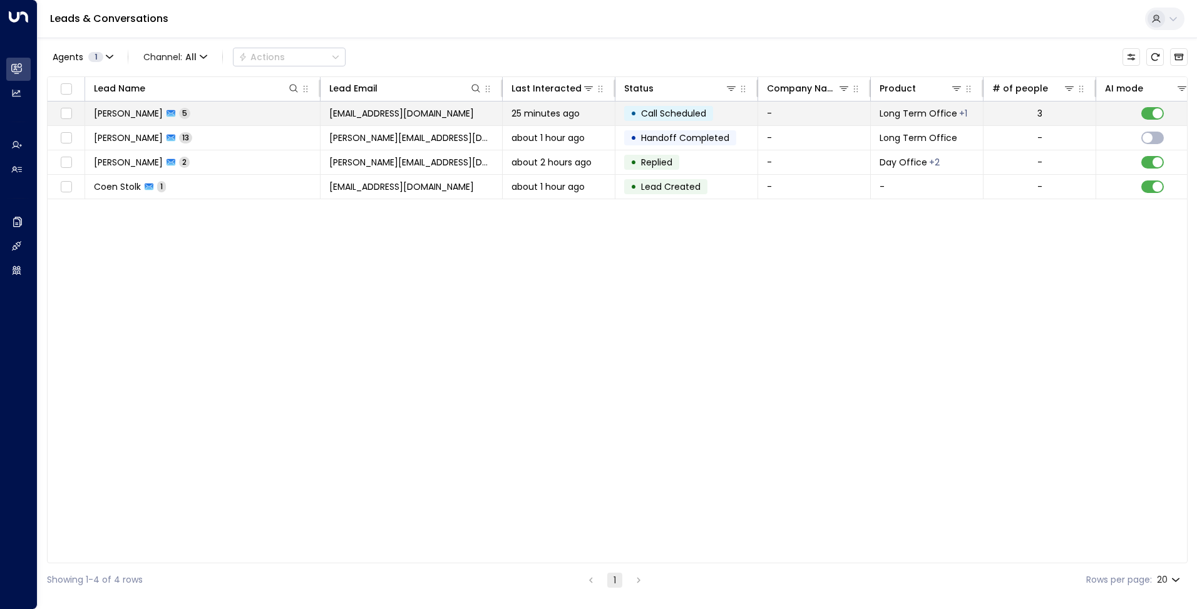
click at [308, 113] on td "[PERSON_NAME] 5" at bounding box center [202, 113] width 235 height 24
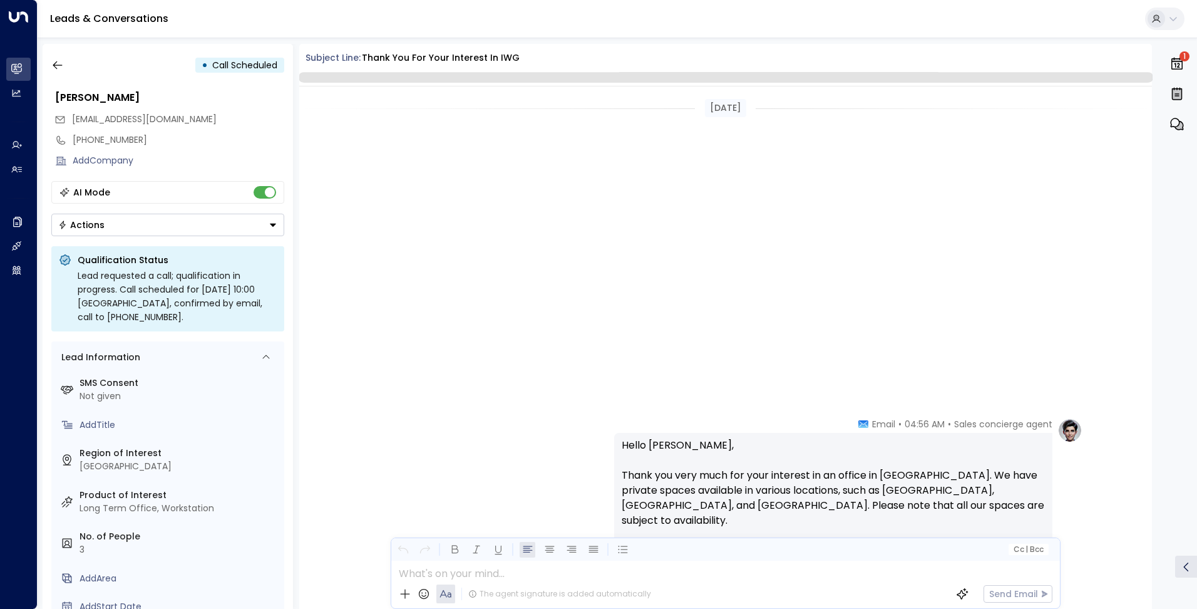
scroll to position [897, 0]
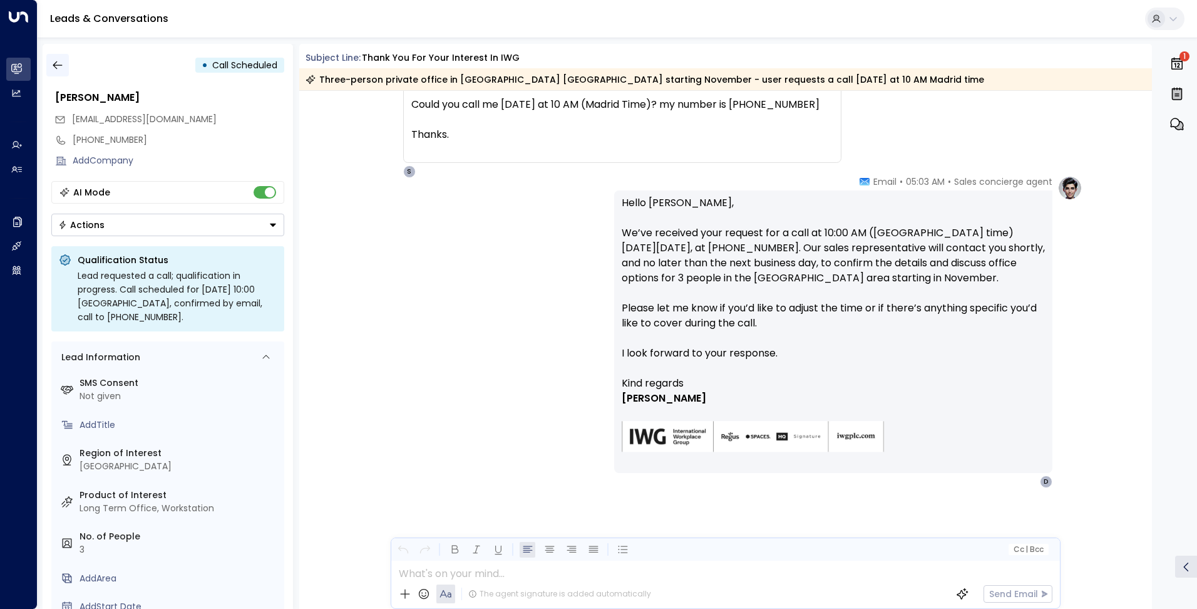
click at [59, 63] on icon "button" at bounding box center [57, 65] width 13 height 13
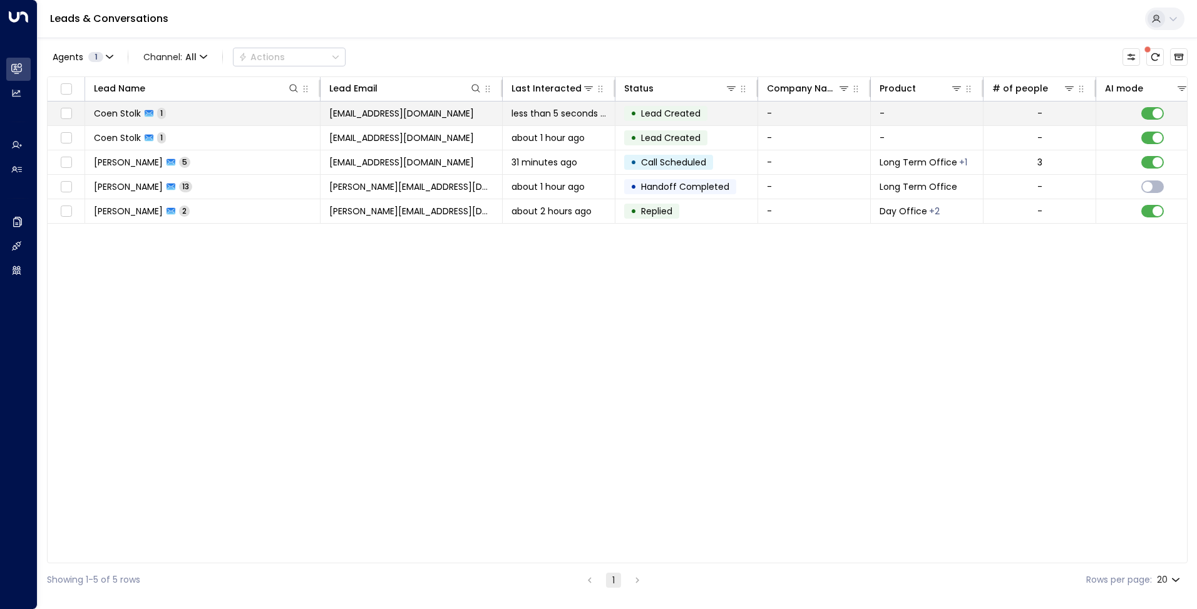
click at [196, 115] on td "[PERSON_NAME] [PERSON_NAME] 1" at bounding box center [202, 113] width 235 height 24
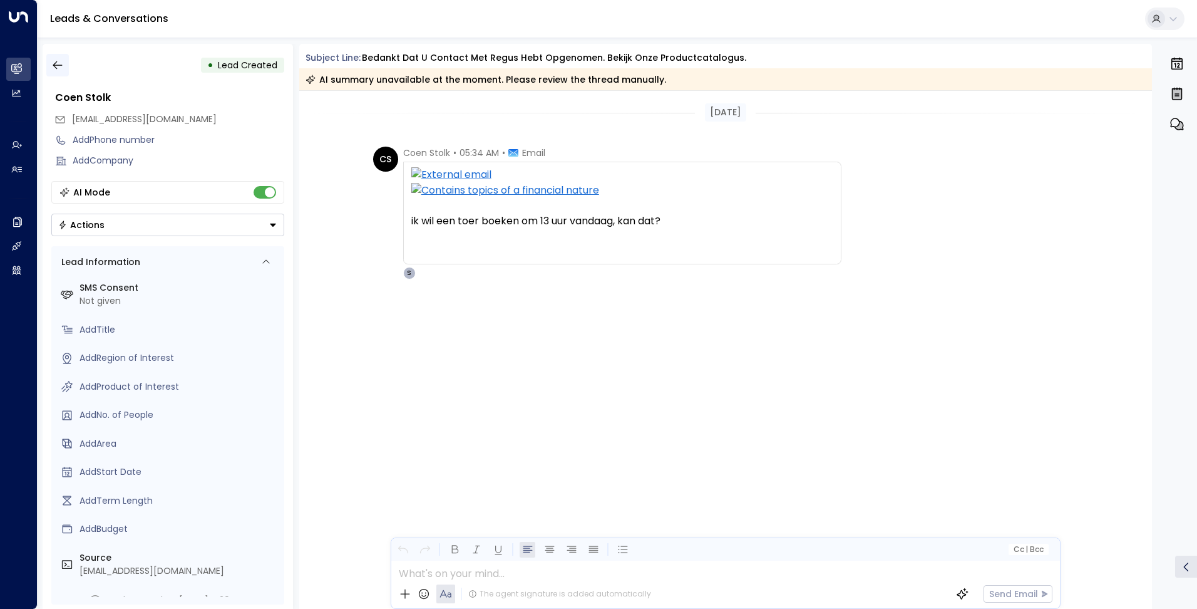
click at [47, 64] on button "button" at bounding box center [57, 65] width 23 height 23
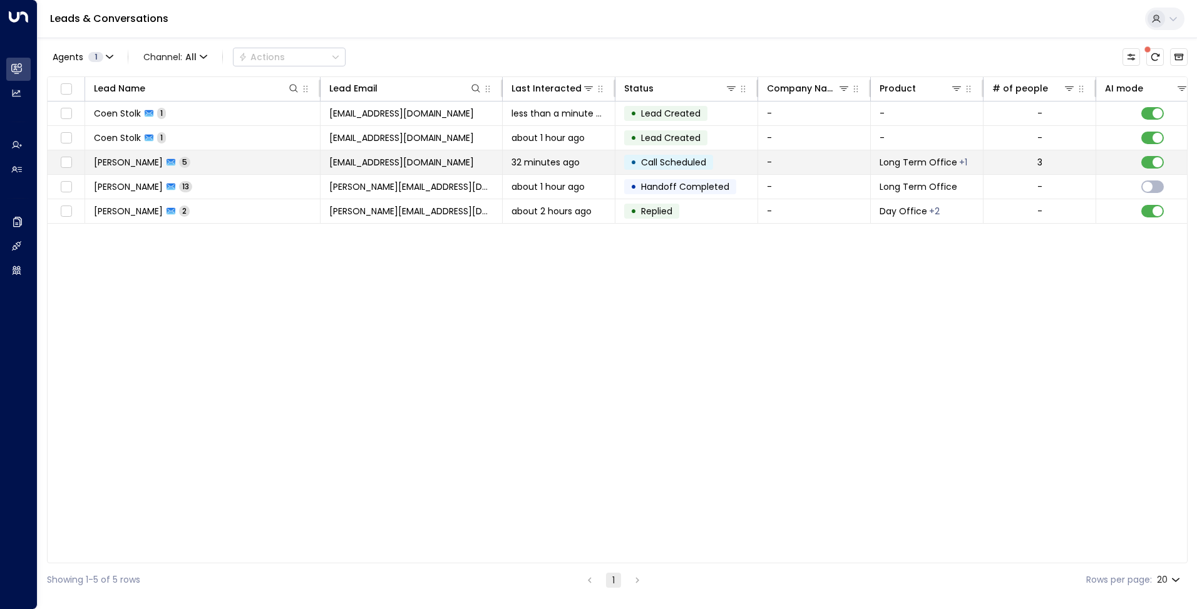
click at [210, 158] on td "[PERSON_NAME] 5" at bounding box center [202, 162] width 235 height 24
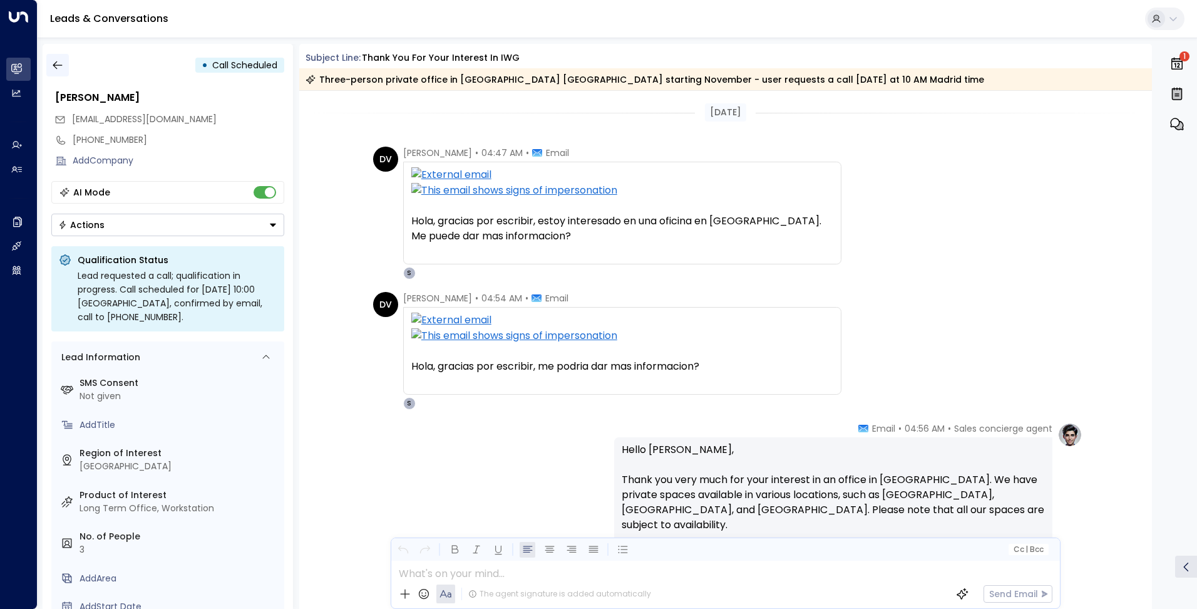
click at [64, 63] on button "button" at bounding box center [57, 65] width 23 height 23
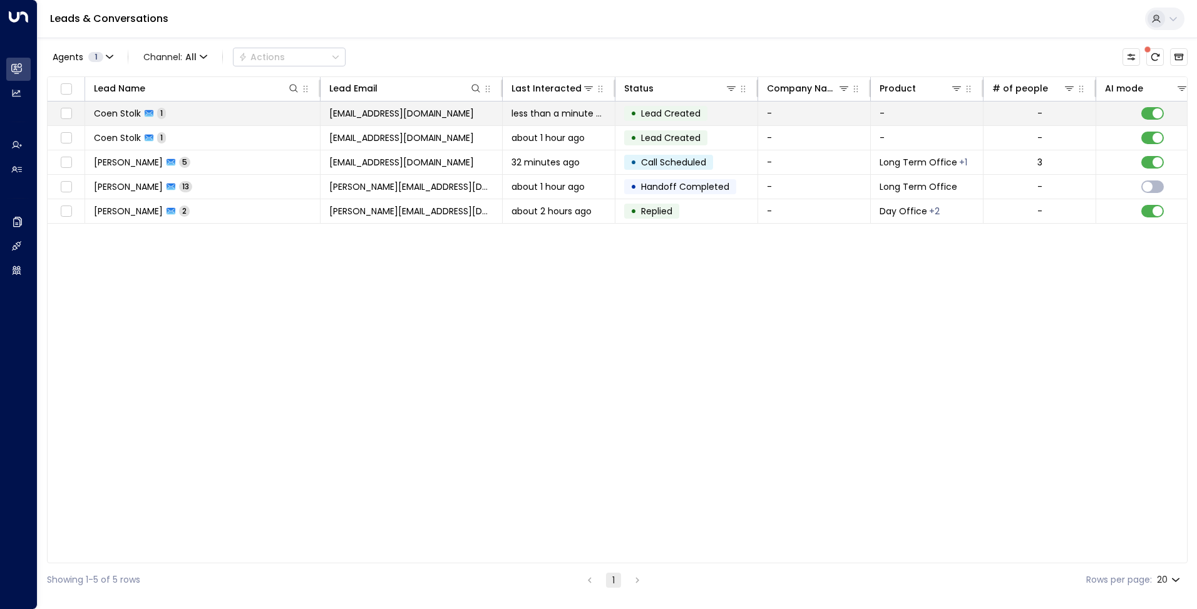
click at [396, 111] on span "[EMAIL_ADDRESS][DOMAIN_NAME]" at bounding box center [401, 113] width 145 height 13
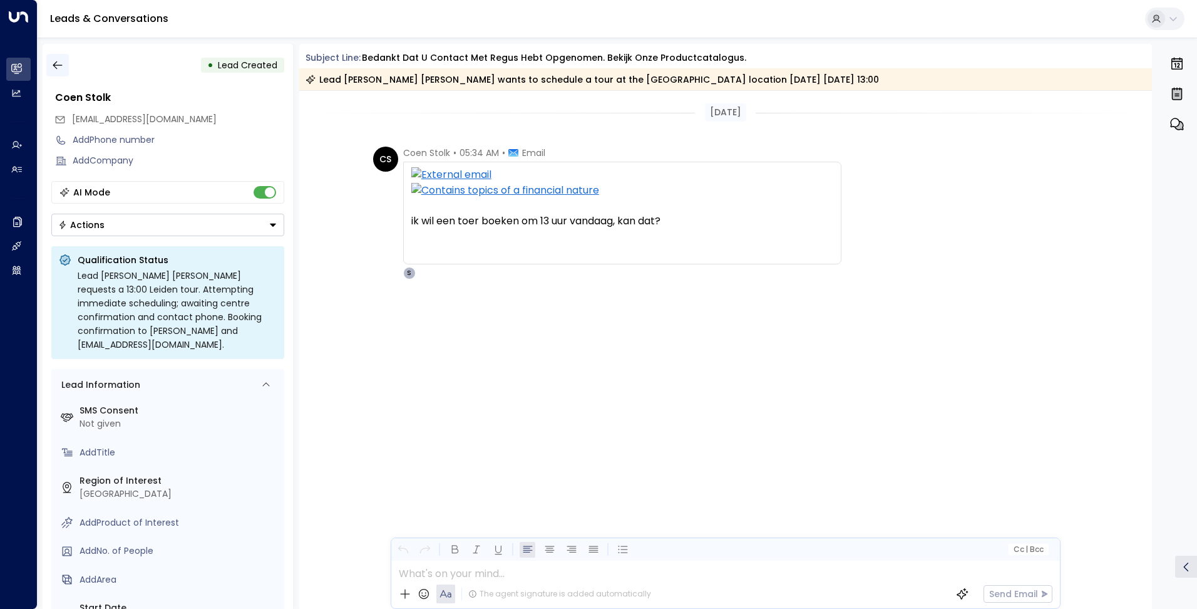
click at [58, 61] on icon "button" at bounding box center [57, 65] width 13 height 13
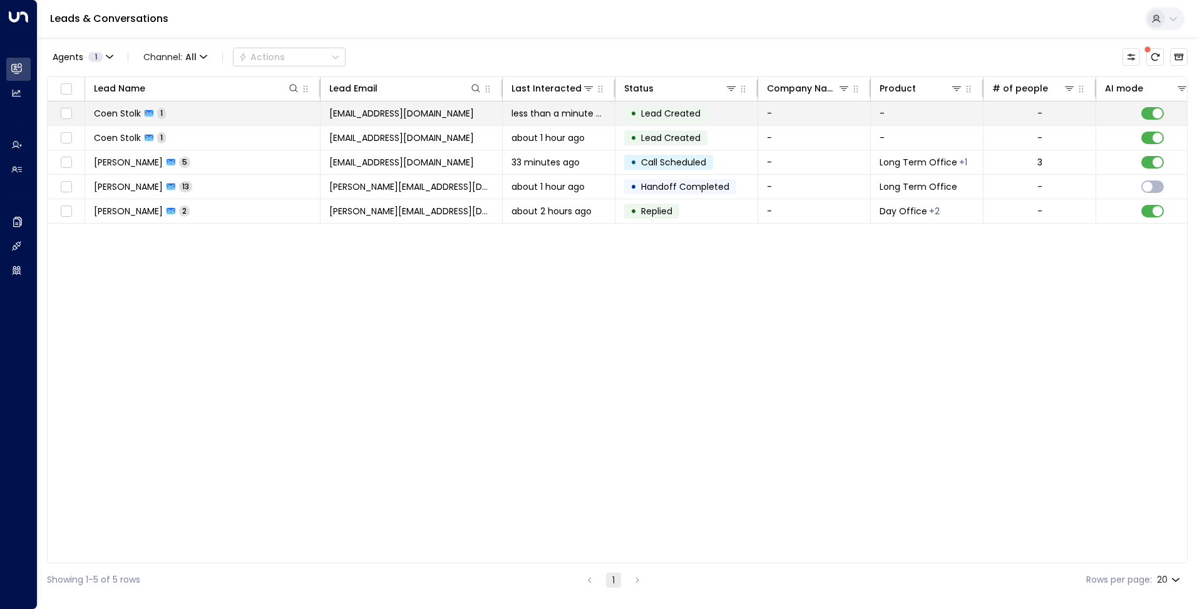
click at [192, 120] on td "[PERSON_NAME] [PERSON_NAME] 1" at bounding box center [202, 113] width 235 height 24
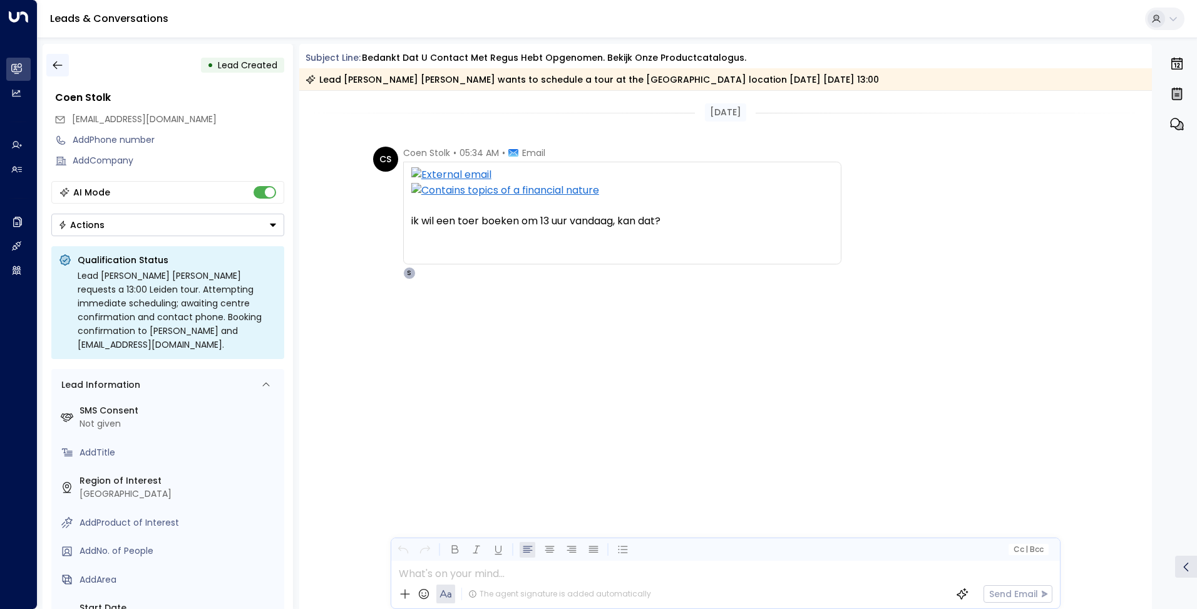
click at [56, 63] on icon "button" at bounding box center [57, 65] width 13 height 13
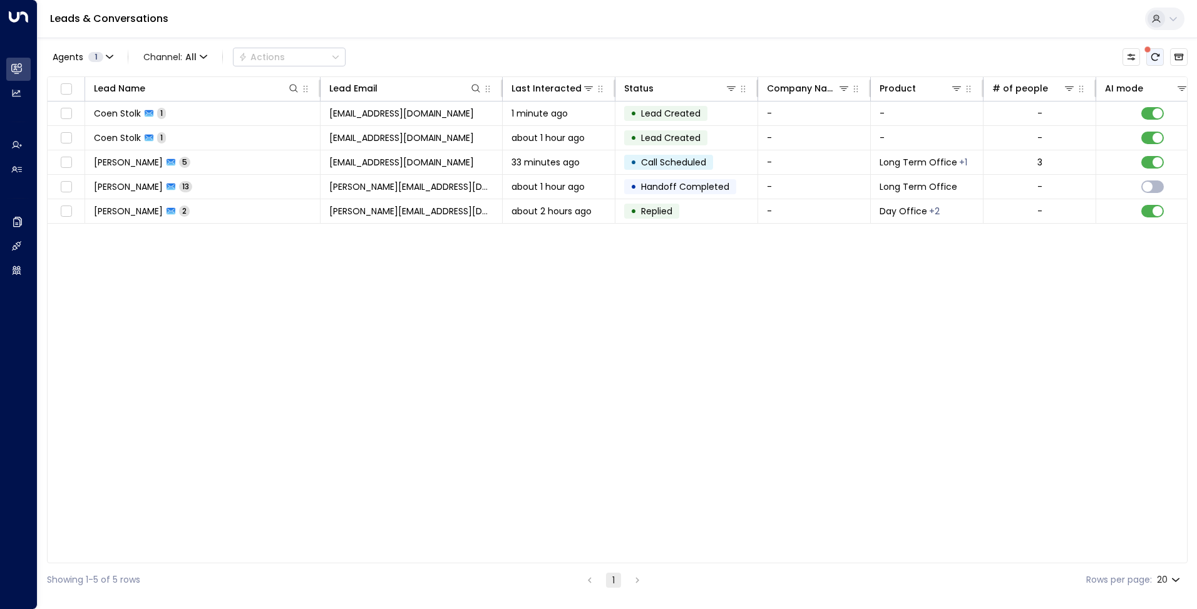
click at [1157, 54] on icon "There are new threads available. Refresh the grid to view the latest updates." at bounding box center [1156, 57] width 8 height 8
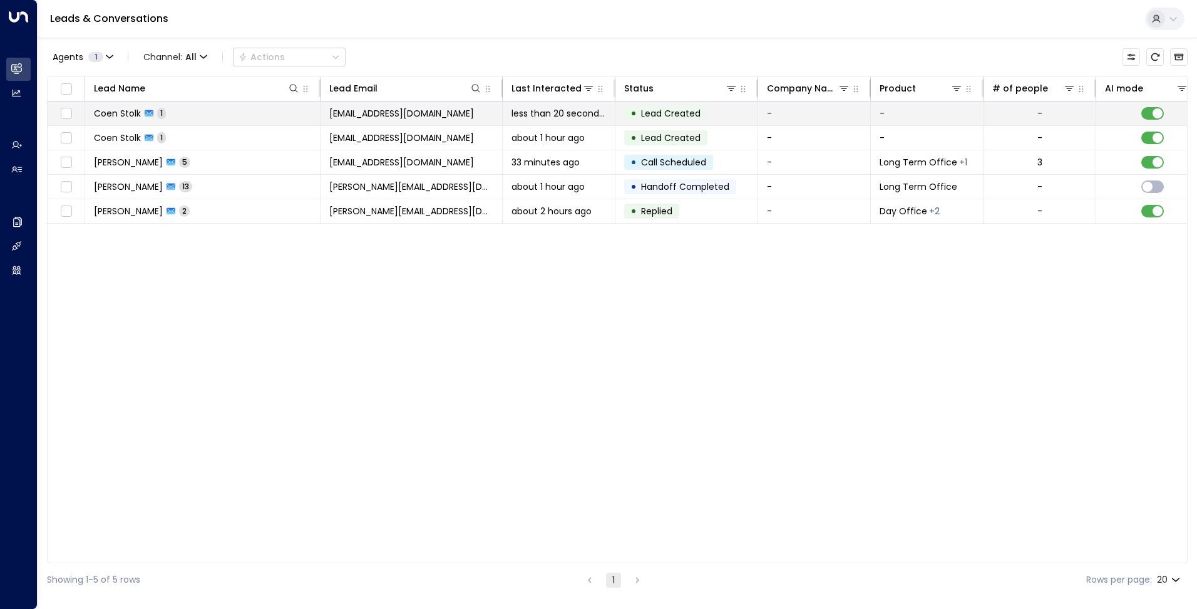
click at [249, 117] on td "[PERSON_NAME] [PERSON_NAME] 1" at bounding box center [202, 113] width 235 height 24
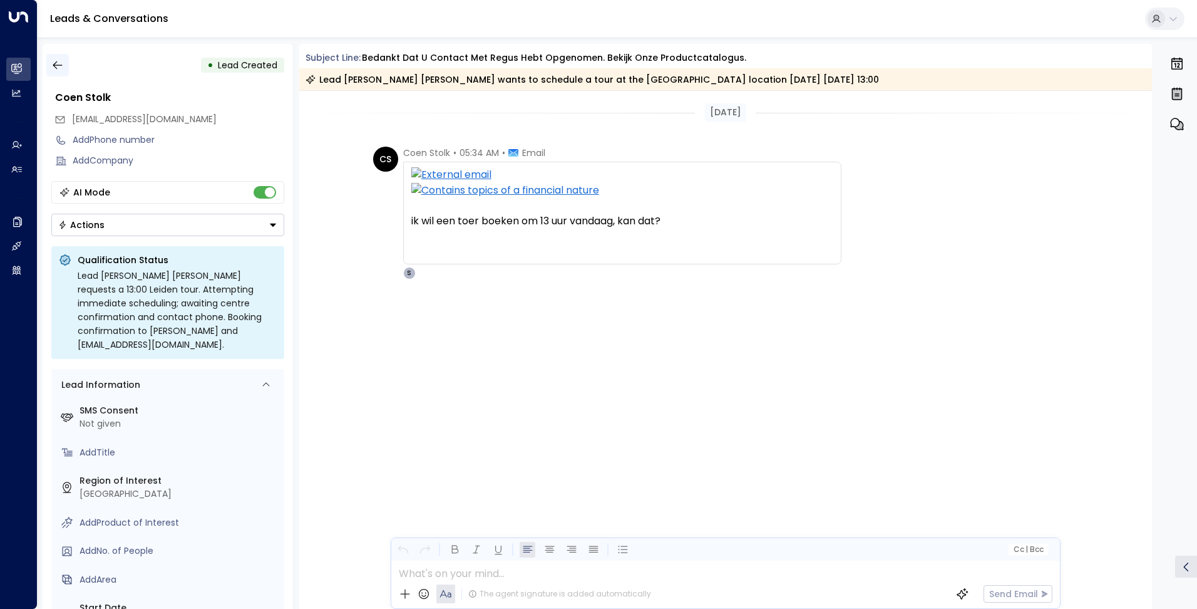
click at [60, 65] on icon "button" at bounding box center [57, 65] width 13 height 13
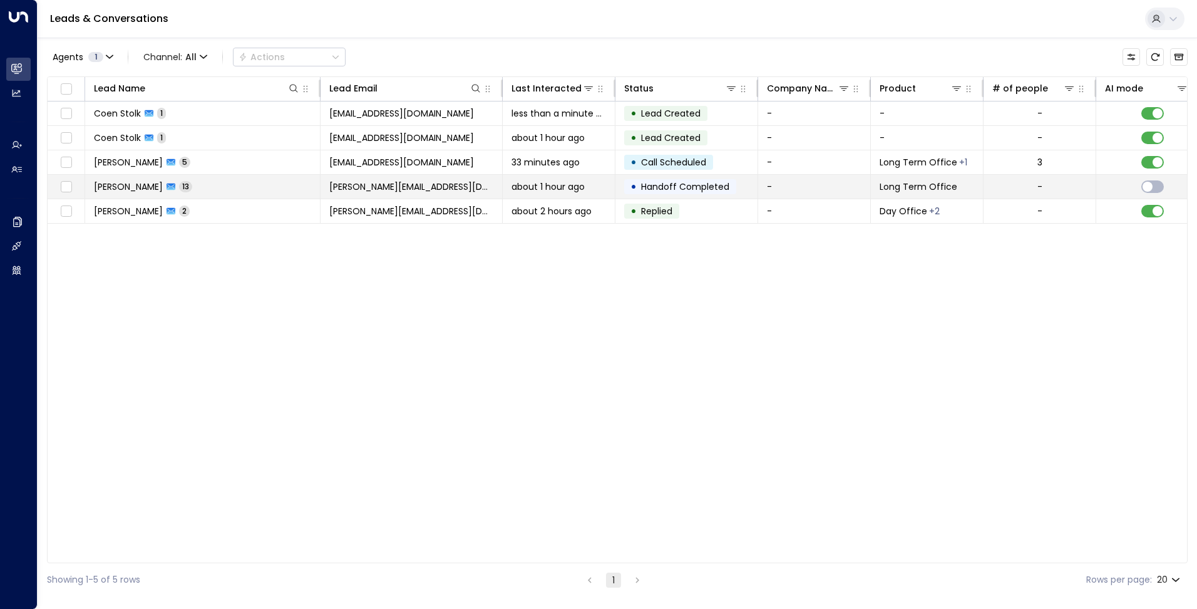
click at [163, 188] on span "[PERSON_NAME]" at bounding box center [128, 186] width 69 height 13
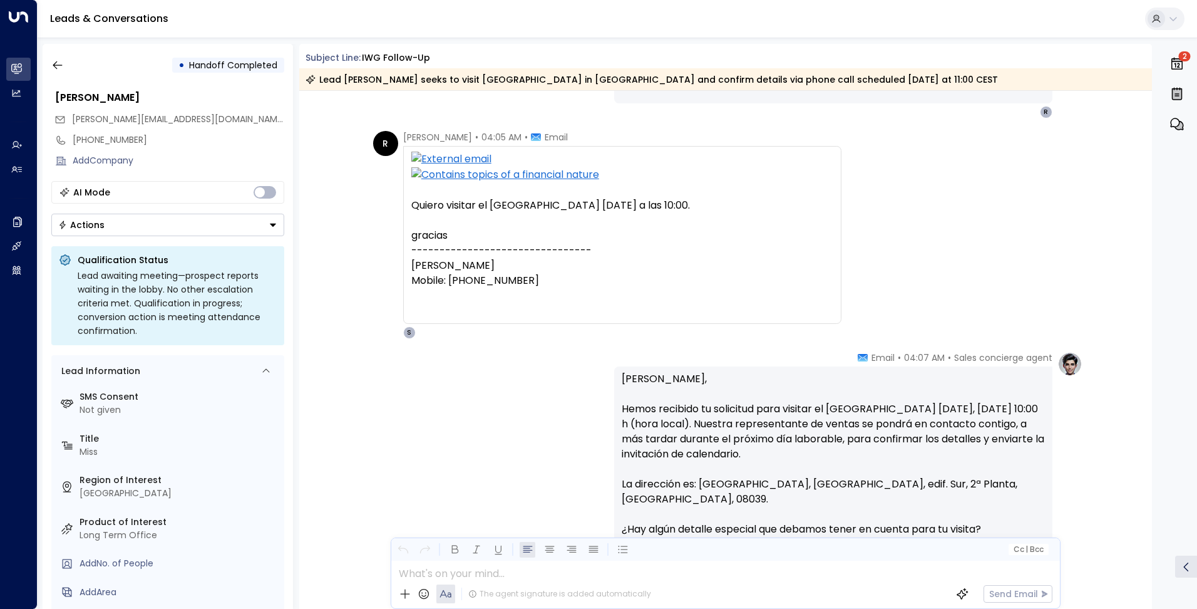
scroll to position [1440, 0]
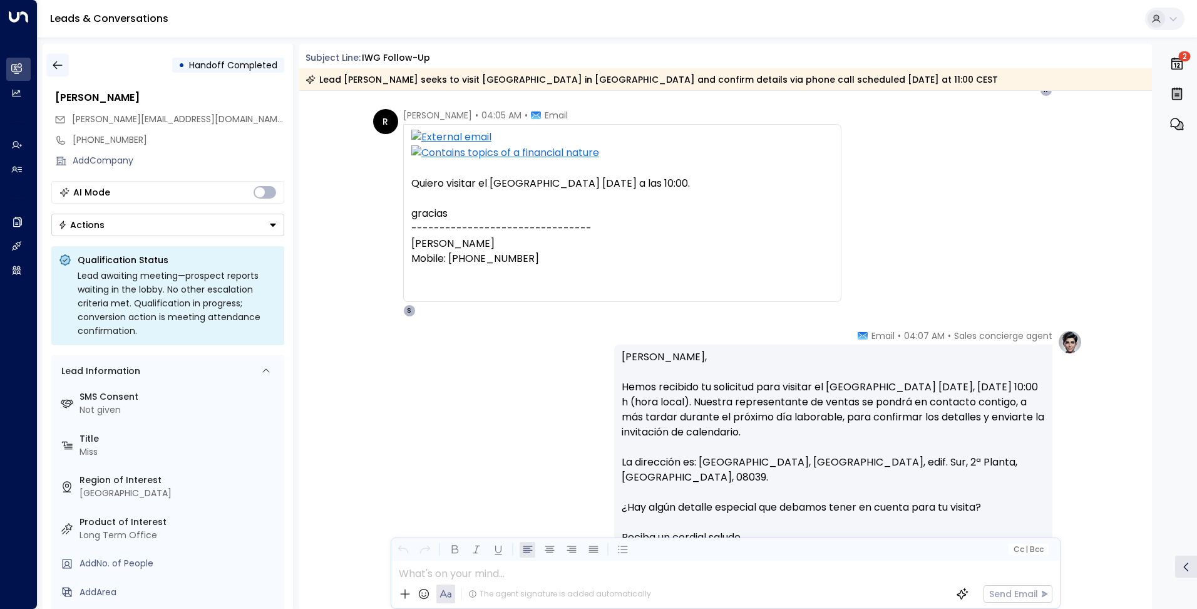
click at [54, 68] on icon "button" at bounding box center [57, 65] width 13 height 13
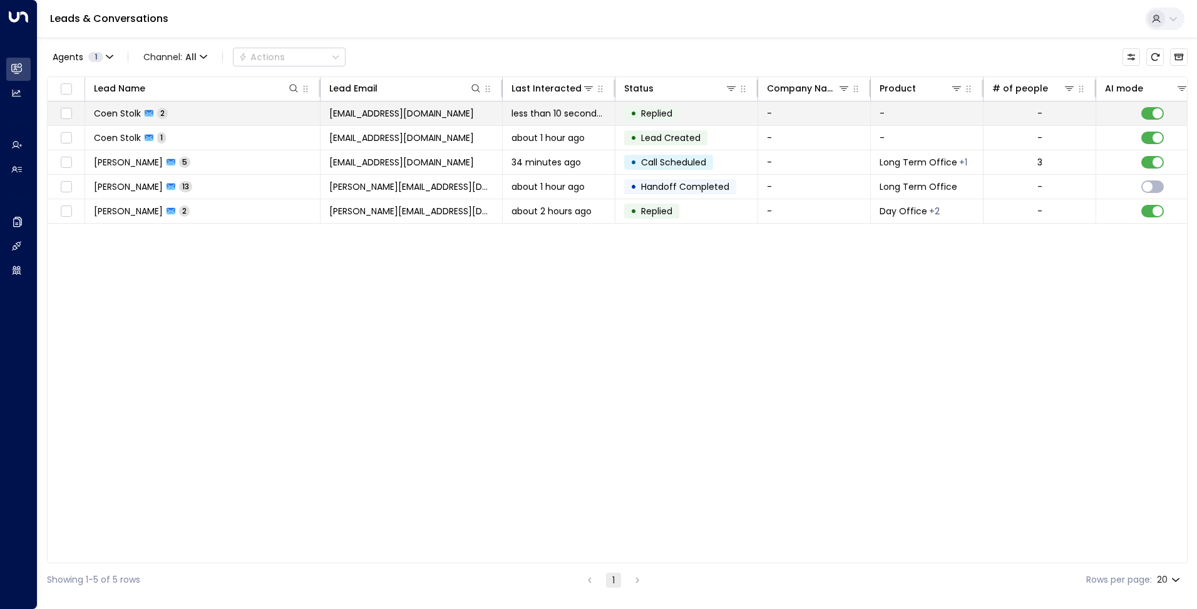
click at [242, 109] on td "[PERSON_NAME] [PERSON_NAME] 2" at bounding box center [202, 113] width 235 height 24
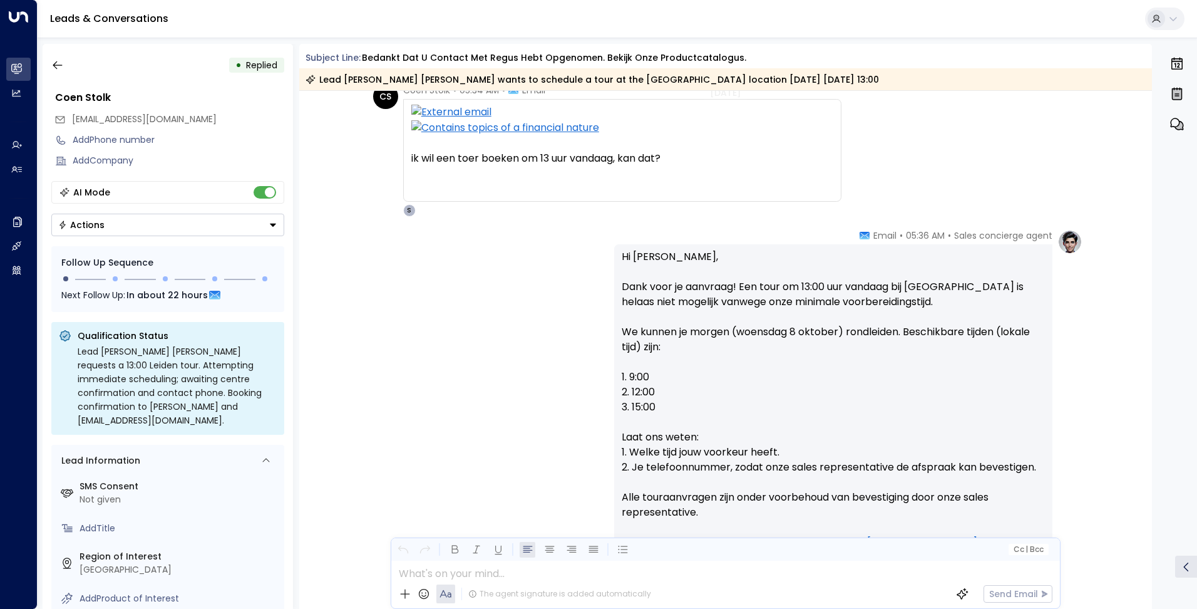
scroll to position [125, 0]
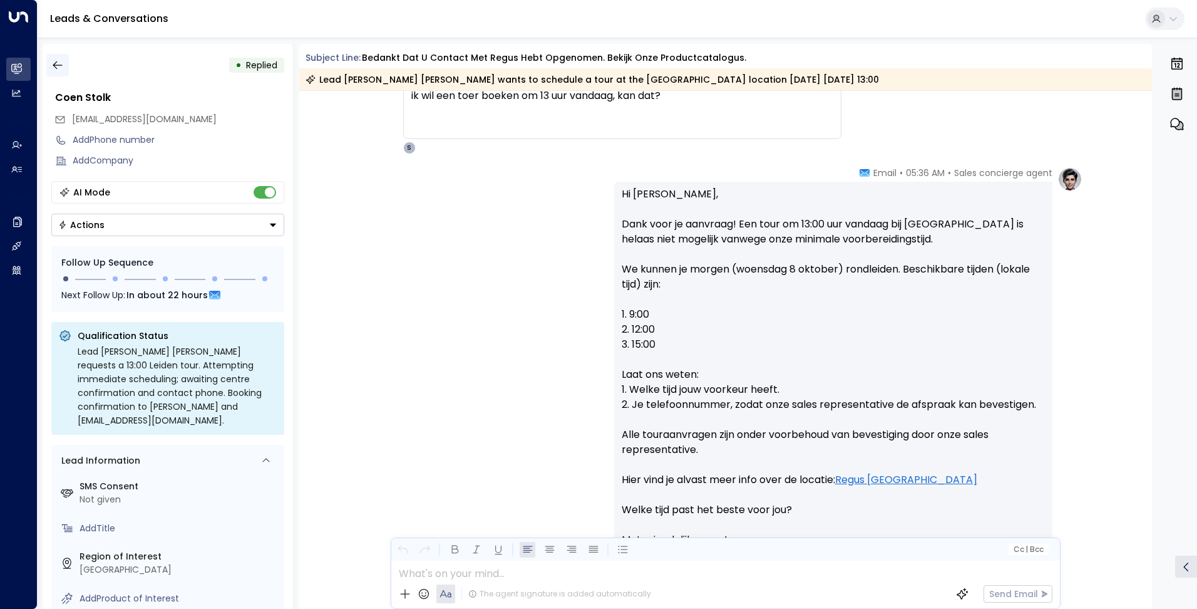
click at [56, 65] on icon "button" at bounding box center [57, 65] width 13 height 13
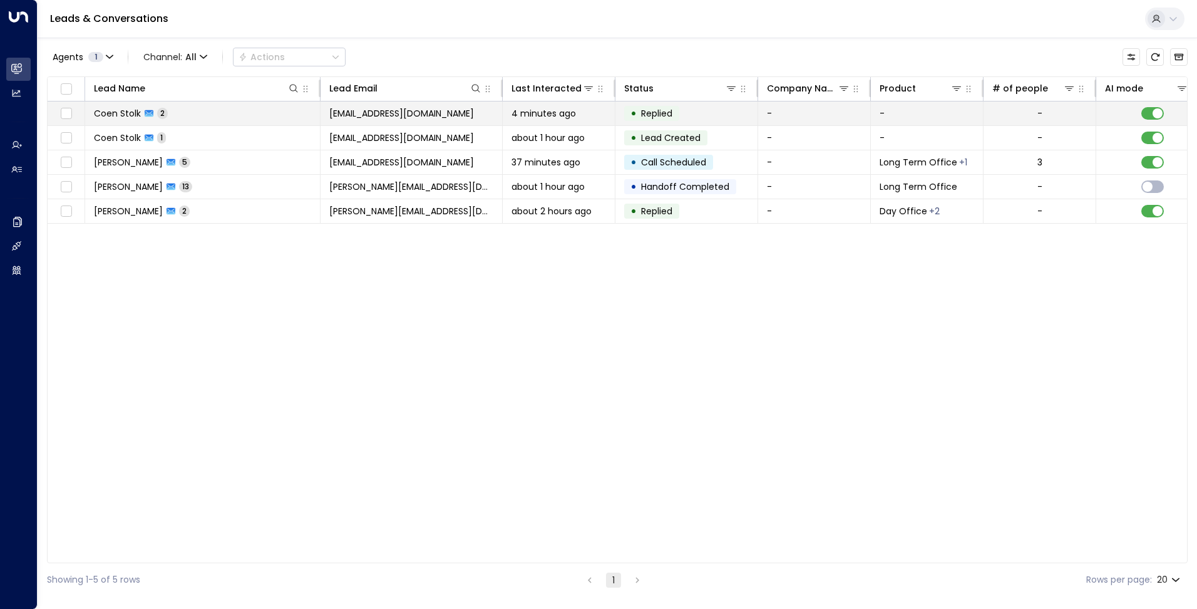
click at [390, 113] on span "[EMAIL_ADDRESS][DOMAIN_NAME]" at bounding box center [401, 113] width 145 height 13
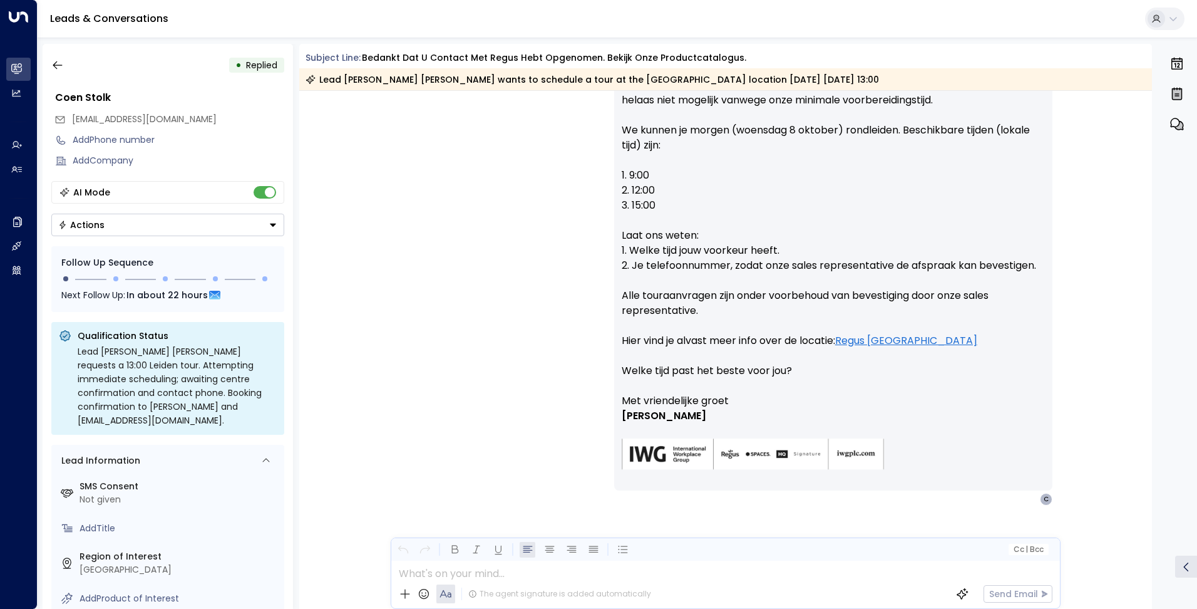
scroll to position [286, 0]
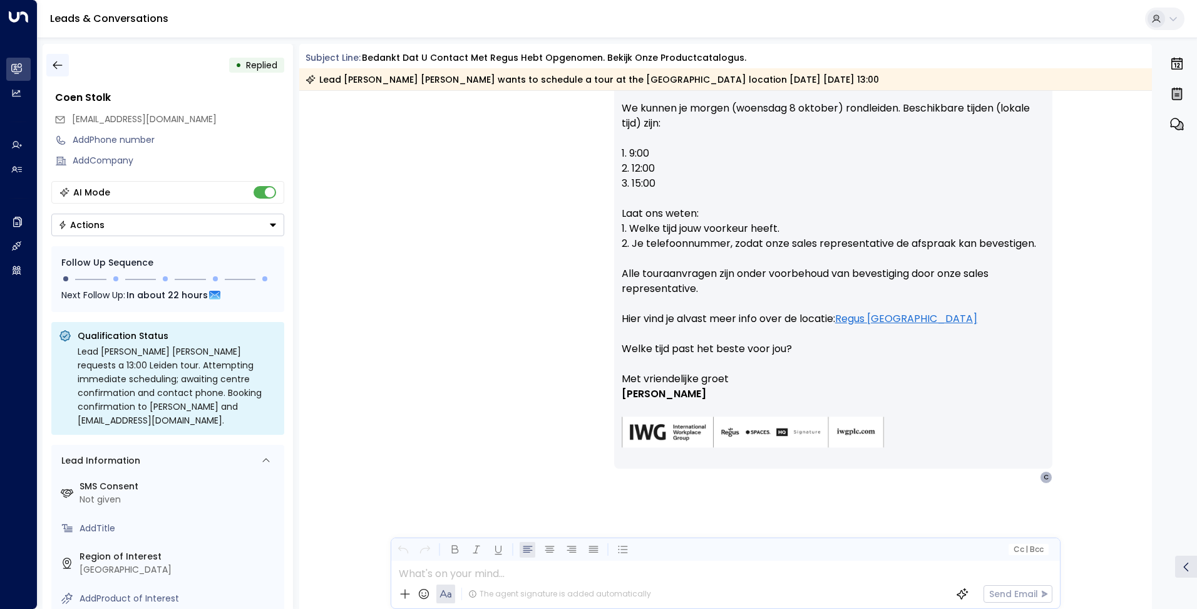
click at [56, 68] on icon "button" at bounding box center [57, 65] width 9 height 8
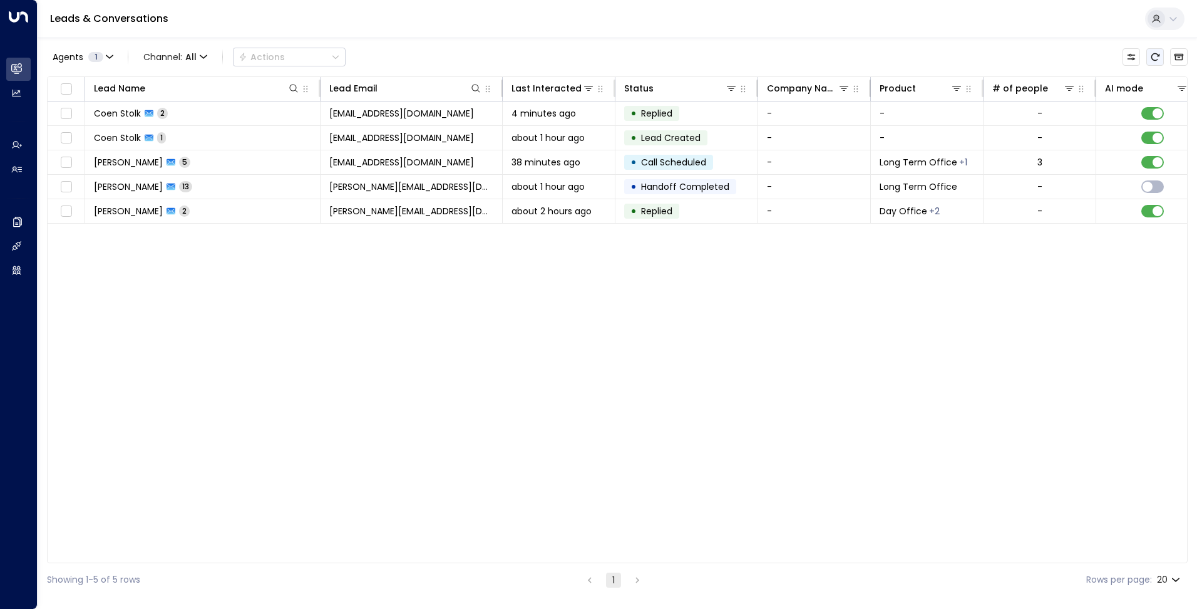
click at [1147, 56] on button "Refresh" at bounding box center [1156, 57] width 18 height 18
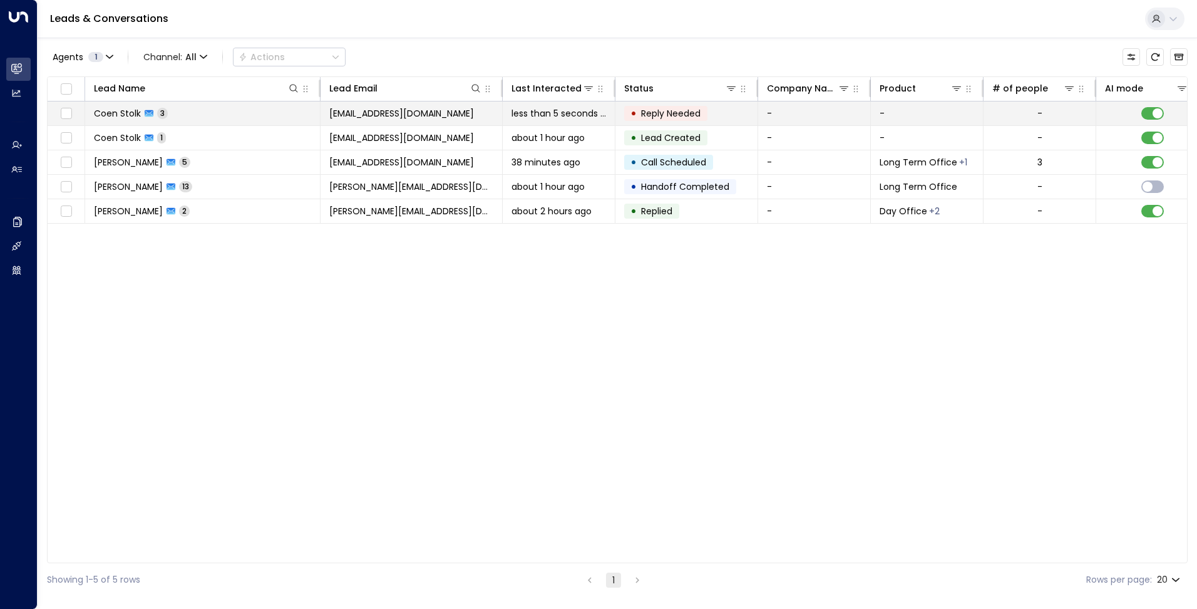
click at [479, 113] on td "[EMAIL_ADDRESS][DOMAIN_NAME]" at bounding box center [412, 113] width 182 height 24
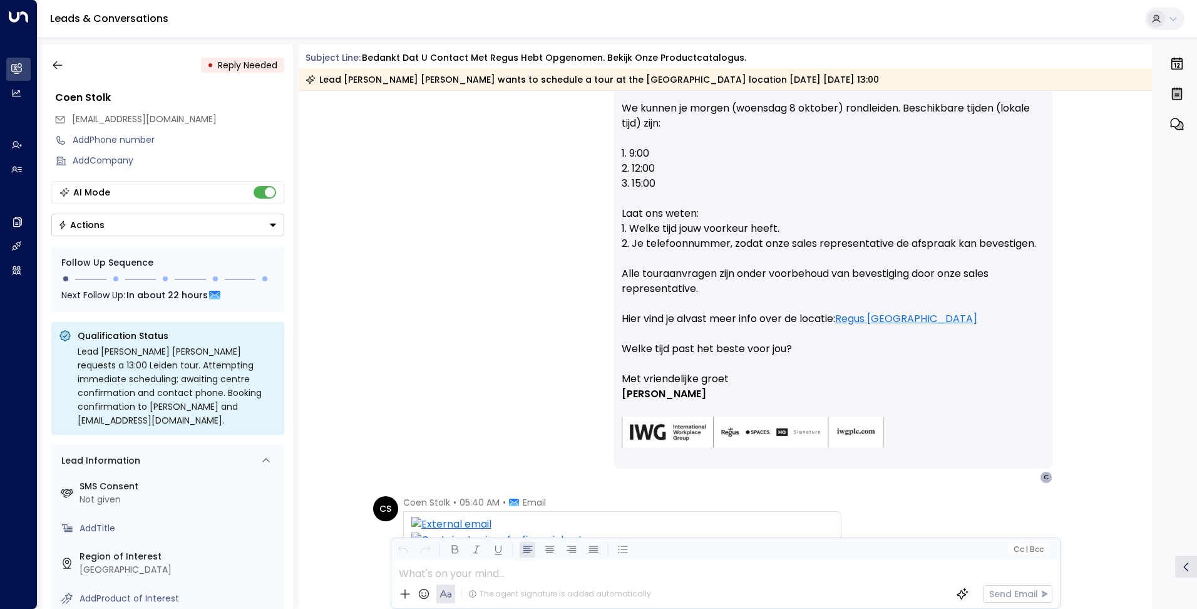
scroll to position [416, 0]
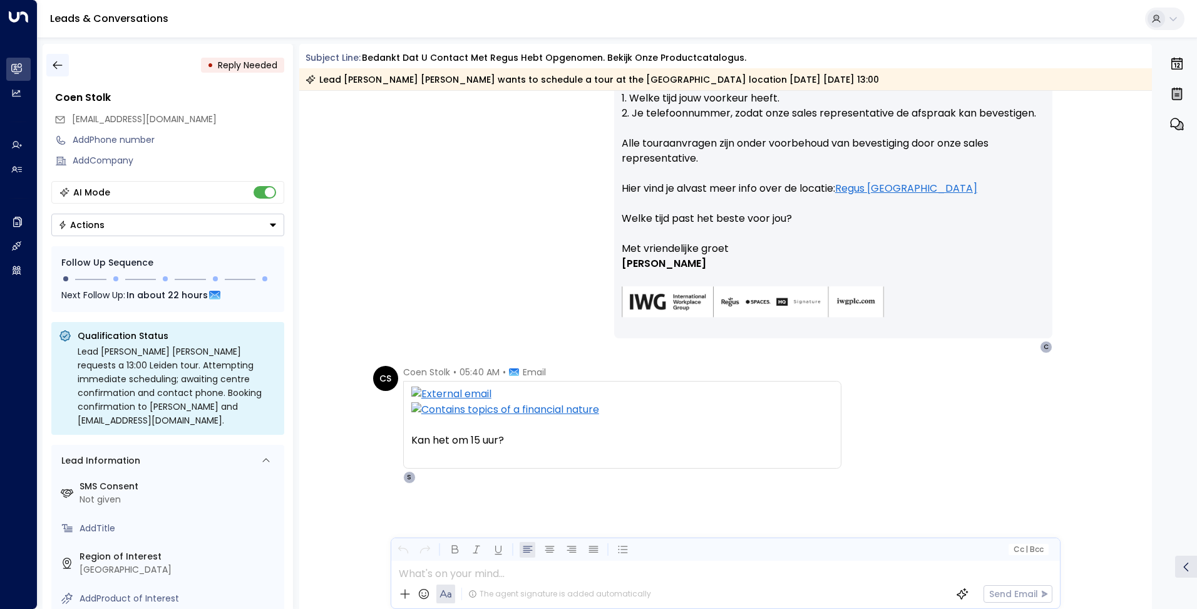
click at [59, 68] on icon "button" at bounding box center [57, 65] width 13 height 13
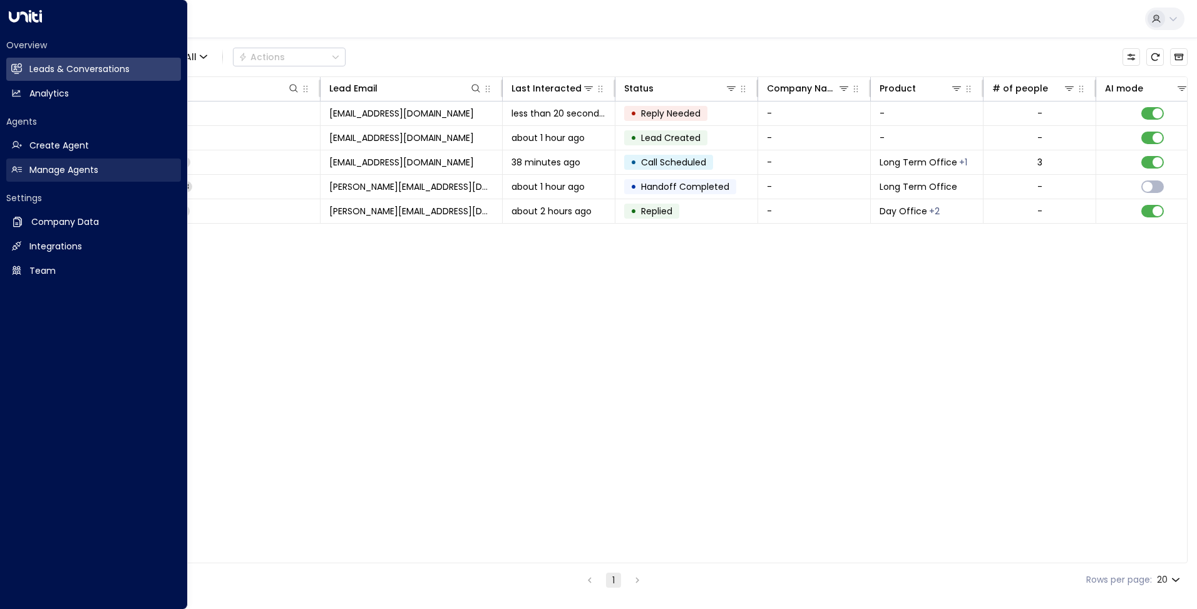
click at [107, 172] on link "Manage Agents Manage Agents" at bounding box center [93, 169] width 175 height 23
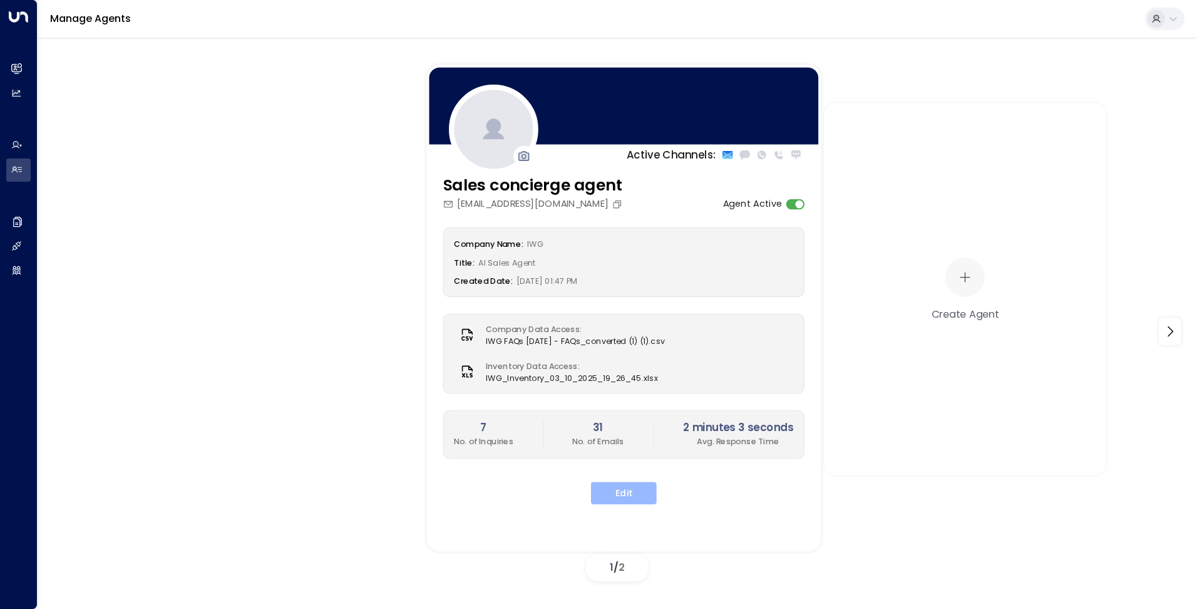
click at [633, 494] on button "Edit" at bounding box center [624, 493] width 66 height 23
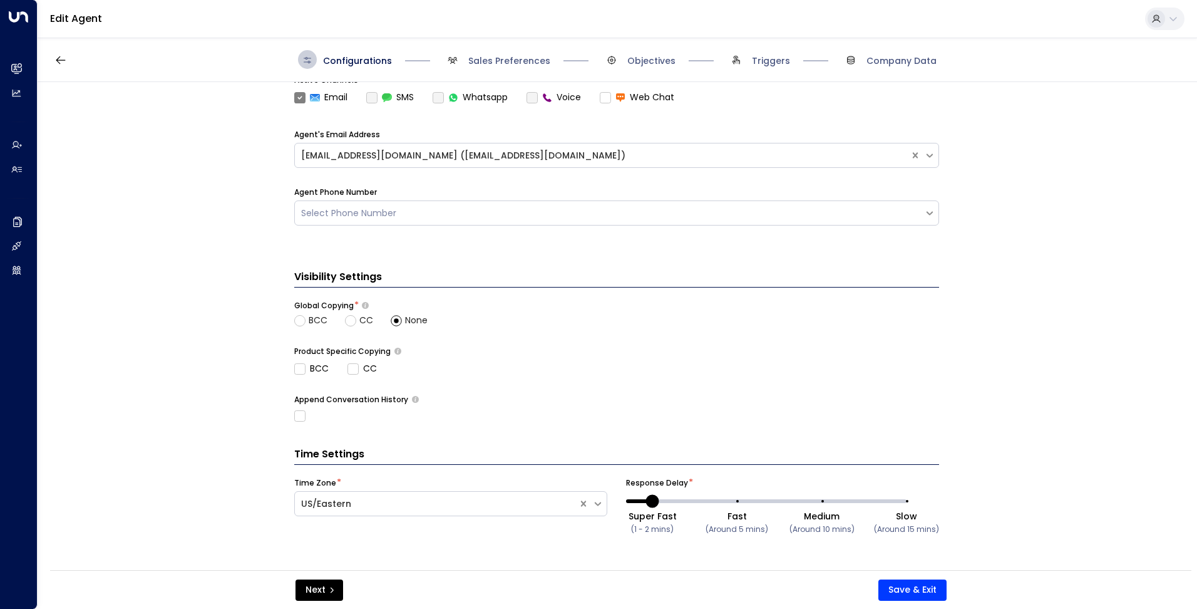
scroll to position [393, 0]
click at [328, 591] on icon "submit" at bounding box center [332, 590] width 8 height 8
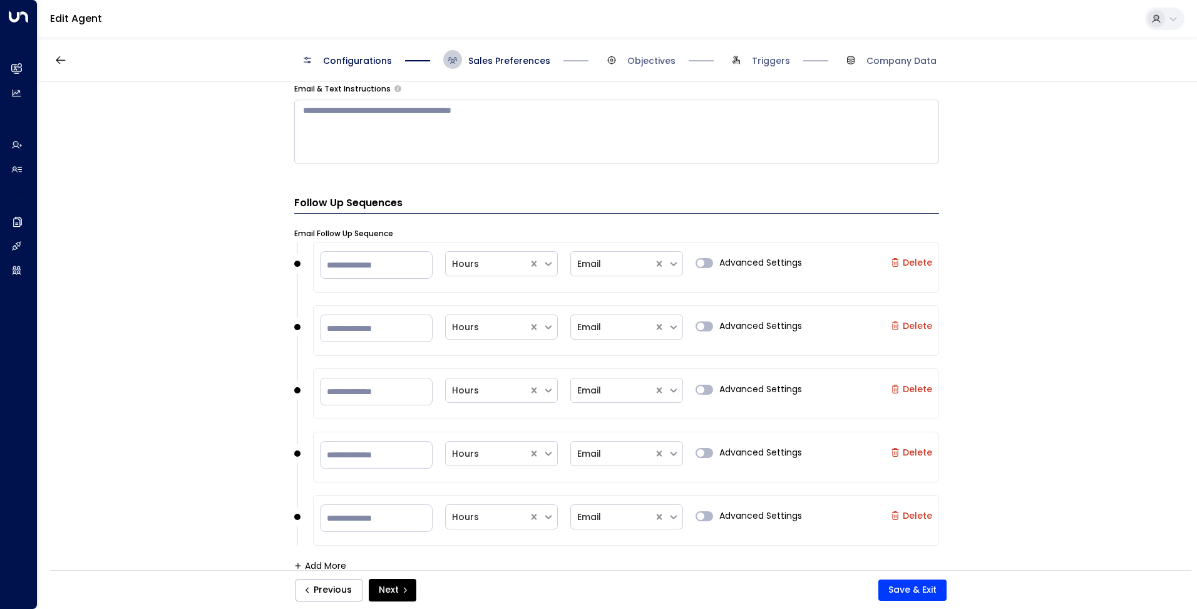
scroll to position [867, 0]
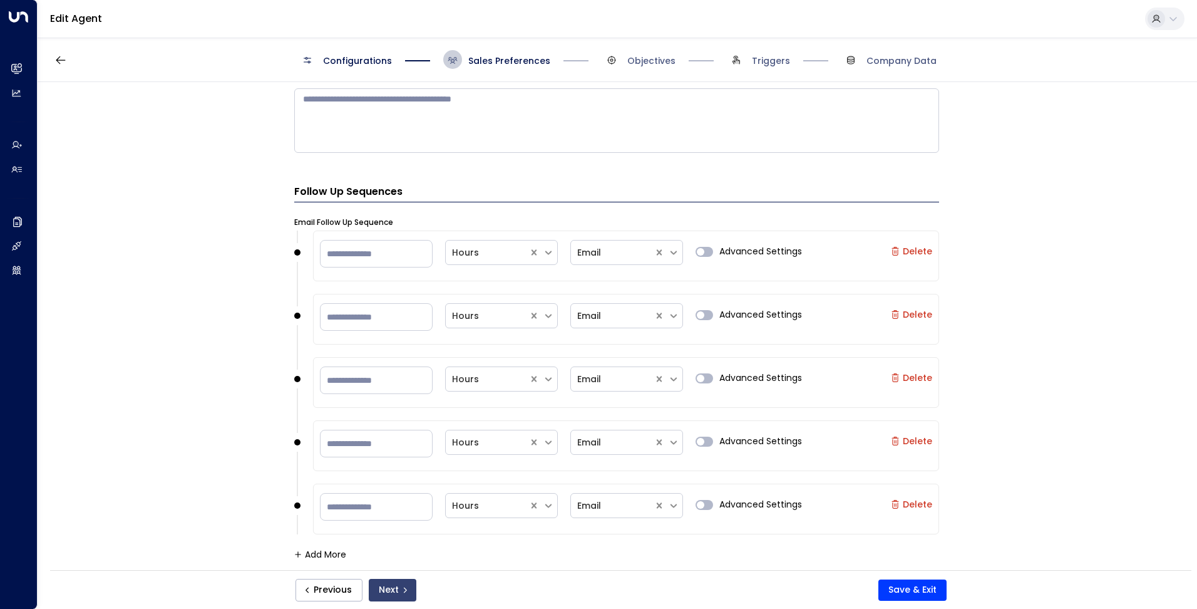
click at [403, 589] on icon "submit" at bounding box center [405, 590] width 8 height 8
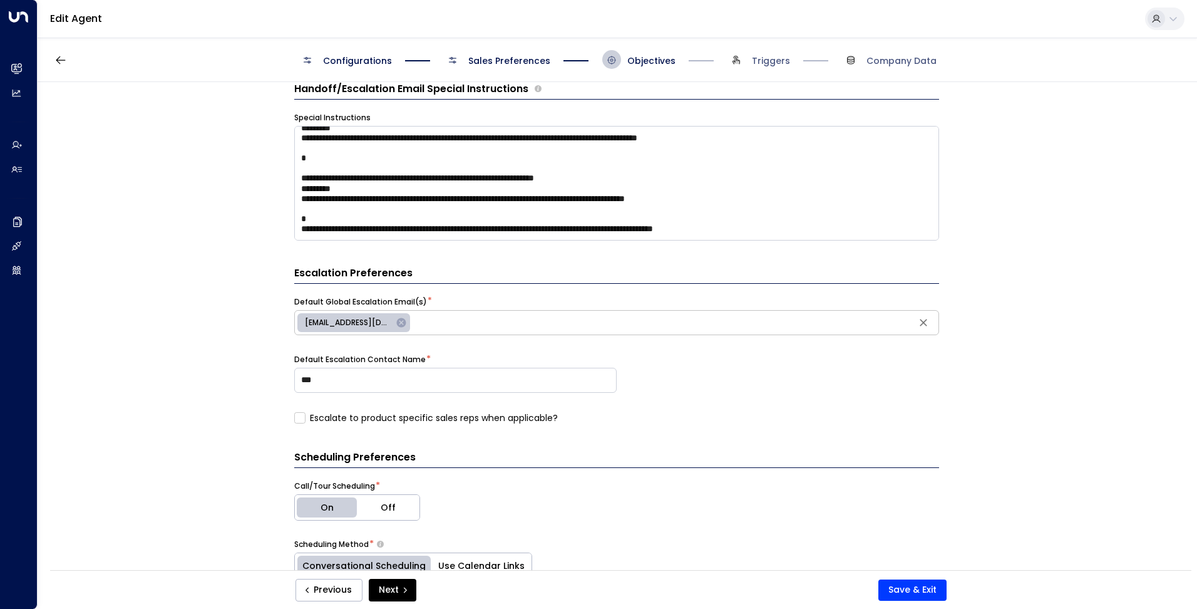
scroll to position [313, 0]
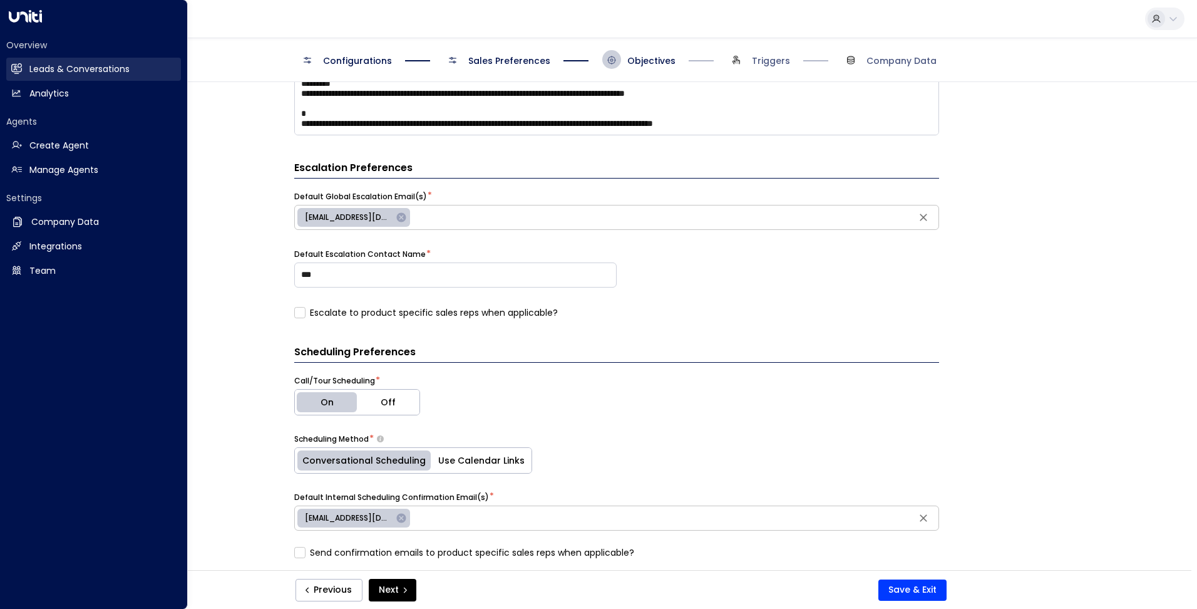
click at [82, 70] on h2 "Leads & Conversations" at bounding box center [79, 69] width 100 height 13
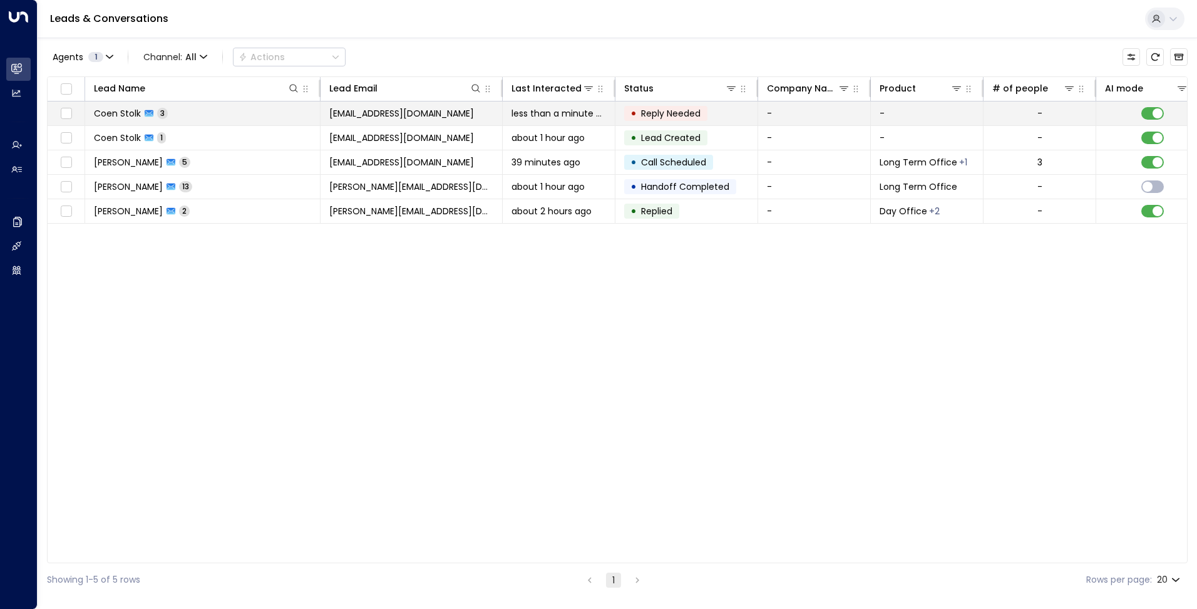
click at [423, 113] on span "[EMAIL_ADDRESS][DOMAIN_NAME]" at bounding box center [401, 113] width 145 height 13
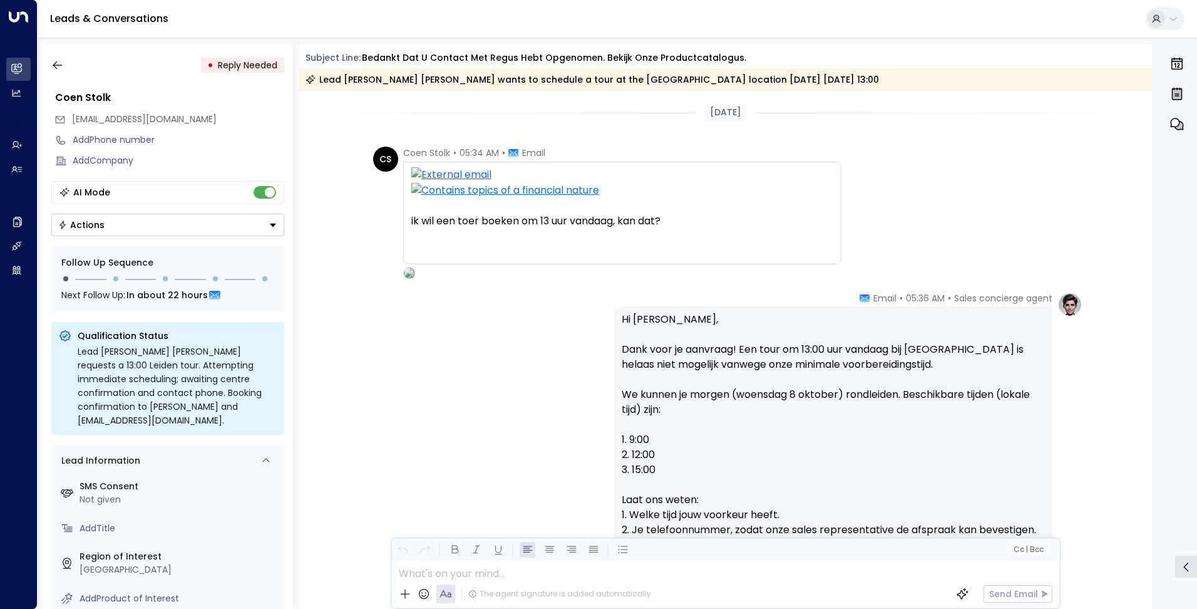
scroll to position [416, 0]
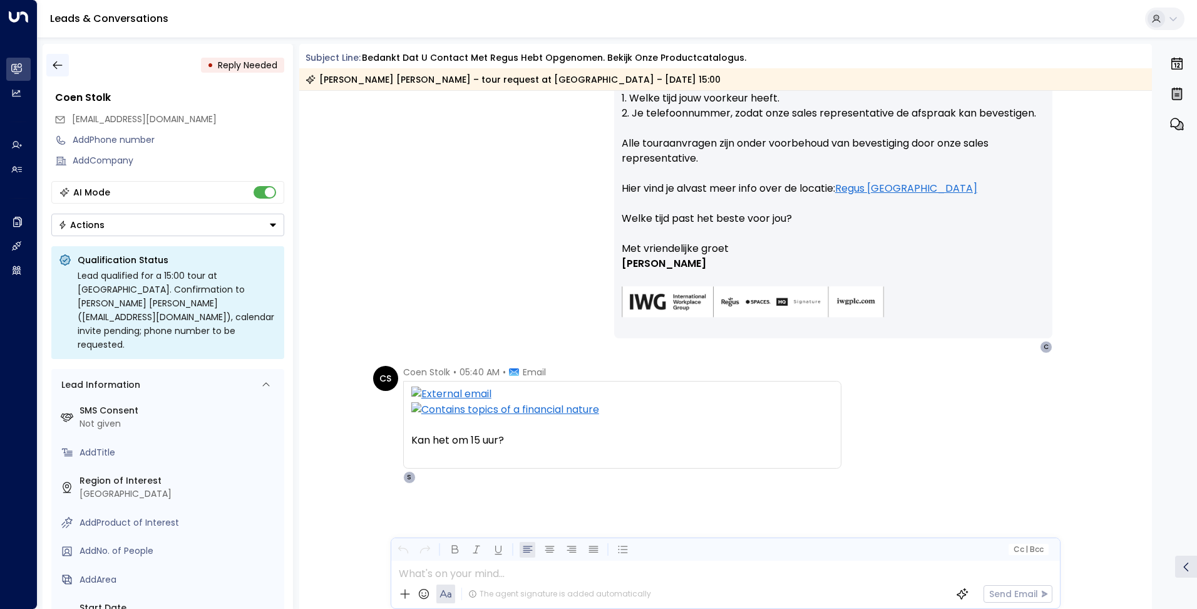
click at [58, 66] on icon "button" at bounding box center [57, 65] width 13 height 13
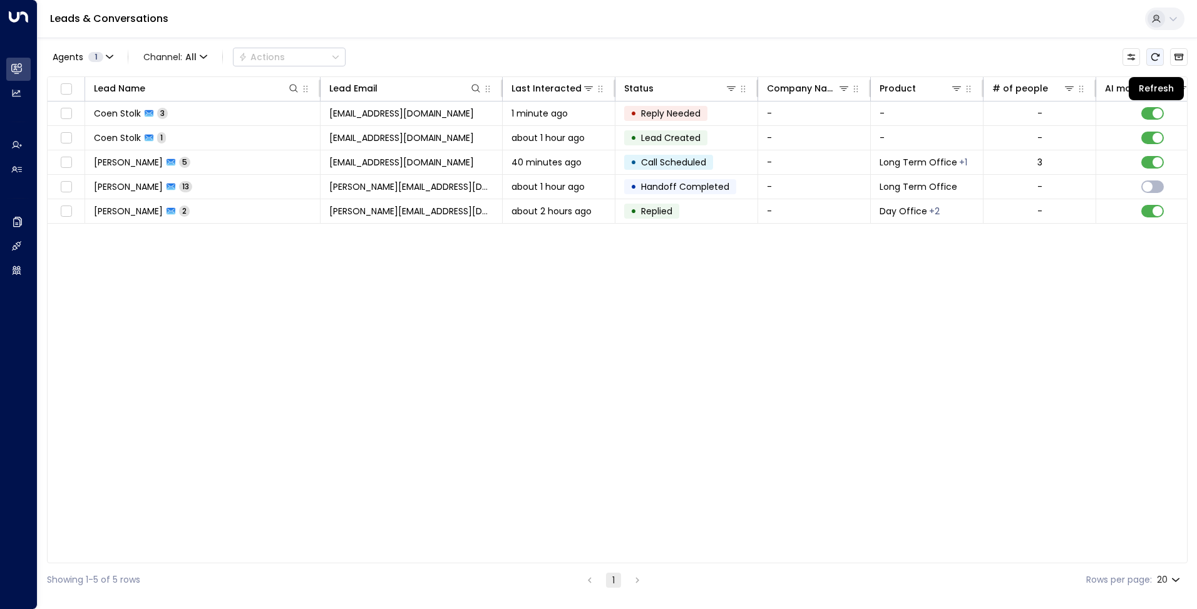
click at [1153, 54] on icon "Refresh" at bounding box center [1156, 57] width 8 height 8
click at [1154, 58] on icon "Refresh" at bounding box center [1156, 57] width 10 height 10
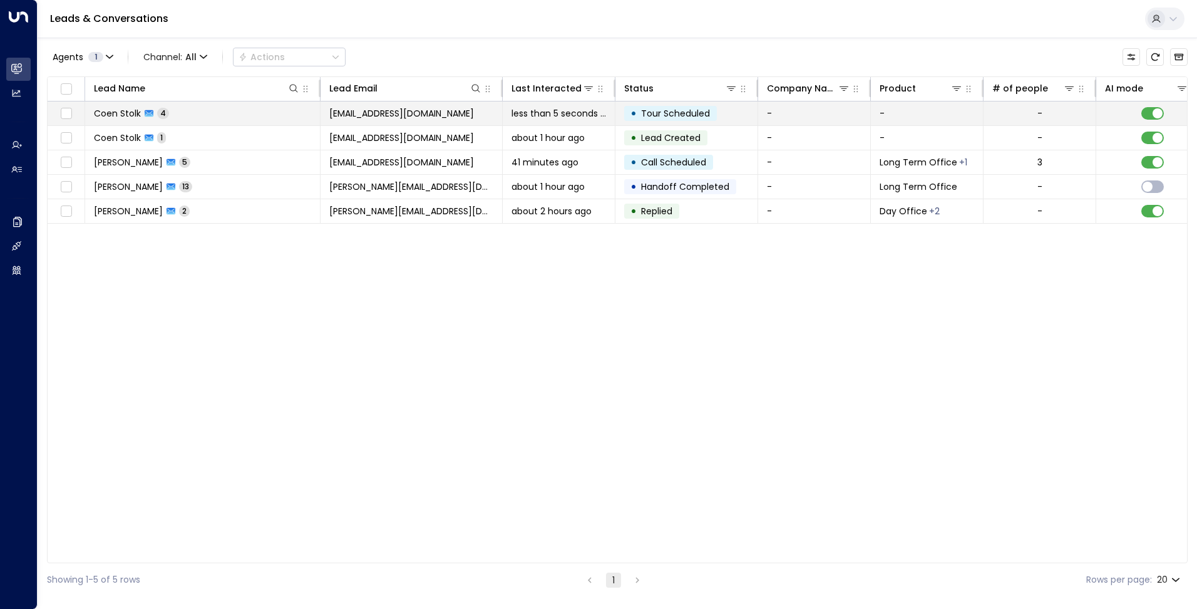
click at [450, 114] on td "[EMAIL_ADDRESS][DOMAIN_NAME]" at bounding box center [412, 113] width 182 height 24
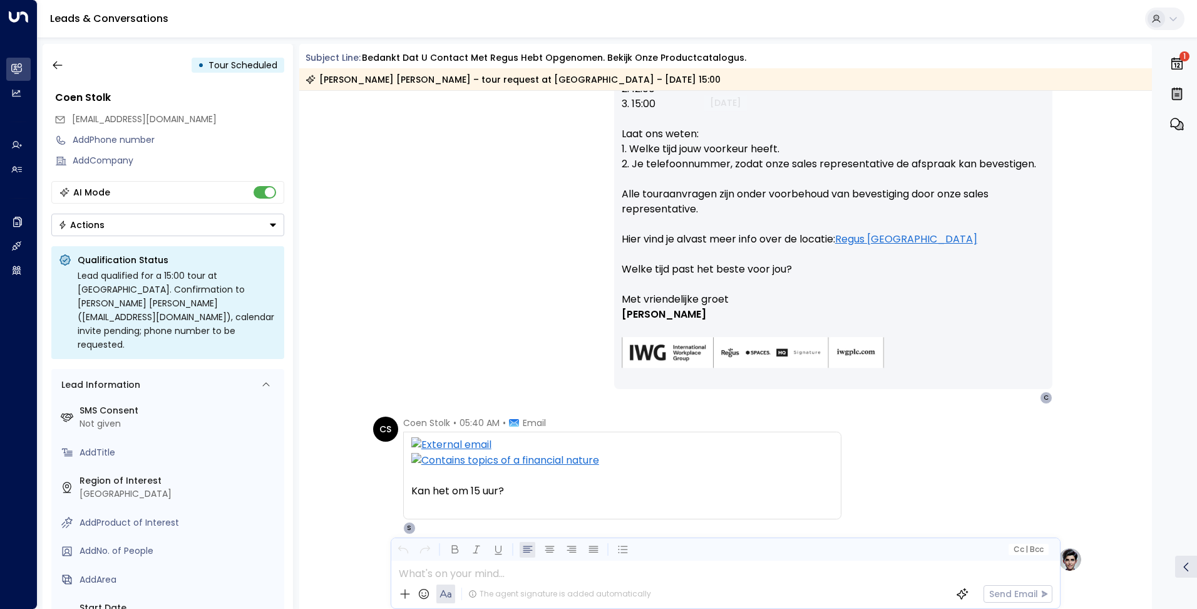
scroll to position [240, 0]
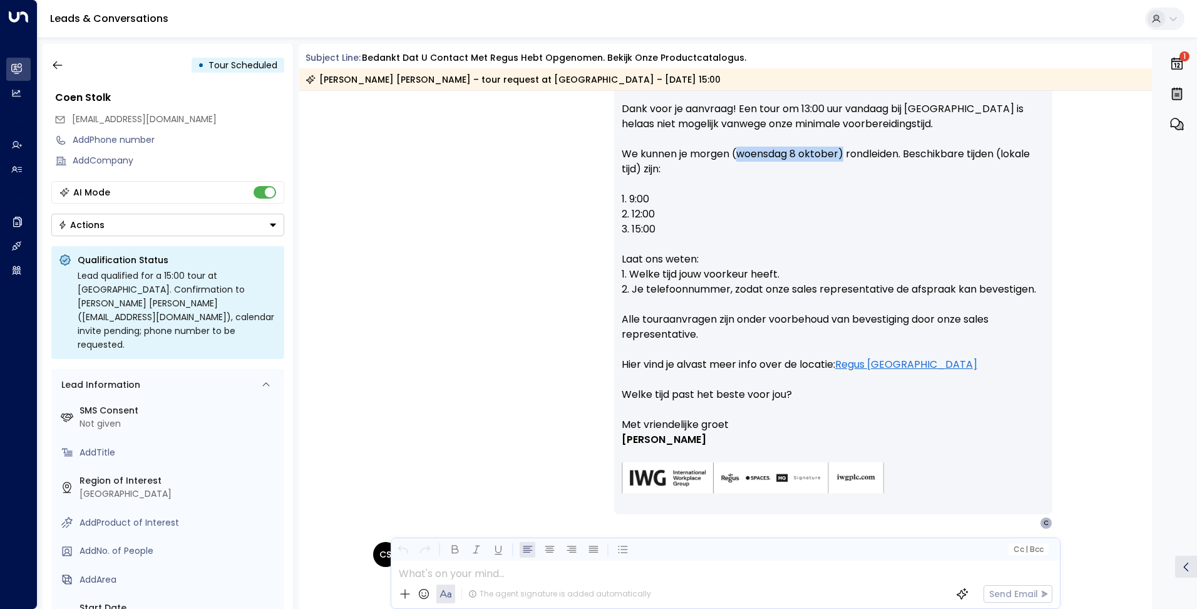
drag, startPoint x: 738, startPoint y: 152, endPoint x: 843, endPoint y: 158, distance: 105.4
click at [843, 158] on p "Hi [PERSON_NAME], Dank voor je aanvraag! Een tour om 13:00 uur vandaag bij [GEO…" at bounding box center [833, 244] width 423 height 346
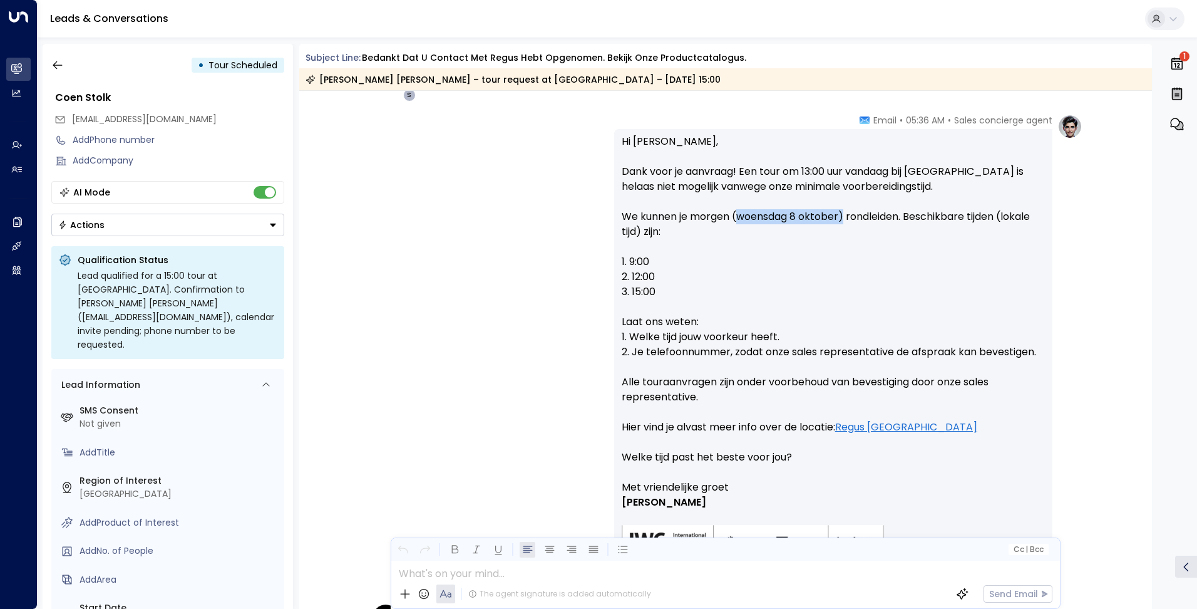
scroll to position [491, 0]
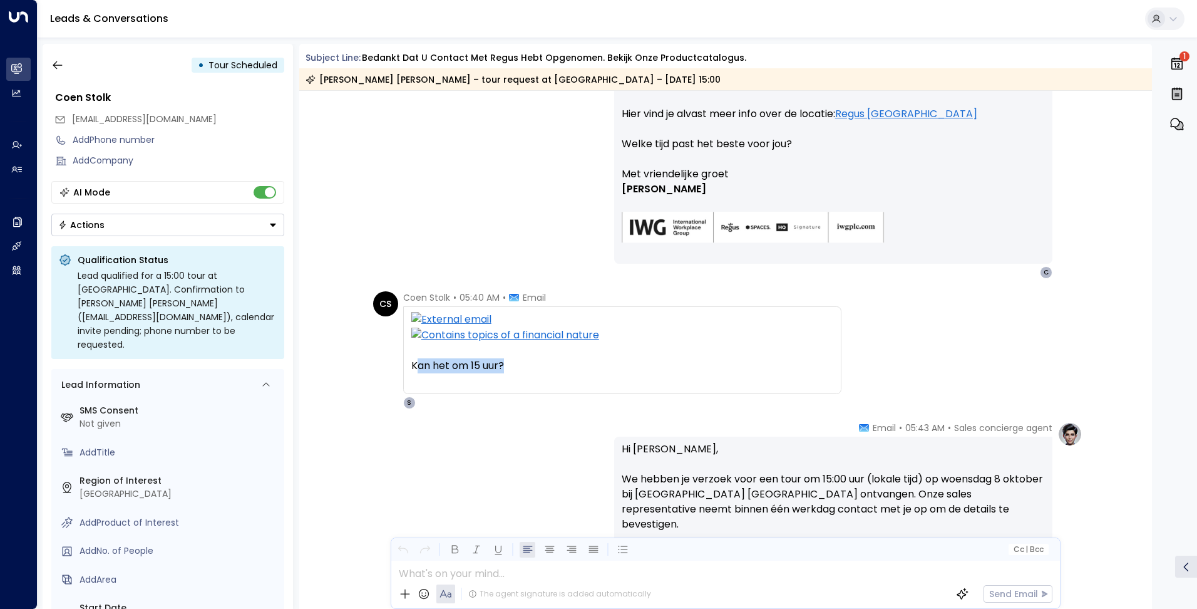
drag, startPoint x: 505, startPoint y: 364, endPoint x: 414, endPoint y: 366, distance: 90.8
click at [414, 366] on div "Kan het om 15 uur?" at bounding box center [622, 365] width 422 height 15
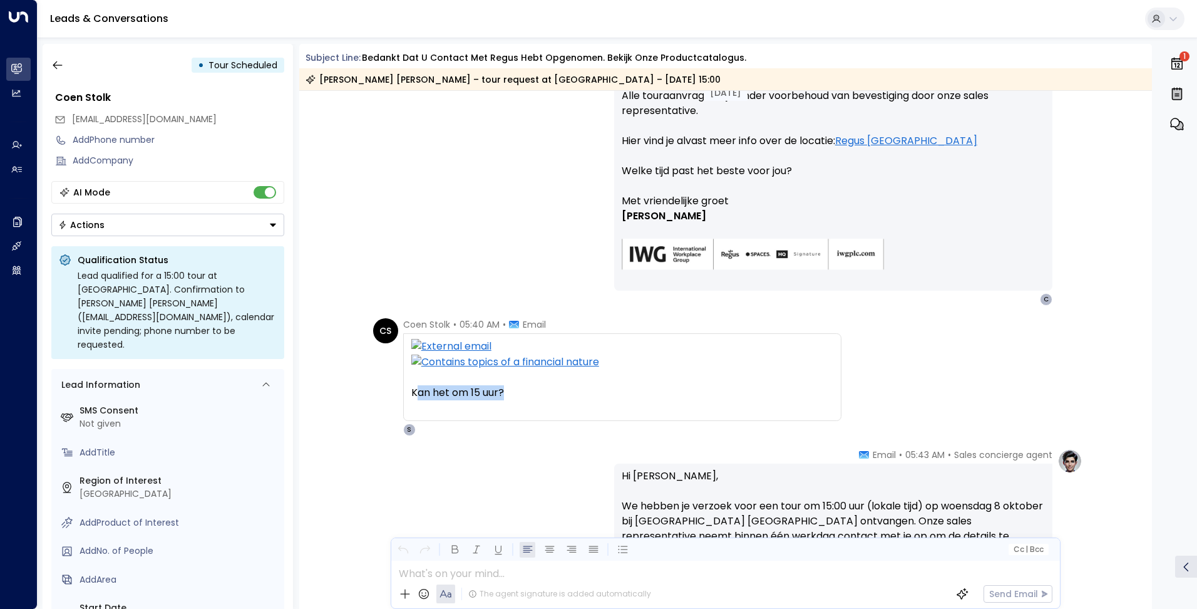
scroll to position [428, 0]
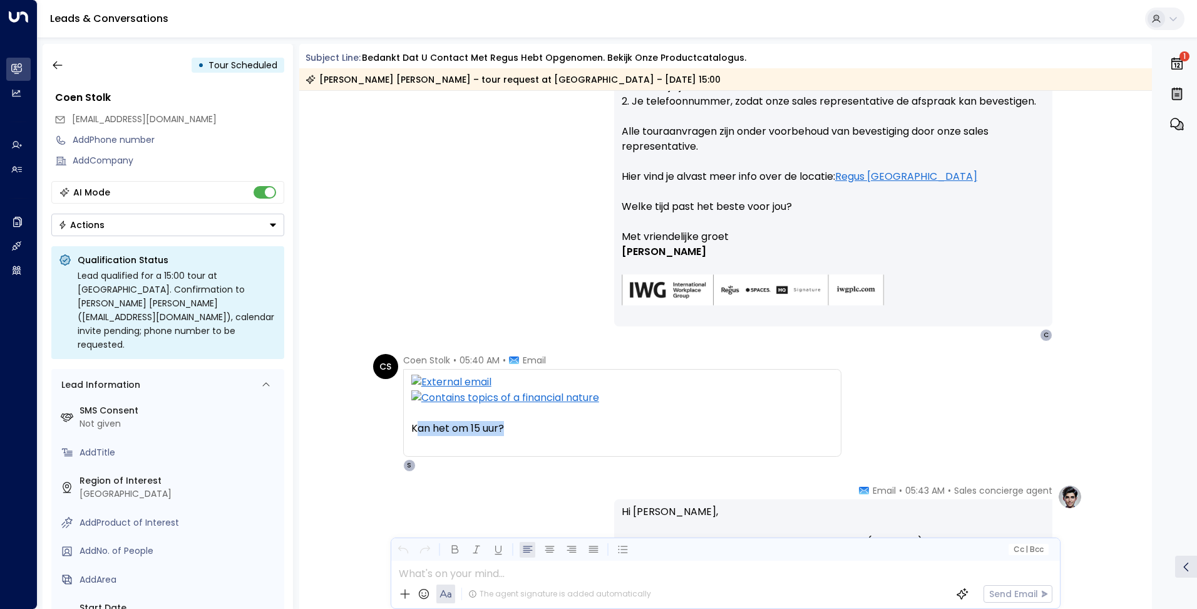
click at [531, 435] on div "Kan het om 15 uur?" at bounding box center [622, 428] width 422 height 15
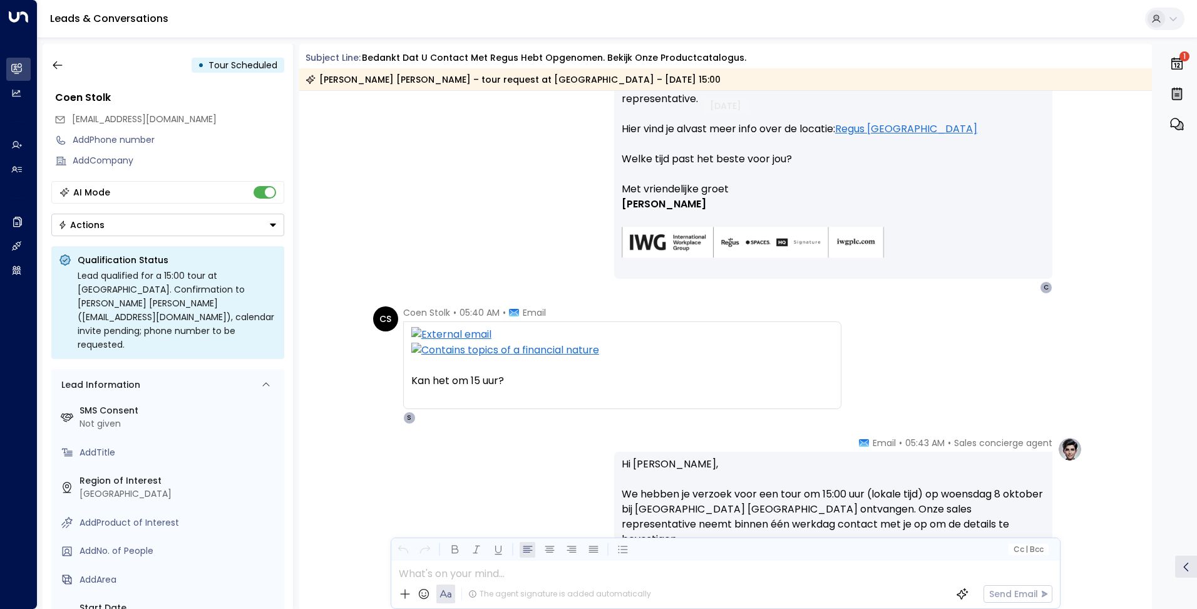
scroll to position [501, 0]
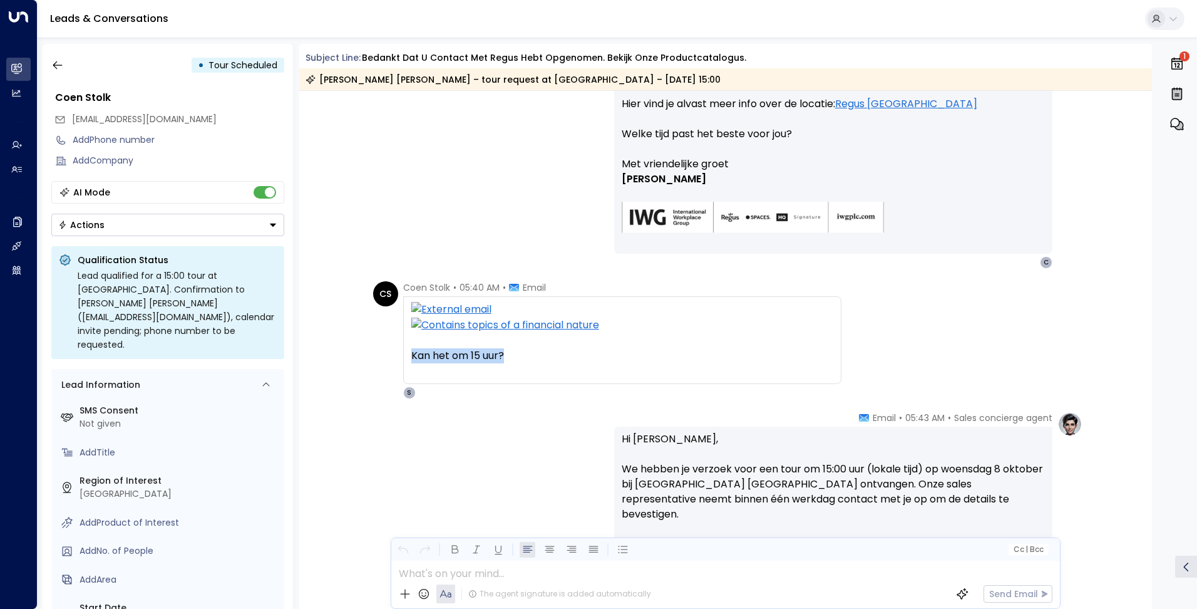
drag, startPoint x: 512, startPoint y: 355, endPoint x: 411, endPoint y: 357, distance: 100.2
click at [411, 357] on div "Kan het om 15 uur?" at bounding box center [622, 355] width 422 height 15
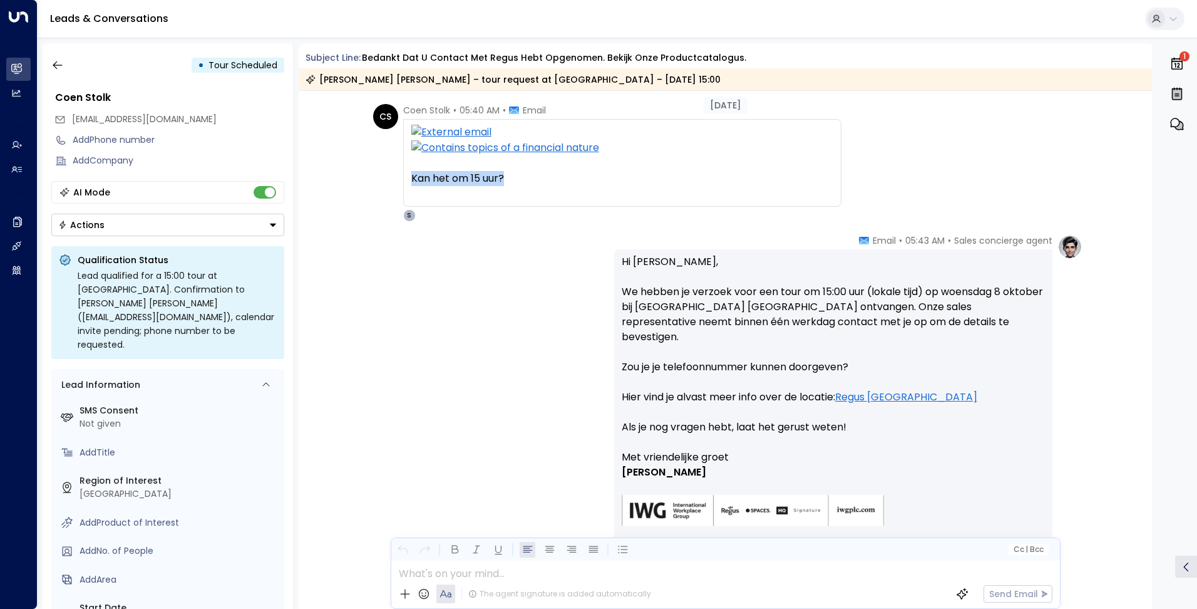
scroll to position [689, 0]
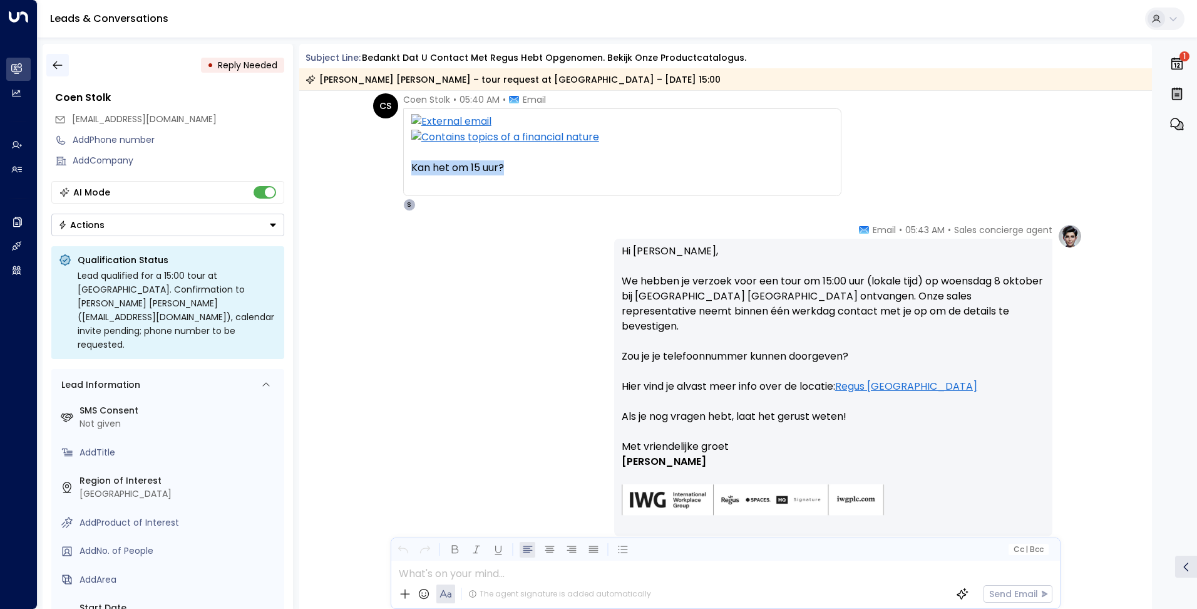
click at [48, 67] on button "button" at bounding box center [57, 65] width 23 height 23
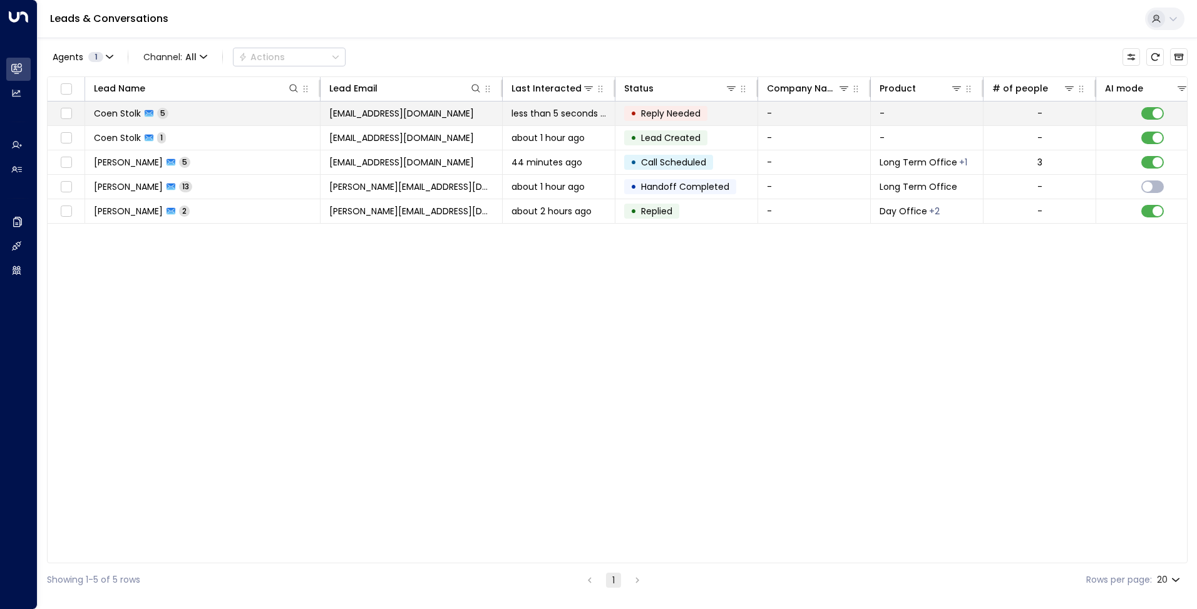
click at [503, 111] on td "less than 5 seconds ago" at bounding box center [559, 113] width 113 height 24
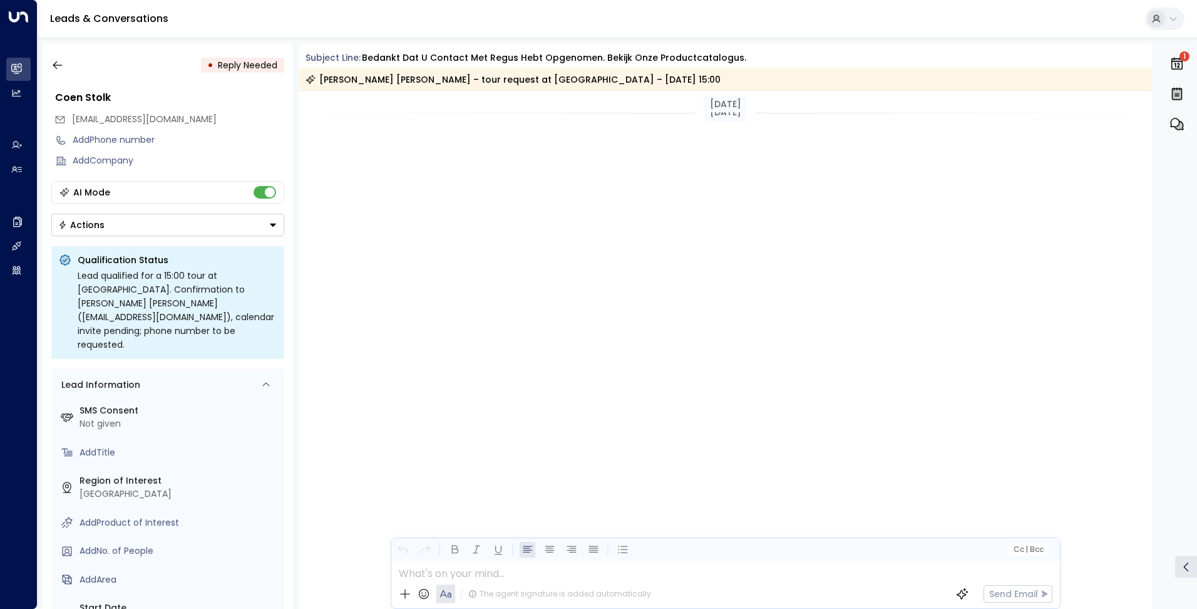
scroll to position [856, 0]
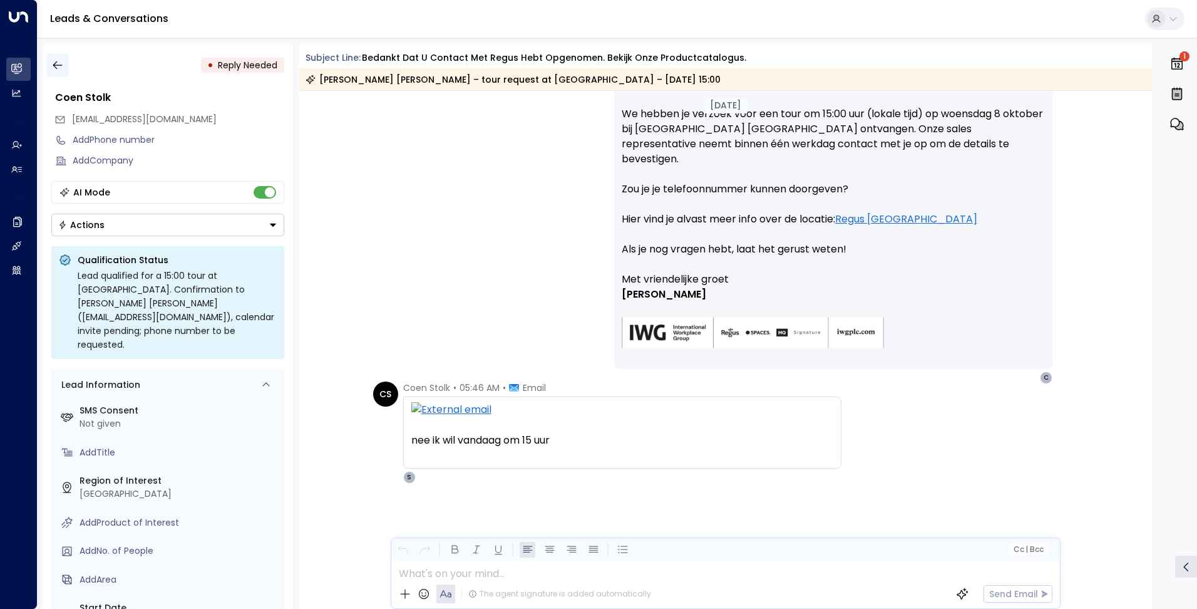
click at [61, 70] on icon "button" at bounding box center [57, 65] width 13 height 13
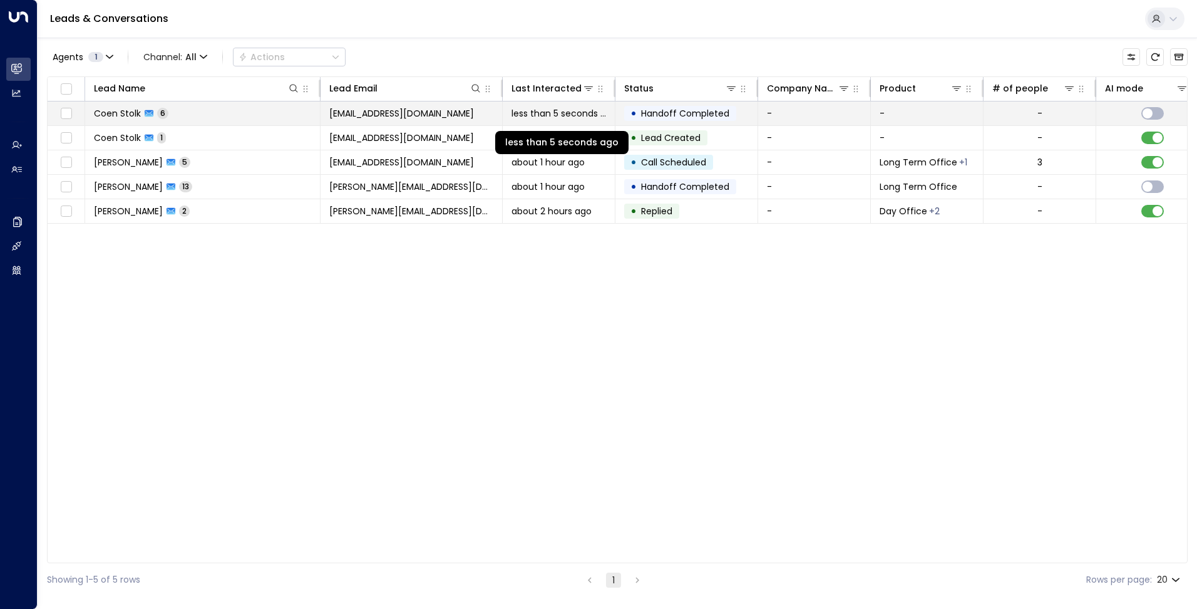
click at [536, 114] on span "less than 5 seconds ago" at bounding box center [559, 113] width 95 height 13
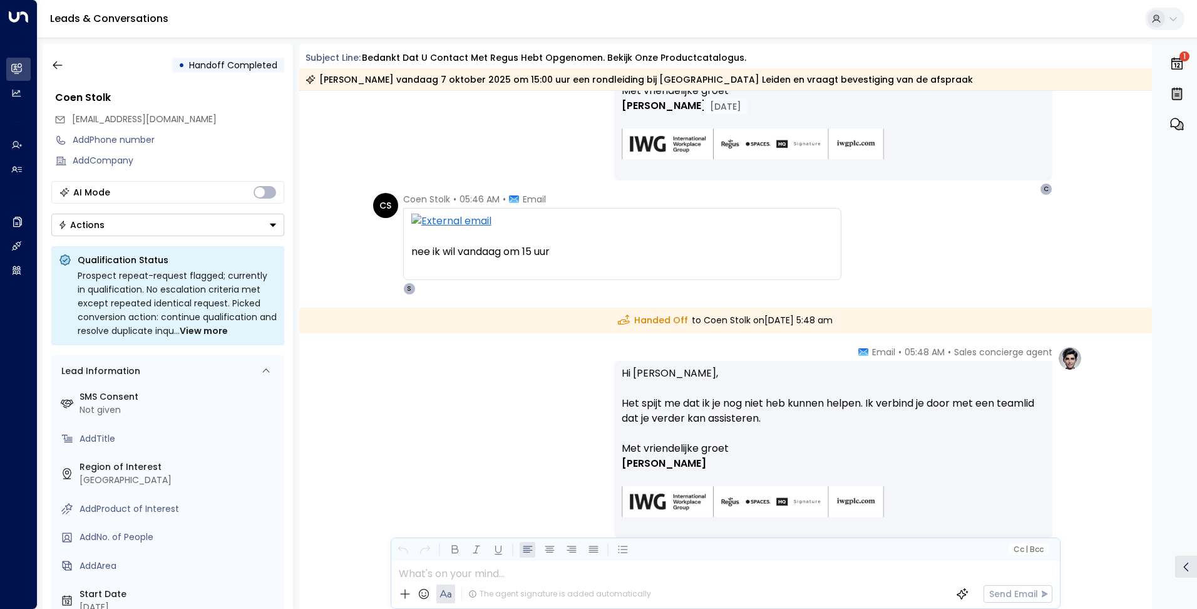
scroll to position [1114, 0]
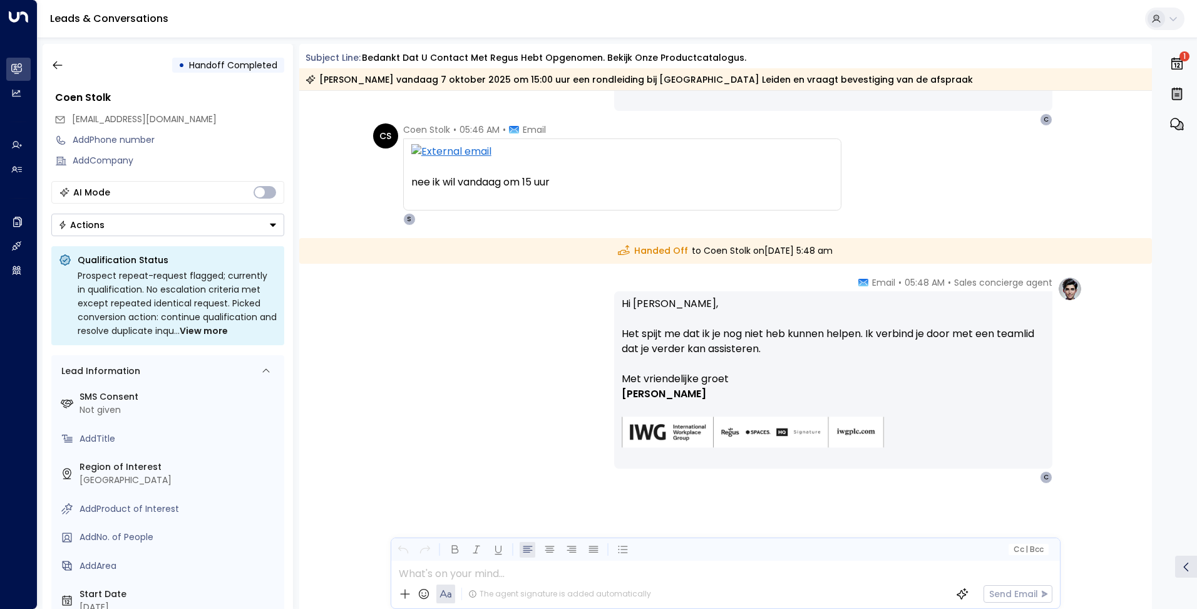
drag, startPoint x: 56, startPoint y: 61, endPoint x: 3, endPoint y: 86, distance: 58.6
click at [56, 61] on icon "button" at bounding box center [57, 65] width 9 height 8
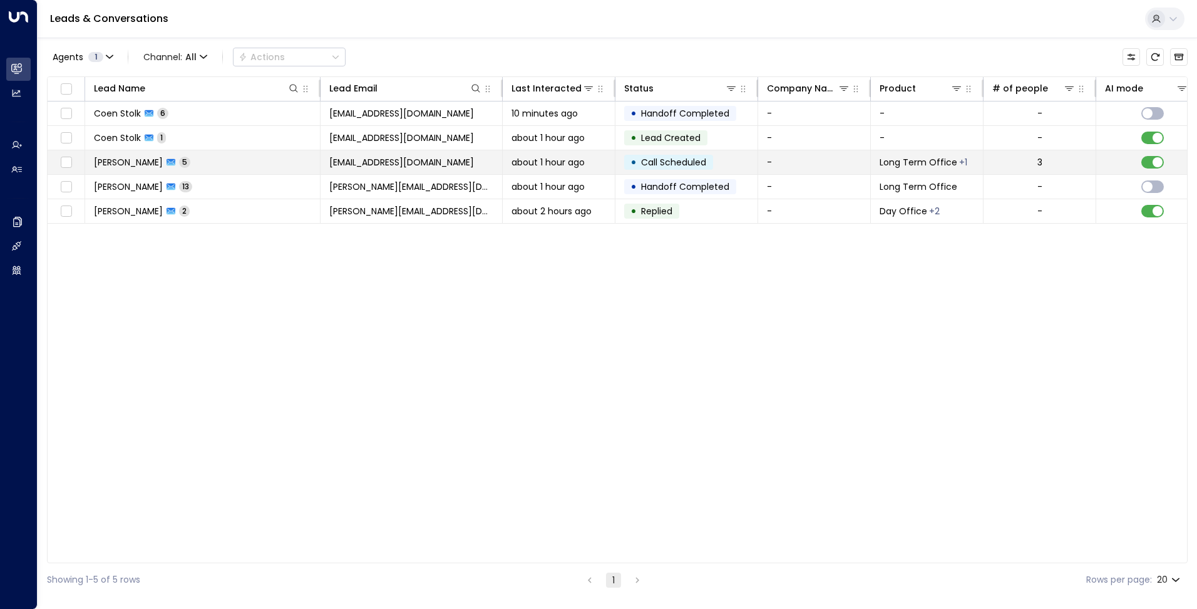
click at [182, 165] on td "[PERSON_NAME] 5" at bounding box center [202, 162] width 235 height 24
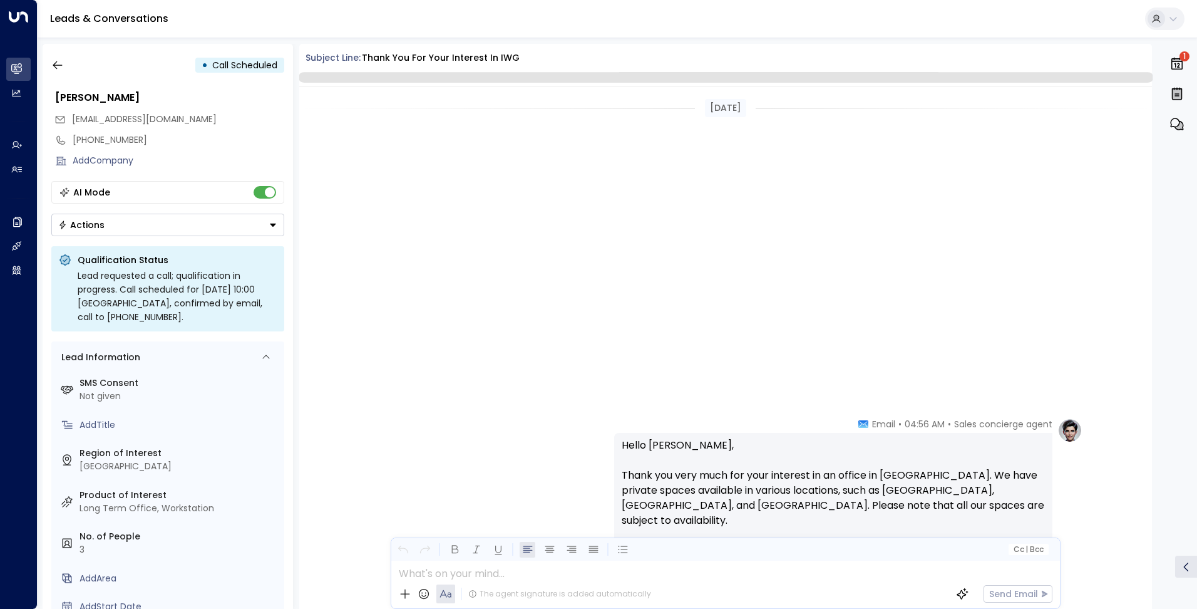
scroll to position [897, 0]
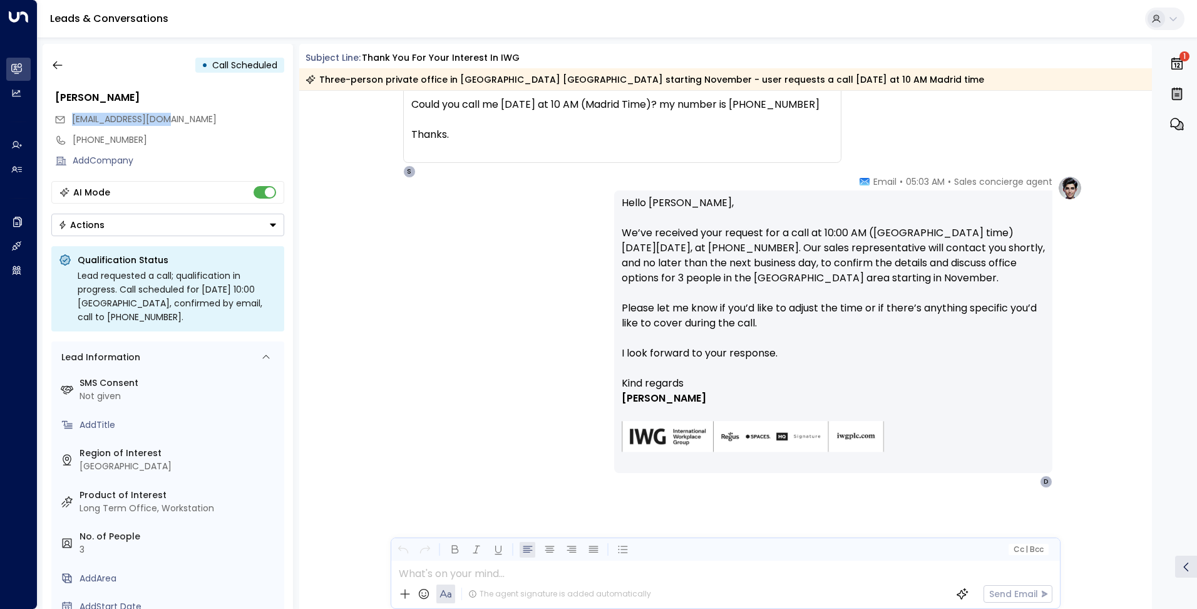
drag, startPoint x: 113, startPoint y: 122, endPoint x: 73, endPoint y: 121, distance: 40.1
click at [73, 121] on div "[EMAIL_ADDRESS][DOMAIN_NAME]" at bounding box center [169, 119] width 230 height 21
